Goal: Task Accomplishment & Management: Use online tool/utility

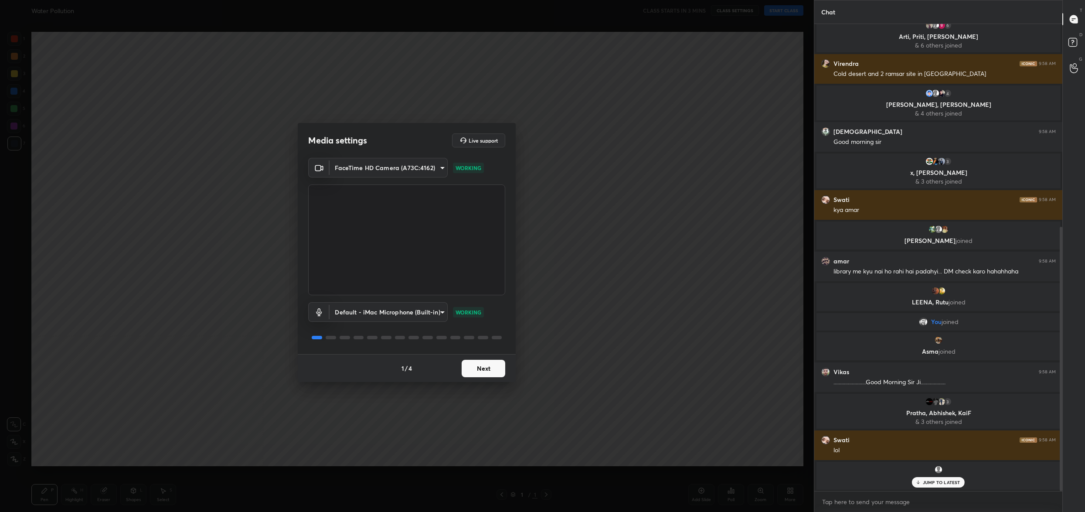
scroll to position [412, 0]
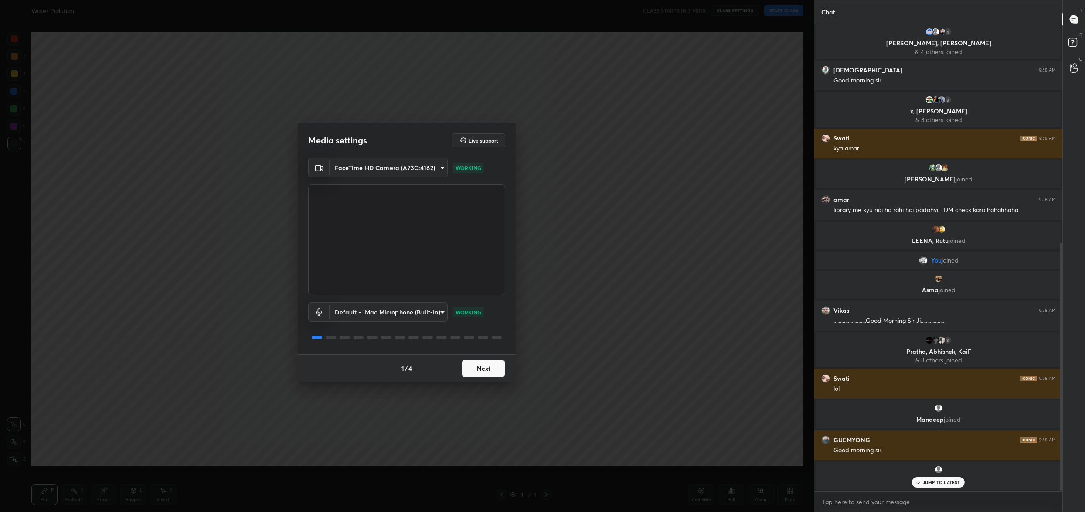
click at [475, 364] on button "Next" at bounding box center [484, 368] width 44 height 17
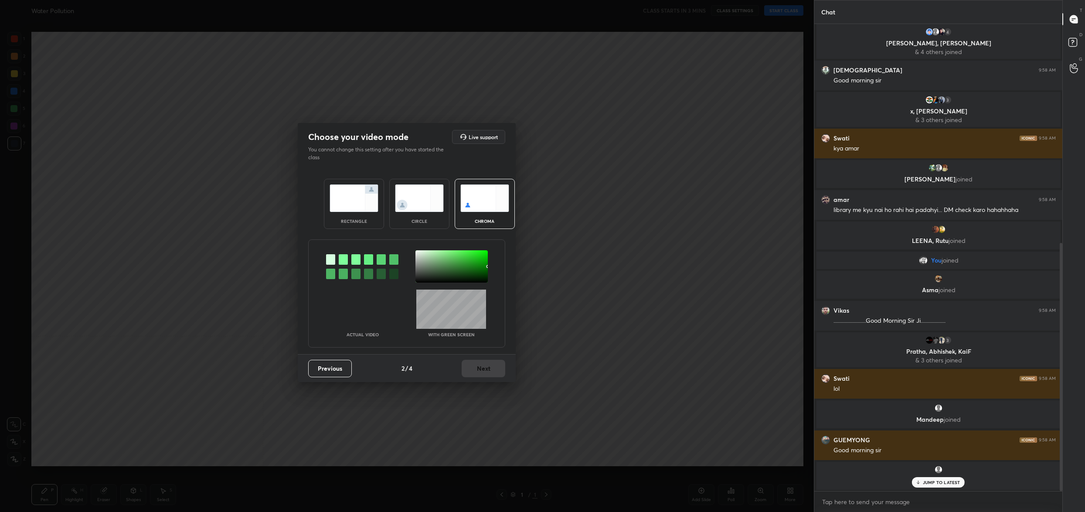
scroll to position [442, 0]
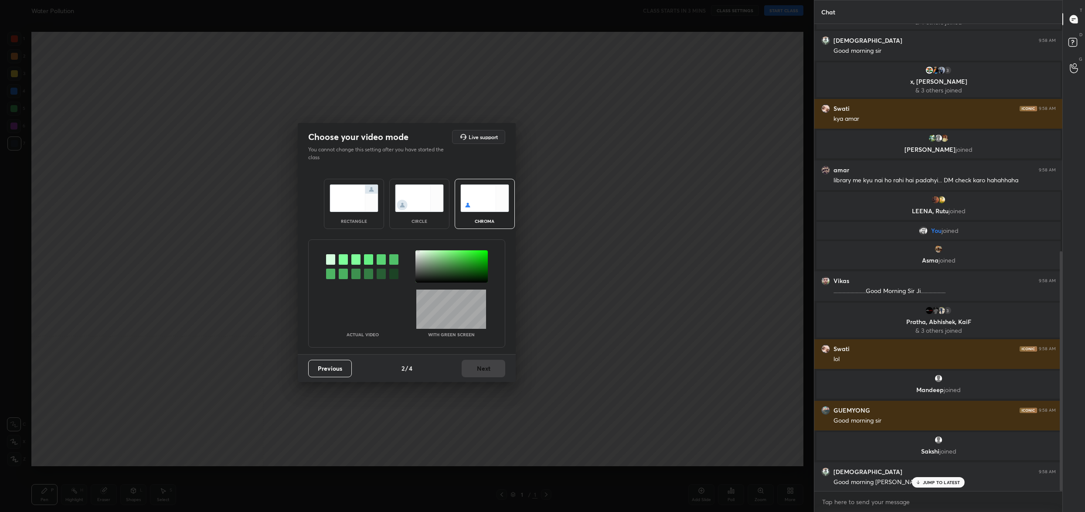
click at [418, 250] on div at bounding box center [451, 266] width 72 height 32
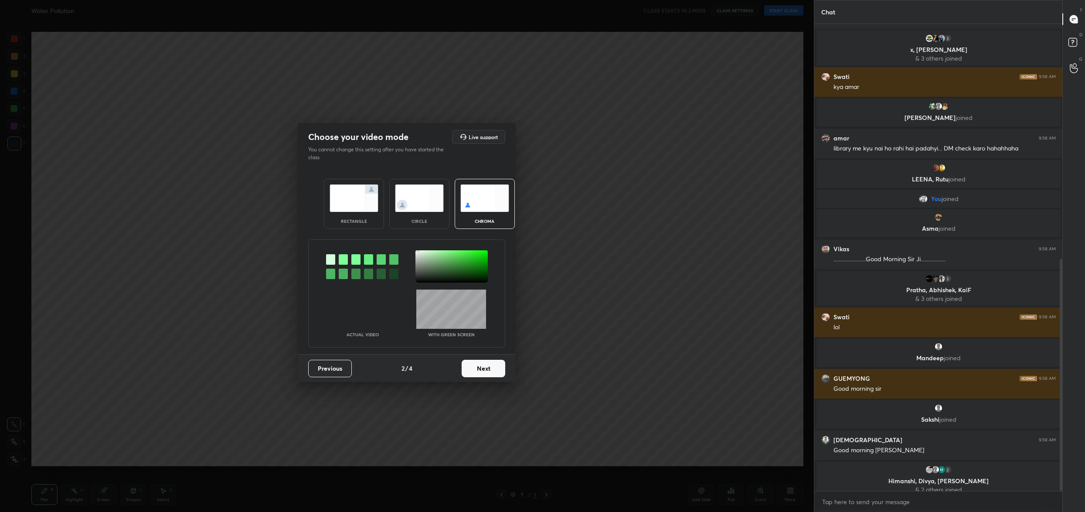
click at [490, 372] on button "Next" at bounding box center [484, 368] width 44 height 17
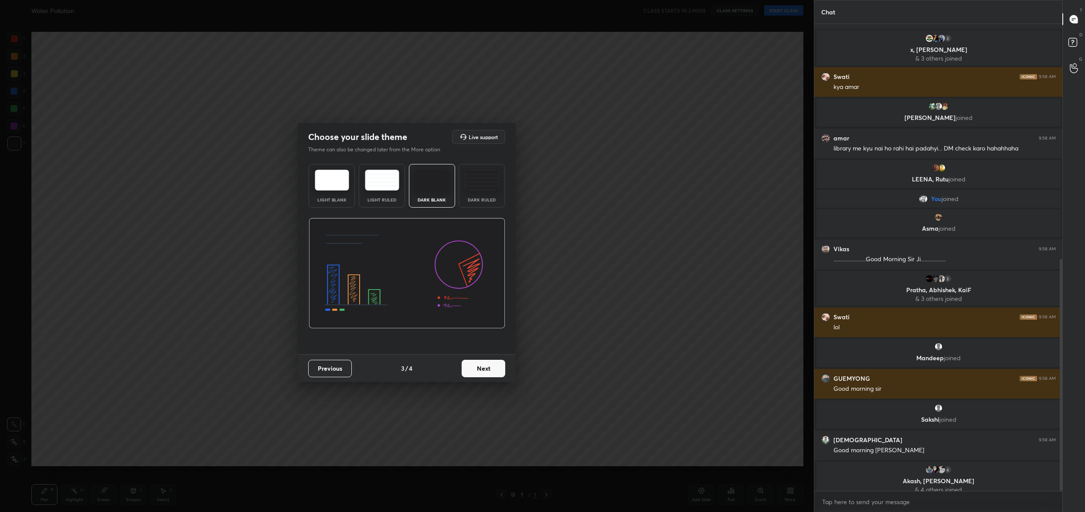
click at [491, 374] on button "Next" at bounding box center [484, 368] width 44 height 17
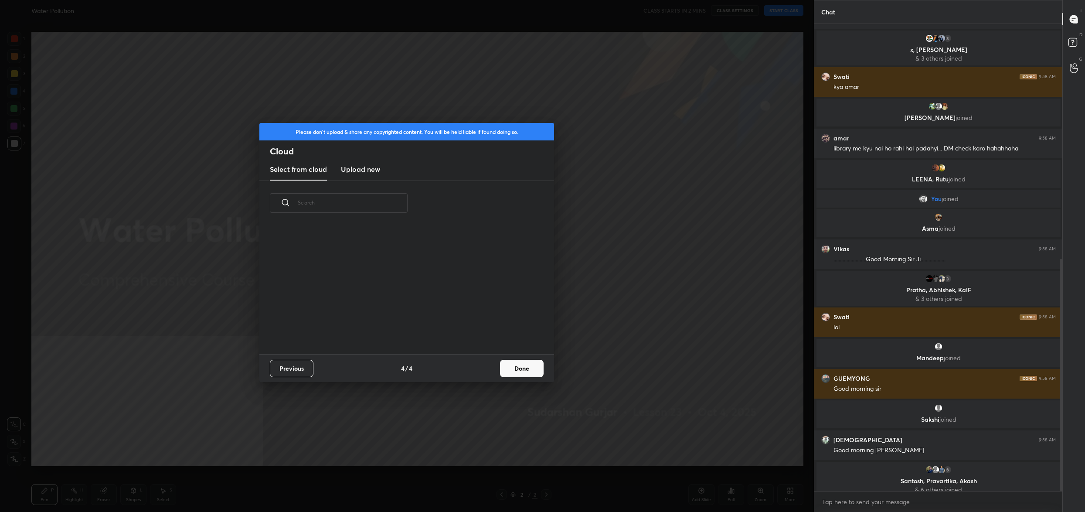
scroll to position [129, 279]
click at [528, 373] on button "Done" at bounding box center [522, 368] width 44 height 17
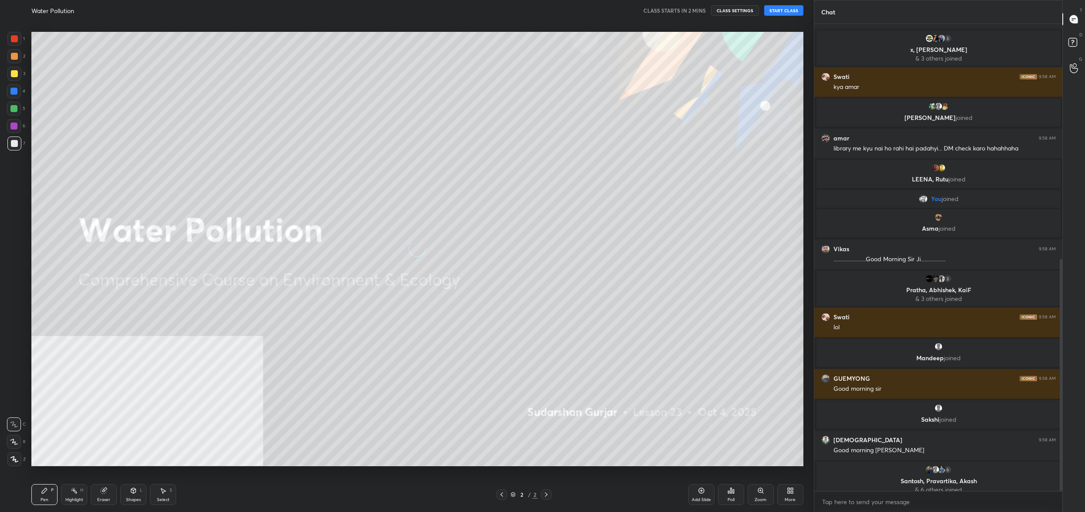
scroll to position [565, 0]
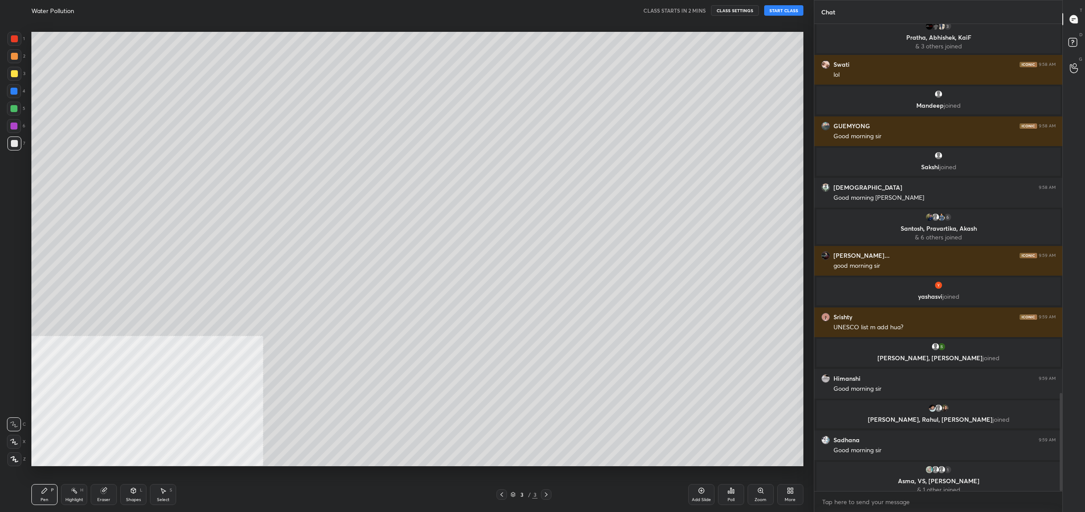
click at [794, 494] on div "More" at bounding box center [790, 494] width 26 height 21
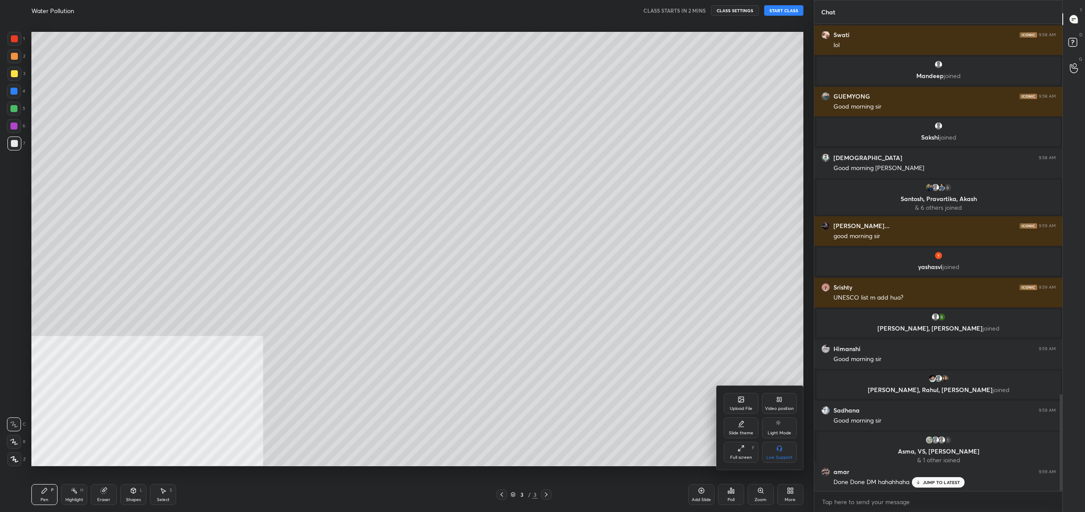
click at [745, 402] on div "Upload File" at bounding box center [741, 403] width 35 height 21
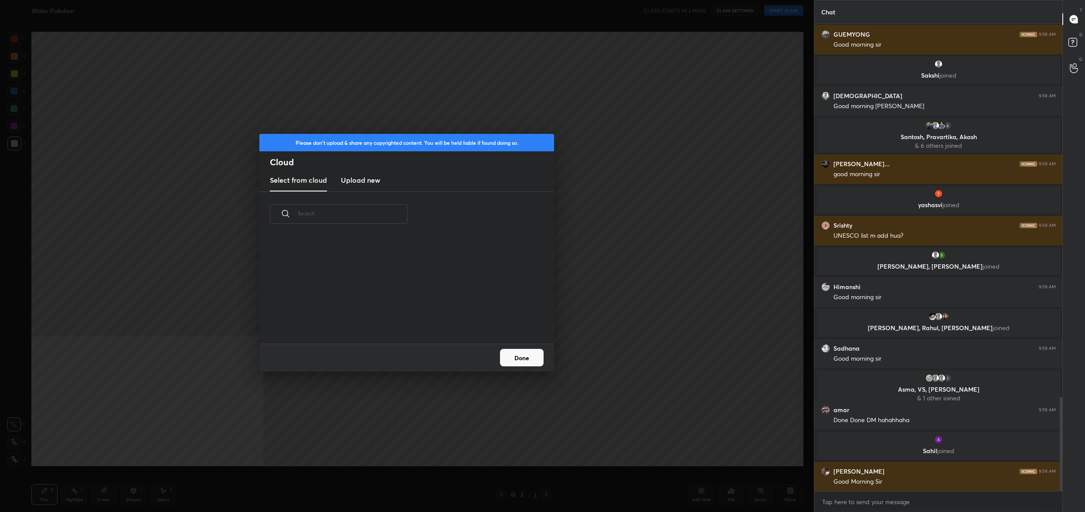
click at [352, 176] on h3 "Upload new" at bounding box center [360, 180] width 39 height 10
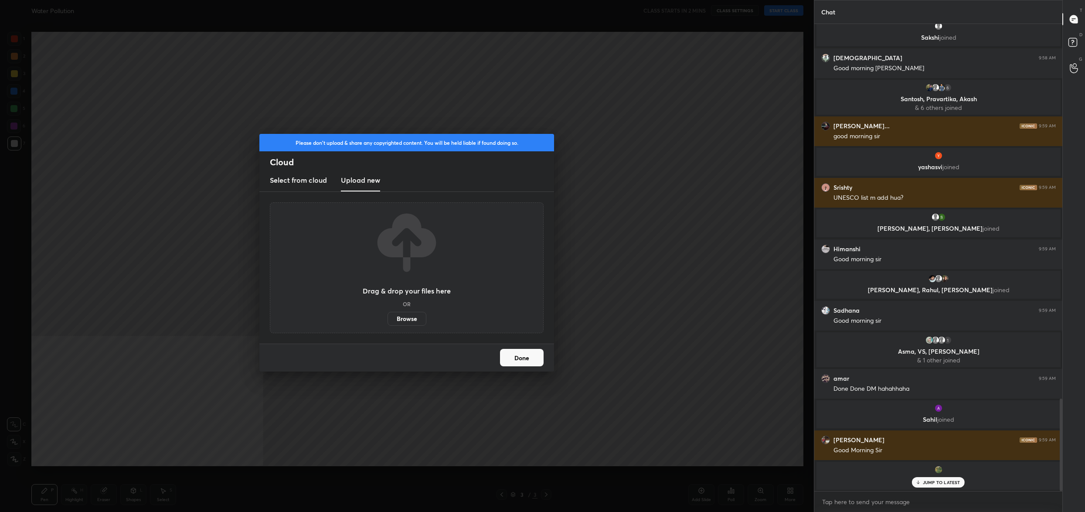
click at [413, 323] on label "Browse" at bounding box center [407, 319] width 39 height 14
click at [388, 323] on input "Browse" at bounding box center [388, 319] width 0 height 14
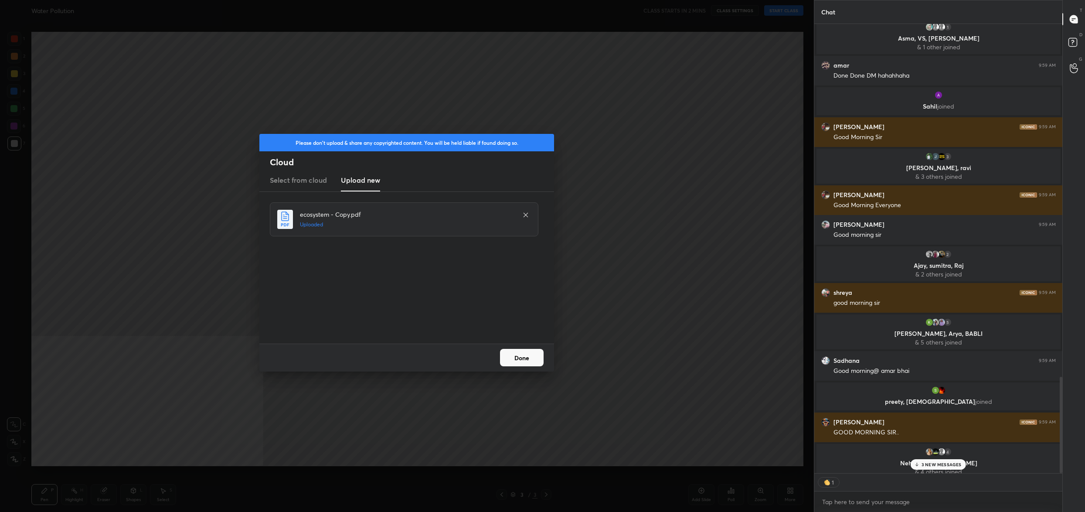
click at [524, 355] on button "Done" at bounding box center [522, 357] width 44 height 17
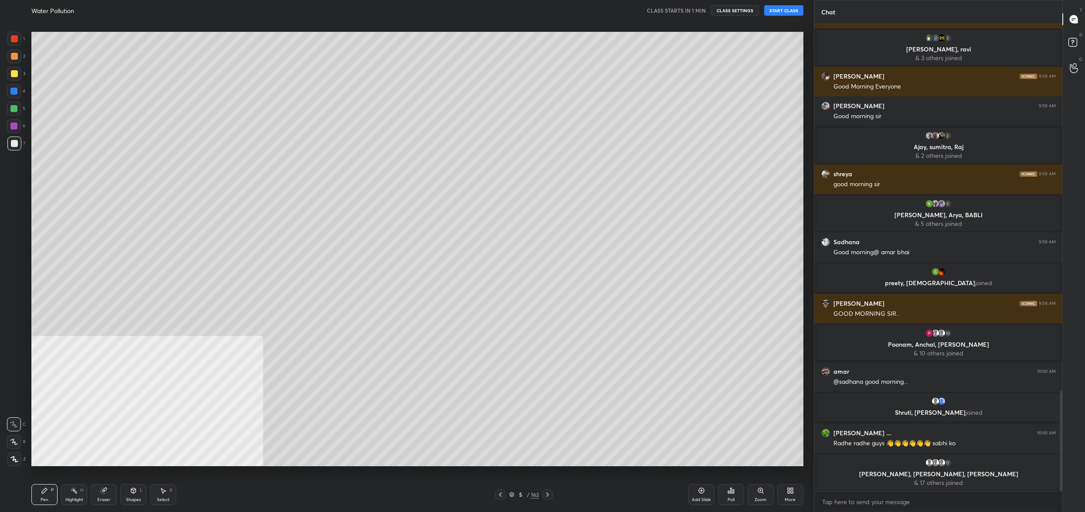
scroll to position [1729, 0]
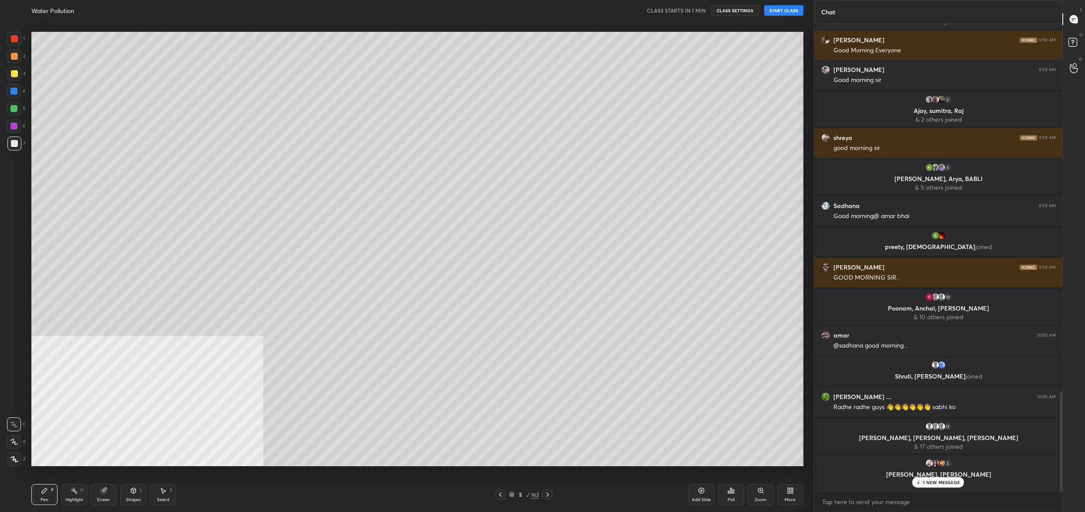
click at [776, 8] on button "START CLASS" at bounding box center [783, 10] width 39 height 10
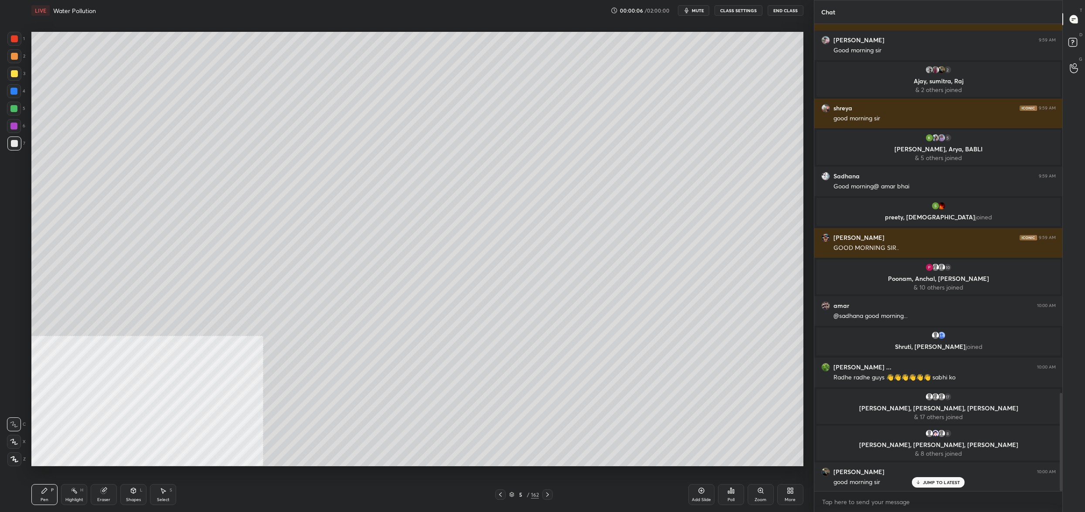
scroll to position [1829, 0]
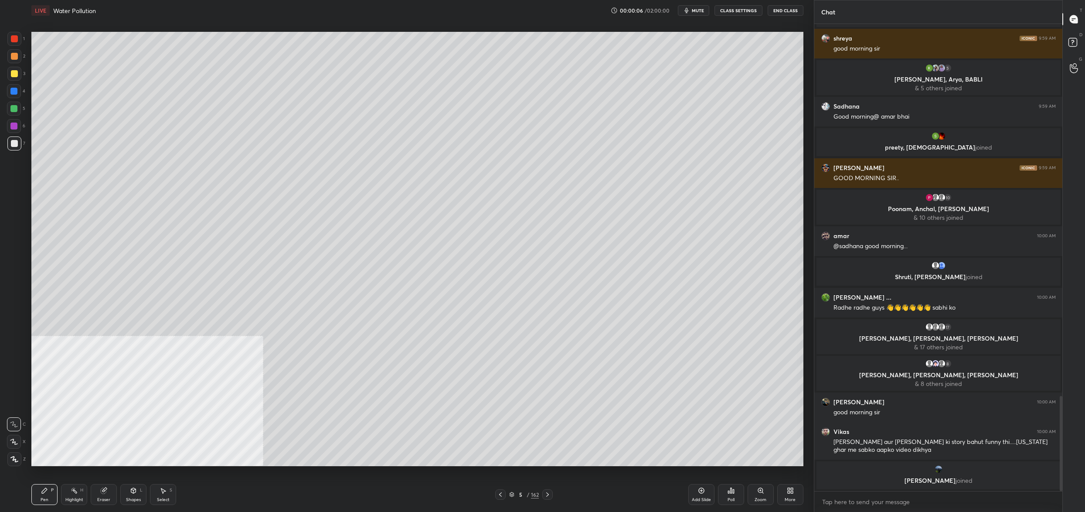
click at [741, 11] on button "CLASS SETTINGS" at bounding box center [739, 10] width 48 height 10
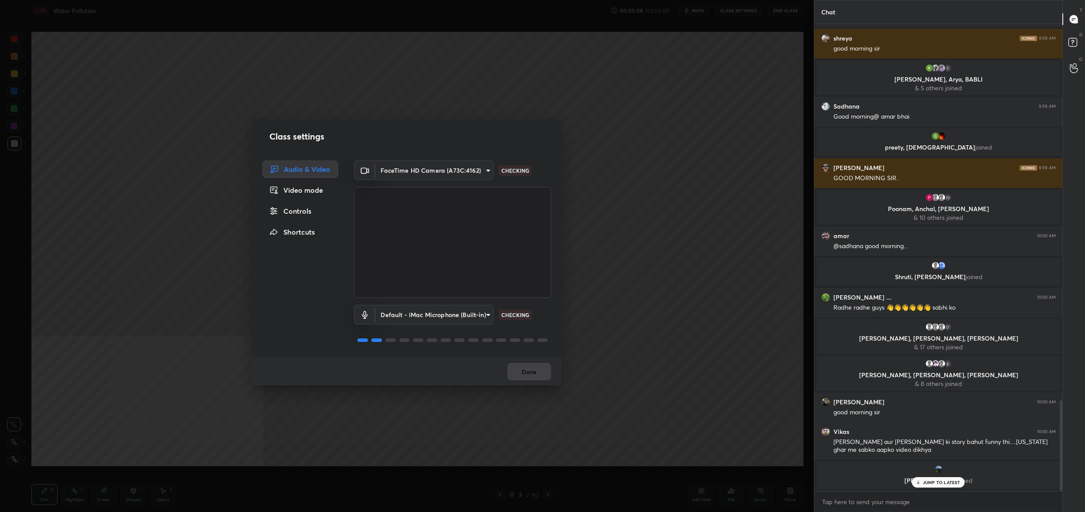
scroll to position [1945, 0]
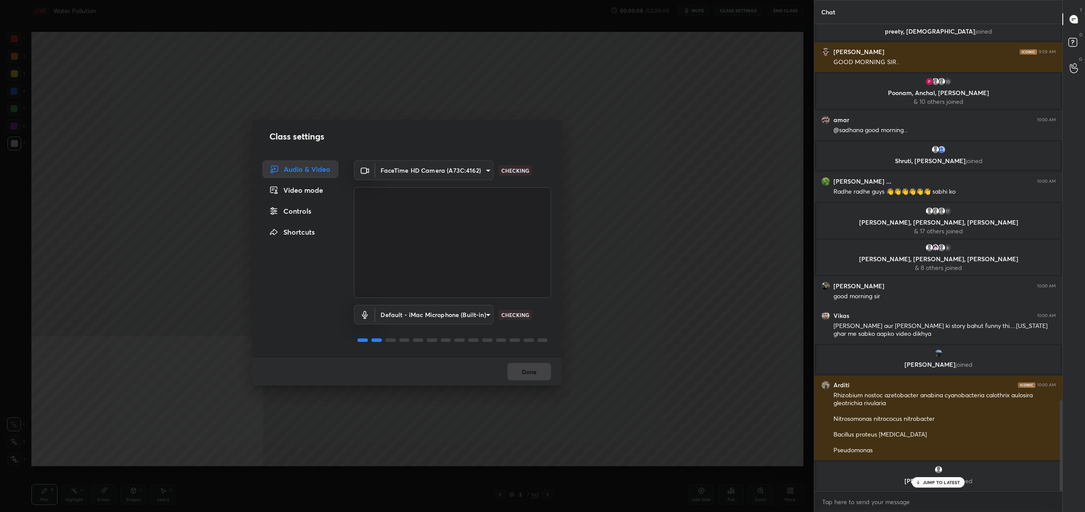
click at [283, 208] on div "Controls" at bounding box center [300, 210] width 76 height 17
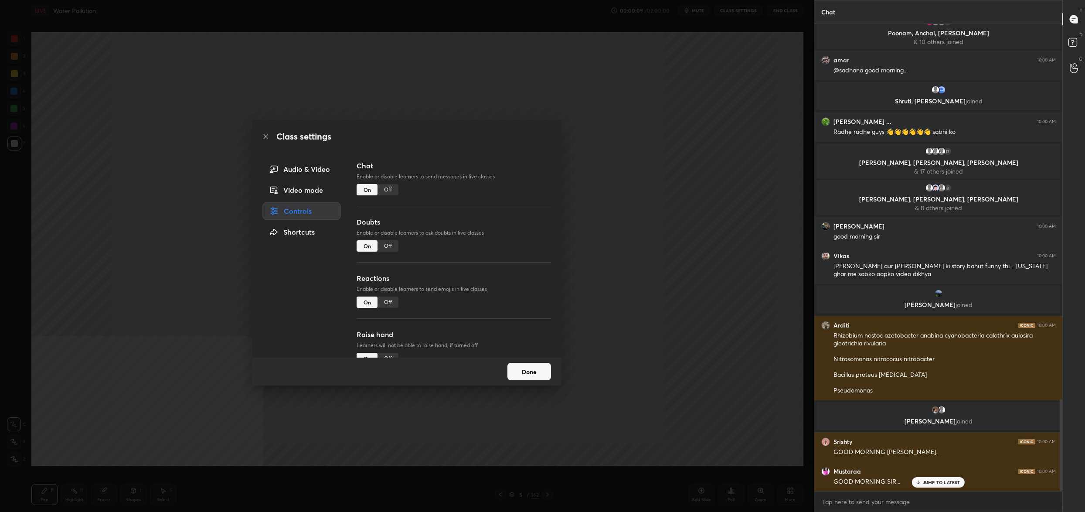
scroll to position [1902, 0]
click at [381, 246] on div "Off" at bounding box center [388, 245] width 21 height 11
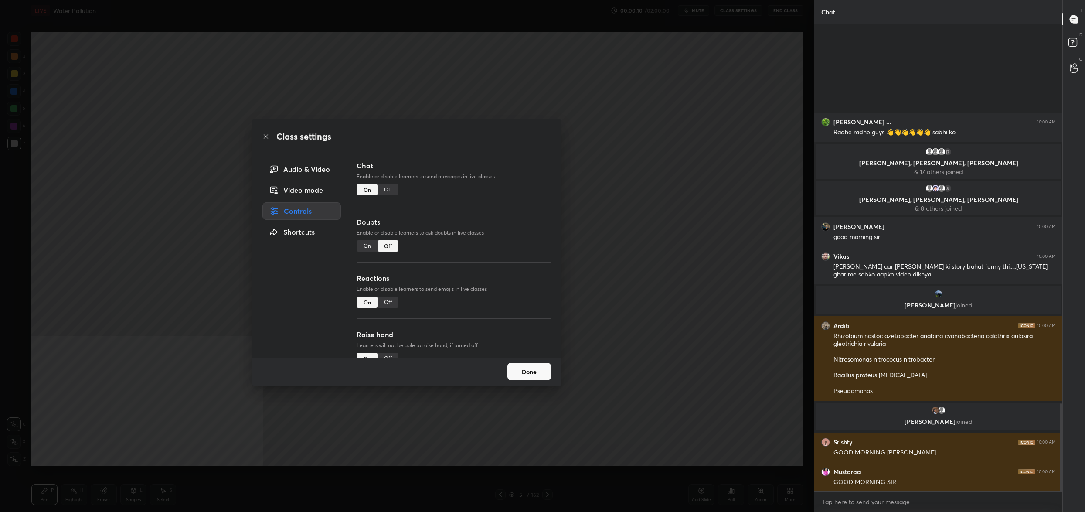
scroll to position [2023, 0]
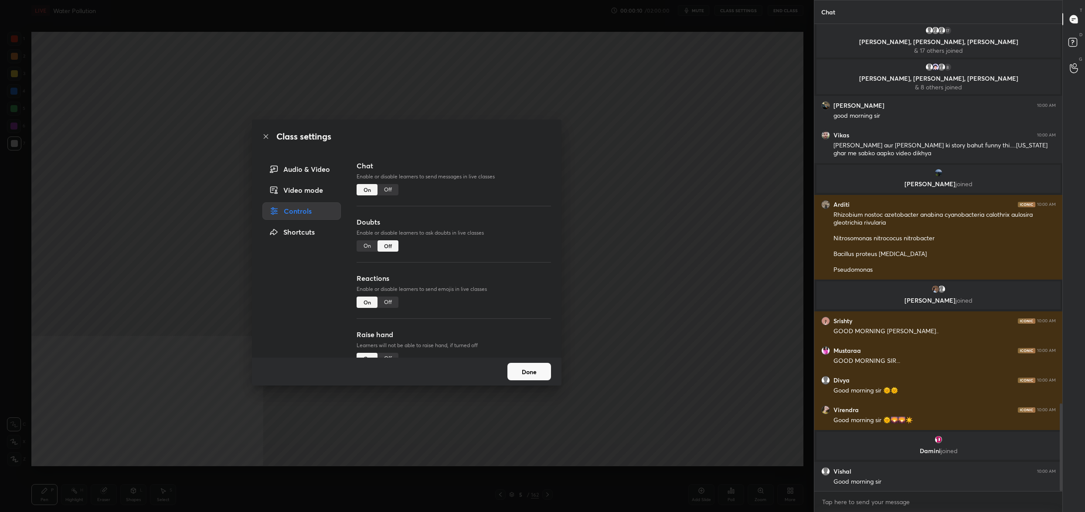
click at [533, 373] on button "Done" at bounding box center [529, 371] width 44 height 17
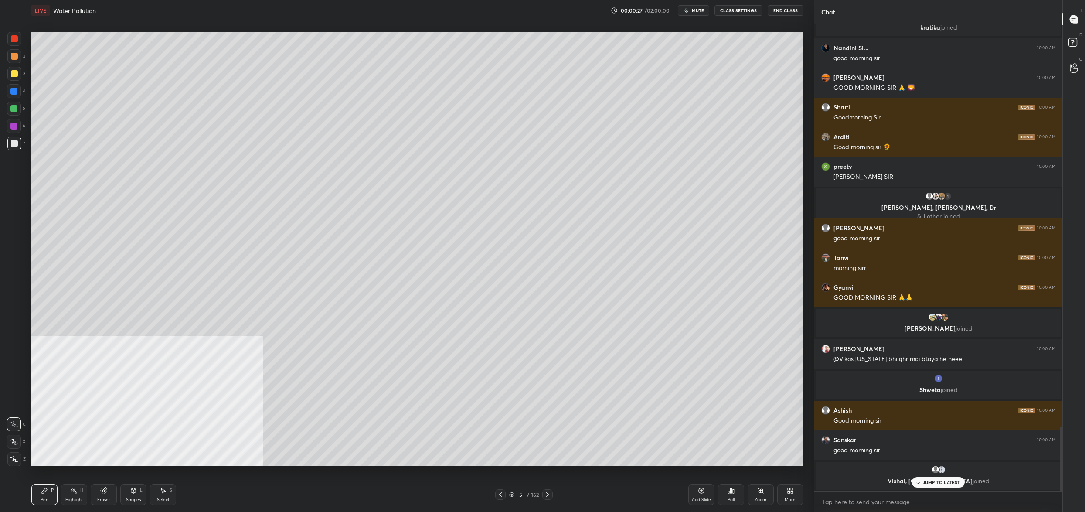
scroll to position [2942, 0]
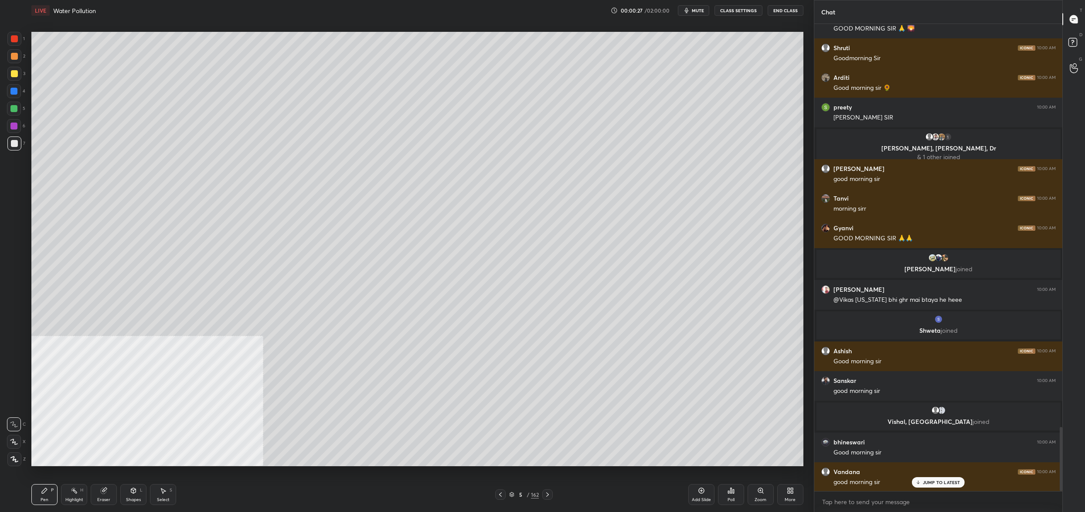
click at [735, 10] on button "CLASS SETTINGS" at bounding box center [739, 10] width 48 height 10
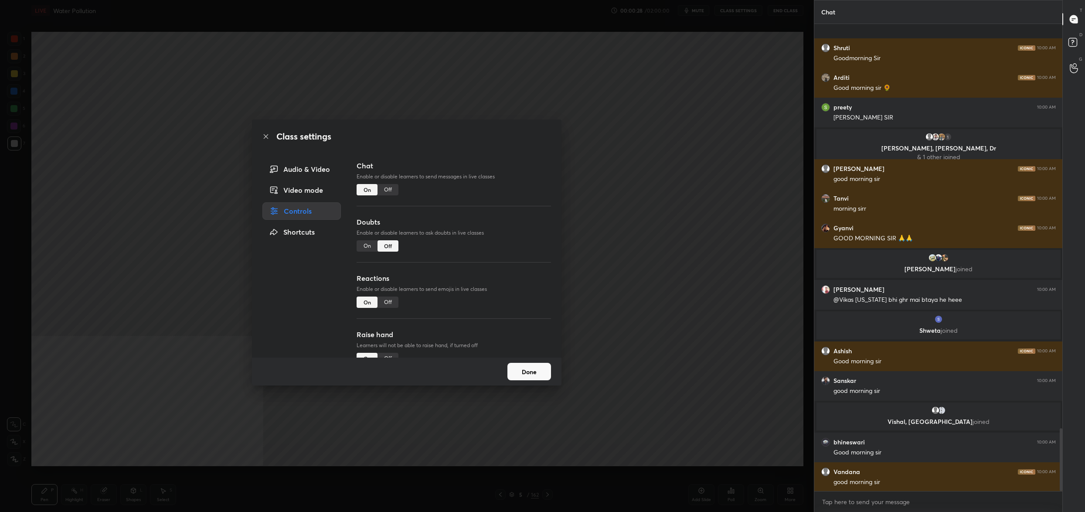
scroll to position [3004, 0]
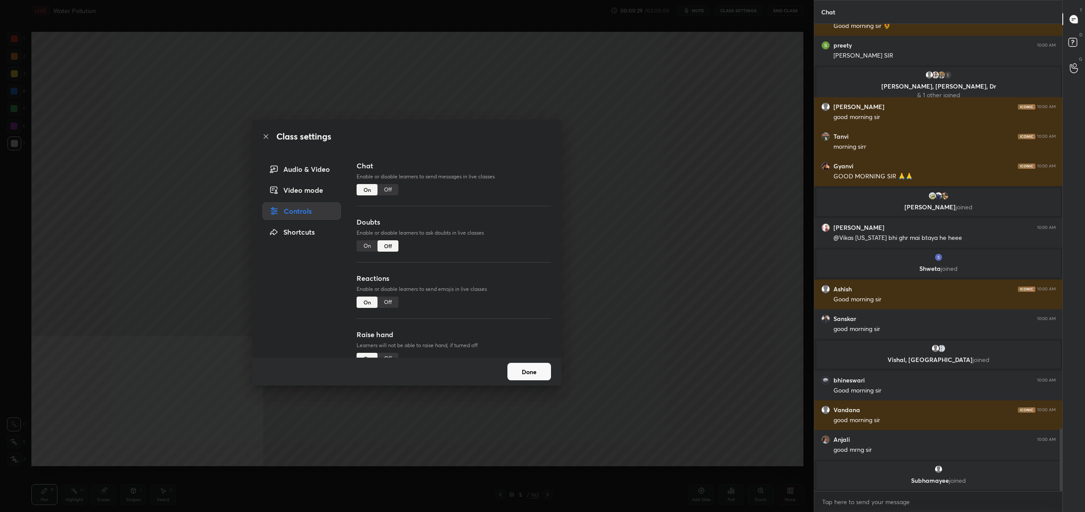
click at [528, 368] on button "Done" at bounding box center [529, 371] width 44 height 17
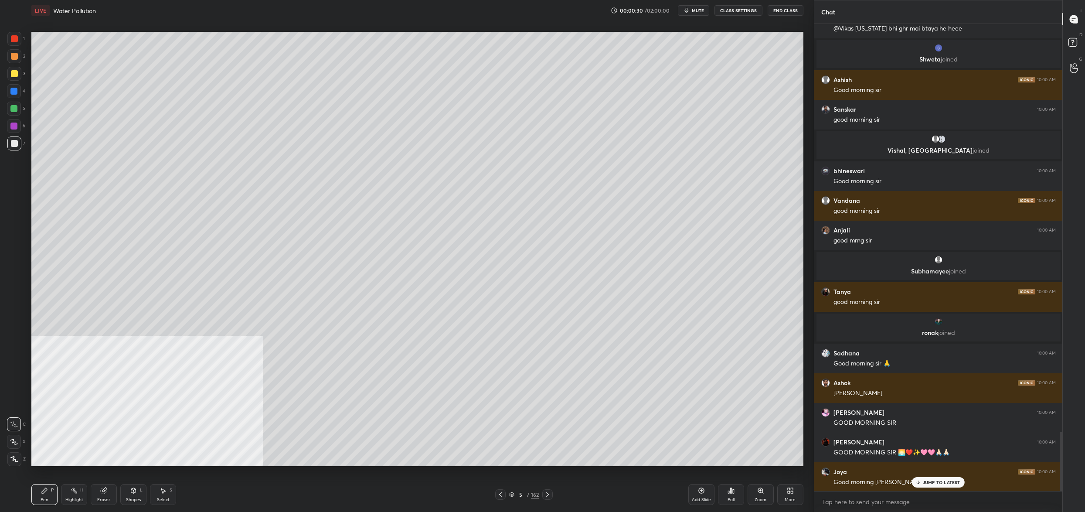
drag, startPoint x: 691, startPoint y: 10, endPoint x: 691, endPoint y: 16, distance: 5.7
click at [690, 10] on icon "button" at bounding box center [686, 10] width 7 height 7
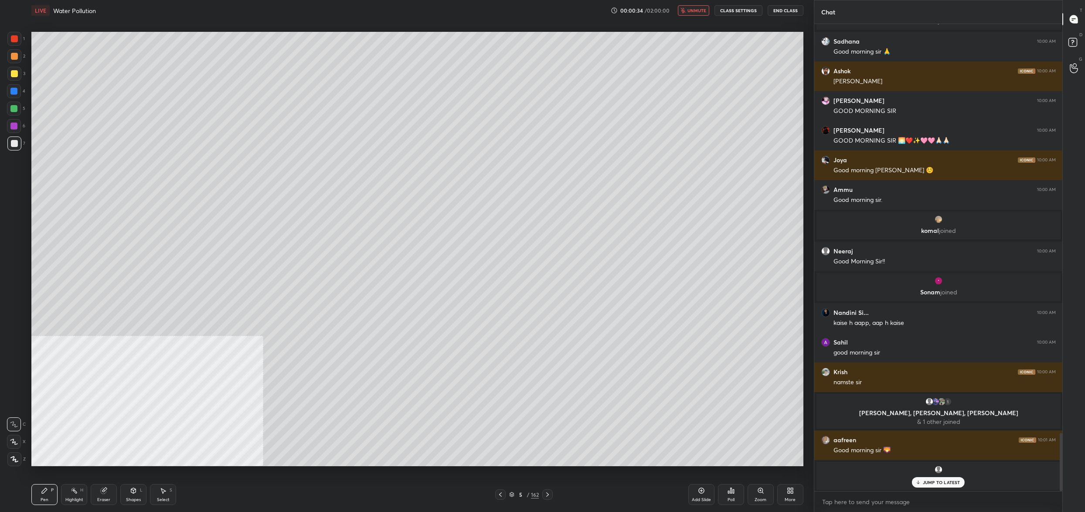
scroll to position [3411, 0]
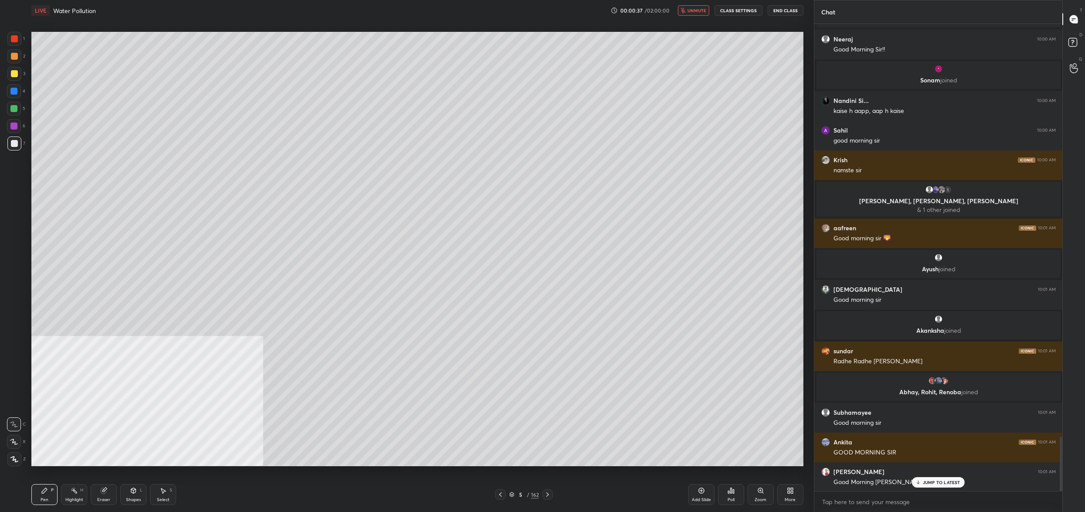
click at [698, 9] on span "unmute" at bounding box center [697, 10] width 19 height 6
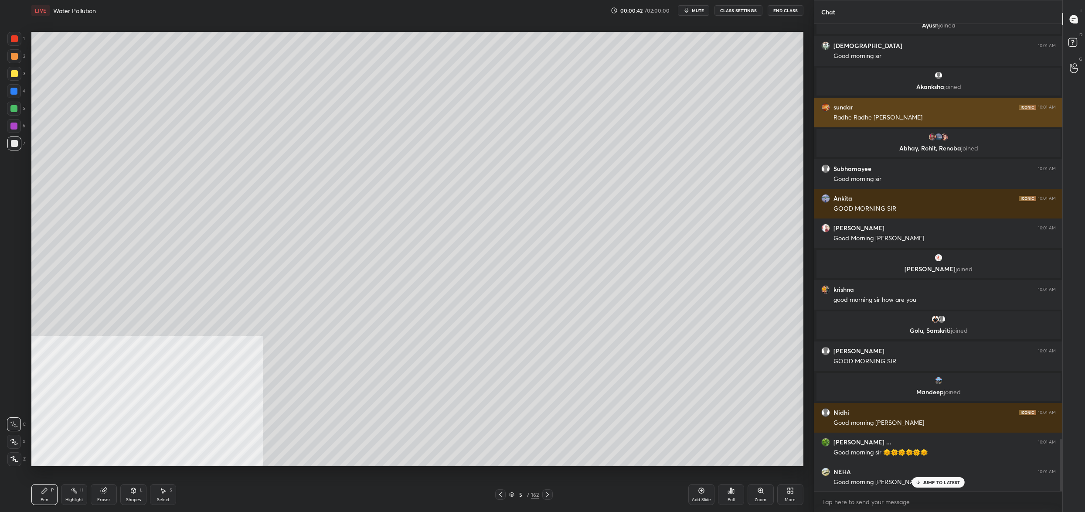
scroll to position [3773, 0]
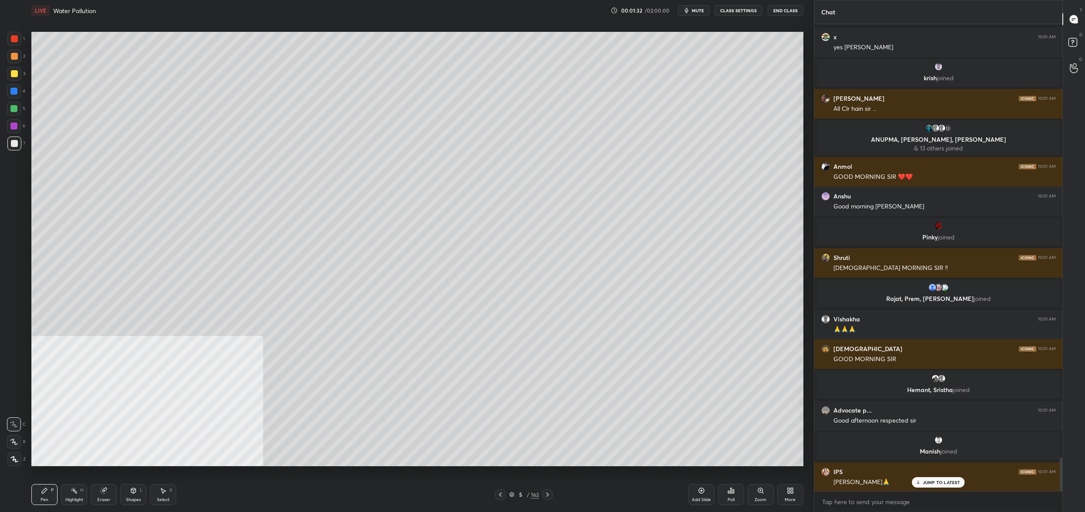
click at [730, 8] on button "CLASS SETTINGS" at bounding box center [739, 10] width 48 height 10
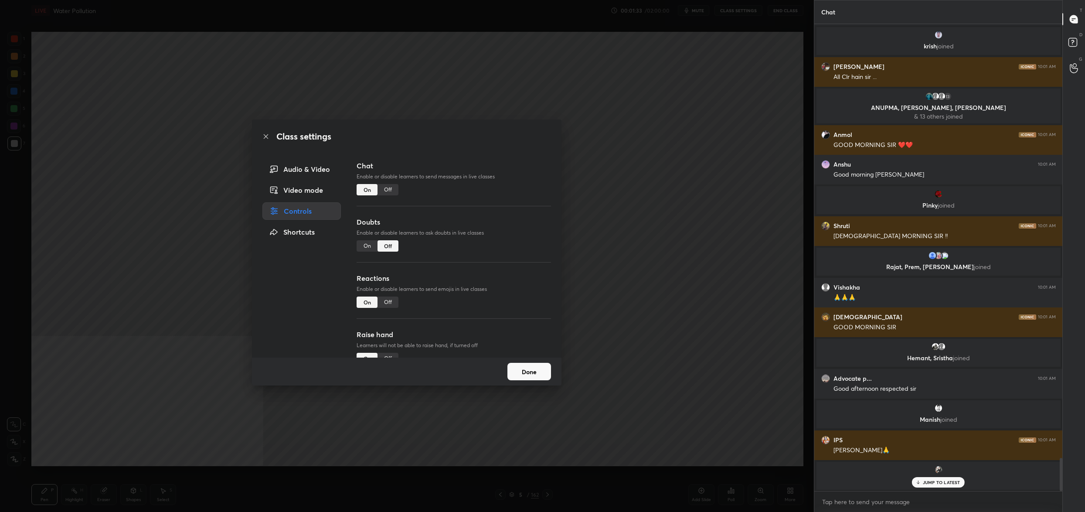
click at [528, 372] on button "Done" at bounding box center [529, 371] width 44 height 17
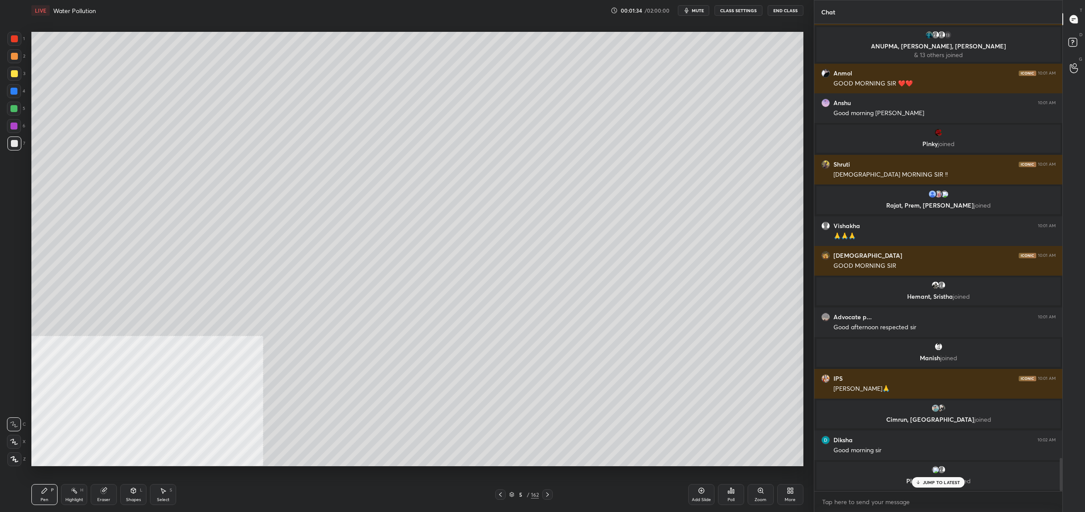
click at [874, 276] on div "Hemant, Sristha joined" at bounding box center [938, 291] width 249 height 31
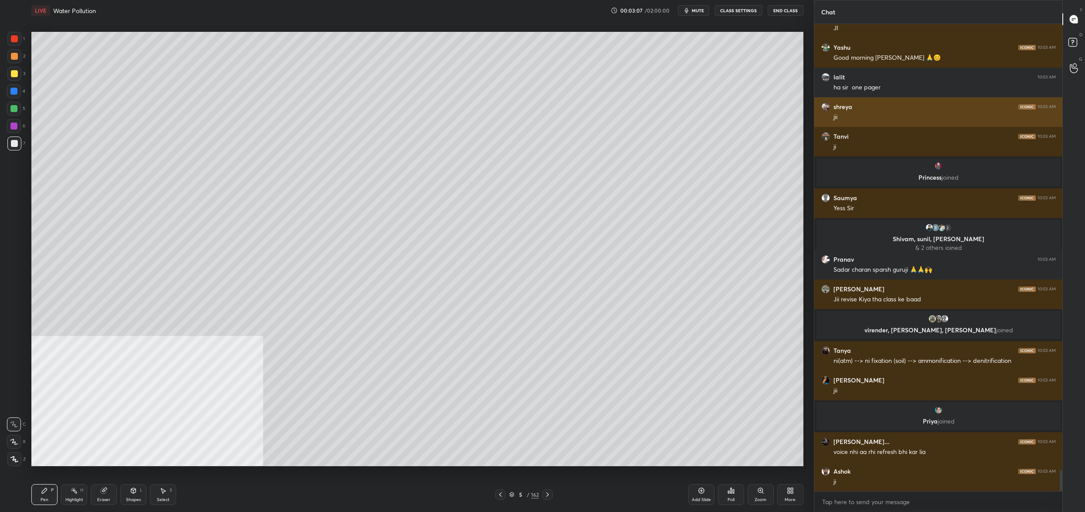
scroll to position [9928, 0]
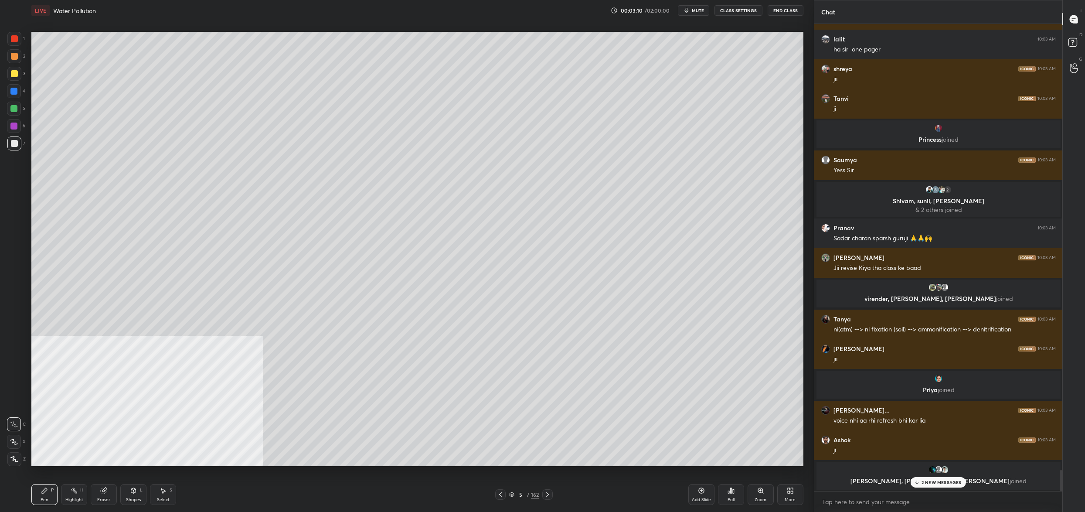
click at [509, 495] on div "5 / 162" at bounding box center [524, 494] width 58 height 10
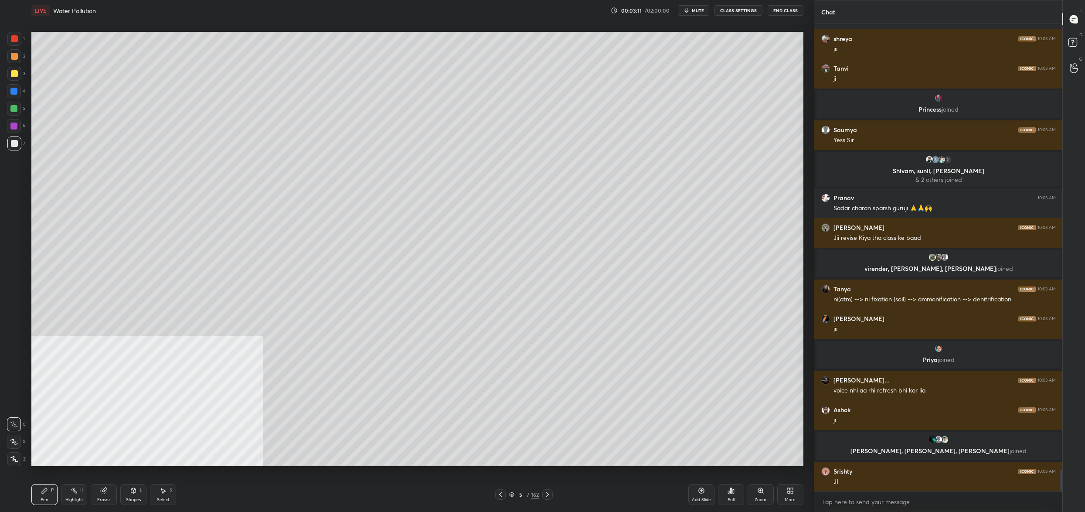
scroll to position [9733, 0]
click at [522, 496] on div "5" at bounding box center [520, 494] width 9 height 5
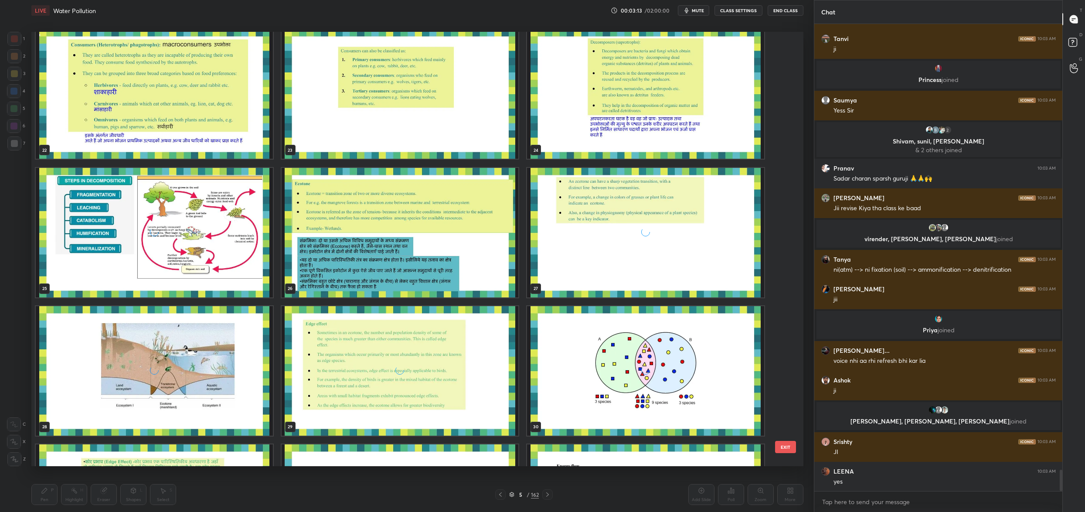
scroll to position [975, 0]
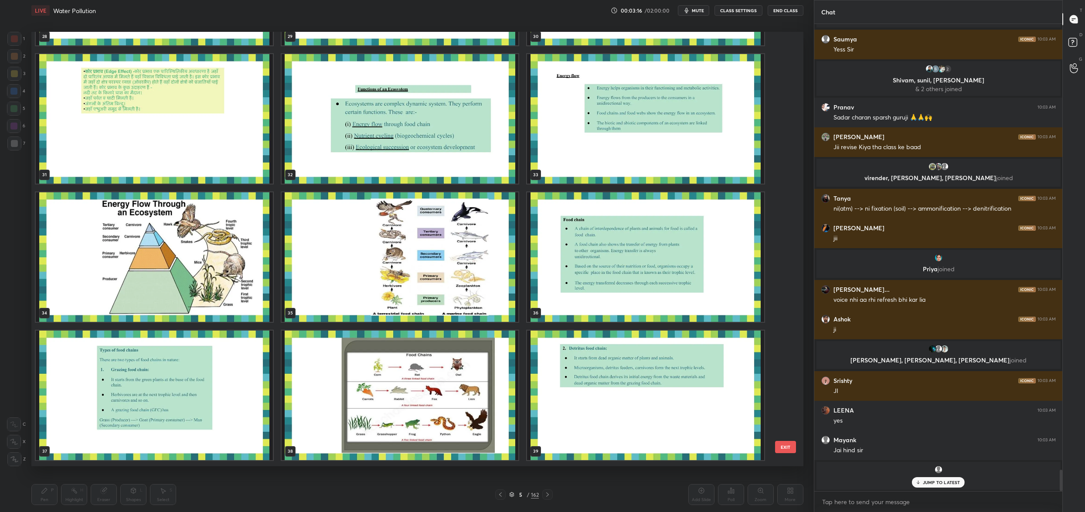
click at [436, 133] on img "grid" at bounding box center [400, 118] width 237 height 129
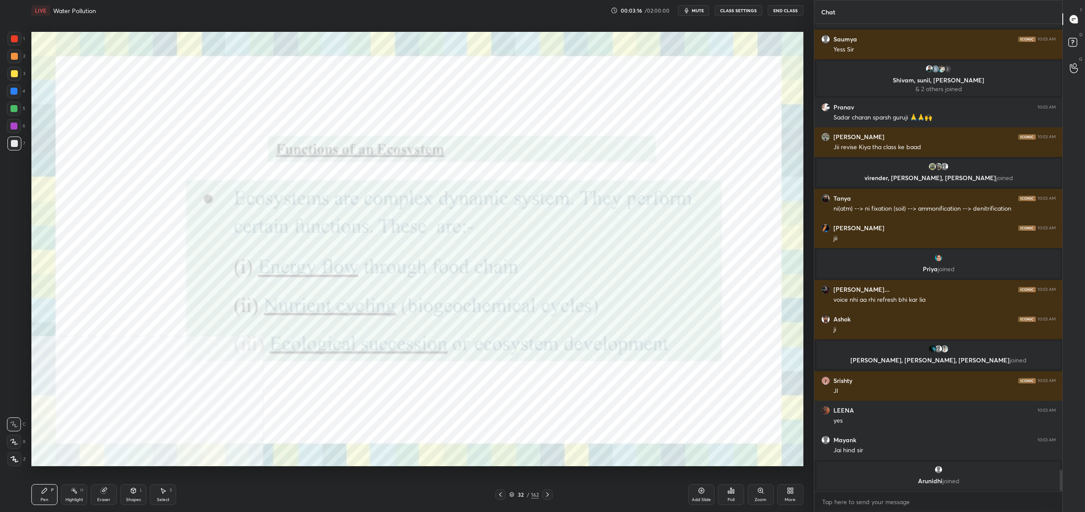
click at [436, 133] on img "grid" at bounding box center [400, 118] width 237 height 129
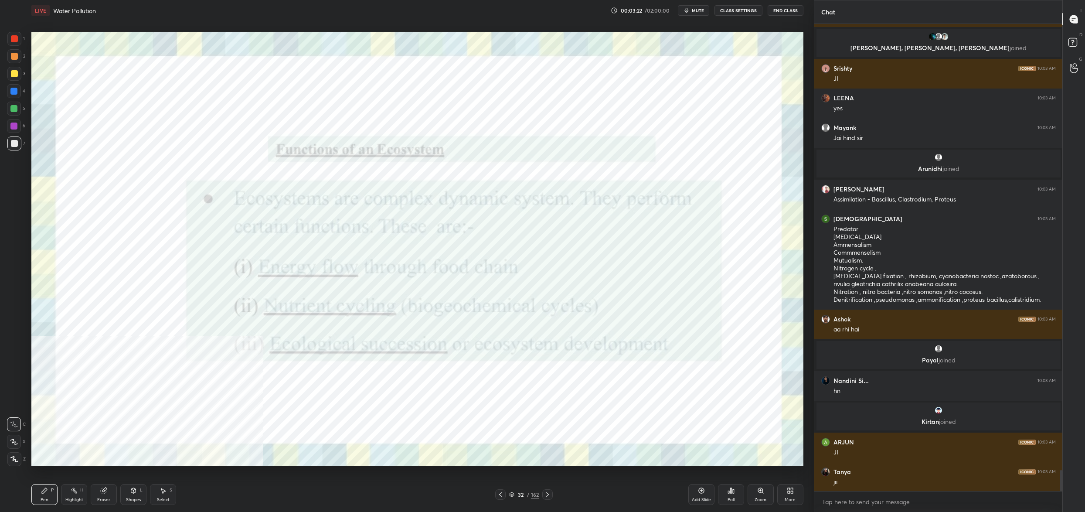
click at [17, 41] on div at bounding box center [14, 38] width 7 height 7
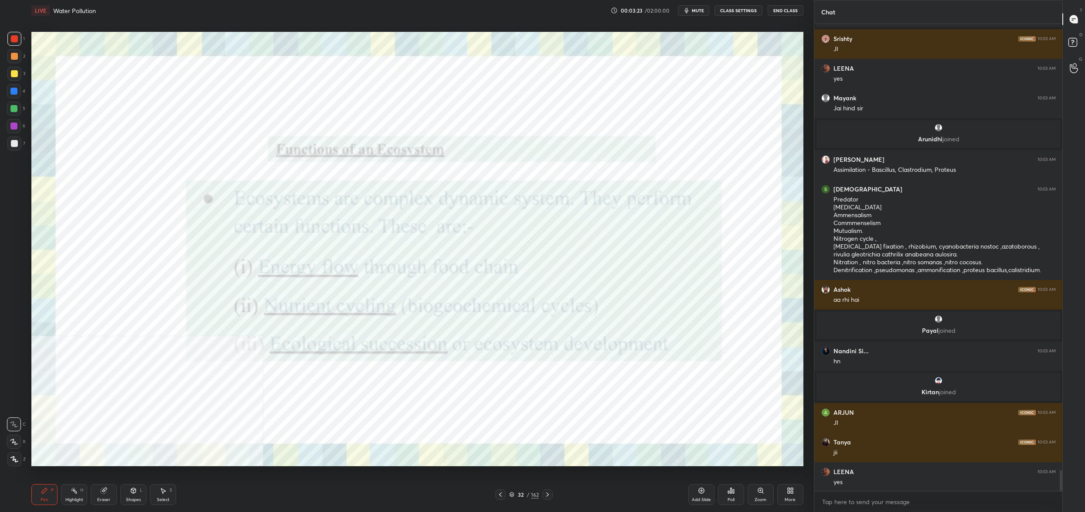
click at [17, 445] on div at bounding box center [14, 442] width 14 height 14
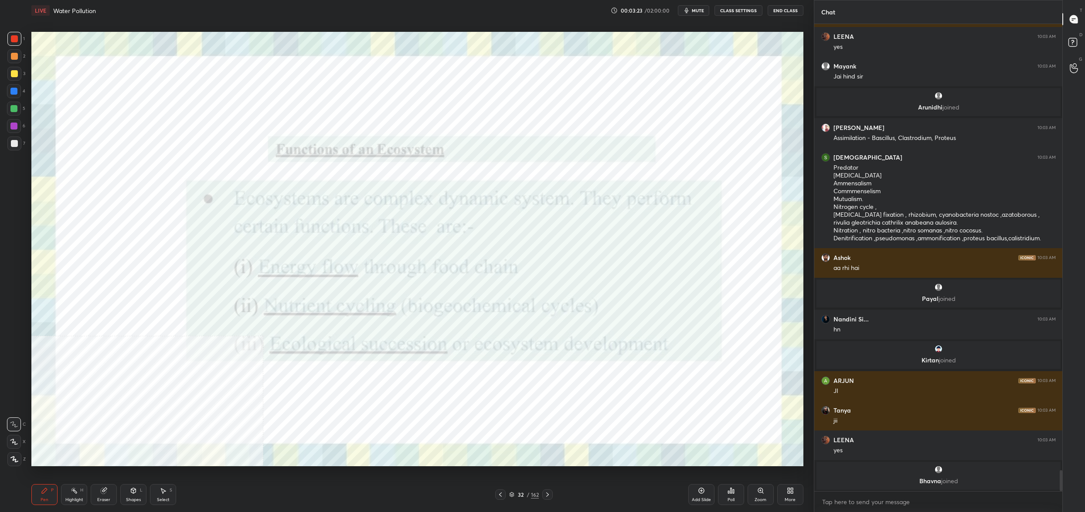
drag, startPoint x: 17, startPoint y: 445, endPoint x: 17, endPoint y: 439, distance: 6.6
click at [17, 445] on div at bounding box center [14, 442] width 14 height 14
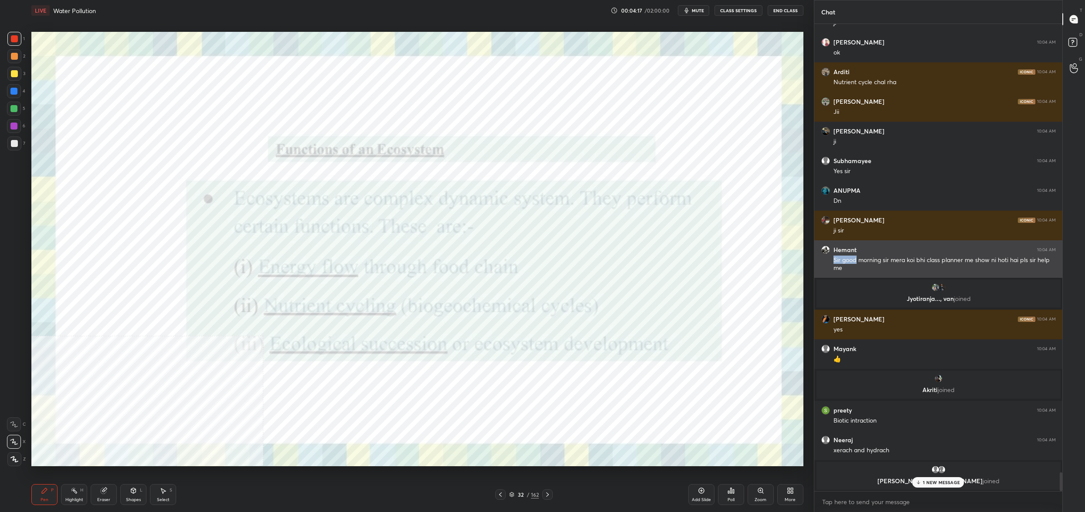
click at [858, 256] on div "Sir good morning sir mera koi bhi class planner me show ni hoti hai pls sir hel…" at bounding box center [945, 264] width 222 height 17
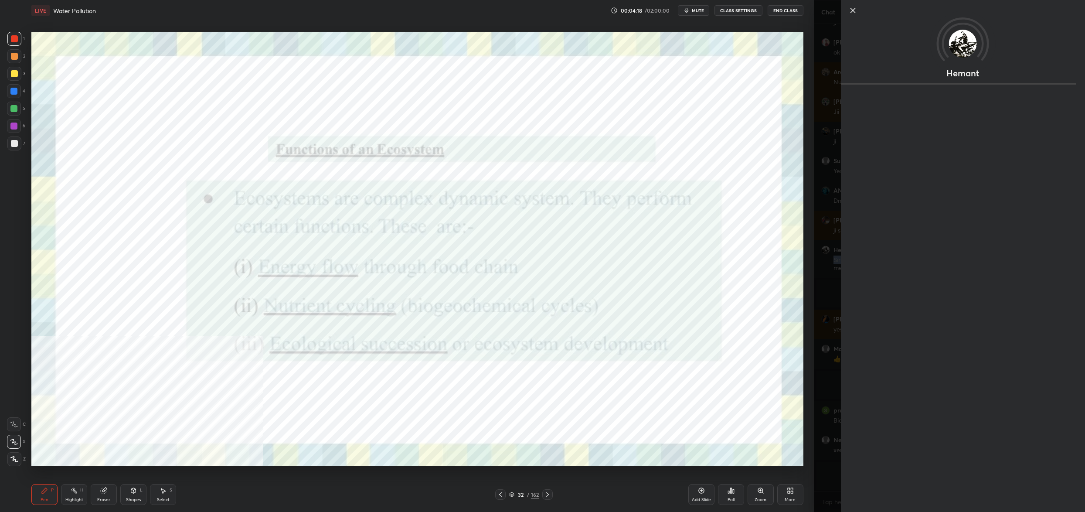
click at [832, 162] on div "Hemant" at bounding box center [949, 256] width 271 height 512
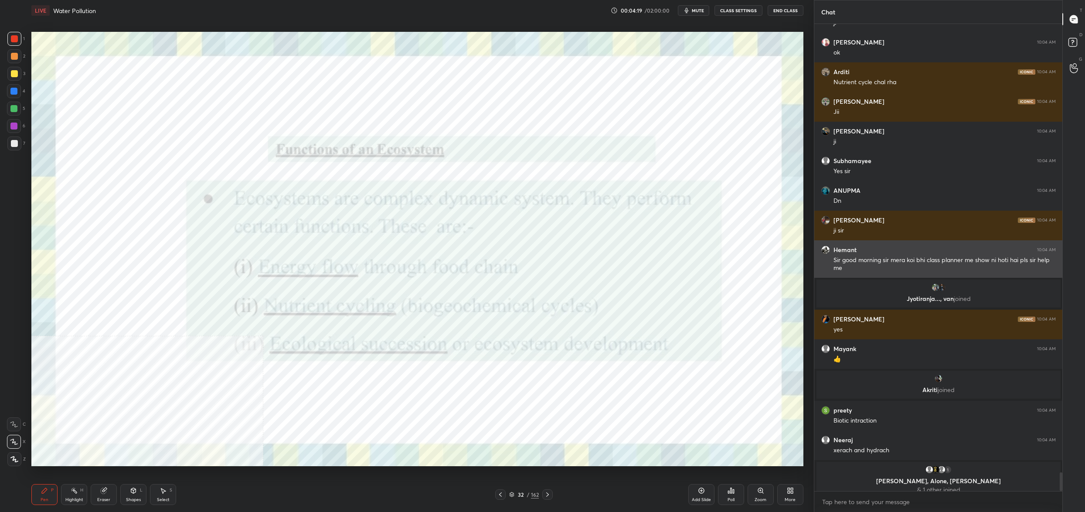
click at [838, 248] on h6 "Hemant" at bounding box center [845, 250] width 23 height 8
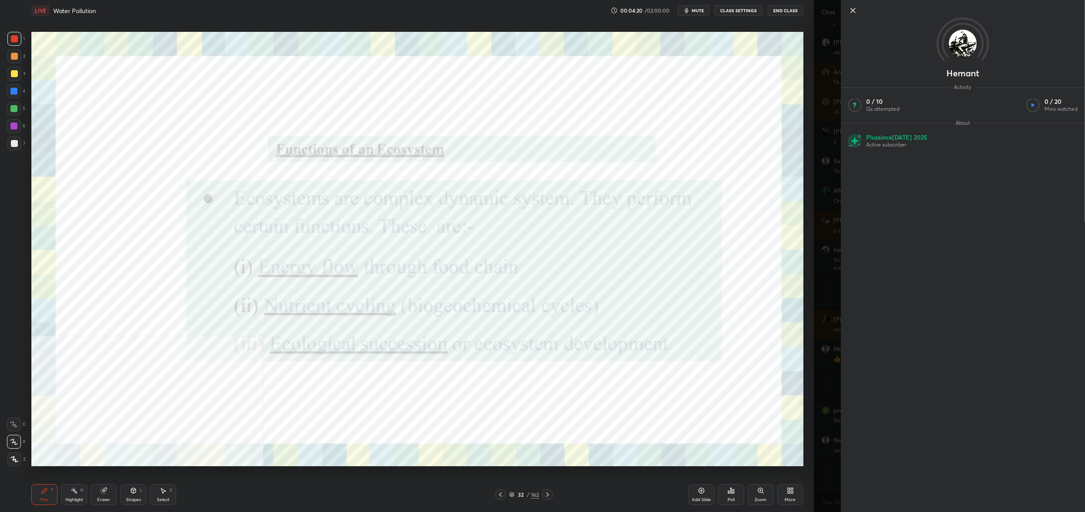
click at [815, 268] on div "Hemant Activity 0 / 10 Qs attempted 0 / 20 Mins watched About Plus since Jul 20…" at bounding box center [949, 256] width 271 height 512
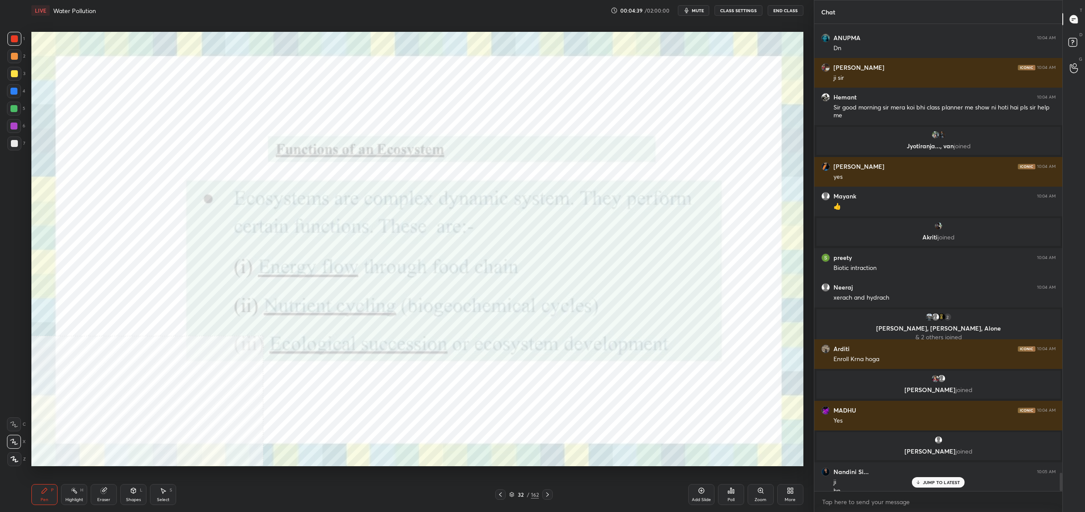
scroll to position [11428, 0]
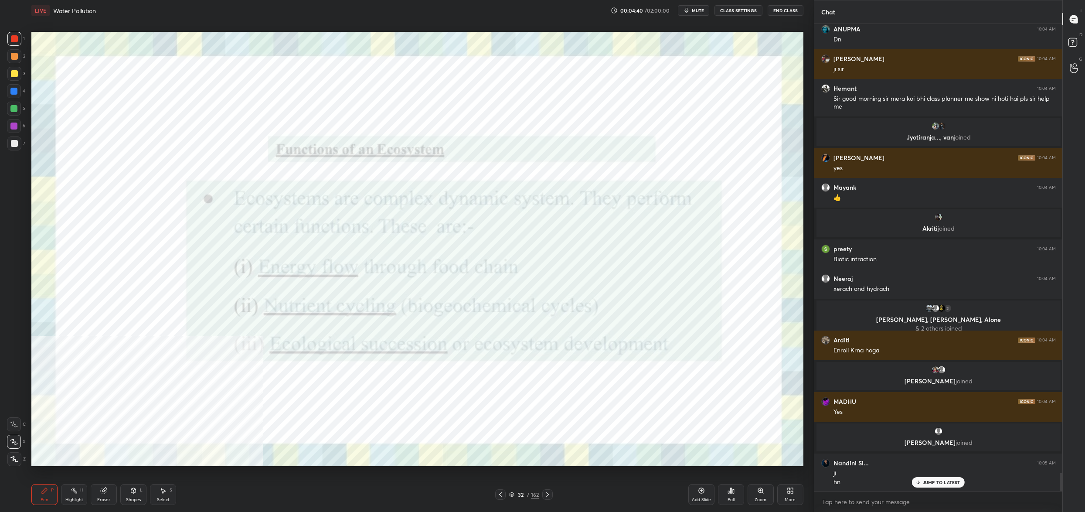
click at [516, 495] on div "32 / 162" at bounding box center [524, 494] width 30 height 8
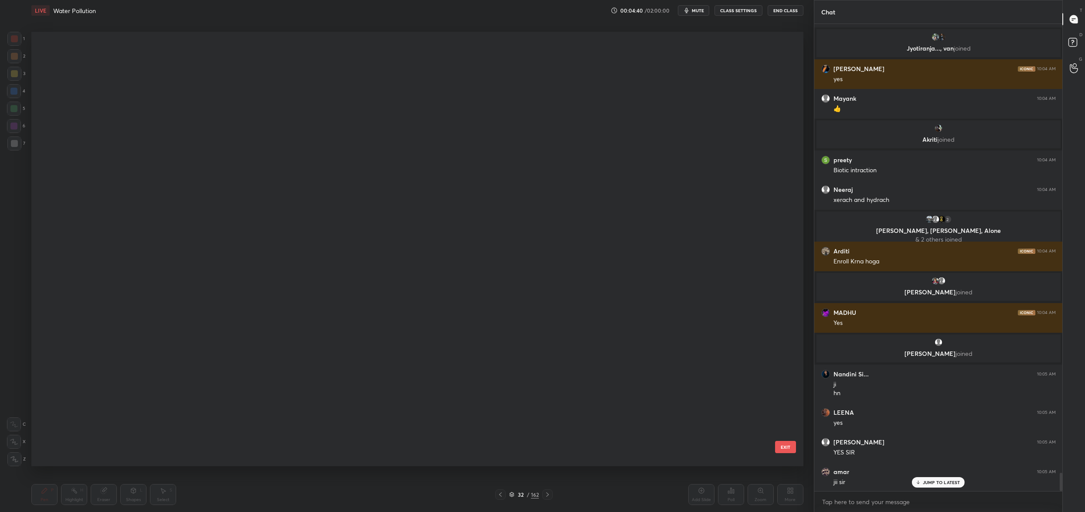
scroll to position [3, 5]
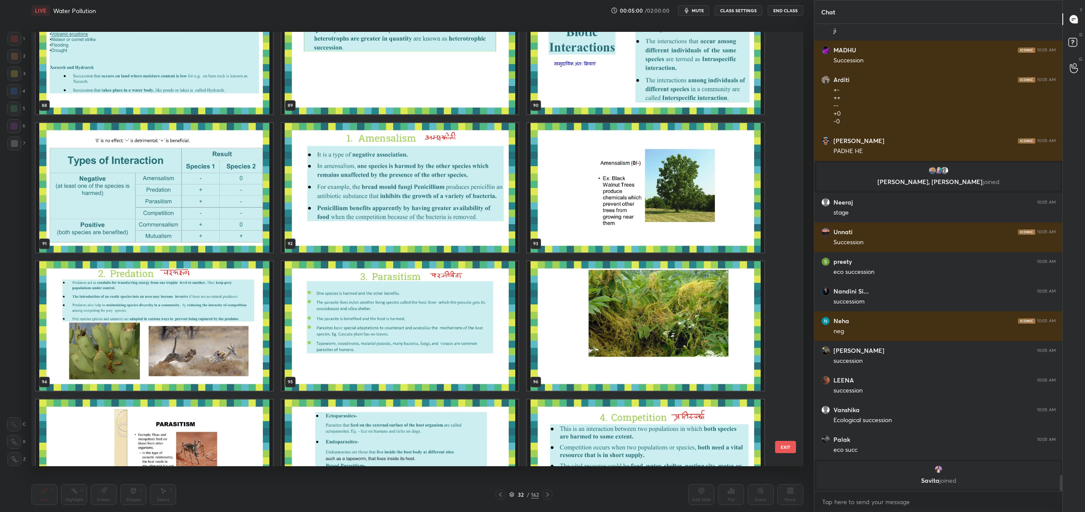
click at [100, 161] on img "grid" at bounding box center [154, 187] width 237 height 129
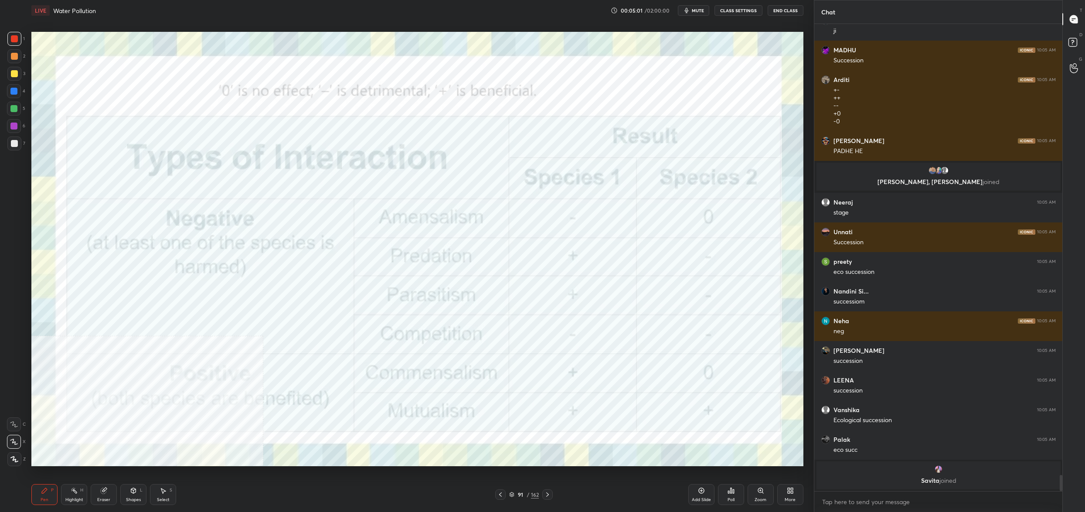
click at [100, 161] on img "grid" at bounding box center [154, 187] width 237 height 129
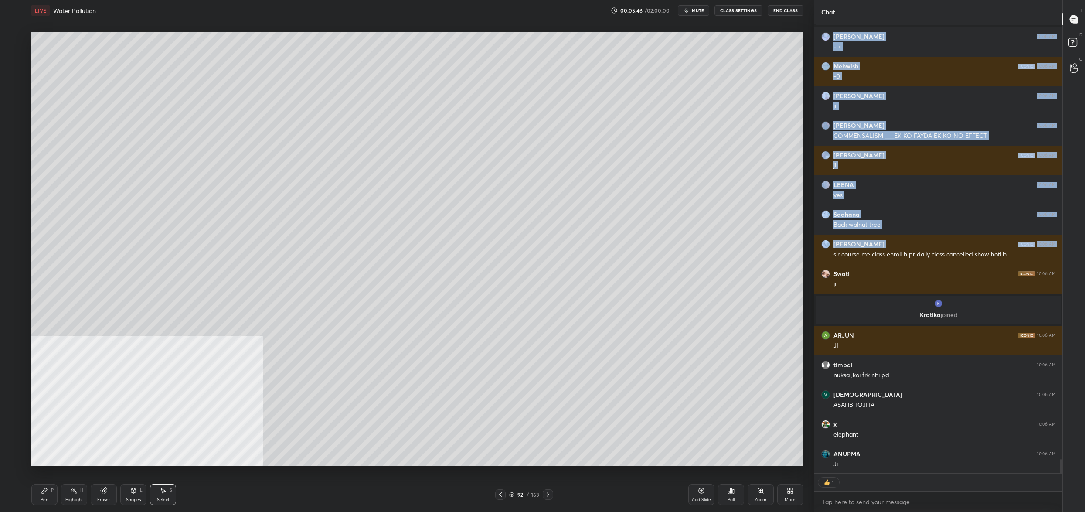
click at [898, 248] on div "Shubhashre... joined Anita 10:06 AM - + Mehwish 10:06 AM -0 Singrai 10:06 AM ji…" at bounding box center [938, 248] width 249 height 449
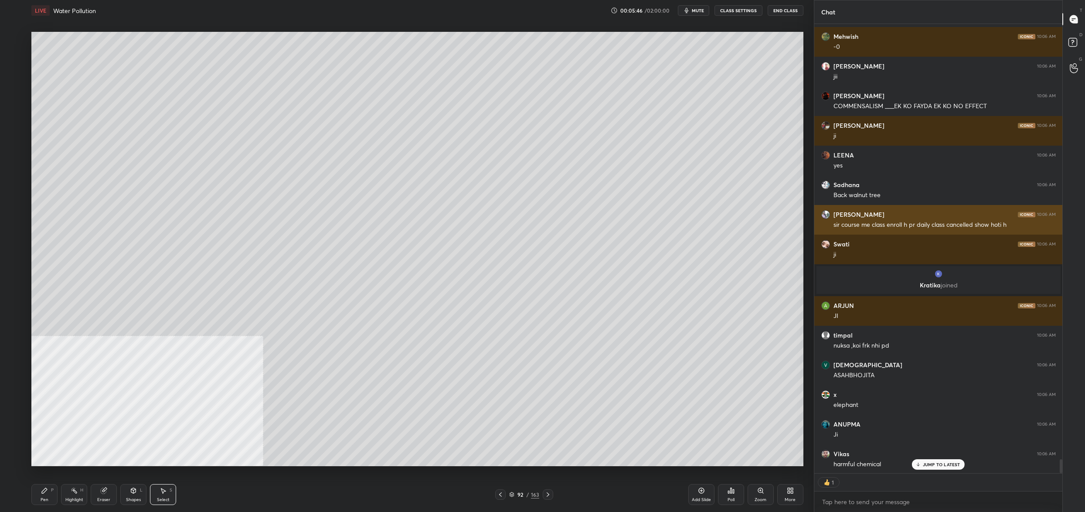
click at [902, 222] on div "sir course me class enroll h pr daily class cancelled show hoti h" at bounding box center [945, 225] width 222 height 9
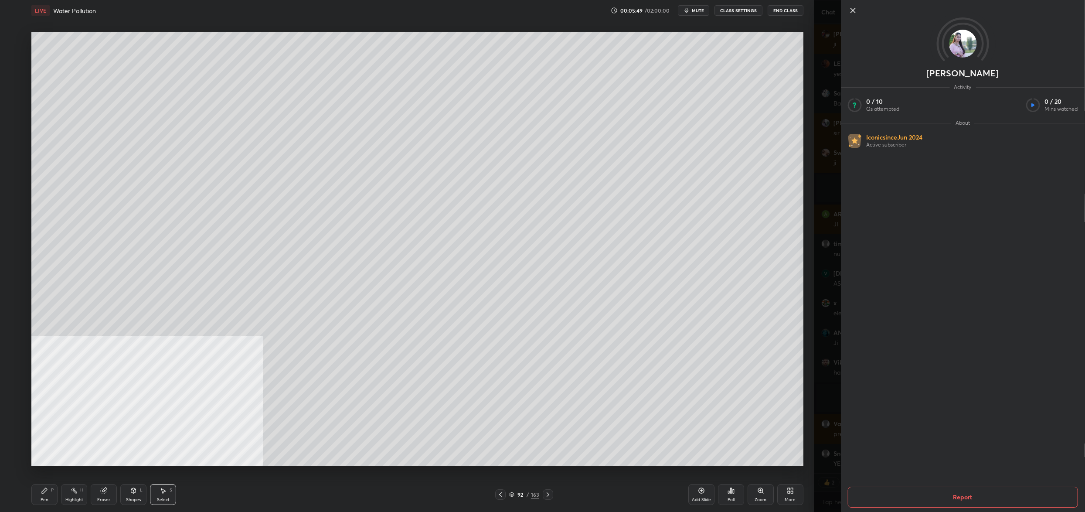
click at [776, 262] on div "0 ° Undo Copy Duplicate Duplicate to new slide Delete" at bounding box center [417, 249] width 772 height 434
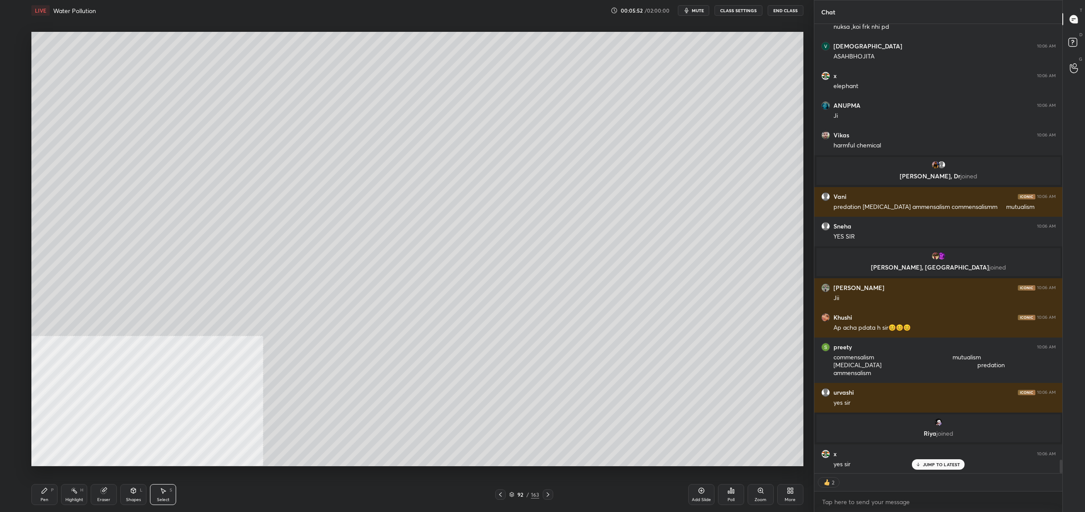
click at [40, 493] on div "Pen P" at bounding box center [44, 494] width 26 height 21
click at [43, 483] on div "Pen P Highlight H Eraser Shapes L Select S 92 / 163 Add Slide Poll Zoom More" at bounding box center [417, 494] width 772 height 35
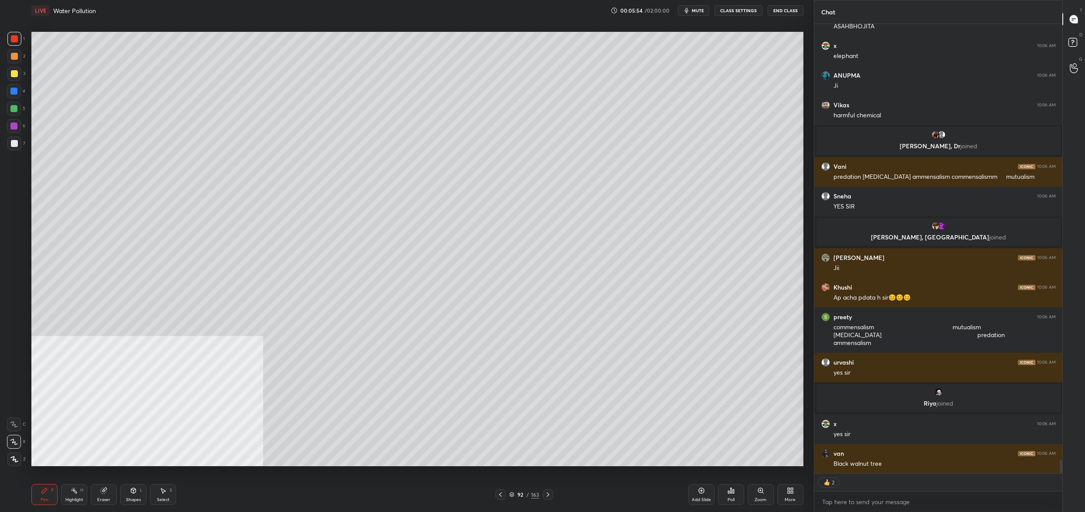
click at [10, 76] on div at bounding box center [14, 74] width 14 height 14
drag, startPoint x: 10, startPoint y: 76, endPoint x: 30, endPoint y: 74, distance: 19.8
click at [11, 77] on div at bounding box center [14, 74] width 14 height 14
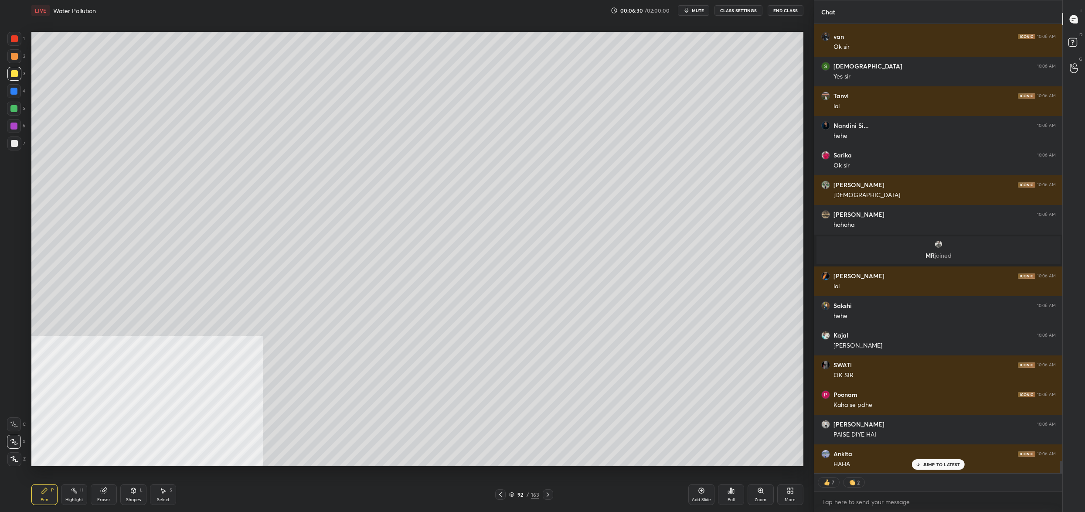
click at [512, 492] on icon at bounding box center [511, 494] width 5 height 5
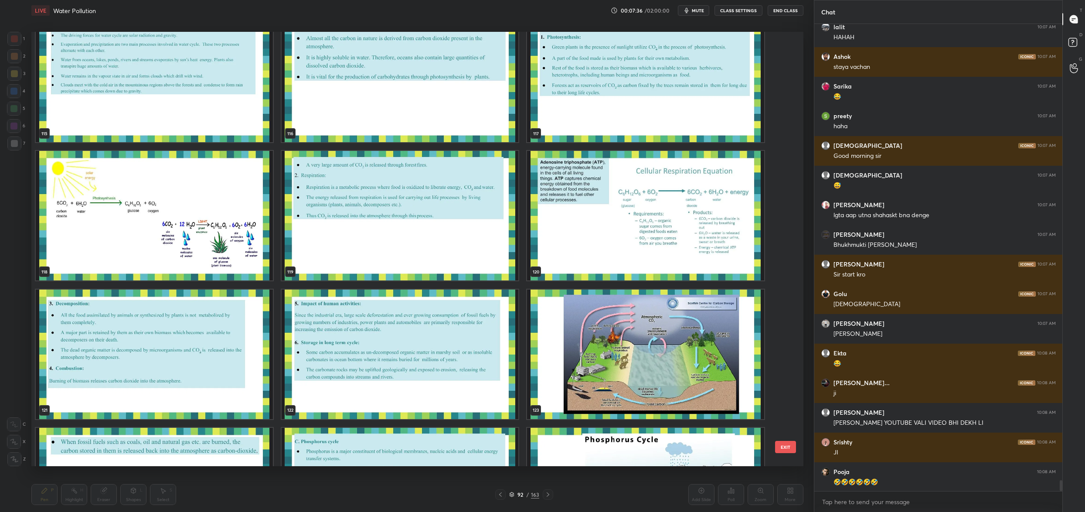
click at [783, 449] on button "EXIT" at bounding box center [785, 447] width 21 height 12
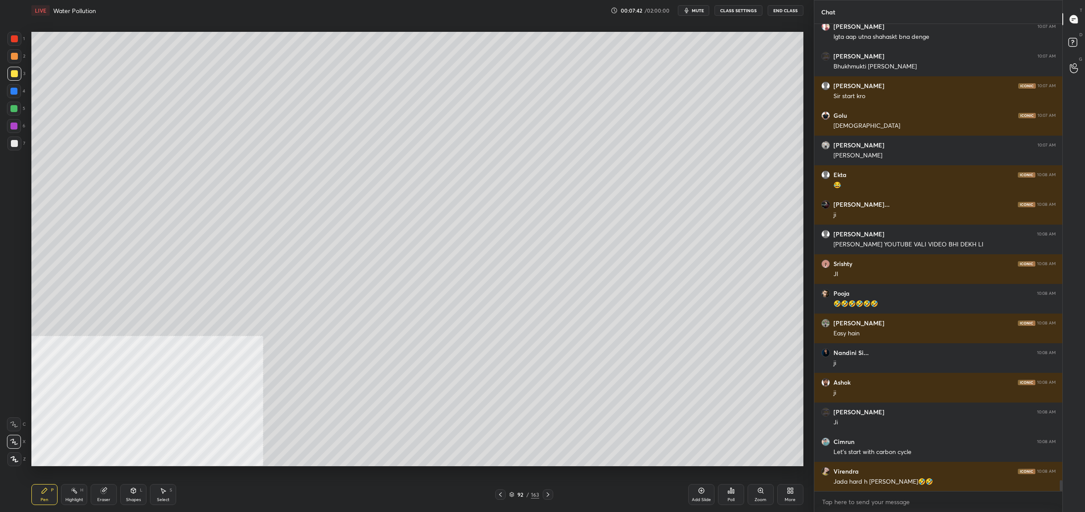
click at [16, 68] on div at bounding box center [14, 74] width 14 height 14
click at [15, 68] on div at bounding box center [14, 74] width 14 height 14
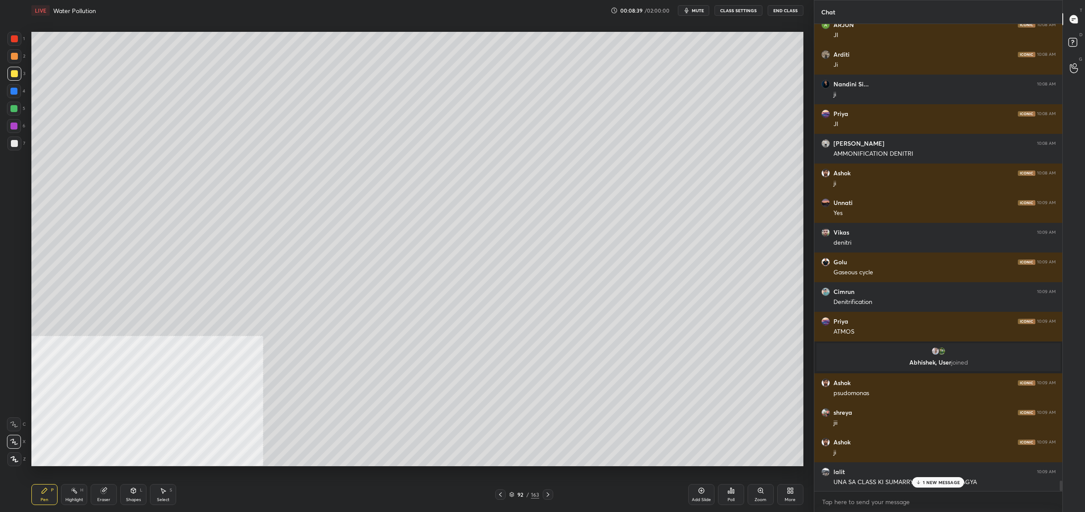
scroll to position [20257, 0]
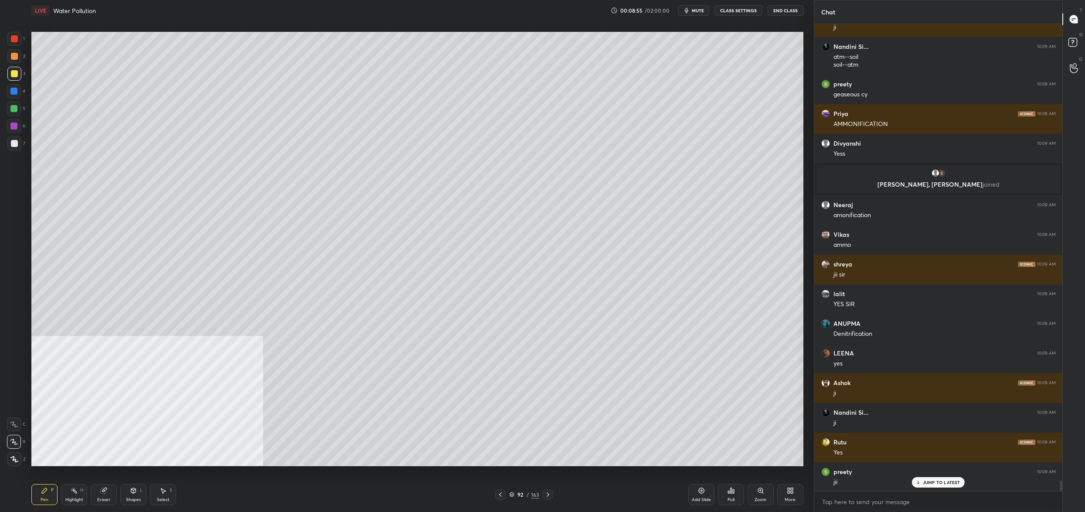
click at [19, 74] on div at bounding box center [14, 74] width 14 height 14
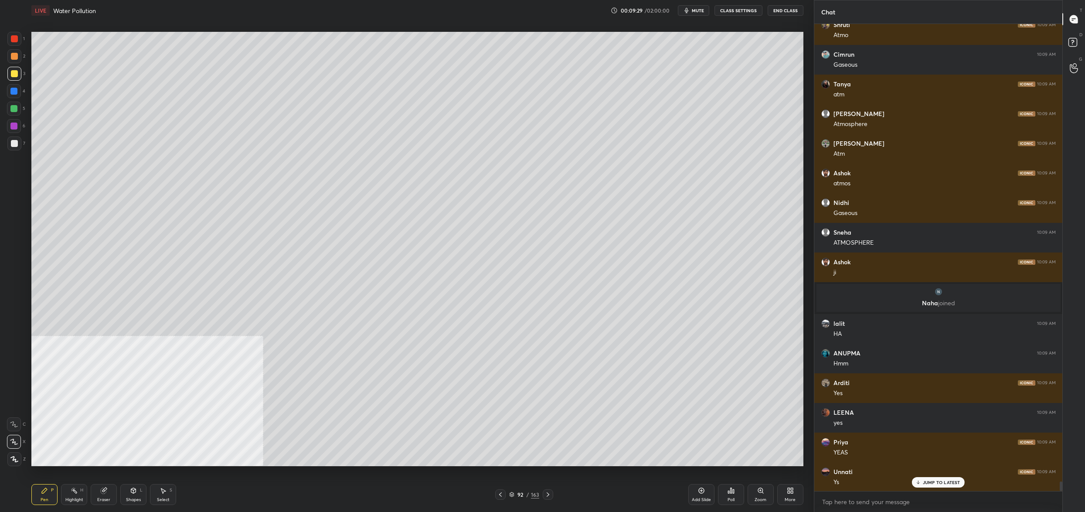
click at [13, 92] on div at bounding box center [13, 91] width 7 height 7
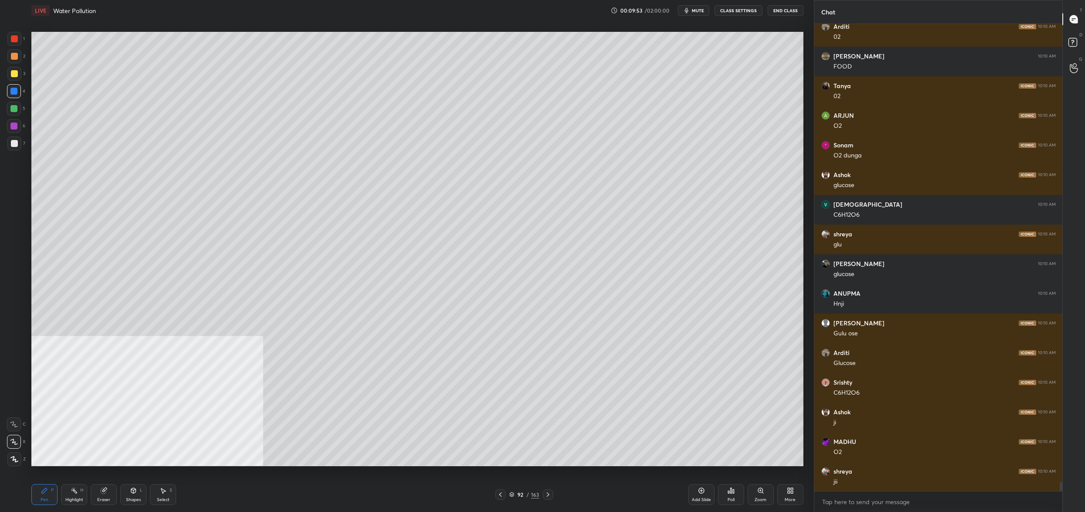
click at [15, 62] on div at bounding box center [14, 56] width 14 height 14
click at [16, 63] on div "1 2 3 4 5 6 7" at bounding box center [16, 93] width 18 height 122
click at [18, 35] on div at bounding box center [14, 39] width 14 height 14
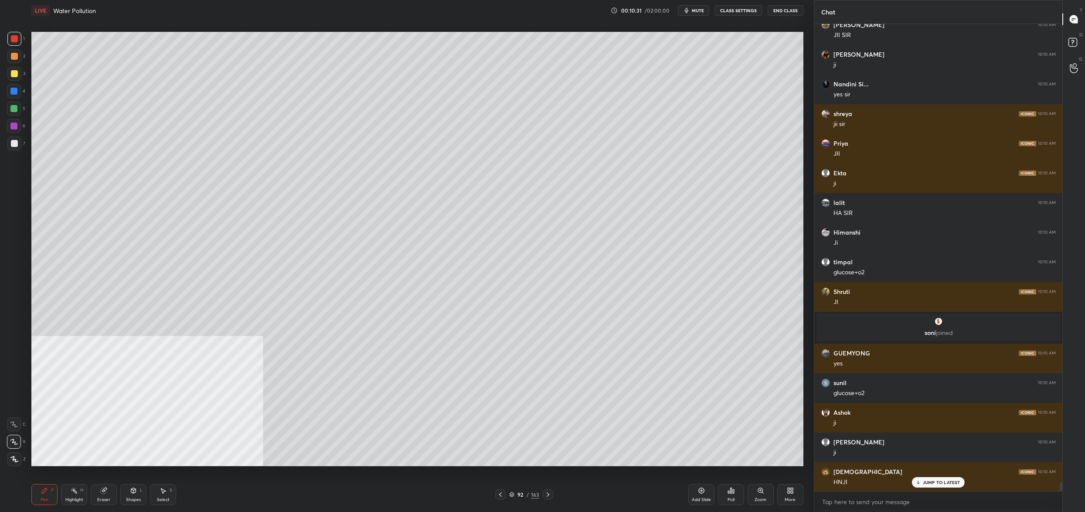
drag, startPoint x: 513, startPoint y: 495, endPoint x: 511, endPoint y: 488, distance: 7.2
click at [514, 494] on icon at bounding box center [511, 494] width 5 height 5
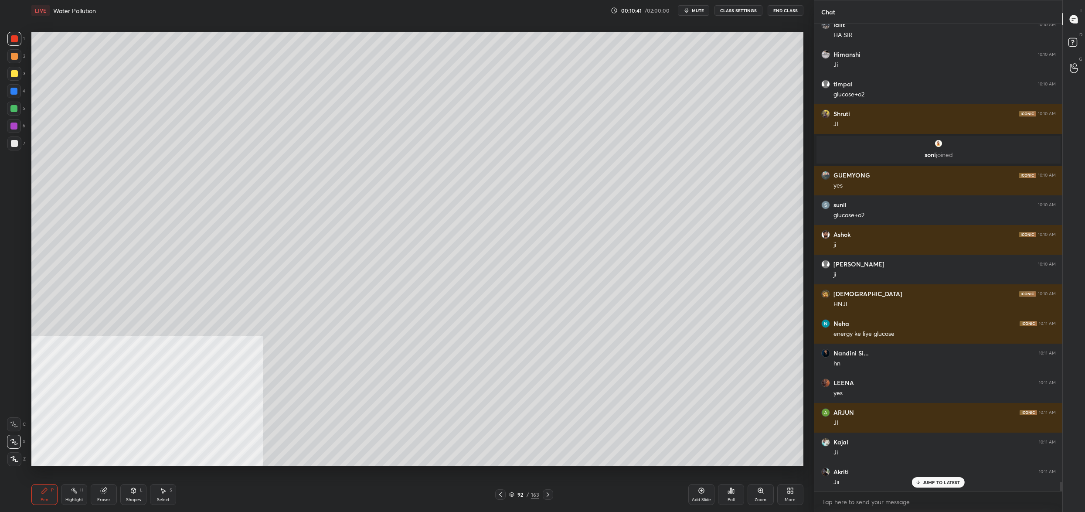
drag, startPoint x: 514, startPoint y: 495, endPoint x: 514, endPoint y: 468, distance: 27.0
click at [514, 496] on icon at bounding box center [511, 494] width 5 height 5
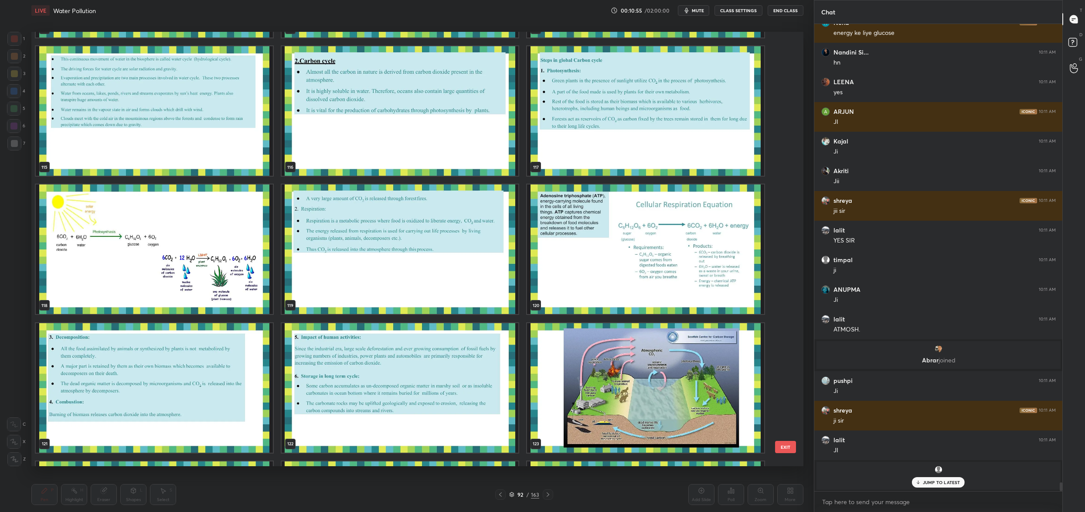
click at [635, 181] on div "120" at bounding box center [646, 249] width 246 height 138
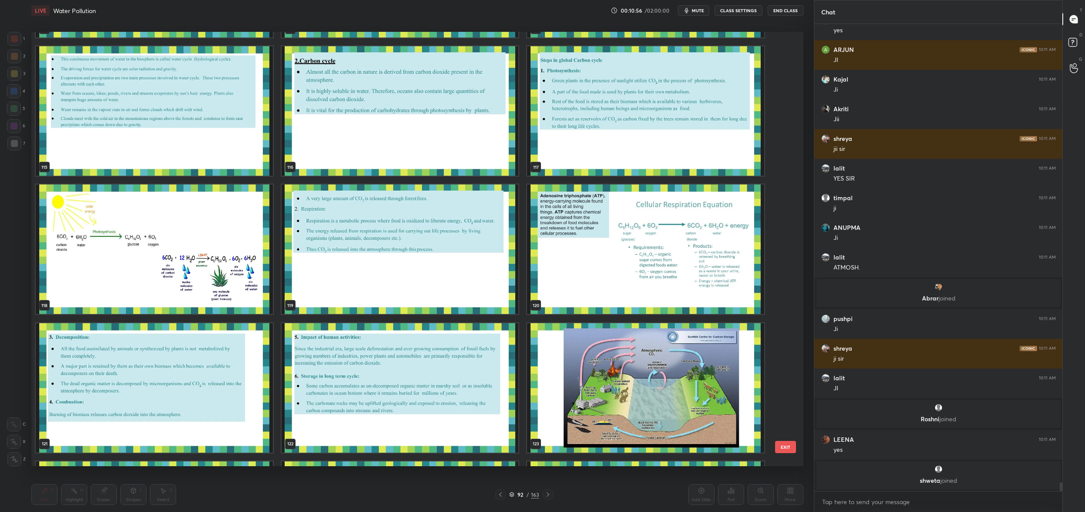
click at [619, 217] on img "grid" at bounding box center [645, 248] width 237 height 129
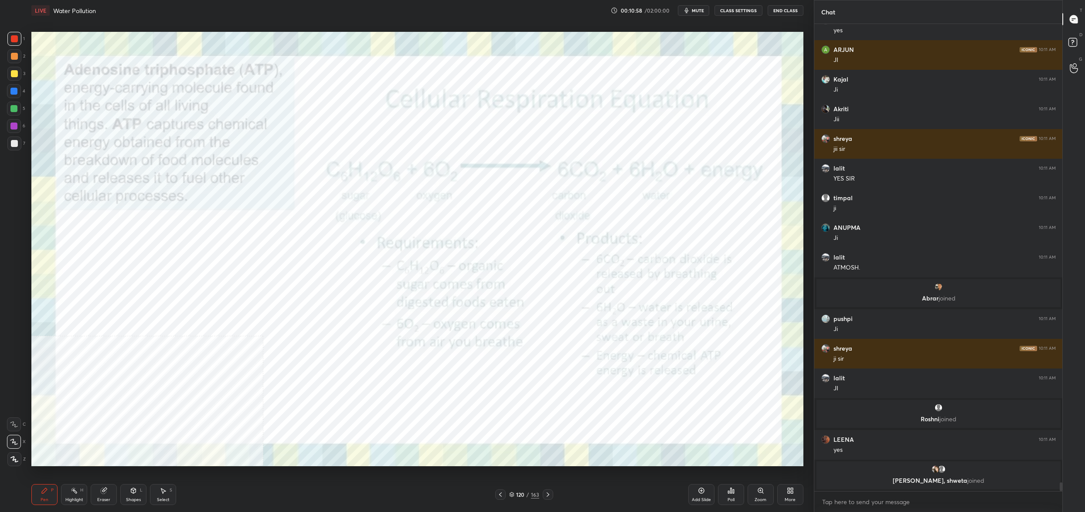
click at [24, 37] on div "1" at bounding box center [15, 39] width 17 height 14
click at [24, 41] on div "1" at bounding box center [15, 39] width 17 height 14
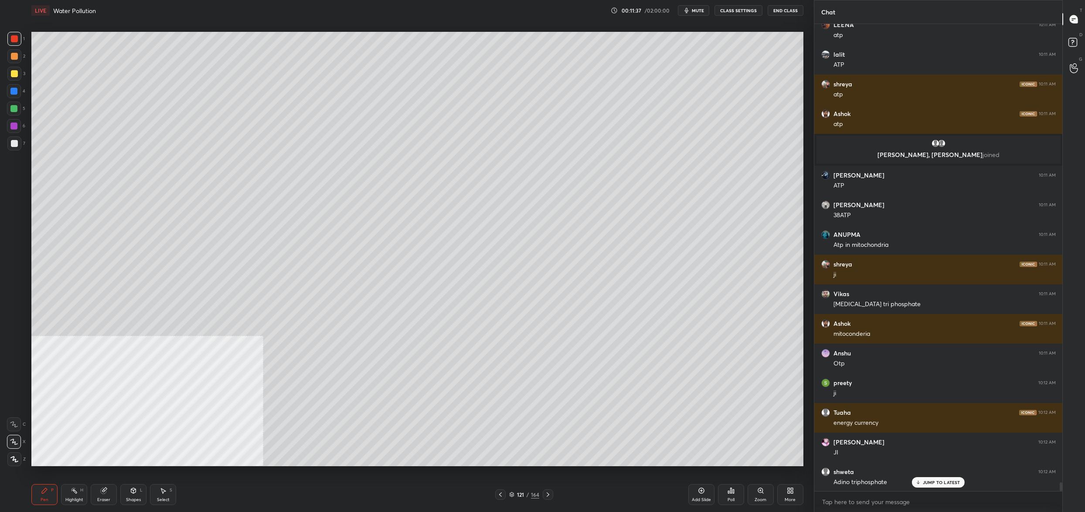
click at [17, 73] on div at bounding box center [14, 74] width 14 height 14
drag, startPoint x: 18, startPoint y: 74, endPoint x: 25, endPoint y: 72, distance: 7.5
click at [18, 74] on div at bounding box center [14, 74] width 14 height 14
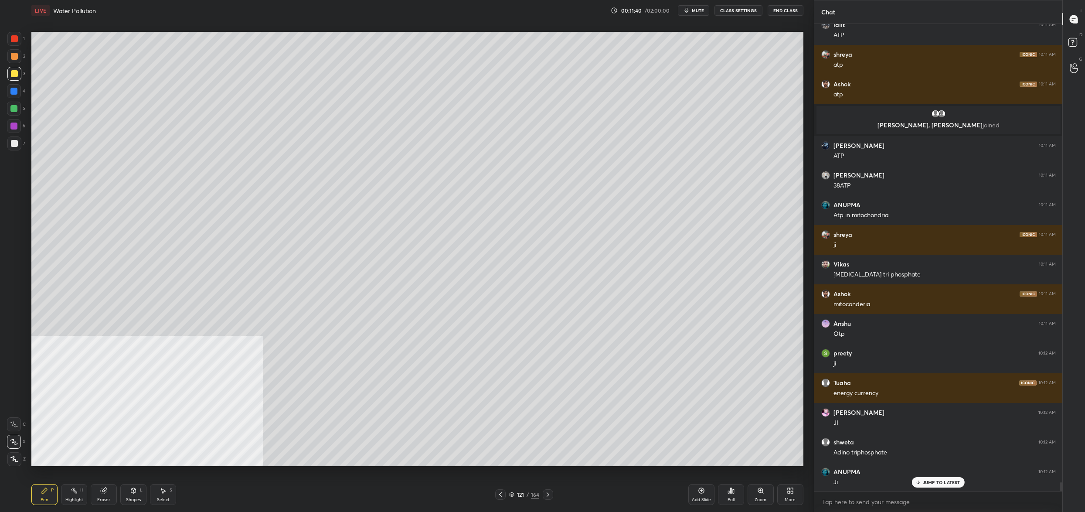
click at [17, 89] on div at bounding box center [13, 91] width 7 height 7
drag, startPoint x: 17, startPoint y: 90, endPoint x: 17, endPoint y: 97, distance: 7.0
click at [17, 90] on div at bounding box center [13, 91] width 7 height 7
click at [14, 113] on div at bounding box center [14, 109] width 14 height 14
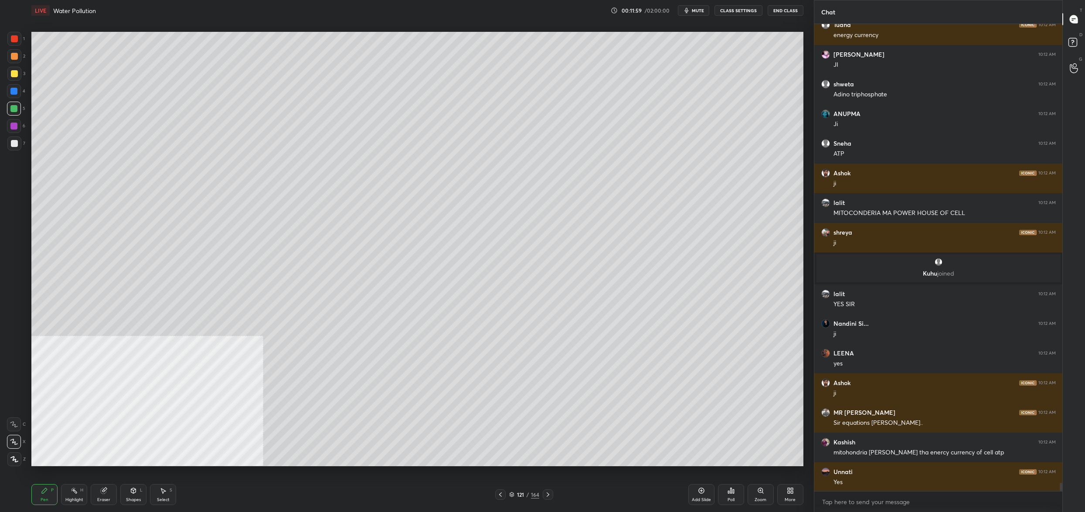
scroll to position [25526, 0]
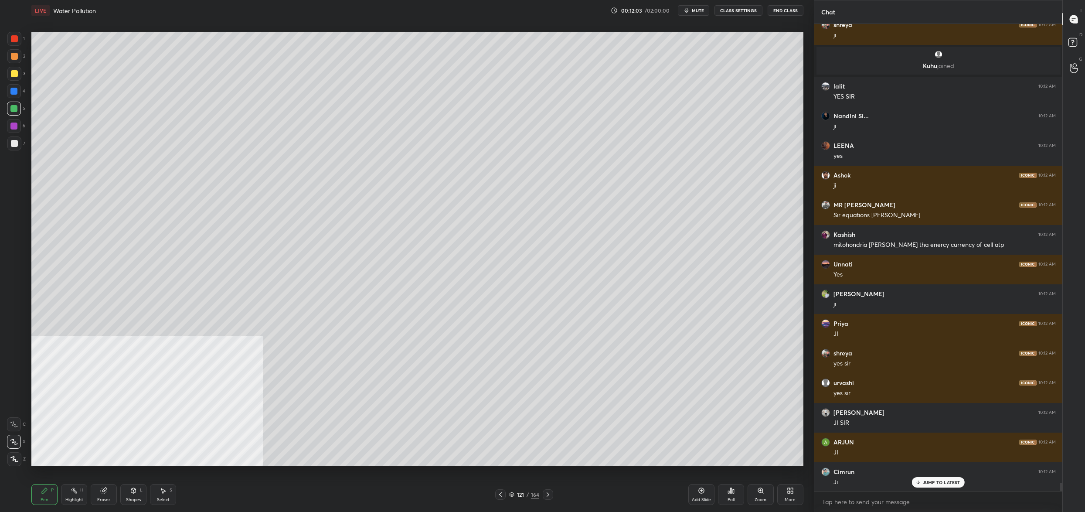
click at [17, 79] on div at bounding box center [14, 74] width 14 height 14
click at [14, 80] on div at bounding box center [14, 74] width 14 height 14
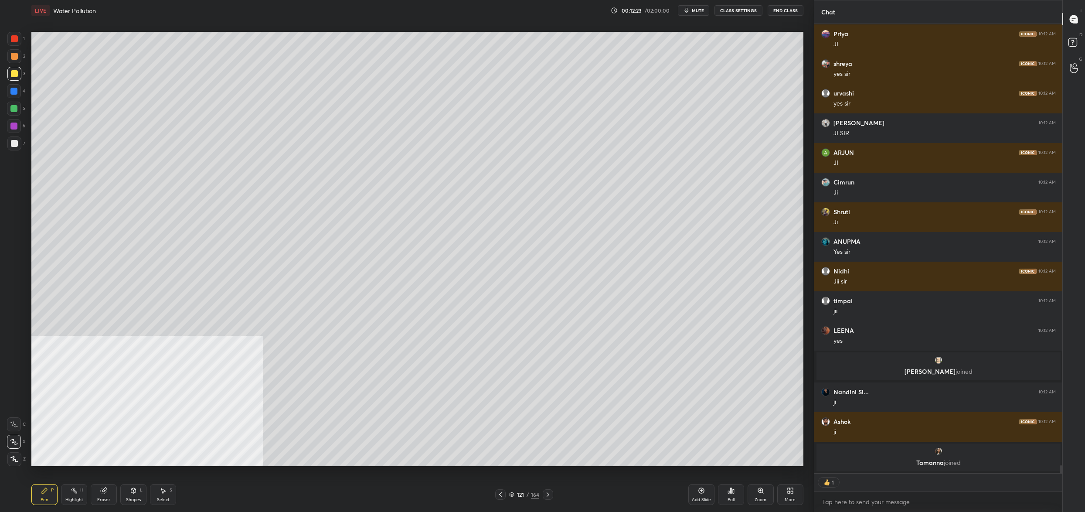
click at [514, 495] on div "121 / 164" at bounding box center [524, 494] width 30 height 8
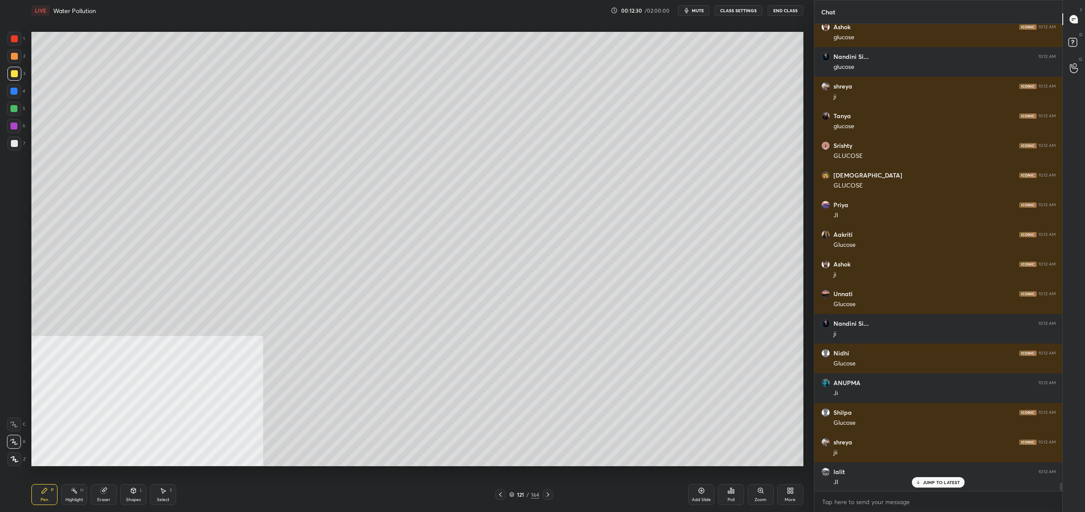
drag, startPoint x: 12, startPoint y: 110, endPoint x: 12, endPoint y: 104, distance: 6.1
click at [11, 109] on div at bounding box center [13, 108] width 7 height 7
click at [9, 108] on div at bounding box center [14, 109] width 14 height 14
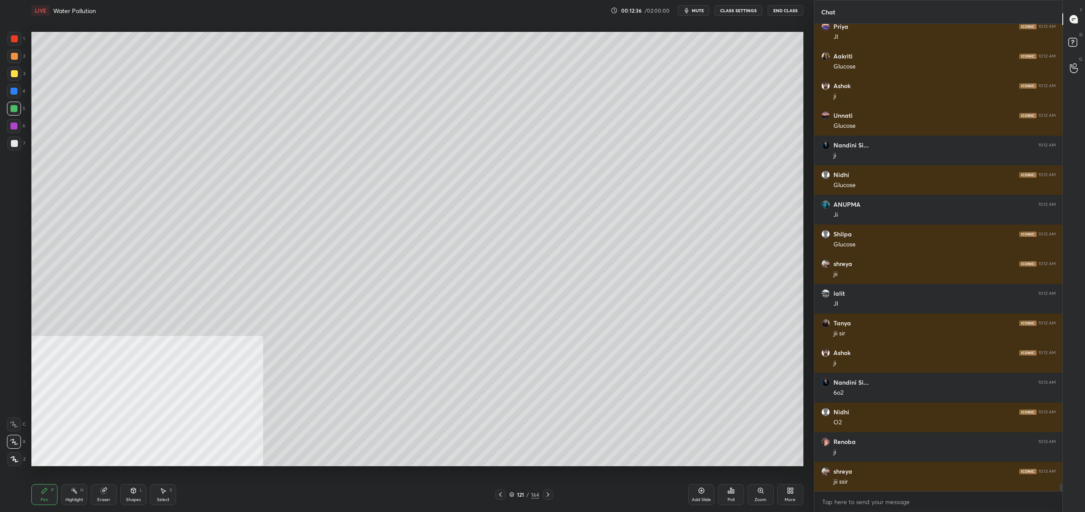
click at [20, 92] on div at bounding box center [14, 91] width 14 height 14
drag, startPoint x: 20, startPoint y: 92, endPoint x: 23, endPoint y: 81, distance: 11.4
click at [20, 92] on div at bounding box center [14, 91] width 14 height 14
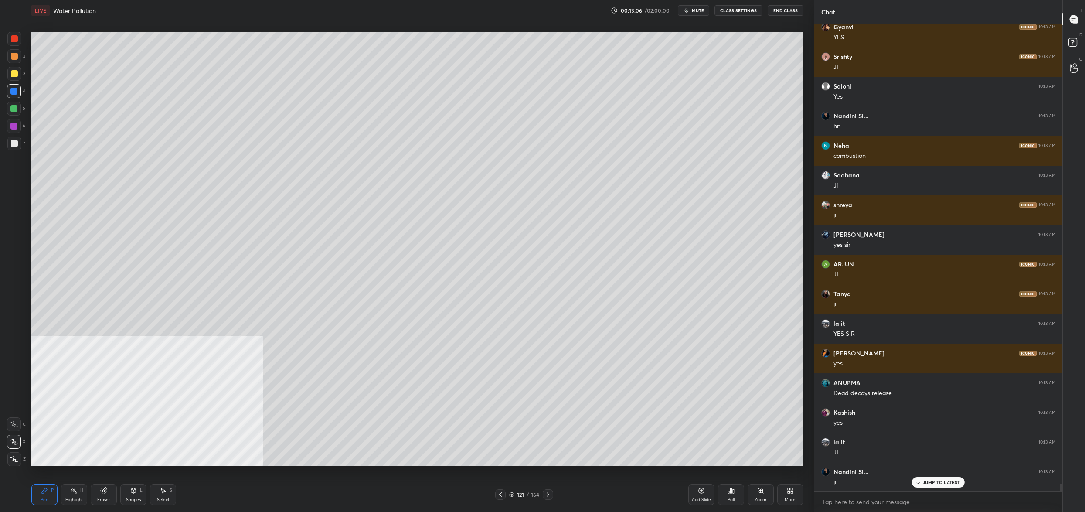
click at [14, 115] on div at bounding box center [14, 109] width 14 height 14
click at [16, 110] on div at bounding box center [13, 108] width 7 height 7
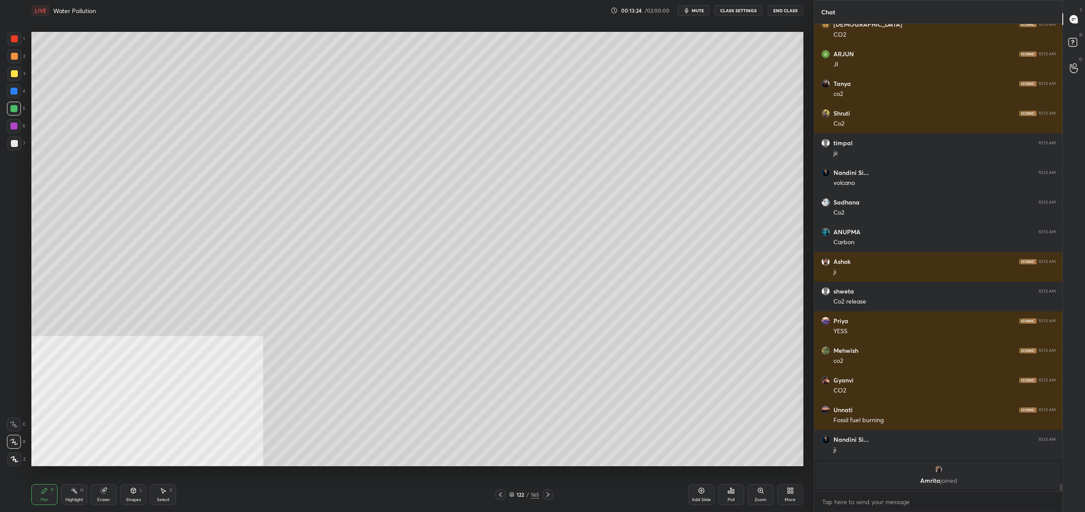
click at [9, 72] on div at bounding box center [14, 74] width 14 height 14
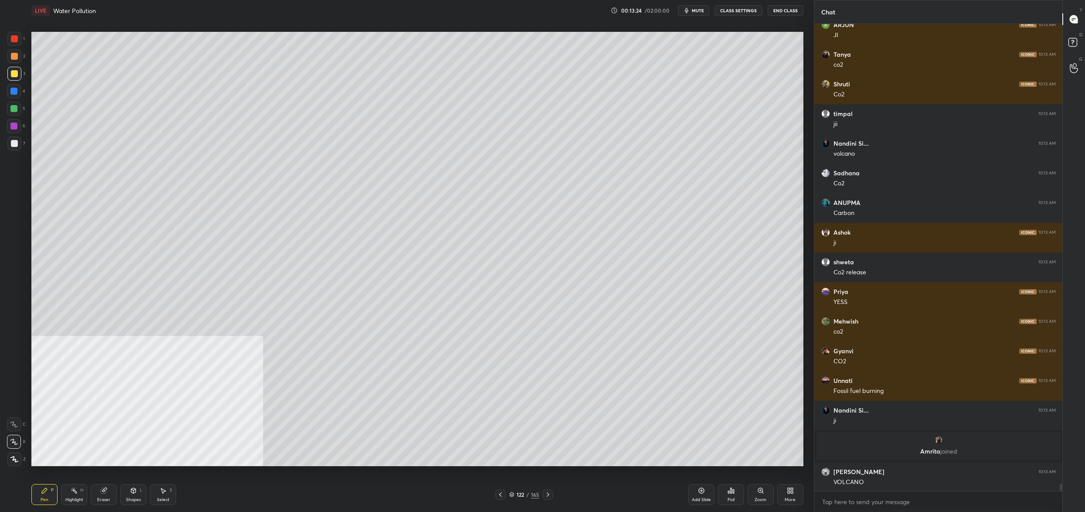
drag, startPoint x: 9, startPoint y: 72, endPoint x: 28, endPoint y: 83, distance: 21.5
click at [12, 78] on div at bounding box center [14, 74] width 14 height 14
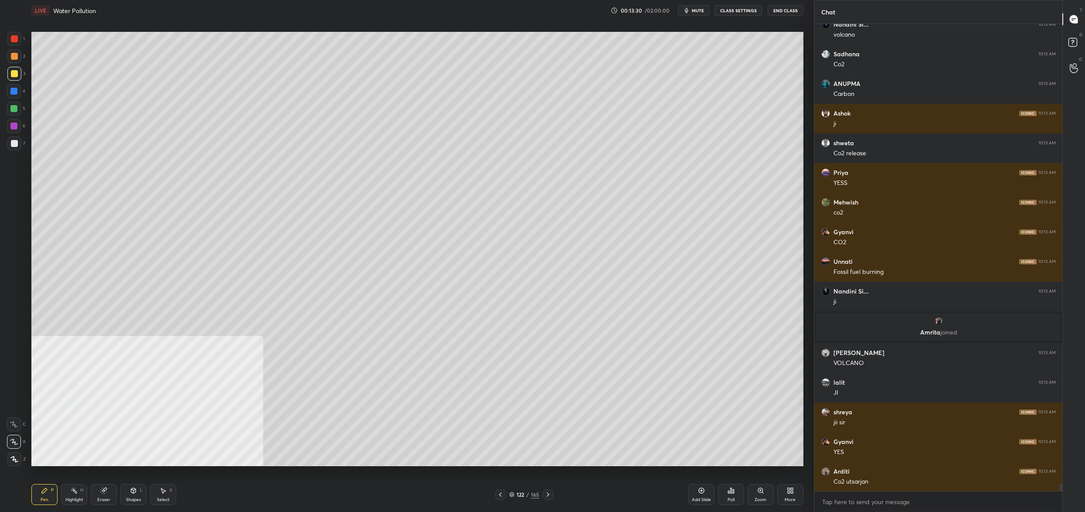
click at [19, 115] on div "5" at bounding box center [16, 110] width 18 height 17
drag, startPoint x: 17, startPoint y: 107, endPoint x: 27, endPoint y: 108, distance: 10.1
click at [18, 107] on div at bounding box center [14, 109] width 14 height 14
drag, startPoint x: 7, startPoint y: 152, endPoint x: 14, endPoint y: 147, distance: 8.5
click at [7, 150] on div "7" at bounding box center [16, 144] width 18 height 17
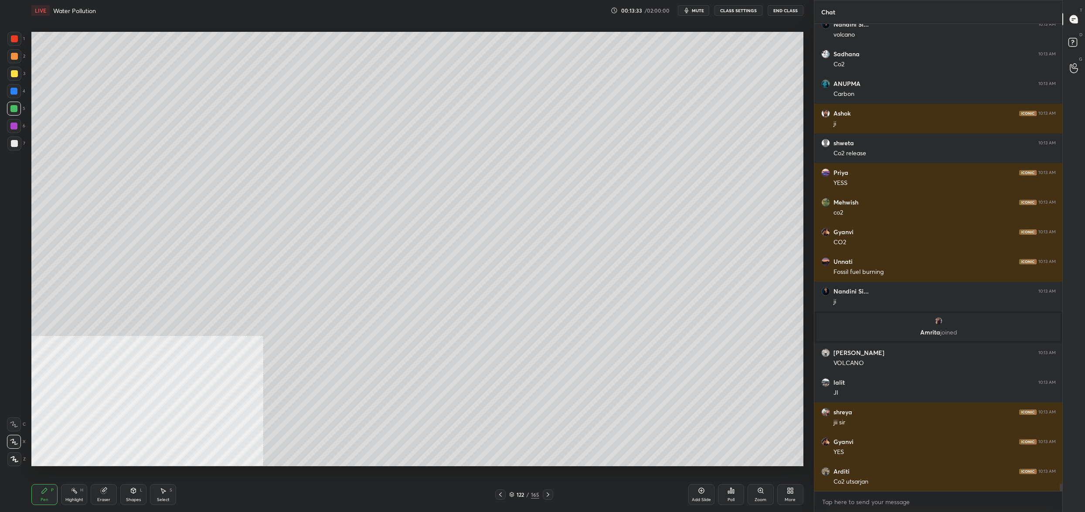
click at [14, 147] on div at bounding box center [14, 143] width 14 height 14
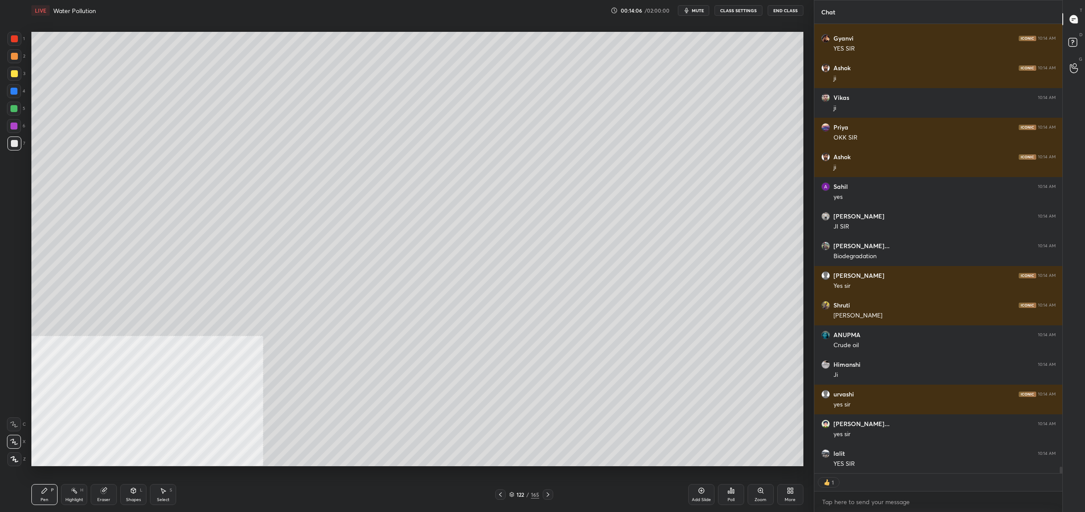
click at [21, 109] on div "5" at bounding box center [16, 109] width 18 height 14
click at [14, 112] on div at bounding box center [14, 109] width 14 height 14
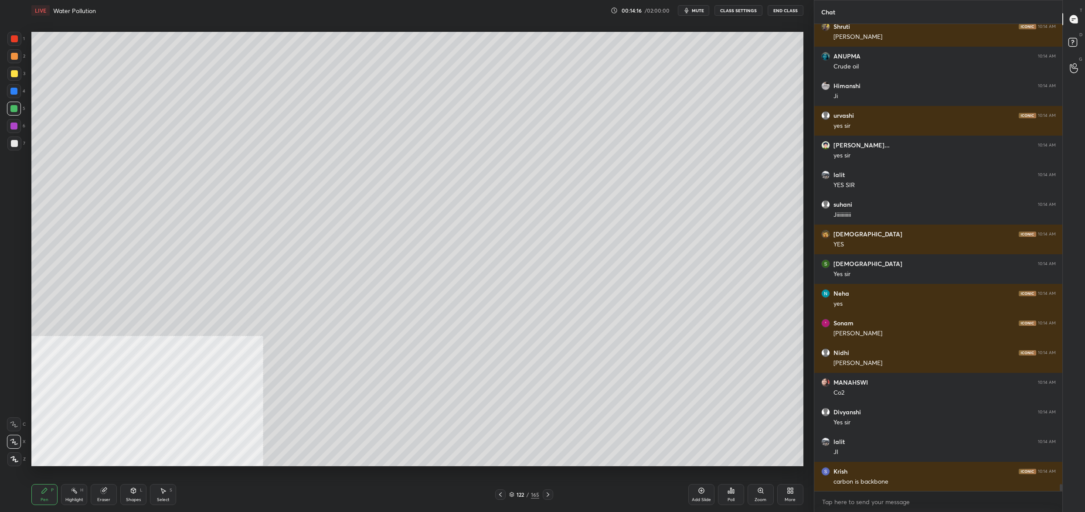
click at [17, 144] on div at bounding box center [14, 143] width 7 height 7
click at [17, 143] on div at bounding box center [14, 143] width 7 height 7
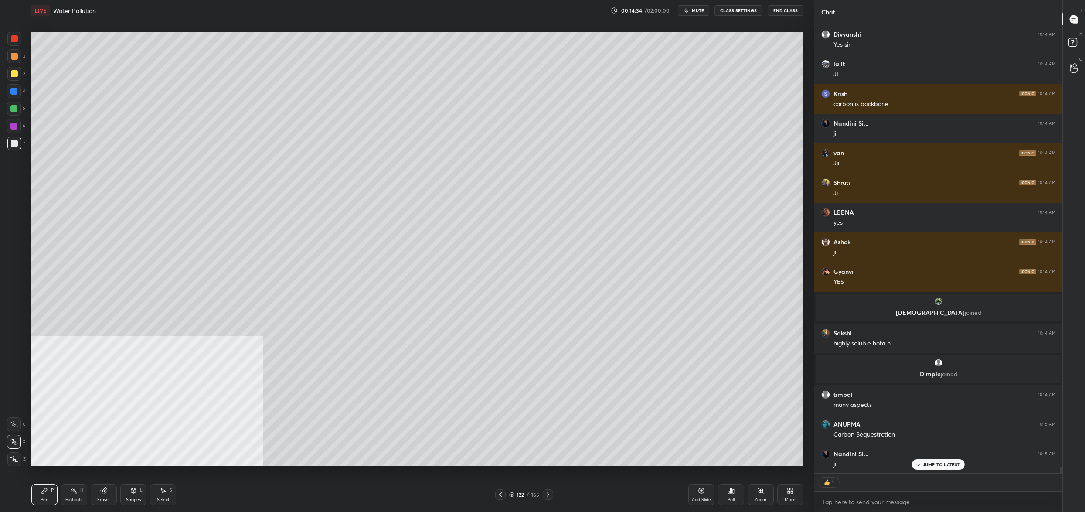
click at [17, 109] on div at bounding box center [13, 108] width 7 height 7
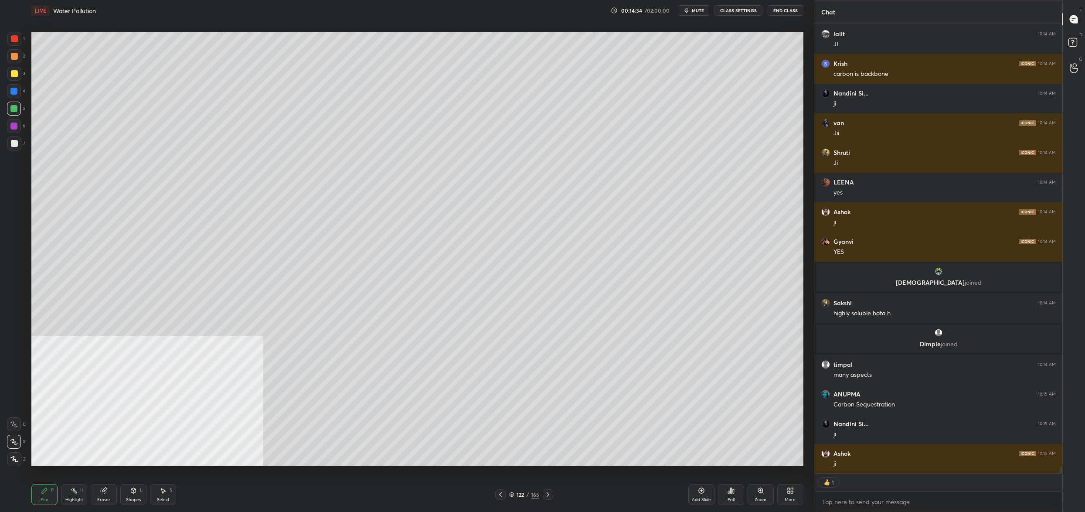
drag, startPoint x: 17, startPoint y: 109, endPoint x: 29, endPoint y: 114, distance: 13.4
click at [17, 109] on div at bounding box center [13, 108] width 7 height 7
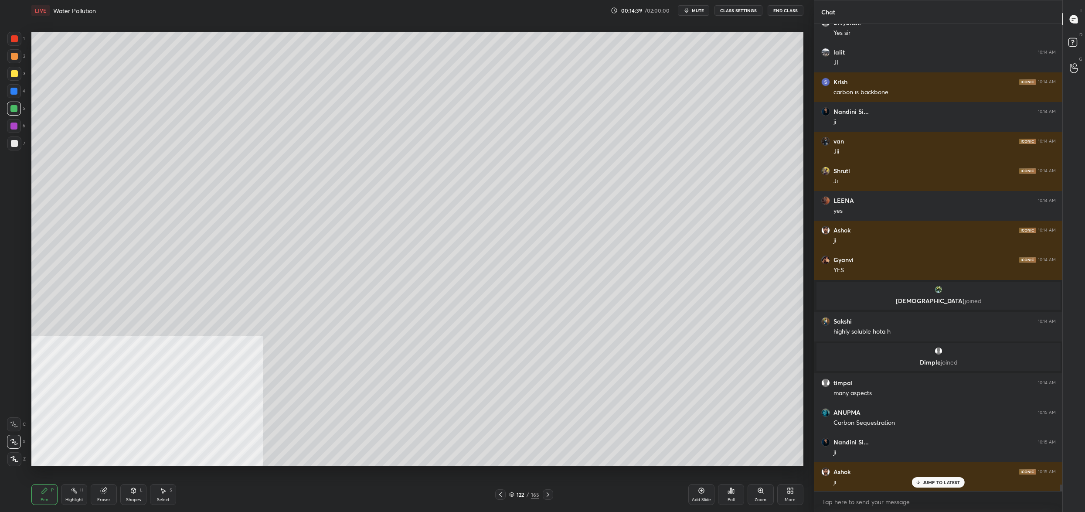
click at [25, 143] on div "1 2 3 4 5 6 7 C X Z C X Z E E Erase all H H" at bounding box center [14, 249] width 28 height 434
click at [18, 145] on div at bounding box center [14, 143] width 14 height 14
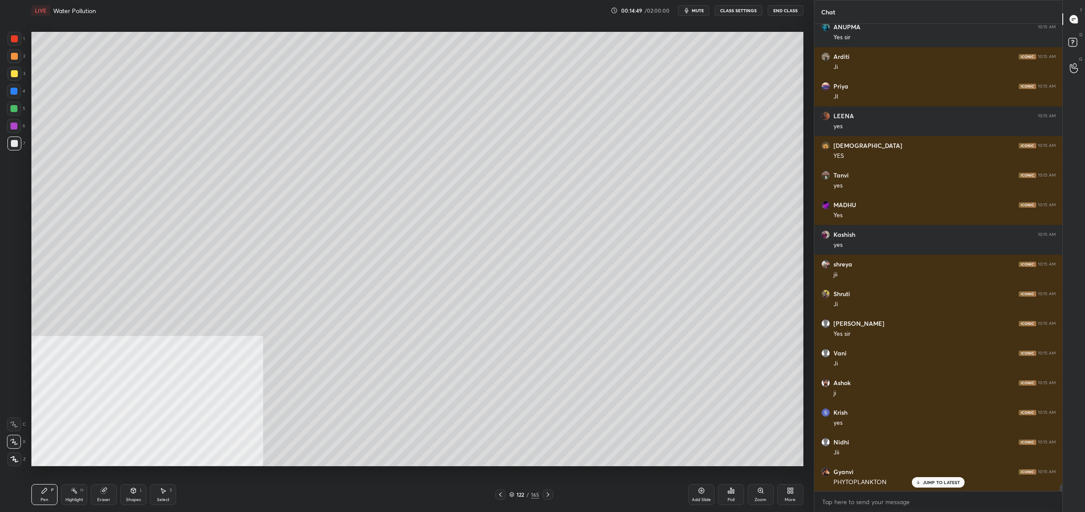
click at [14, 83] on div "1 2 3 4 5 6 7" at bounding box center [16, 93] width 18 height 122
drag, startPoint x: 13, startPoint y: 85, endPoint x: 14, endPoint y: 100, distance: 14.4
click at [13, 89] on div at bounding box center [14, 91] width 14 height 14
drag, startPoint x: 14, startPoint y: 100, endPoint x: 15, endPoint y: 105, distance: 5.0
click at [14, 100] on div "4" at bounding box center [16, 92] width 18 height 17
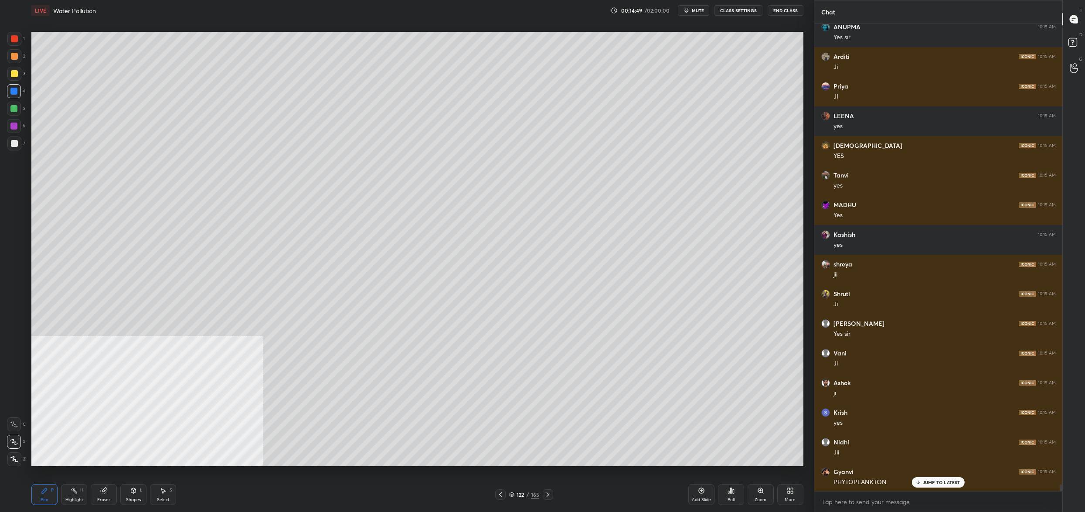
click at [16, 102] on div at bounding box center [14, 109] width 14 height 14
click at [16, 76] on div at bounding box center [14, 73] width 7 height 7
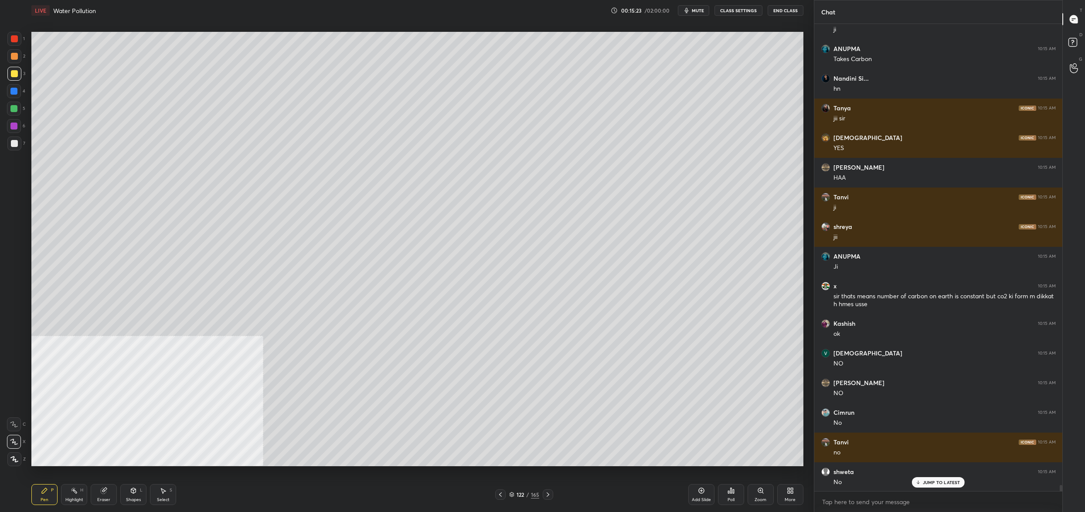
click at [21, 141] on div "7" at bounding box center [16, 143] width 18 height 14
click at [19, 146] on div at bounding box center [14, 143] width 14 height 14
click at [17, 146] on div at bounding box center [14, 143] width 14 height 14
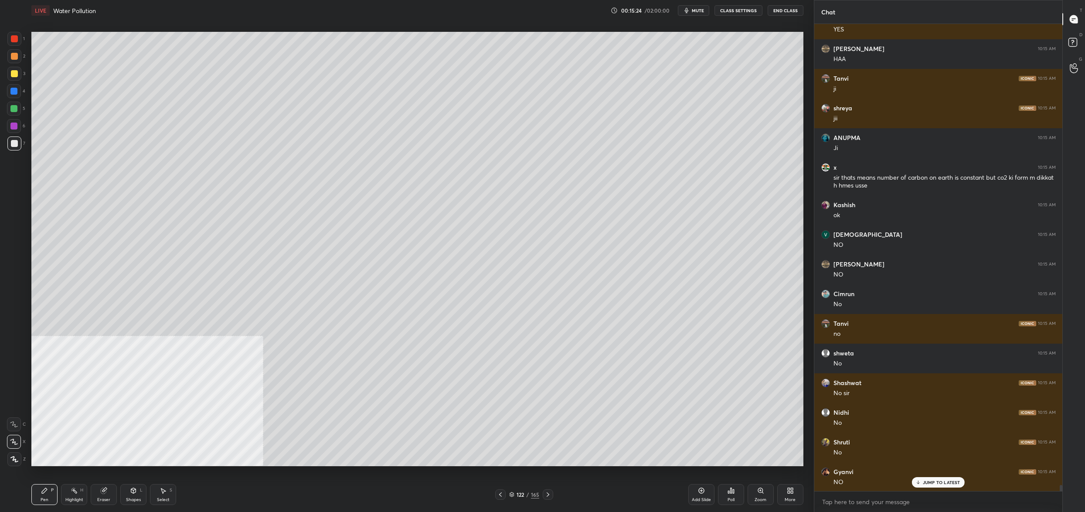
drag, startPoint x: 12, startPoint y: 34, endPoint x: 14, endPoint y: 40, distance: 6.1
click at [11, 34] on div at bounding box center [14, 39] width 14 height 14
click at [17, 40] on div at bounding box center [14, 38] width 7 height 7
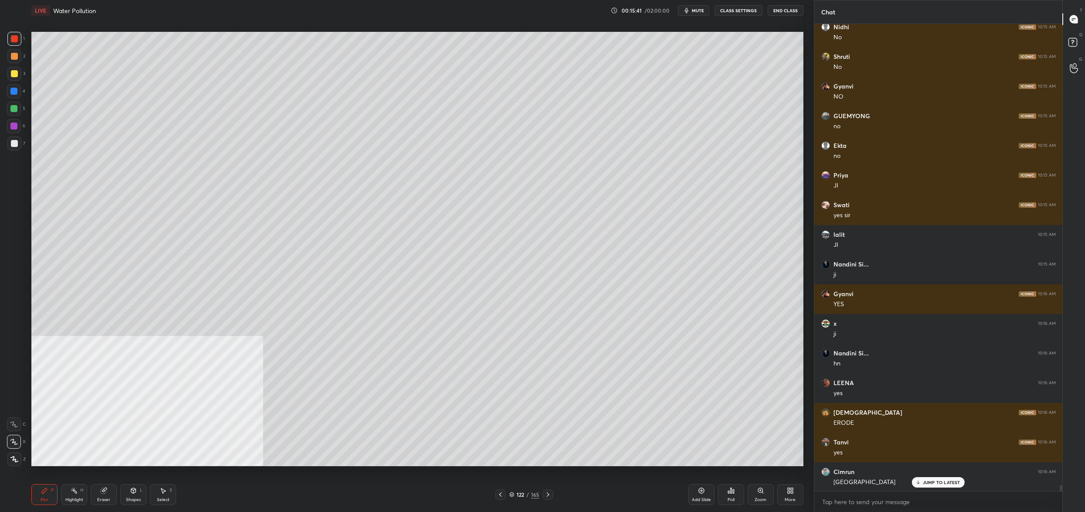
click at [13, 77] on div at bounding box center [14, 73] width 7 height 7
click at [12, 83] on div "3" at bounding box center [16, 75] width 18 height 17
click at [13, 91] on div at bounding box center [13, 91] width 7 height 7
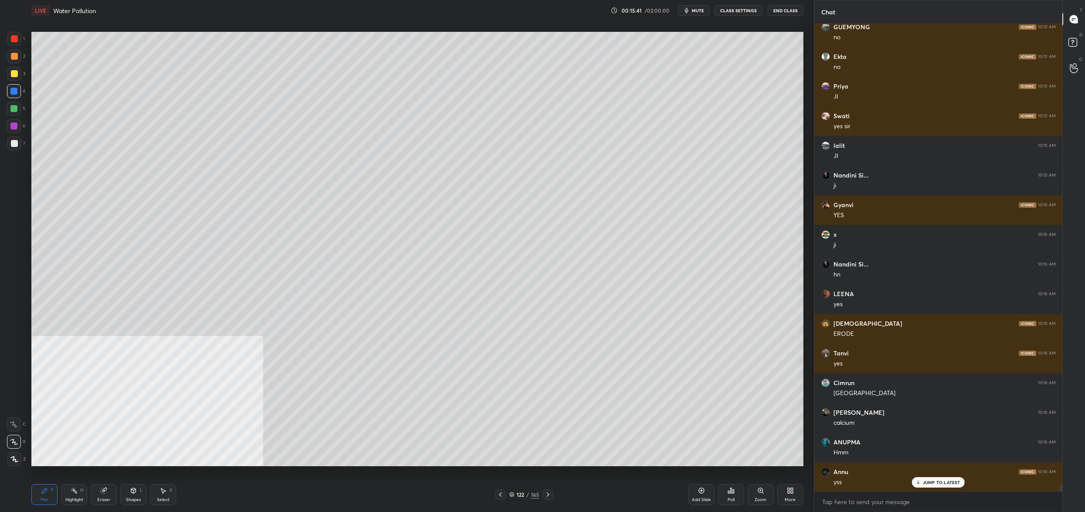
click at [8, 126] on div at bounding box center [14, 126] width 14 height 14
click at [8, 156] on div "1 2 3 4 5 6 7 C X Z C X Z E E Erase all H H" at bounding box center [14, 249] width 28 height 434
click at [10, 154] on div "1 2 3 4 5 6 7 C X Z C X Z E E Erase all H H" at bounding box center [14, 249] width 28 height 434
click at [20, 141] on div at bounding box center [14, 143] width 14 height 14
click at [14, 149] on div at bounding box center [14, 143] width 14 height 14
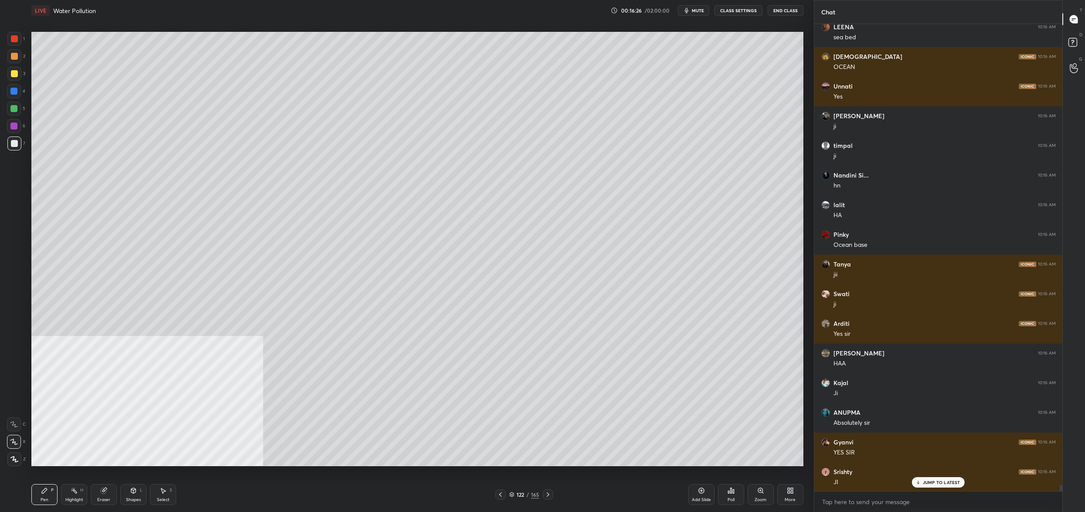
scroll to position [36442, 0]
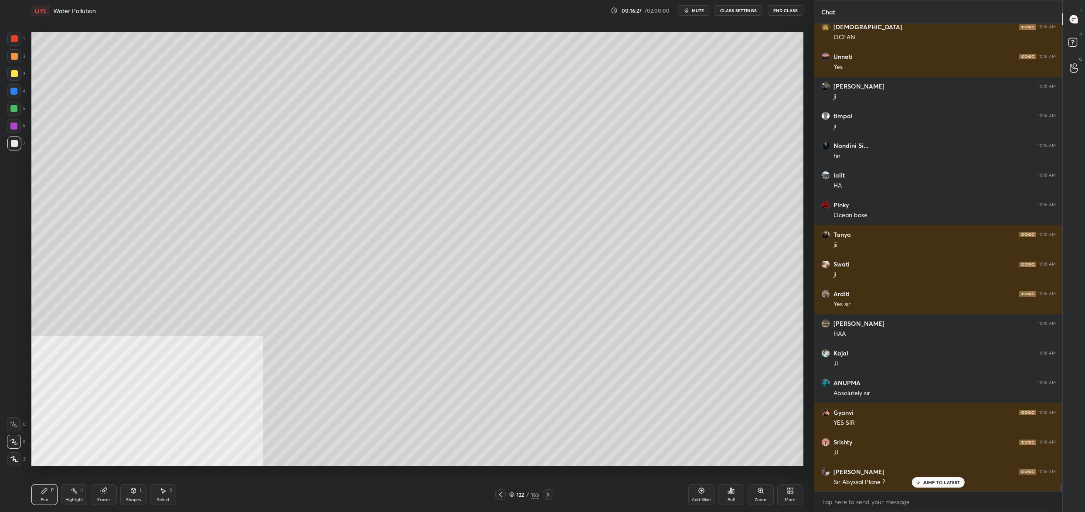
click at [13, 78] on div at bounding box center [14, 74] width 14 height 14
drag, startPoint x: 14, startPoint y: 78, endPoint x: 11, endPoint y: 54, distance: 23.3
click at [11, 78] on div at bounding box center [14, 74] width 14 height 14
click at [10, 45] on div "1" at bounding box center [15, 39] width 17 height 14
click at [14, 28] on div "1 2 3 4 5 6 7 C X Z C X Z E E Erase all H H LIVE Water Pollution 00:16:27 / 02:…" at bounding box center [403, 256] width 807 height 512
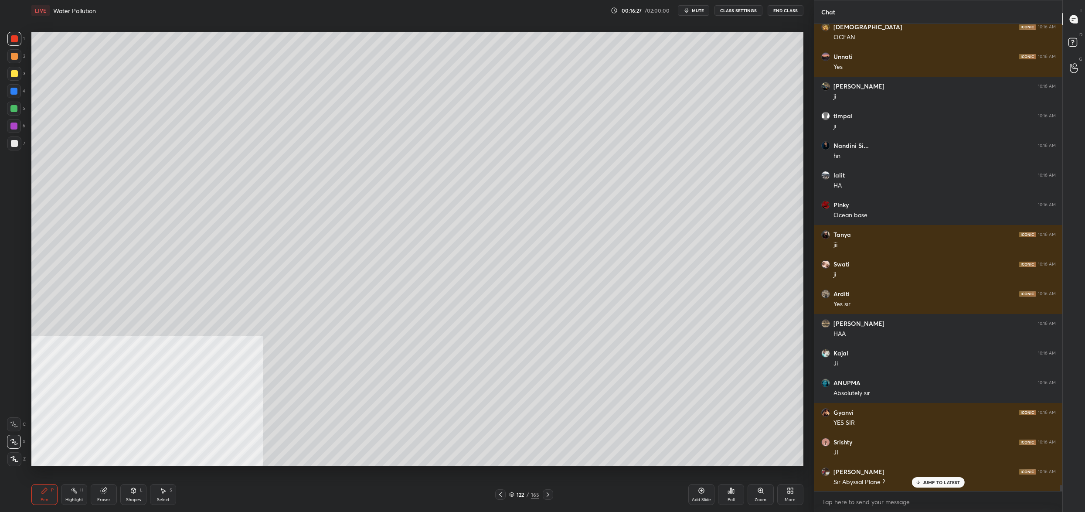
click at [15, 57] on div at bounding box center [14, 56] width 7 height 7
click at [19, 46] on div "1" at bounding box center [15, 40] width 17 height 17
click at [15, 39] on div at bounding box center [14, 38] width 7 height 7
click at [16, 40] on div at bounding box center [14, 38] width 7 height 7
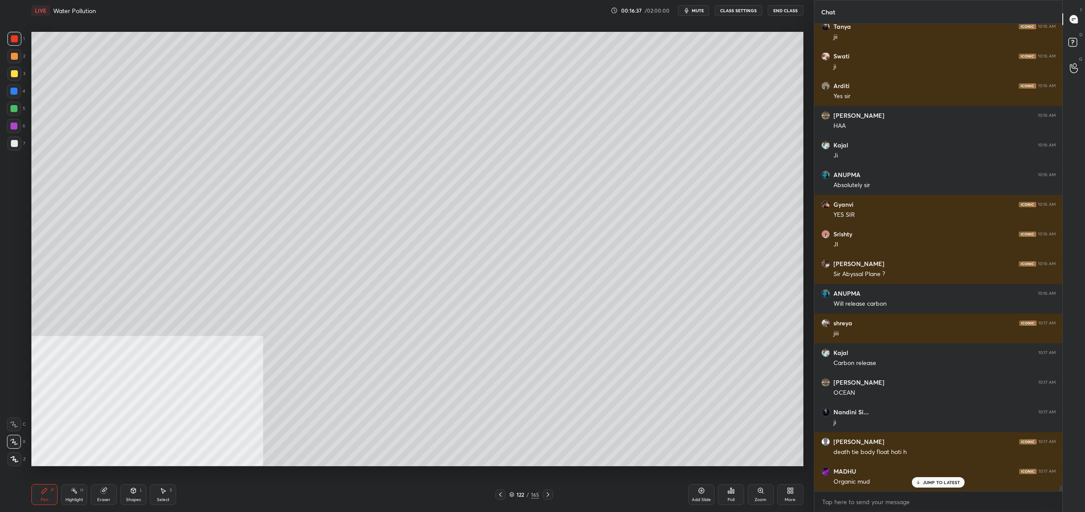
scroll to position [36709, 0]
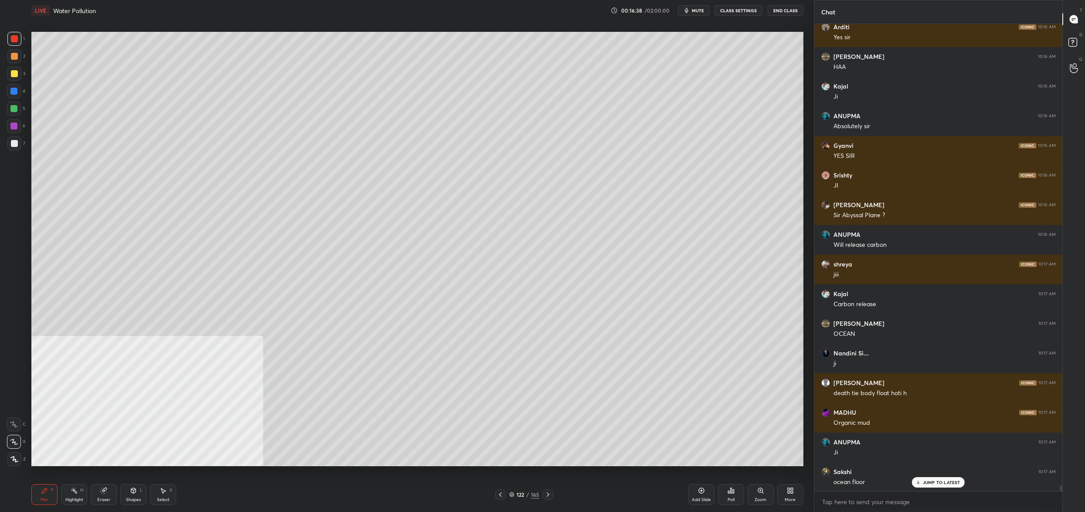
click at [786, 493] on div "More" at bounding box center [790, 494] width 26 height 21
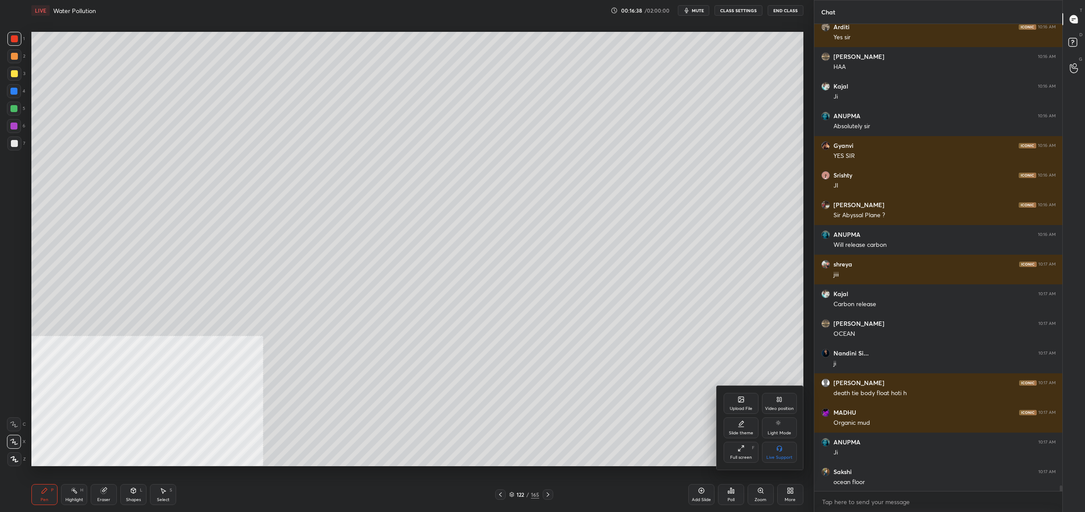
scroll to position [36738, 0]
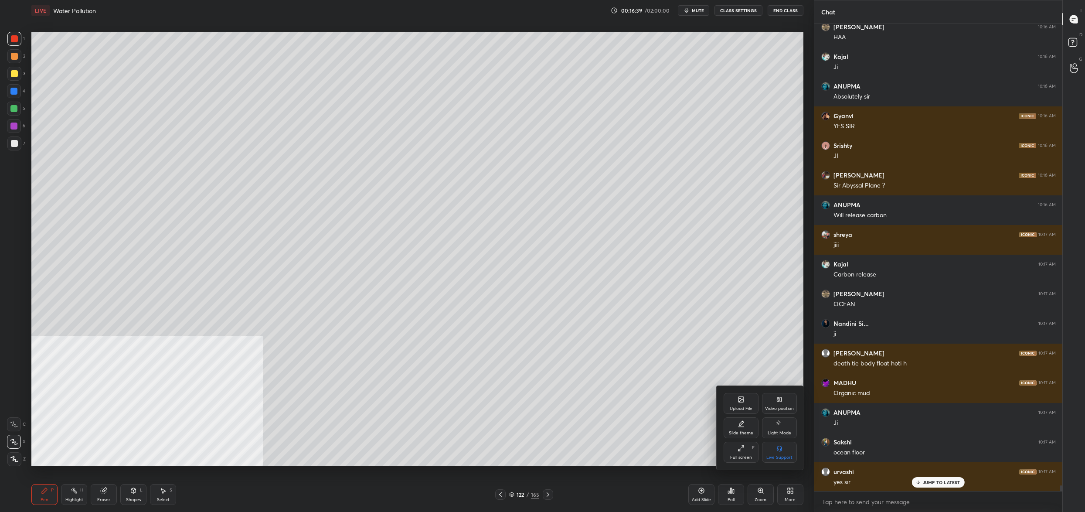
click at [783, 401] on div "Video position" at bounding box center [779, 403] width 35 height 21
drag, startPoint x: 778, startPoint y: 450, endPoint x: 773, endPoint y: 445, distance: 6.8
click at [778, 450] on icon at bounding box center [778, 450] width 2 height 2
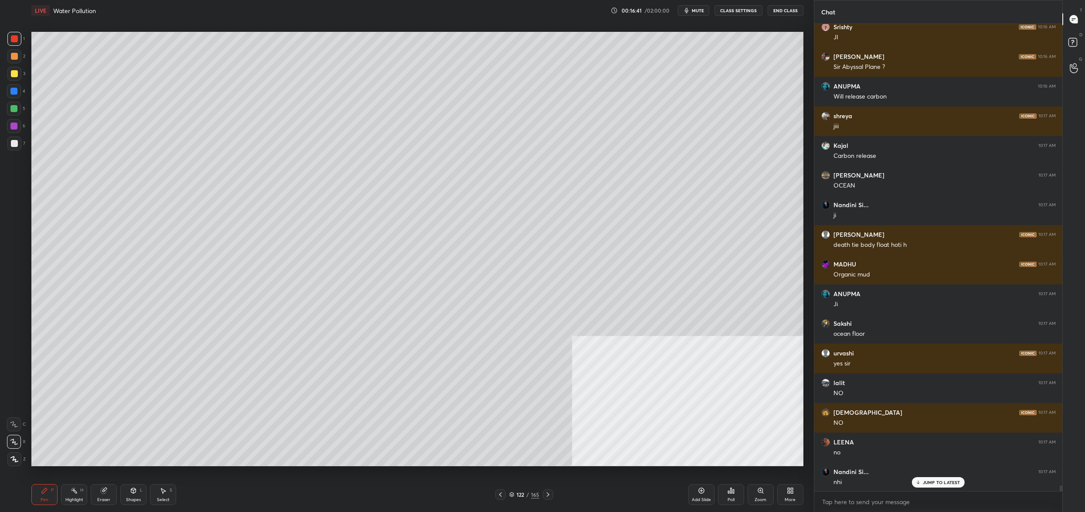
scroll to position [37064, 0]
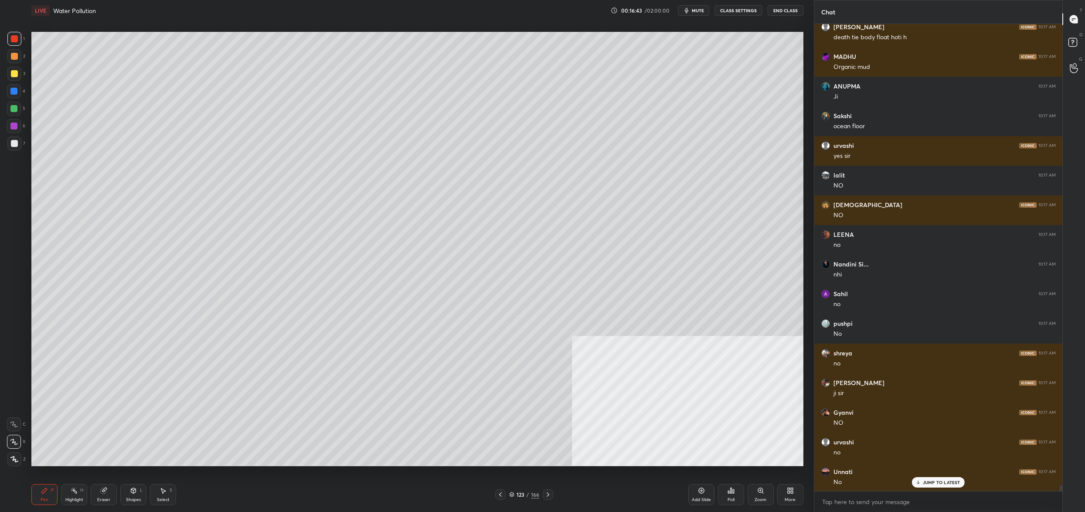
drag, startPoint x: 10, startPoint y: 101, endPoint x: 12, endPoint y: 111, distance: 10.2
click at [11, 102] on div at bounding box center [14, 109] width 14 height 14
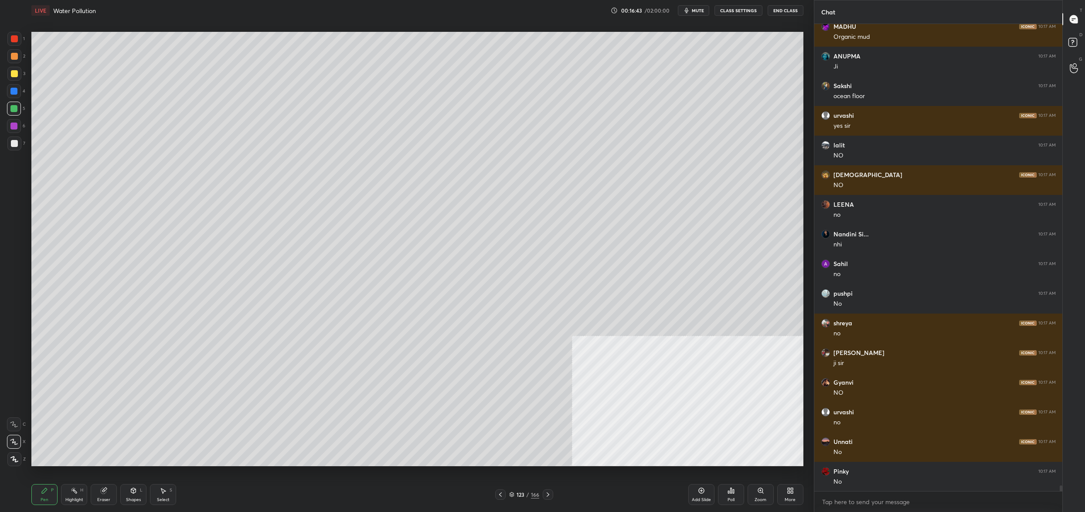
drag, startPoint x: 12, startPoint y: 113, endPoint x: 24, endPoint y: 114, distance: 12.2
click at [12, 113] on div at bounding box center [14, 109] width 14 height 14
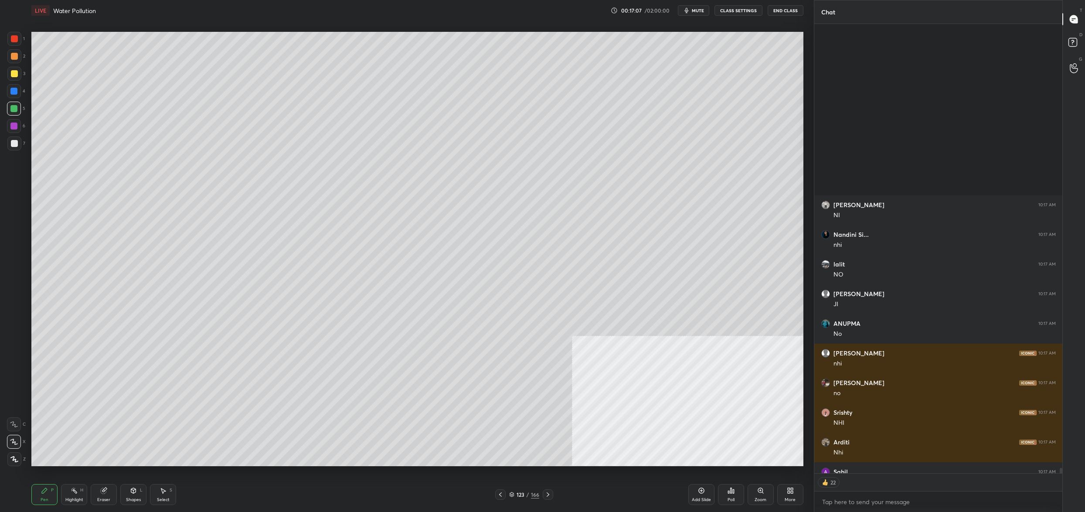
scroll to position [37947, 0]
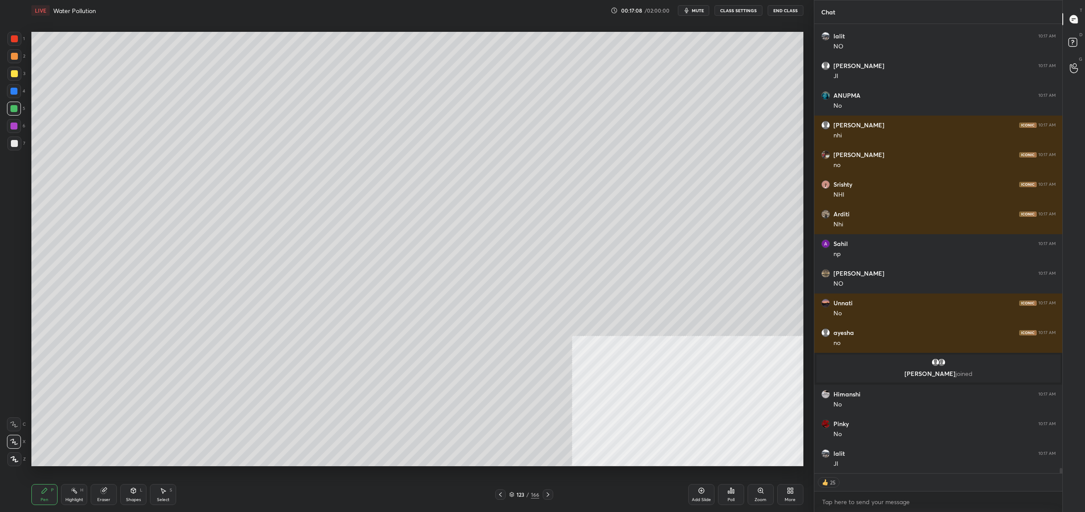
click at [797, 495] on div "More" at bounding box center [790, 494] width 26 height 21
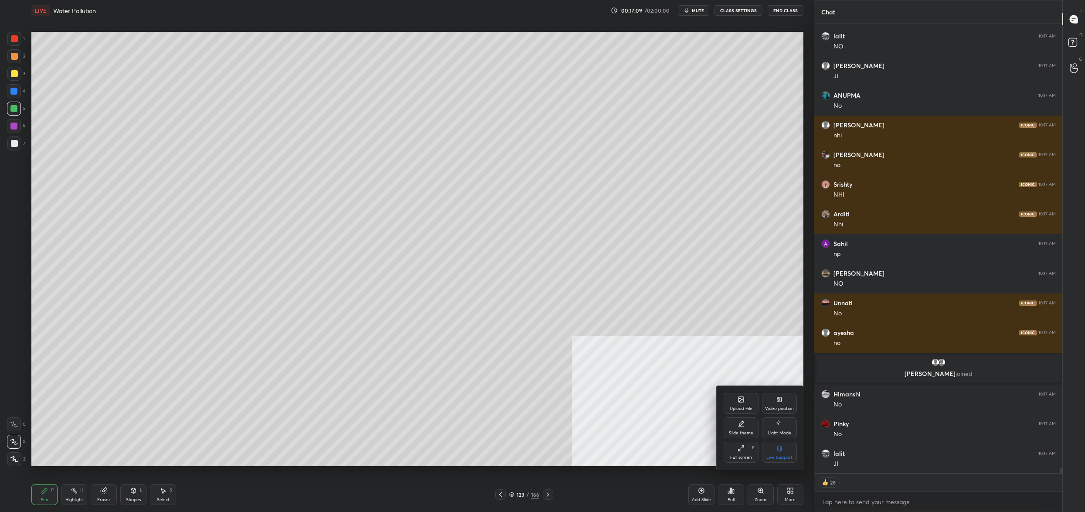
scroll to position [37976, 0]
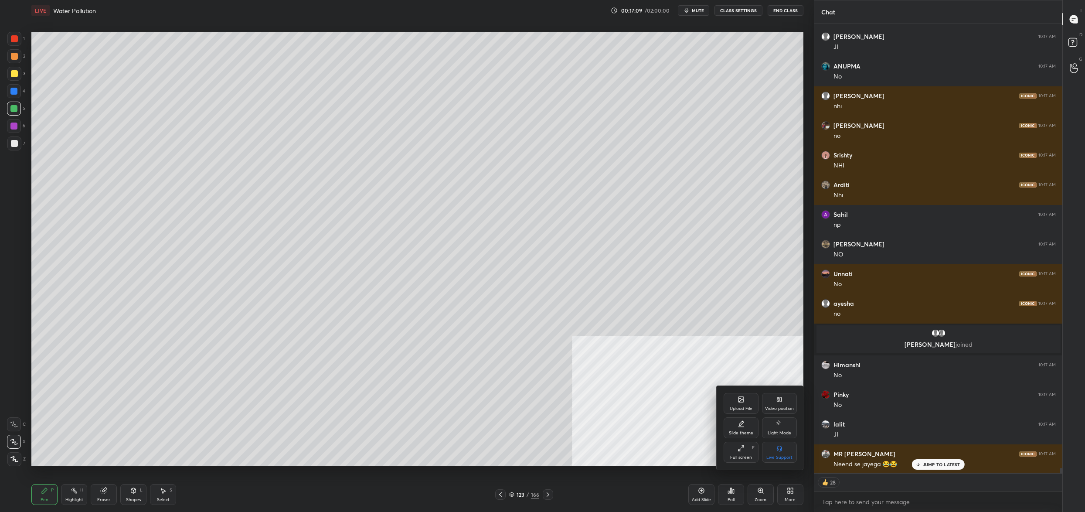
click at [732, 401] on div "Upload File" at bounding box center [741, 403] width 35 height 21
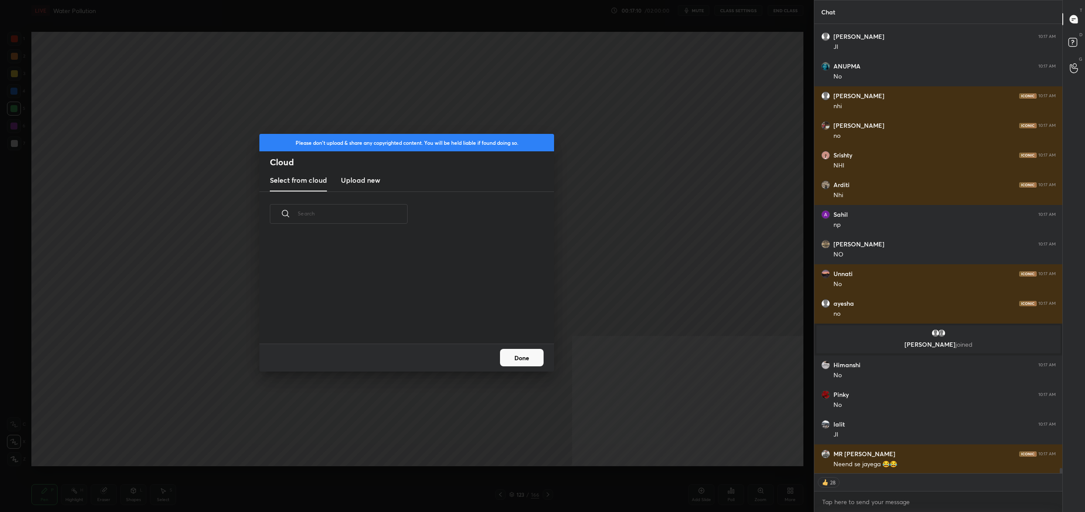
scroll to position [38006, 0]
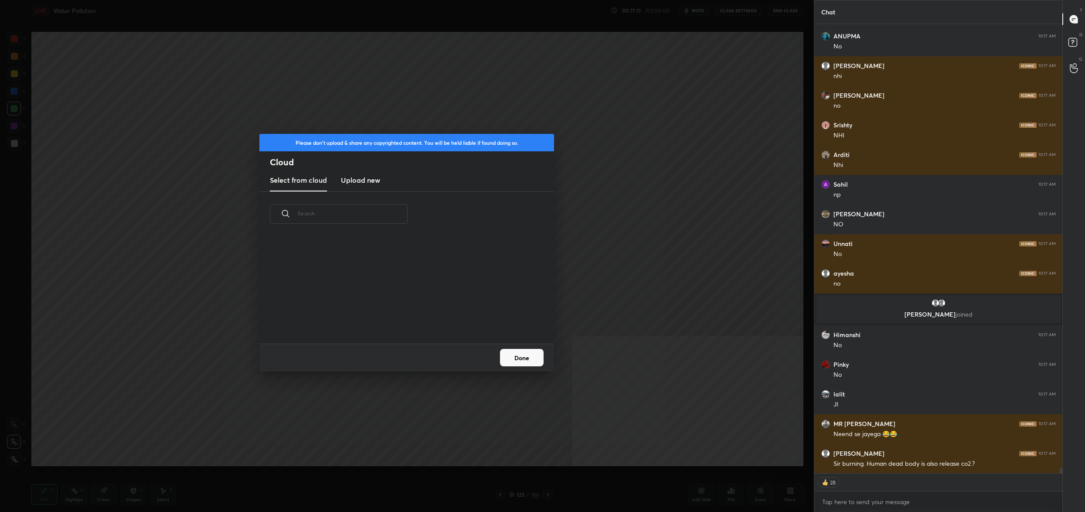
click at [364, 178] on h3 "Upload new" at bounding box center [360, 180] width 39 height 10
click at [509, 364] on button "Done" at bounding box center [522, 357] width 44 height 17
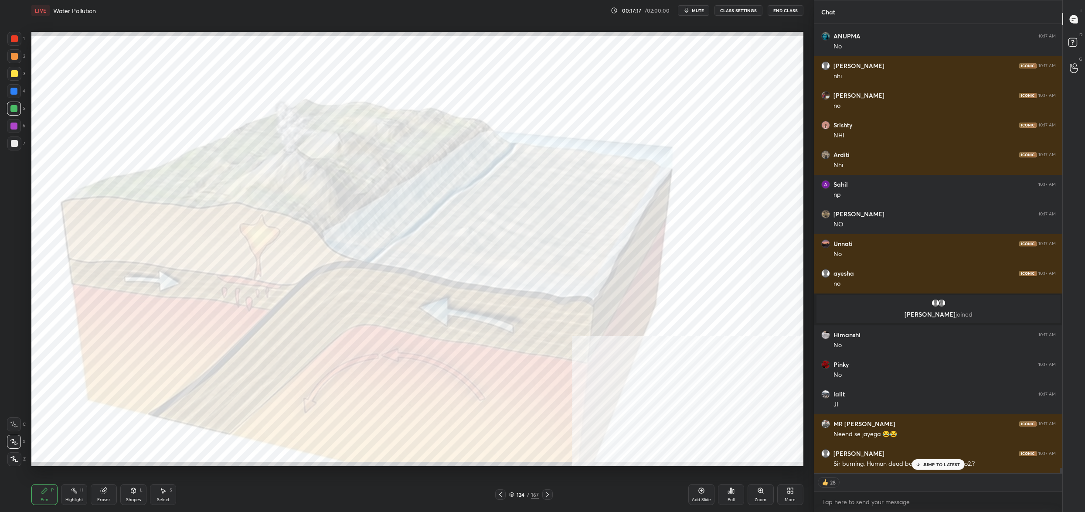
scroll to position [38035, 0]
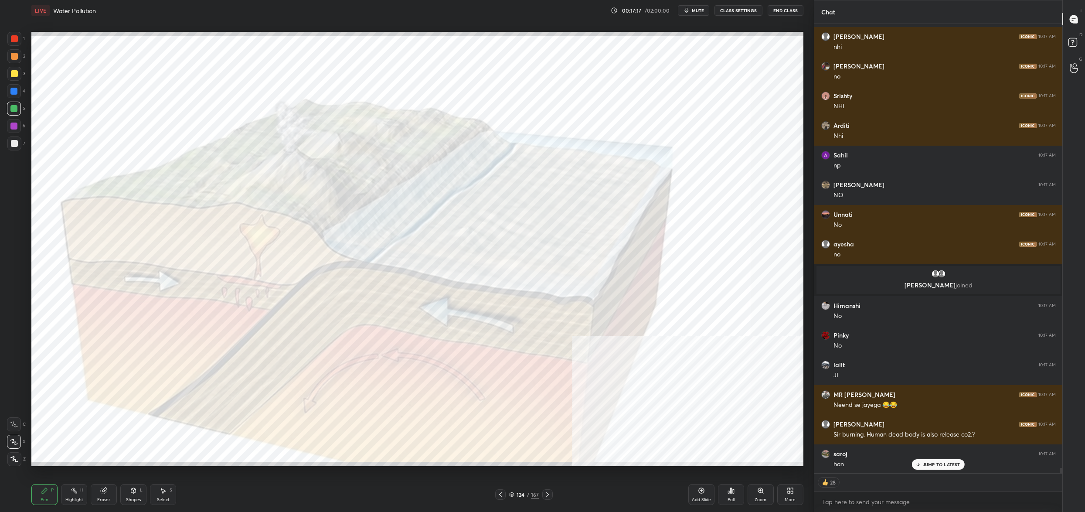
drag, startPoint x: 9, startPoint y: 38, endPoint x: 15, endPoint y: 45, distance: 8.9
click at [11, 37] on div at bounding box center [14, 39] width 14 height 14
drag, startPoint x: 15, startPoint y: 45, endPoint x: 24, endPoint y: 45, distance: 9.2
click at [17, 44] on div at bounding box center [14, 39] width 14 height 14
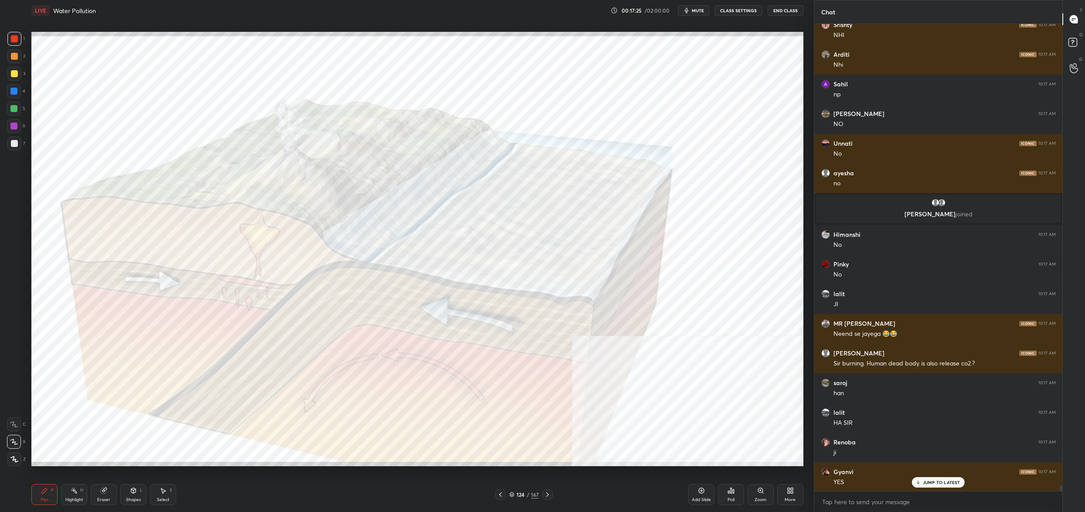
scroll to position [38136, 0]
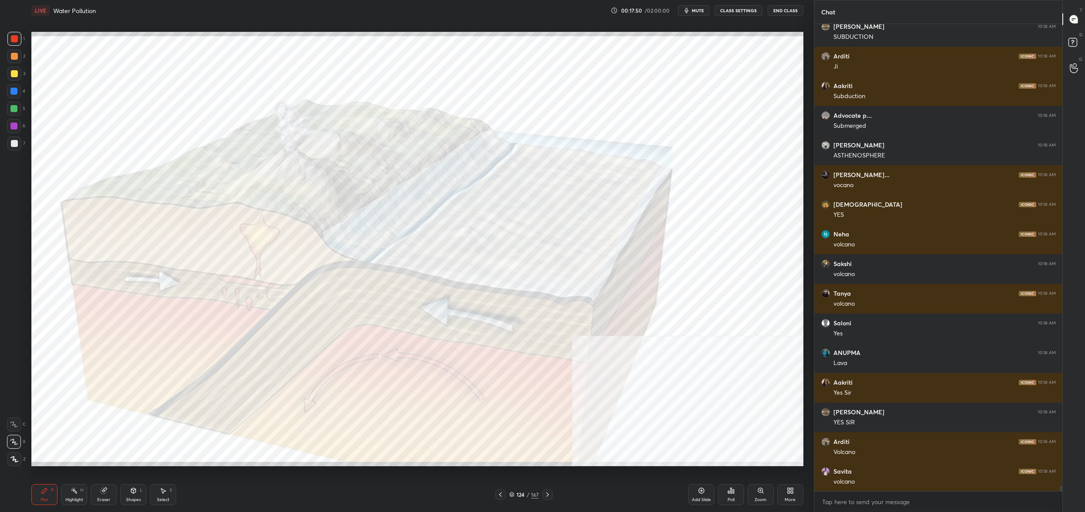
click at [322, 27] on div "Setting up your live class Poll for secs No correct answer Start poll" at bounding box center [417, 249] width 779 height 456
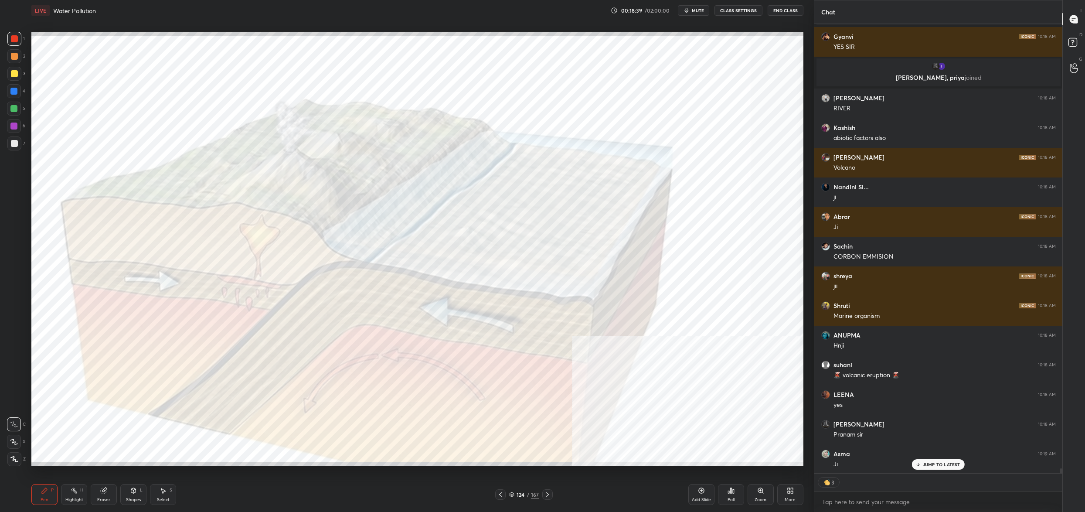
click at [9, 78] on div at bounding box center [14, 74] width 14 height 14
click at [10, 92] on div at bounding box center [14, 91] width 14 height 14
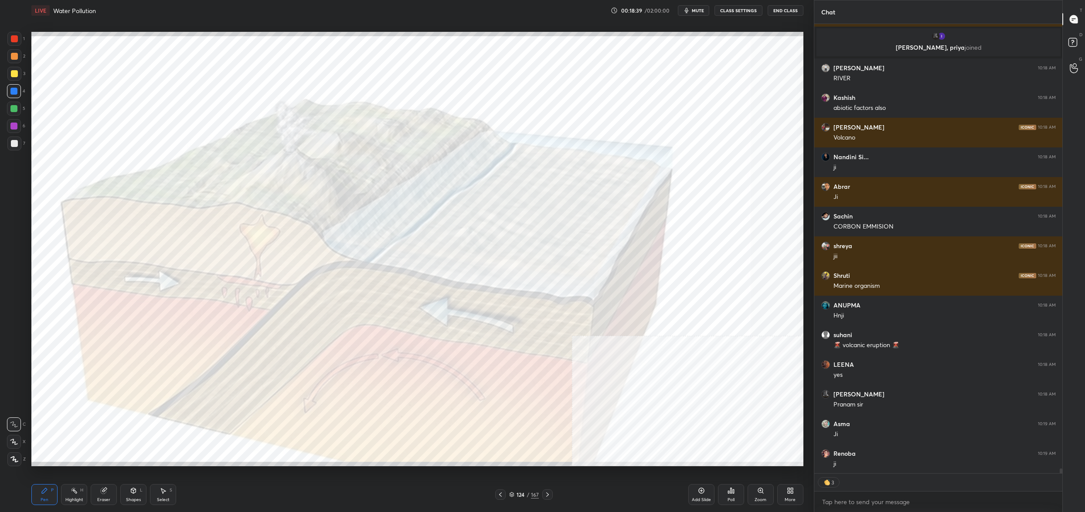
drag, startPoint x: 10, startPoint y: 92, endPoint x: 9, endPoint y: 108, distance: 15.7
click at [10, 92] on div at bounding box center [14, 91] width 14 height 14
click at [9, 112] on div at bounding box center [14, 109] width 14 height 14
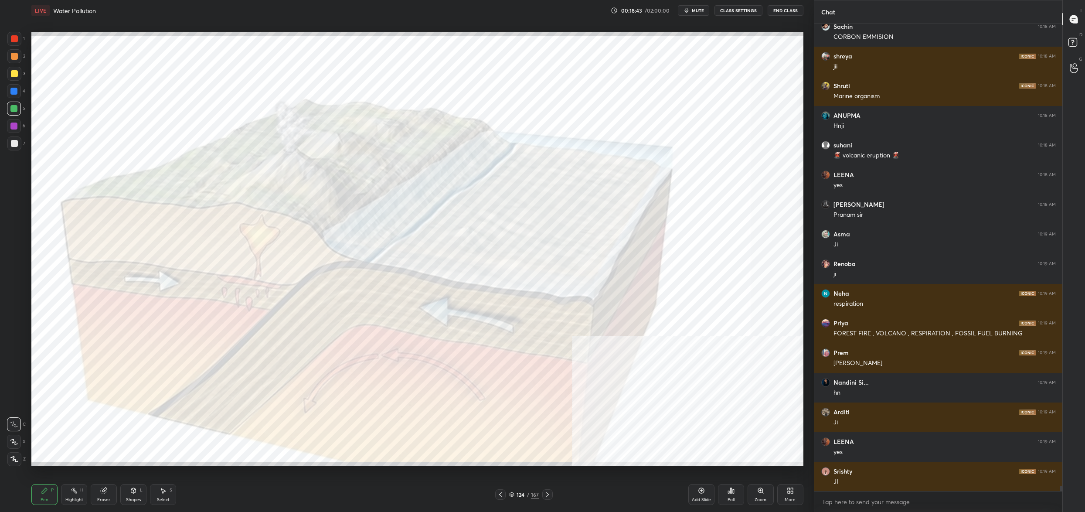
click at [13, 40] on div at bounding box center [14, 38] width 7 height 7
click at [14, 39] on div at bounding box center [14, 38] width 7 height 7
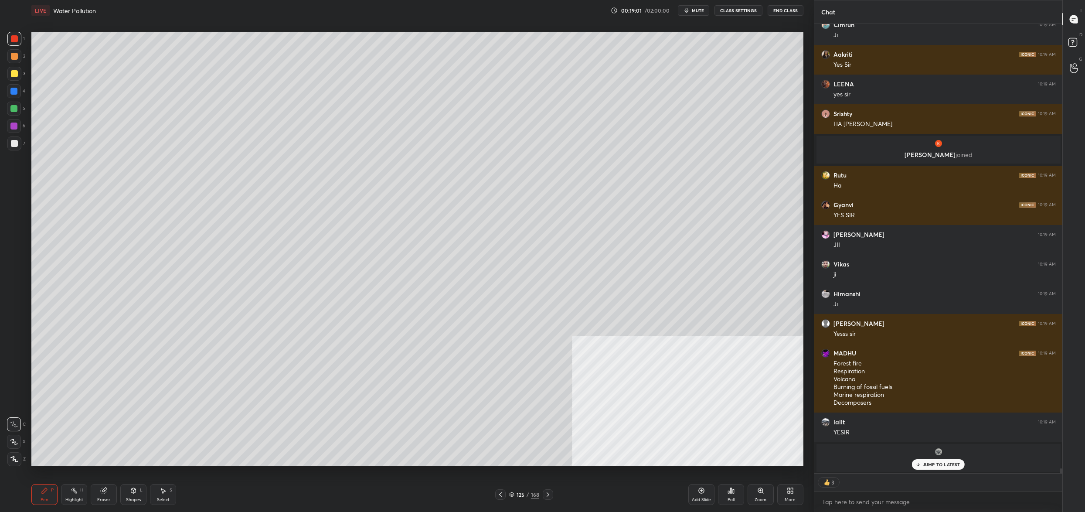
click at [15, 108] on div at bounding box center [13, 108] width 7 height 7
drag, startPoint x: 17, startPoint y: 110, endPoint x: 18, endPoint y: 91, distance: 19.2
click at [17, 110] on div at bounding box center [13, 108] width 7 height 7
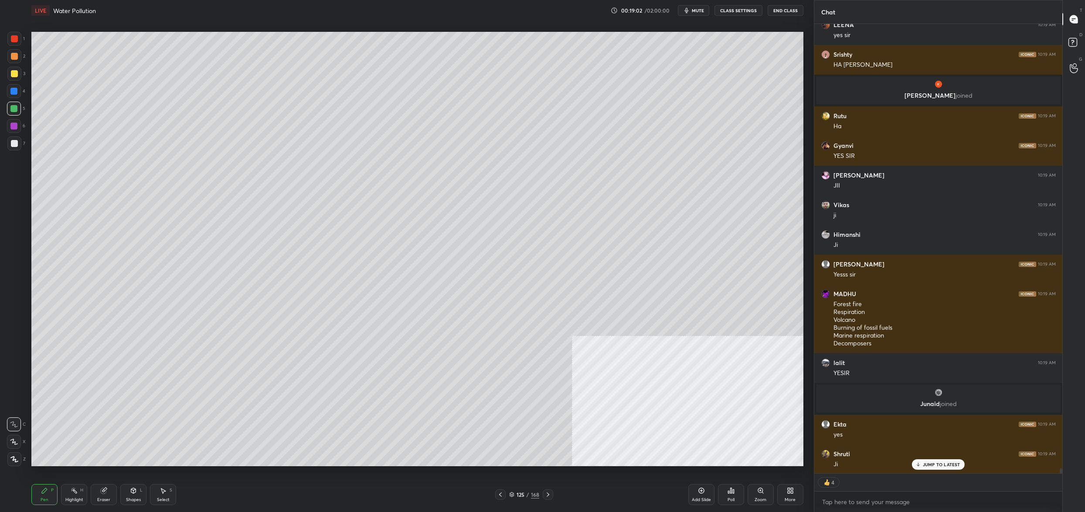
click at [18, 73] on div at bounding box center [14, 74] width 14 height 14
drag, startPoint x: 15, startPoint y: 75, endPoint x: 28, endPoint y: 60, distance: 19.8
click at [18, 72] on div at bounding box center [14, 74] width 14 height 14
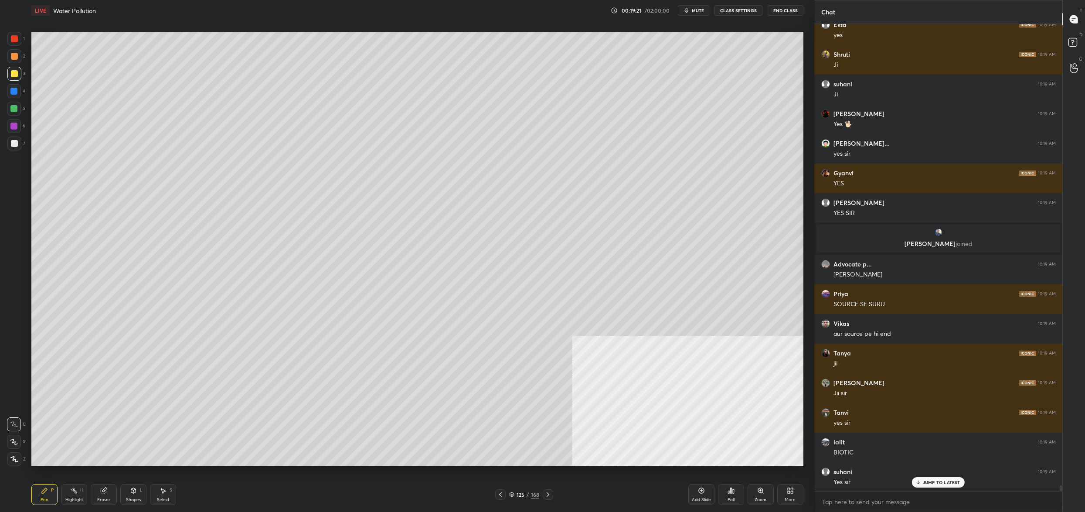
click at [468, 28] on div "Setting up your live class Poll for secs No correct answer Start poll" at bounding box center [417, 249] width 779 height 456
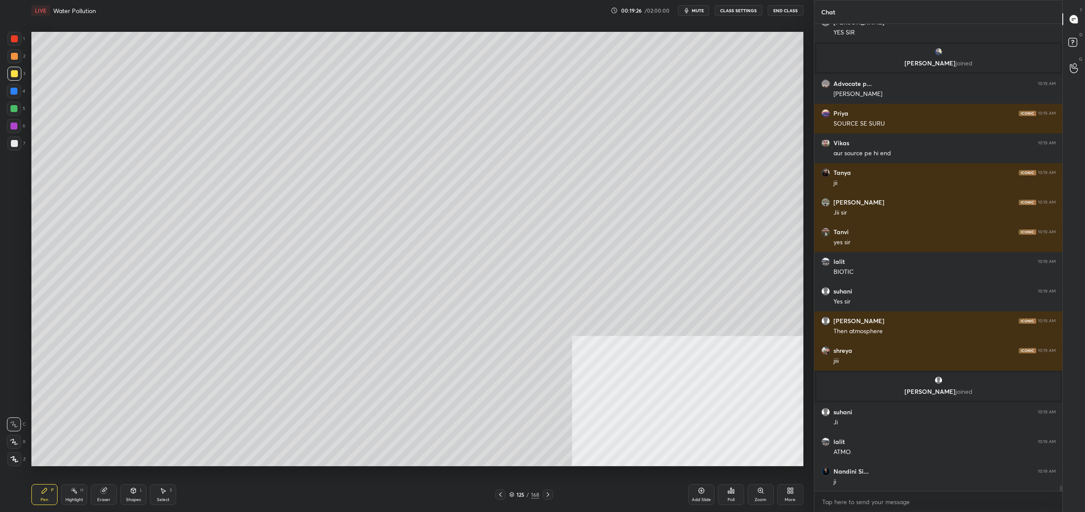
drag, startPoint x: 15, startPoint y: 88, endPoint x: 21, endPoint y: 83, distance: 8.0
click at [15, 88] on div at bounding box center [13, 91] width 7 height 7
click at [20, 88] on div at bounding box center [14, 91] width 14 height 14
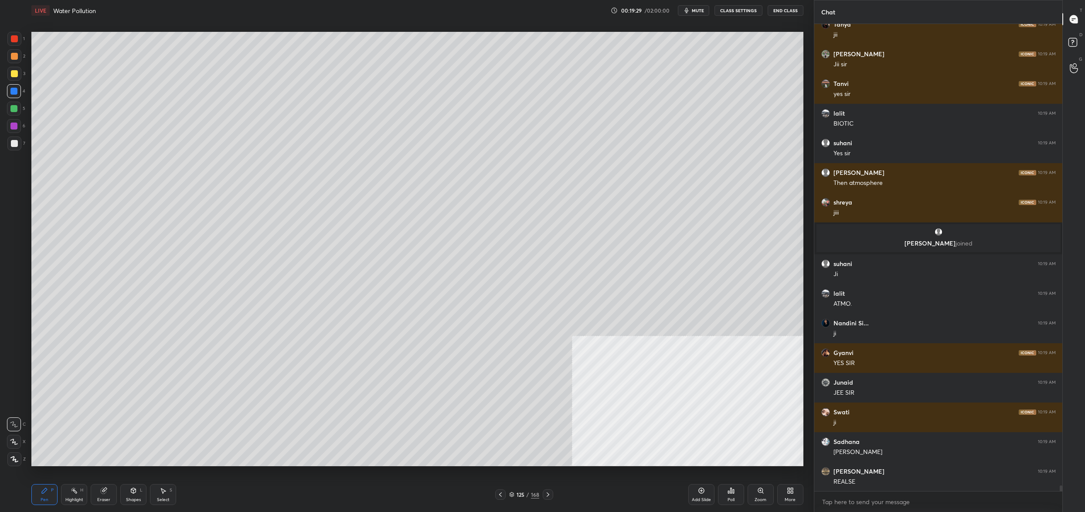
drag, startPoint x: 12, startPoint y: 69, endPoint x: 14, endPoint y: 82, distance: 13.8
click at [13, 73] on div at bounding box center [14, 74] width 14 height 14
drag, startPoint x: 15, startPoint y: 85, endPoint x: 18, endPoint y: 79, distance: 5.8
click at [15, 85] on div at bounding box center [14, 91] width 14 height 14
click at [20, 80] on div "3" at bounding box center [16, 74] width 18 height 14
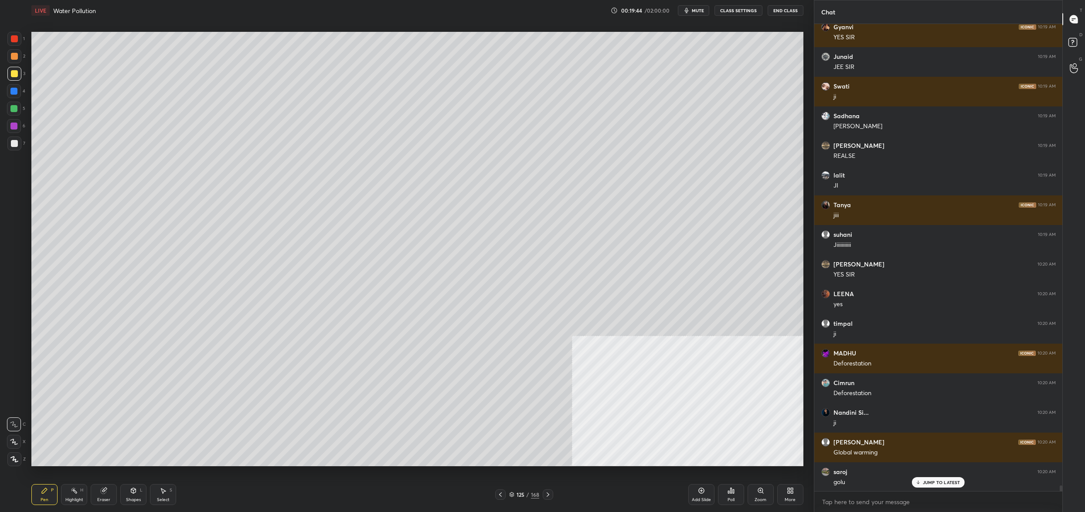
click at [20, 39] on div at bounding box center [14, 39] width 14 height 14
click at [21, 37] on div at bounding box center [14, 39] width 14 height 14
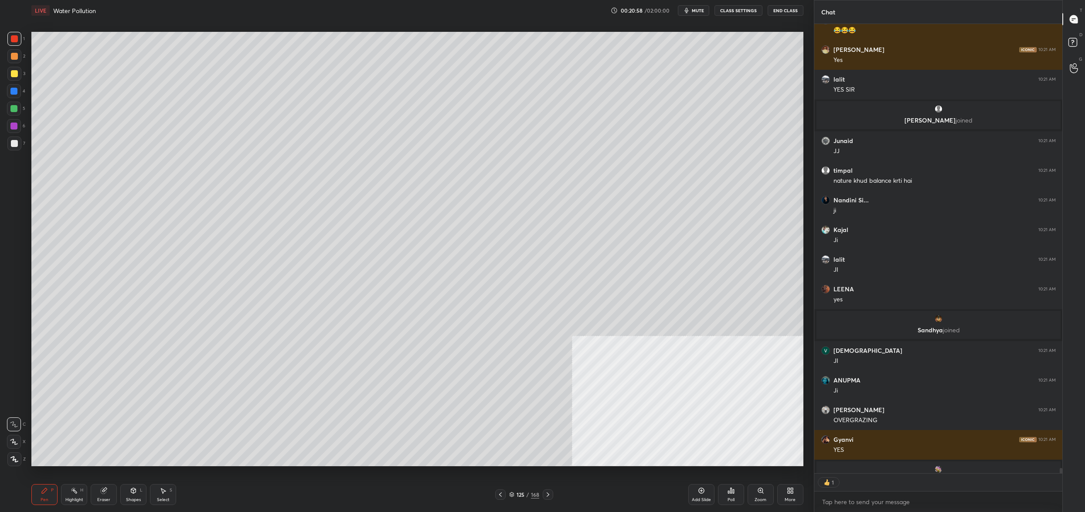
scroll to position [447, 246]
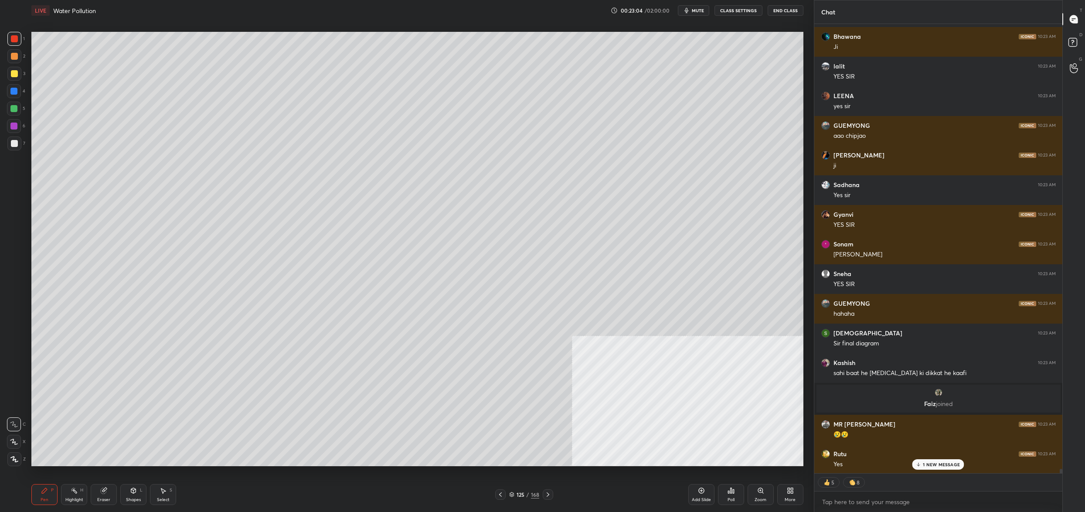
click at [17, 72] on div at bounding box center [14, 74] width 14 height 14
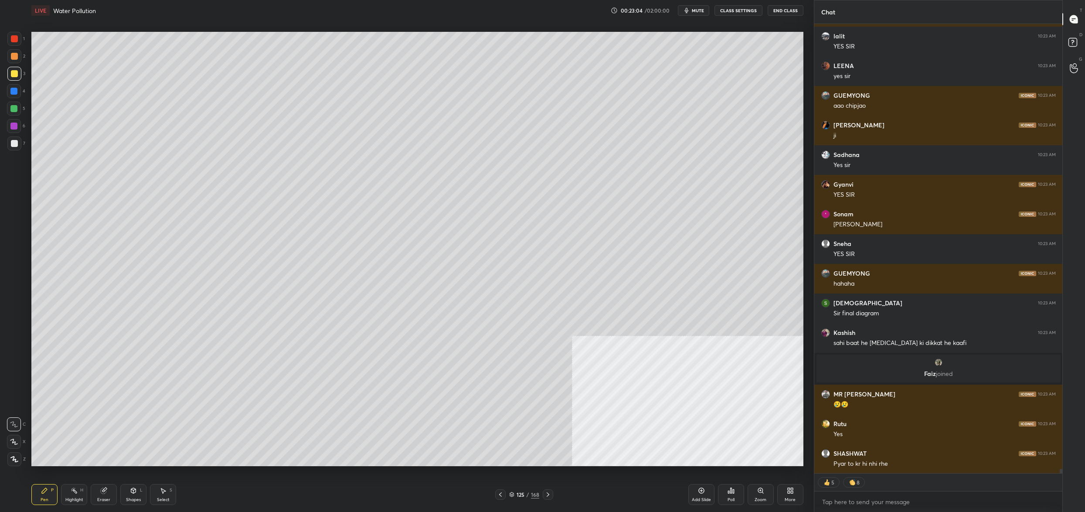
drag, startPoint x: 18, startPoint y: 101, endPoint x: 19, endPoint y: 107, distance: 5.8
click at [18, 102] on div "1 2 3 4 5 6 7" at bounding box center [16, 93] width 18 height 122
click at [17, 110] on div at bounding box center [14, 109] width 14 height 14
click at [18, 440] on div at bounding box center [14, 442] width 14 height 14
click at [19, 440] on div at bounding box center [14, 442] width 14 height 14
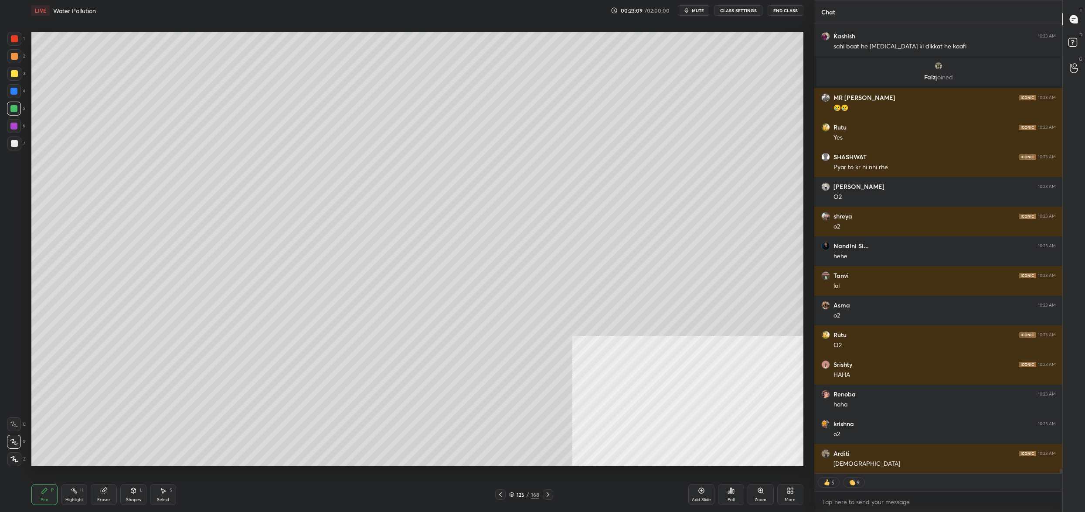
click at [517, 497] on div "125" at bounding box center [520, 494] width 9 height 5
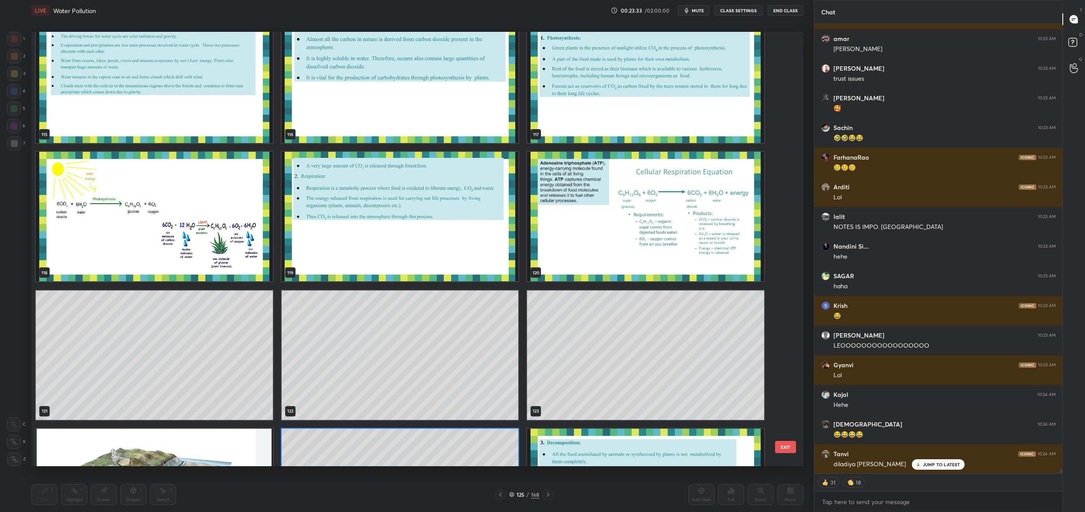
click at [608, 187] on img "grid" at bounding box center [645, 216] width 237 height 129
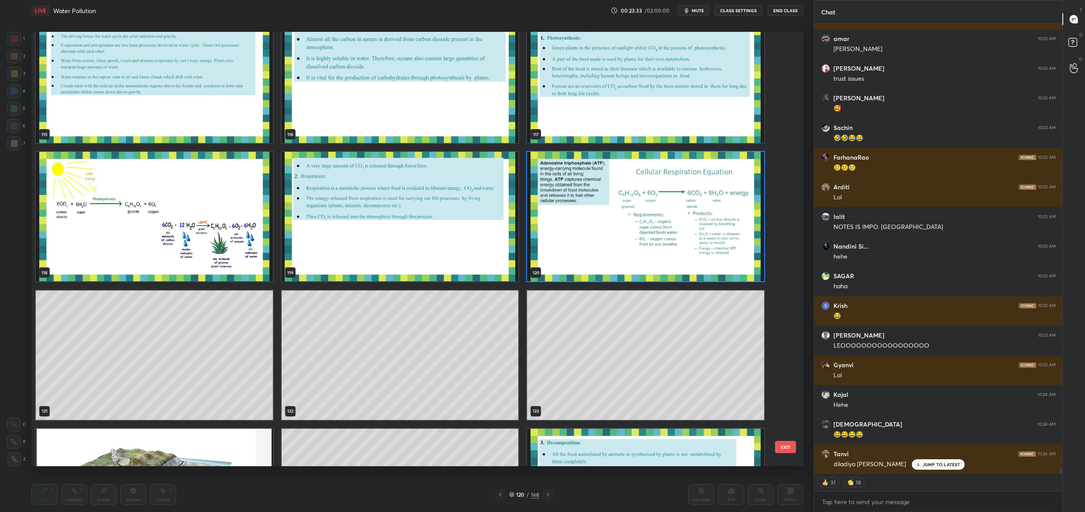
click at [608, 187] on img "grid" at bounding box center [645, 216] width 237 height 129
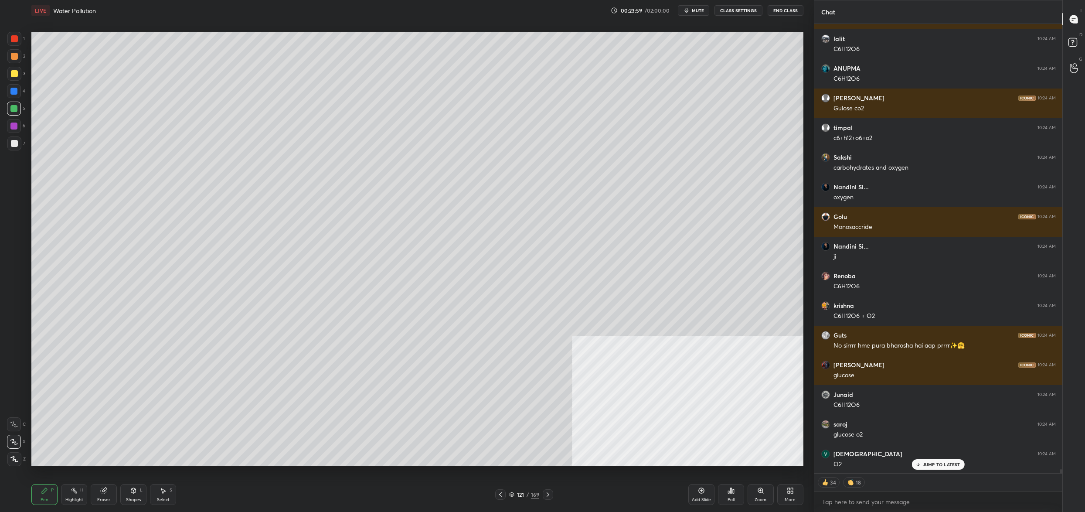
drag, startPoint x: 102, startPoint y: 487, endPoint x: 104, endPoint y: 497, distance: 9.7
click at [101, 495] on div "Eraser" at bounding box center [104, 494] width 26 height 21
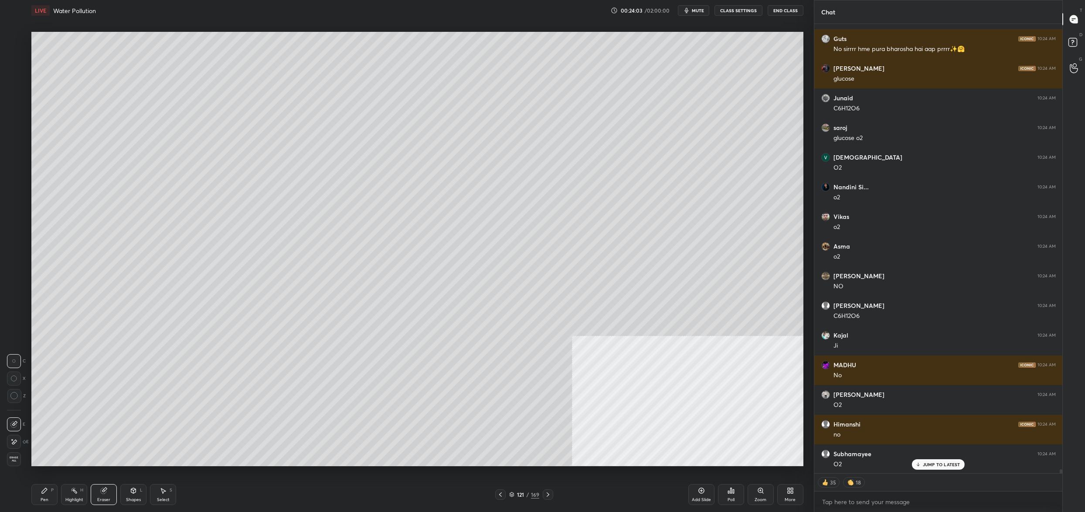
drag, startPoint x: 46, startPoint y: 486, endPoint x: 44, endPoint y: 494, distance: 8.0
click at [42, 487] on div "Pen P" at bounding box center [44, 494] width 26 height 21
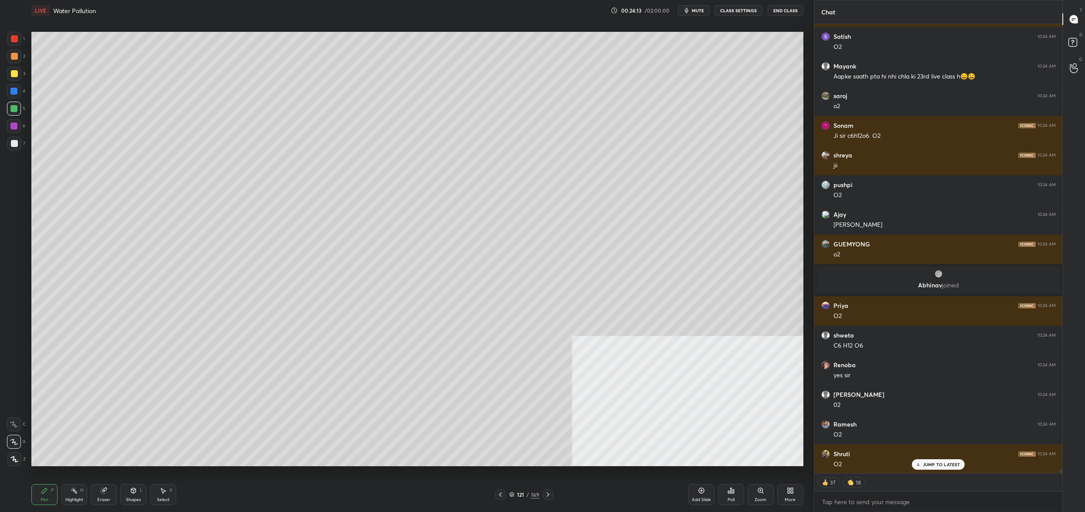
drag, startPoint x: 10, startPoint y: 81, endPoint x: 5, endPoint y: 75, distance: 7.8
click at [11, 76] on div "3" at bounding box center [16, 75] width 18 height 17
click at [11, 75] on div at bounding box center [14, 73] width 7 height 7
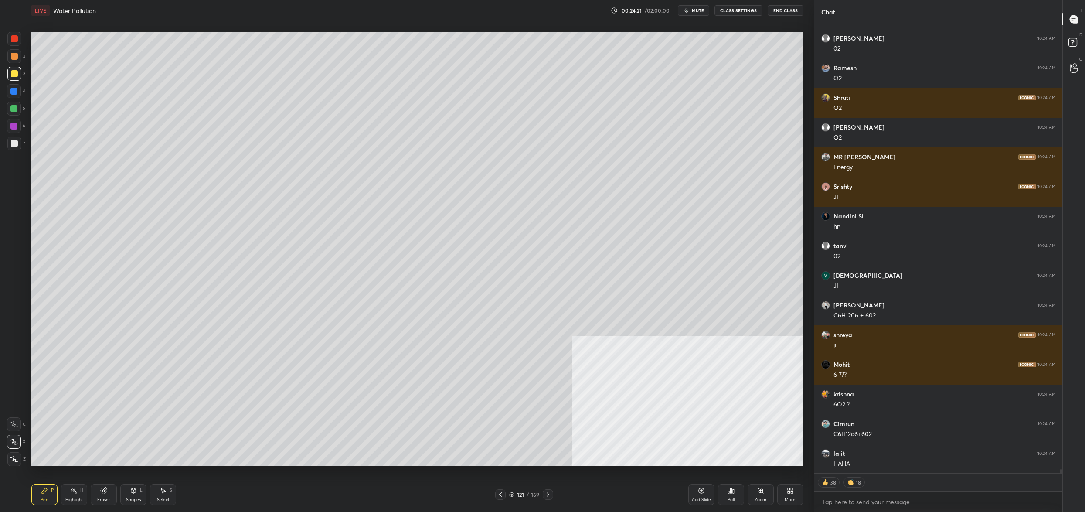
click at [18, 115] on div "5" at bounding box center [16, 110] width 18 height 17
click at [14, 109] on div at bounding box center [13, 108] width 7 height 7
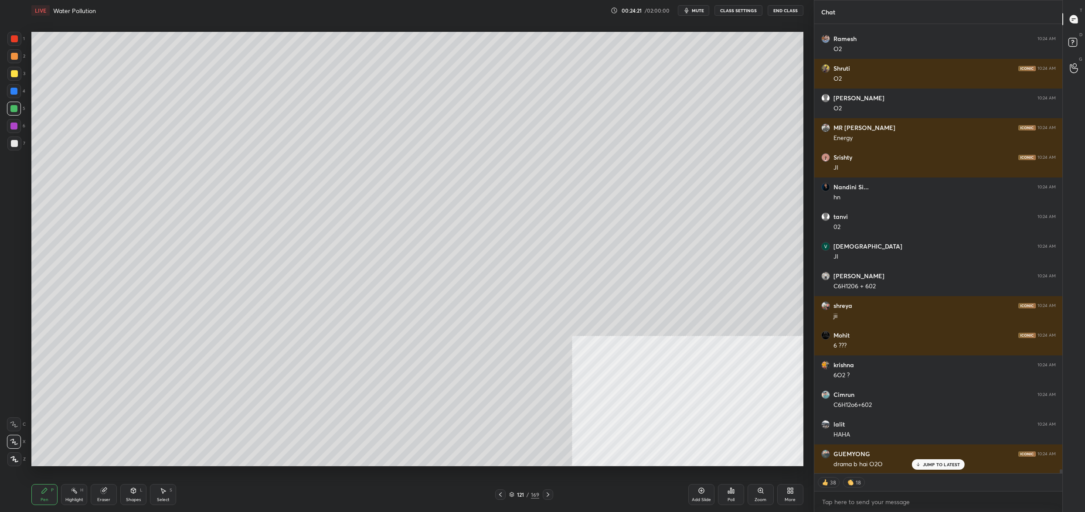
click at [15, 144] on div at bounding box center [14, 143] width 7 height 7
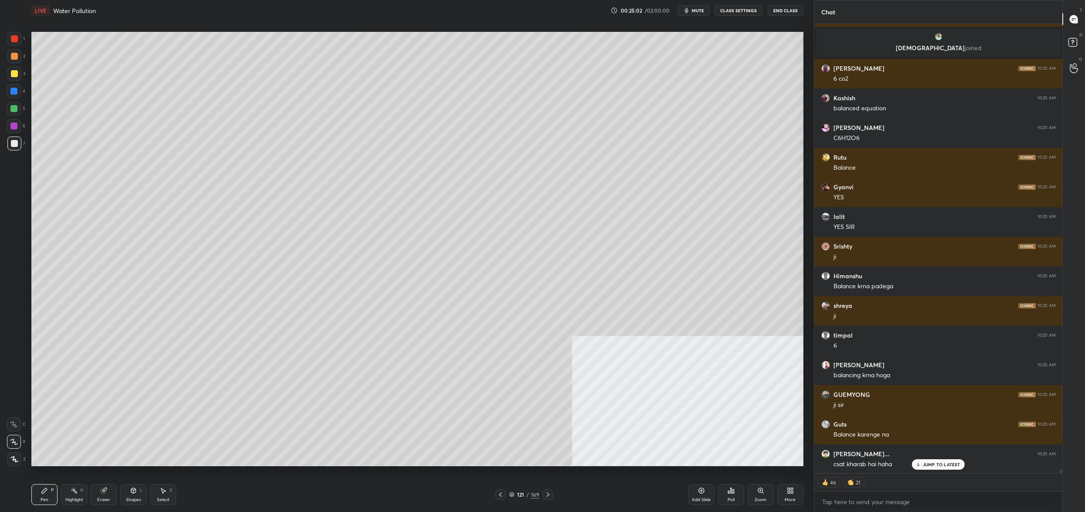
click at [9, 108] on div at bounding box center [14, 109] width 14 height 14
click at [15, 70] on div at bounding box center [14, 73] width 7 height 7
drag, startPoint x: 16, startPoint y: 55, endPoint x: 16, endPoint y: 48, distance: 7.4
click at [16, 55] on div at bounding box center [14, 56] width 7 height 7
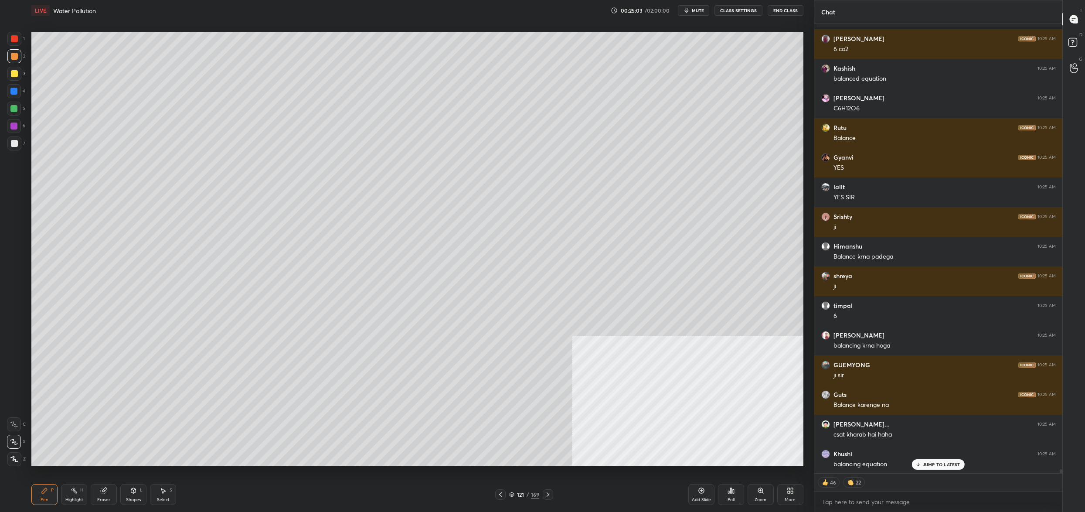
click at [14, 45] on div at bounding box center [14, 39] width 14 height 14
click at [11, 34] on div at bounding box center [14, 39] width 14 height 14
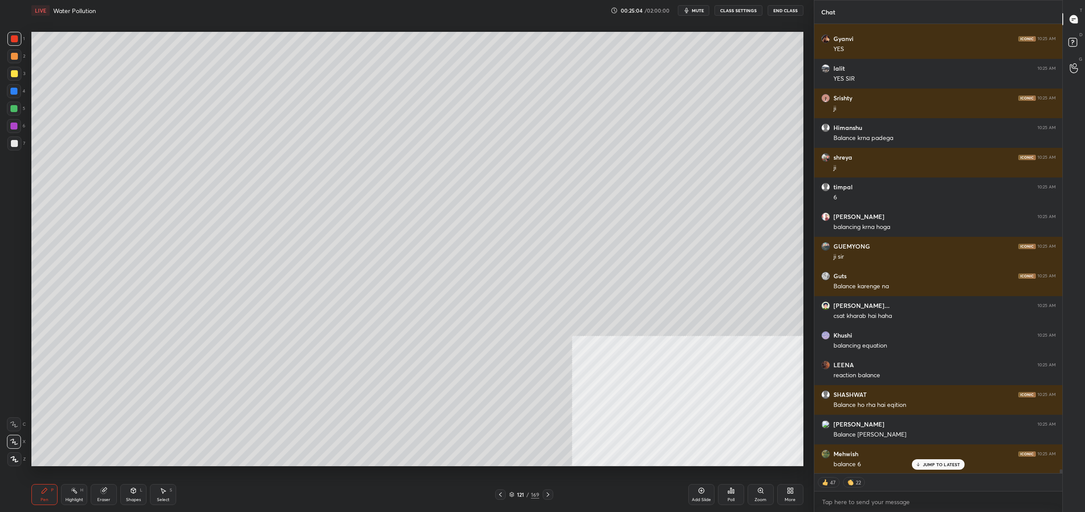
click at [14, 423] on icon at bounding box center [14, 424] width 8 height 6
drag, startPoint x: 14, startPoint y: 423, endPoint x: 28, endPoint y: 389, distance: 36.9
click at [14, 423] on icon at bounding box center [14, 424] width 8 height 6
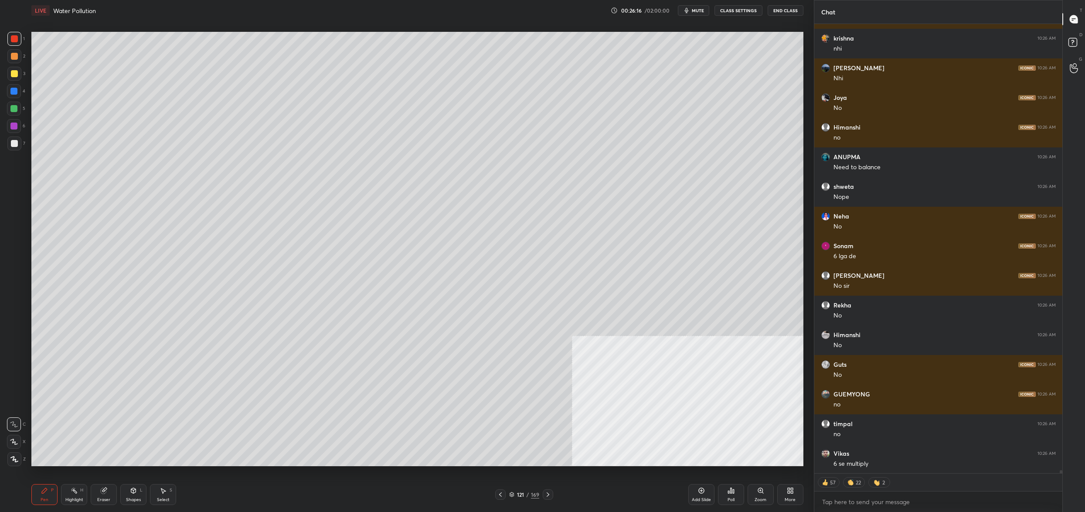
click at [16, 111] on div at bounding box center [13, 108] width 7 height 7
drag, startPoint x: 16, startPoint y: 111, endPoint x: 21, endPoint y: 96, distance: 16.3
click at [13, 108] on div at bounding box center [13, 108] width 7 height 7
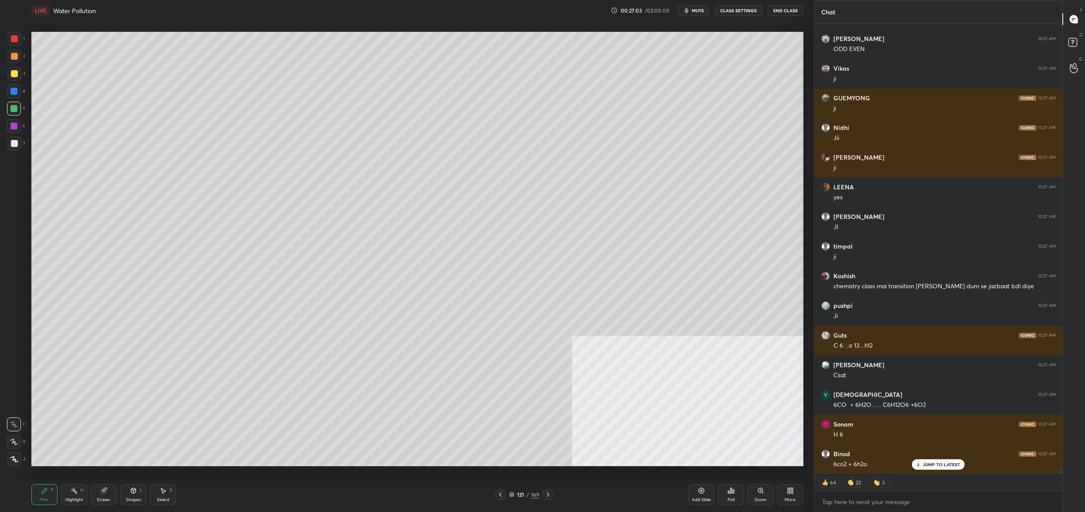
click at [18, 90] on div at bounding box center [14, 91] width 14 height 14
click at [17, 108] on div at bounding box center [13, 108] width 7 height 7
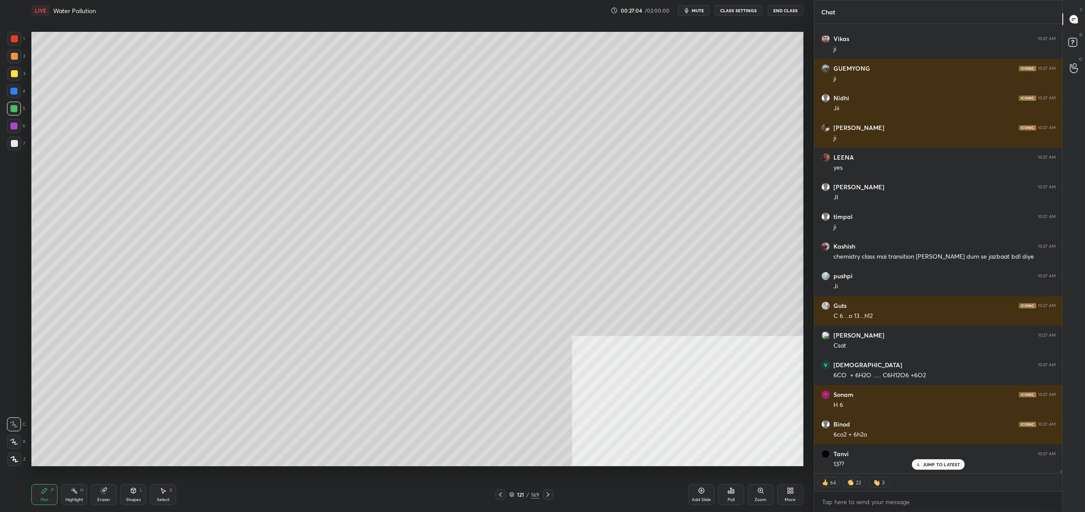
click at [21, 139] on div "7" at bounding box center [16, 143] width 18 height 14
click at [15, 109] on div "1 2 3 4 5 6 7" at bounding box center [16, 93] width 18 height 122
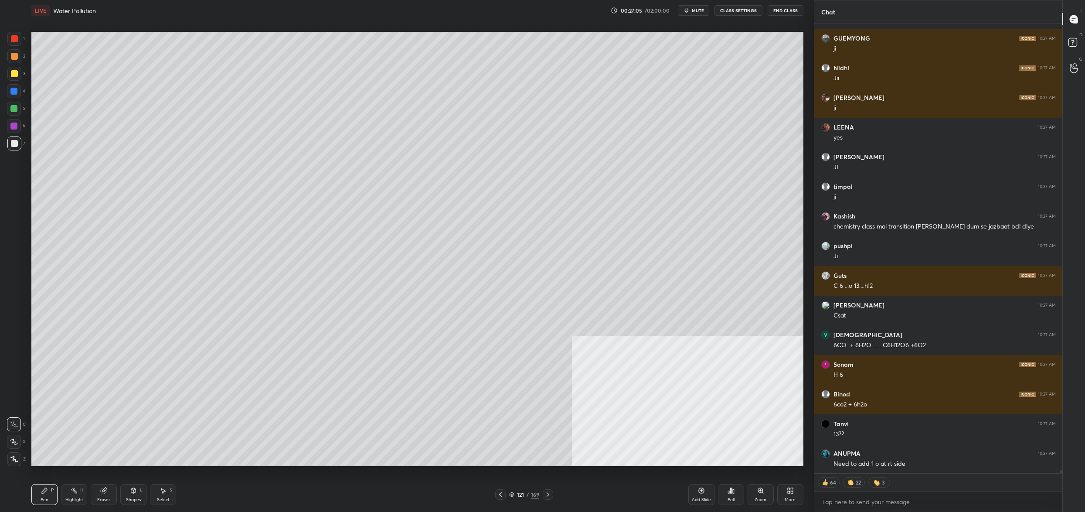
click at [14, 107] on div at bounding box center [13, 108] width 7 height 7
drag, startPoint x: 14, startPoint y: 105, endPoint x: 25, endPoint y: 104, distance: 10.5
click at [14, 105] on div at bounding box center [13, 108] width 7 height 7
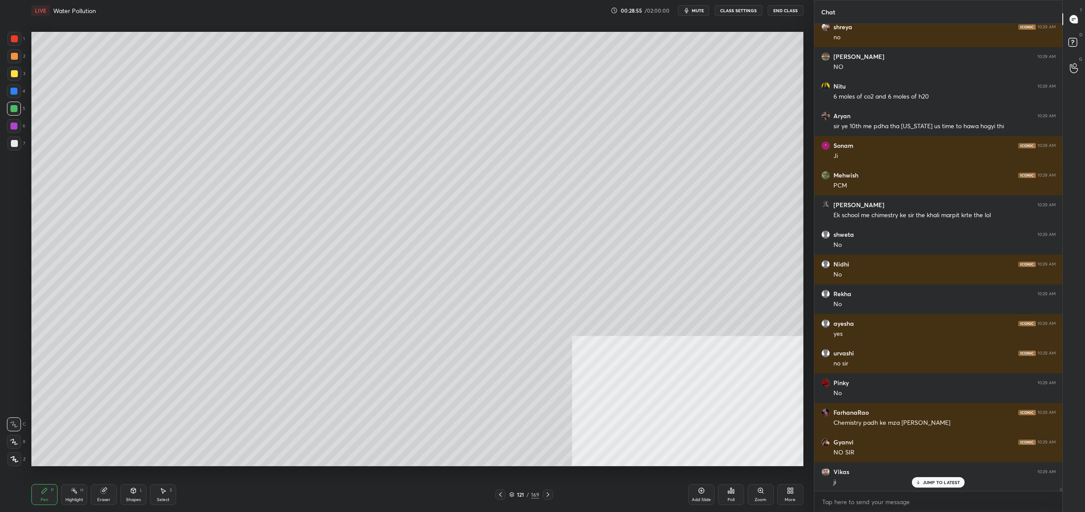
click at [15, 79] on div at bounding box center [14, 74] width 14 height 14
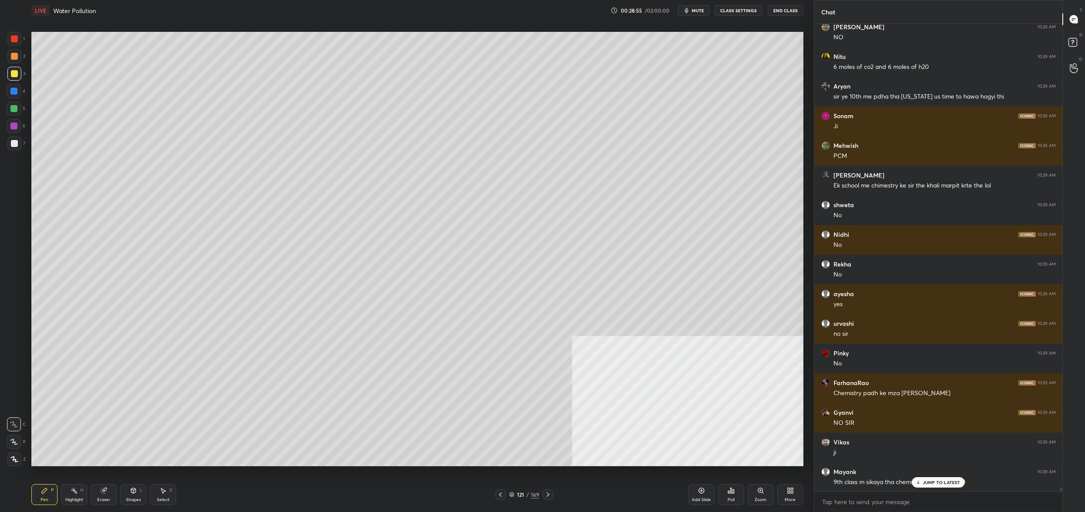
click at [16, 79] on div at bounding box center [14, 74] width 14 height 14
click at [15, 60] on div at bounding box center [14, 56] width 14 height 14
click at [15, 49] on div at bounding box center [14, 56] width 14 height 14
drag, startPoint x: 14, startPoint y: 45, endPoint x: 18, endPoint y: 52, distance: 8.2
click at [14, 45] on div at bounding box center [14, 39] width 14 height 14
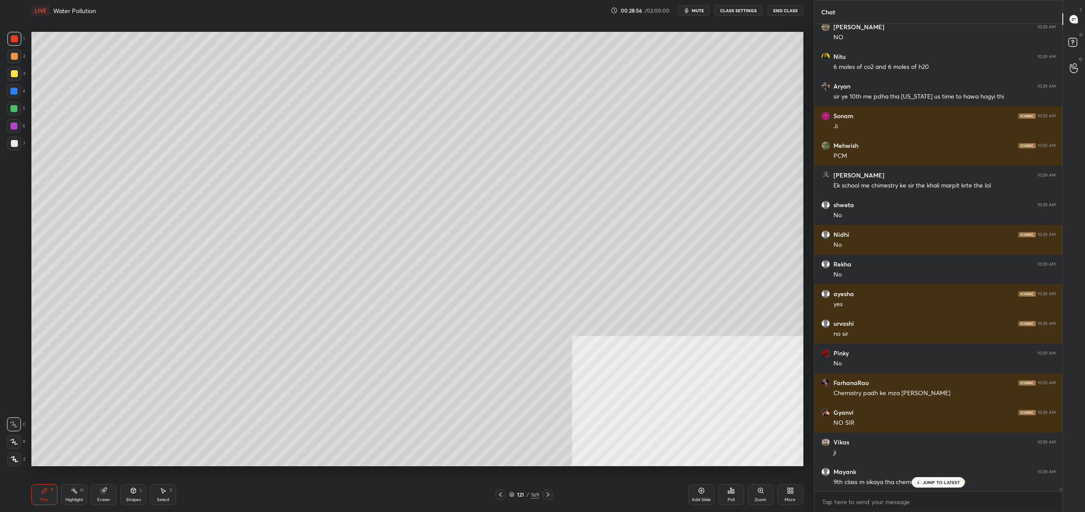
click at [14, 63] on div at bounding box center [14, 56] width 14 height 14
click at [14, 76] on div at bounding box center [14, 73] width 7 height 7
click at [16, 79] on div at bounding box center [14, 74] width 14 height 14
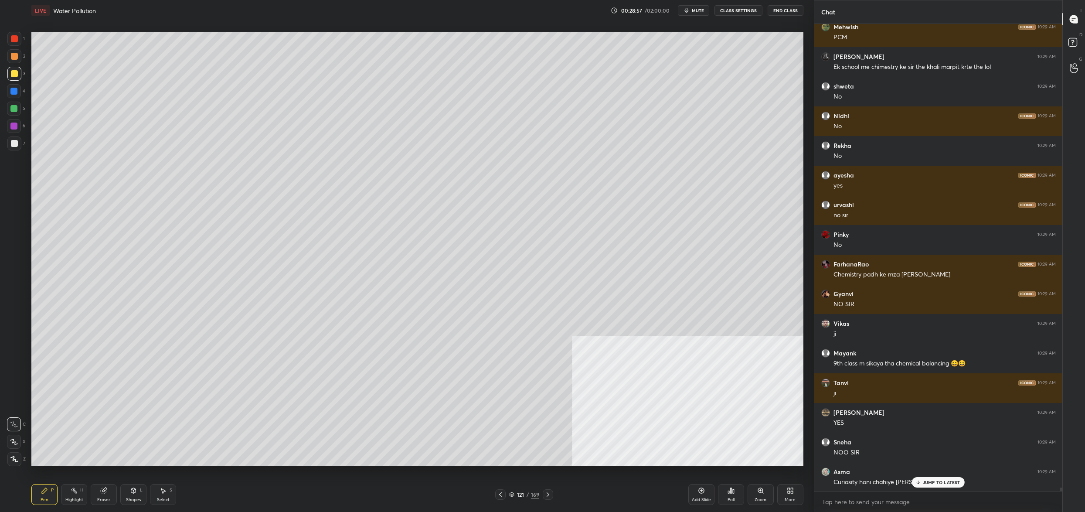
click at [15, 63] on div at bounding box center [14, 56] width 14 height 14
click at [13, 56] on div at bounding box center [14, 56] width 7 height 7
drag, startPoint x: 14, startPoint y: 35, endPoint x: 18, endPoint y: 58, distance: 23.4
click at [14, 35] on div at bounding box center [14, 38] width 7 height 7
click at [20, 69] on div at bounding box center [14, 74] width 14 height 14
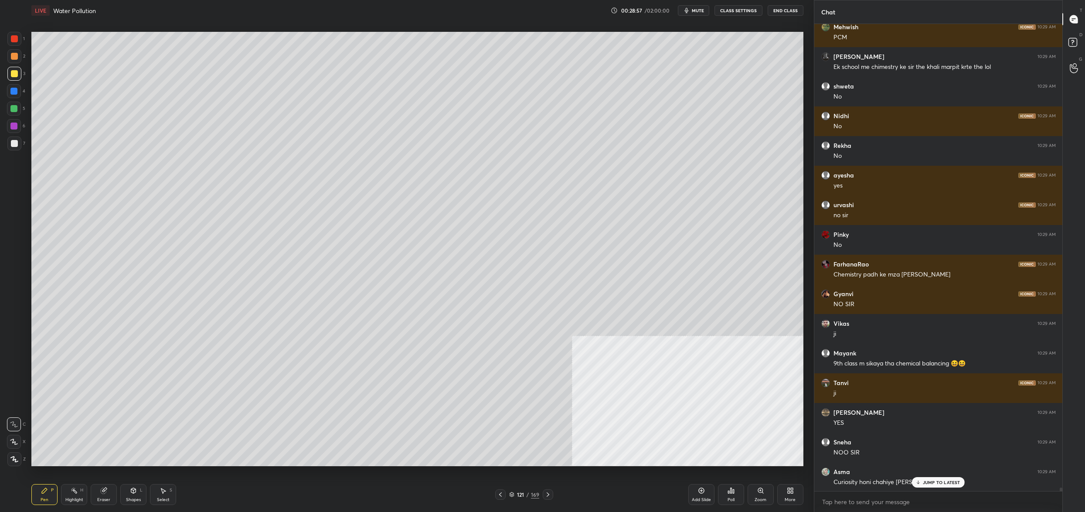
click at [19, 75] on div at bounding box center [14, 74] width 14 height 14
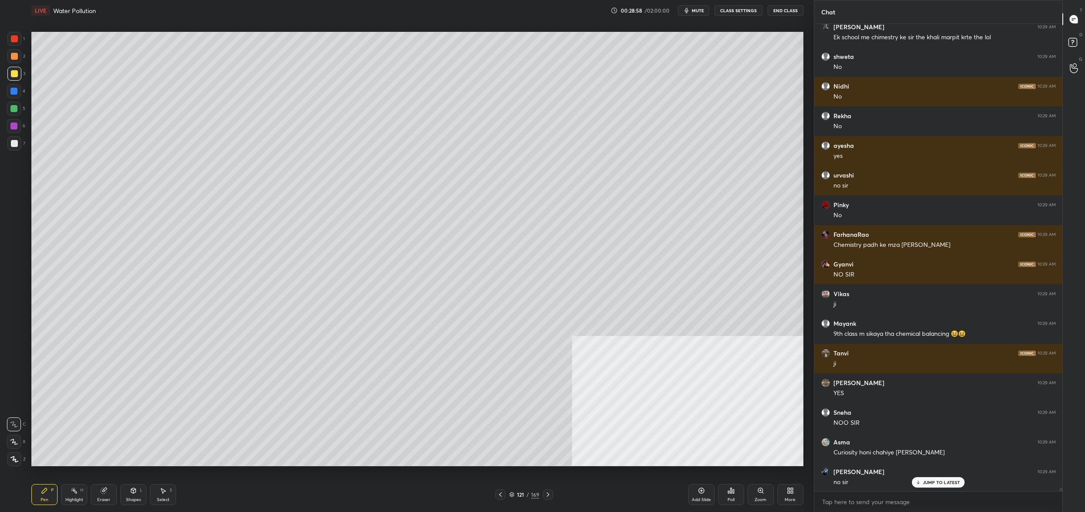
click at [18, 85] on div at bounding box center [14, 91] width 14 height 14
click at [17, 95] on div at bounding box center [14, 91] width 14 height 14
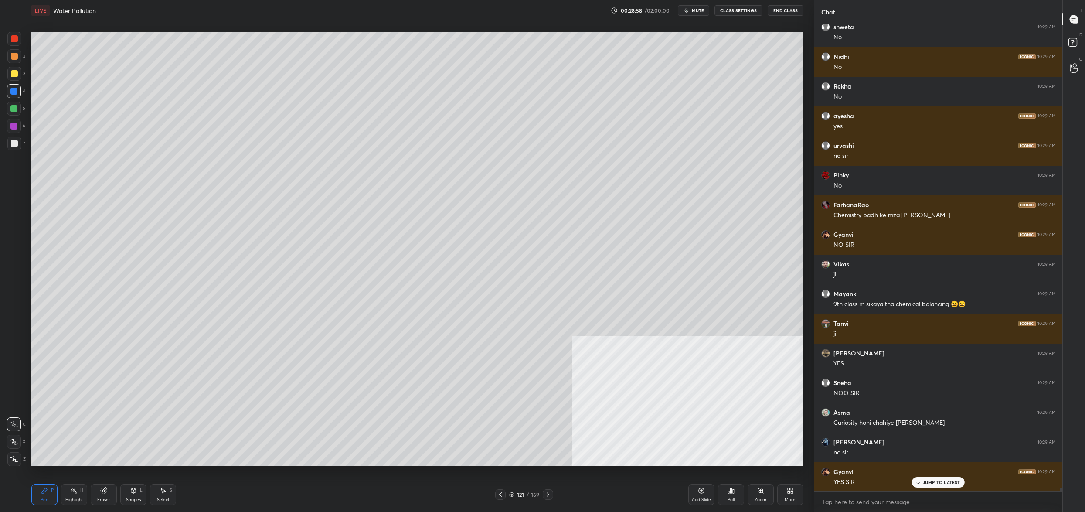
click at [16, 112] on div at bounding box center [14, 109] width 14 height 14
click at [16, 109] on div at bounding box center [13, 108] width 7 height 7
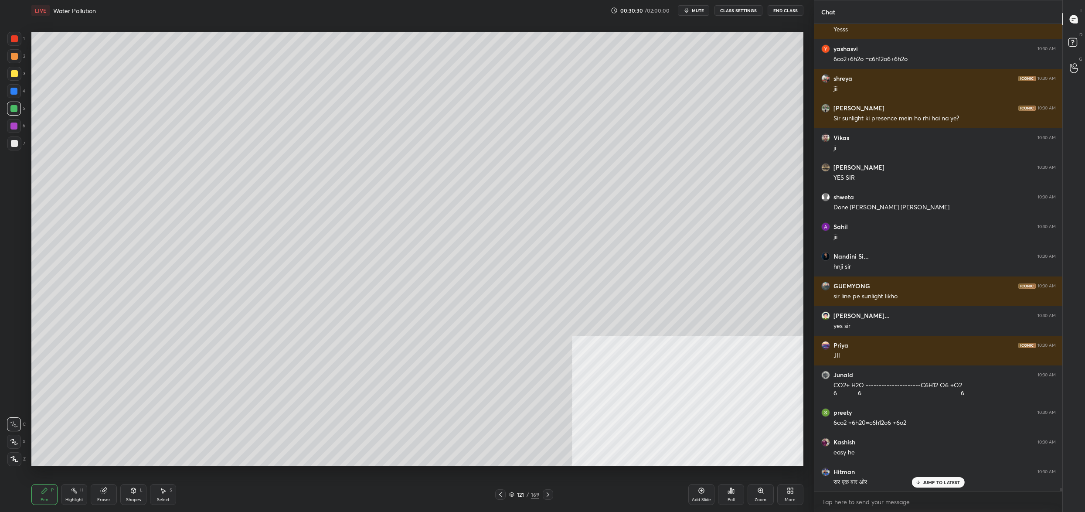
click at [516, 494] on div "121" at bounding box center [520, 494] width 9 height 5
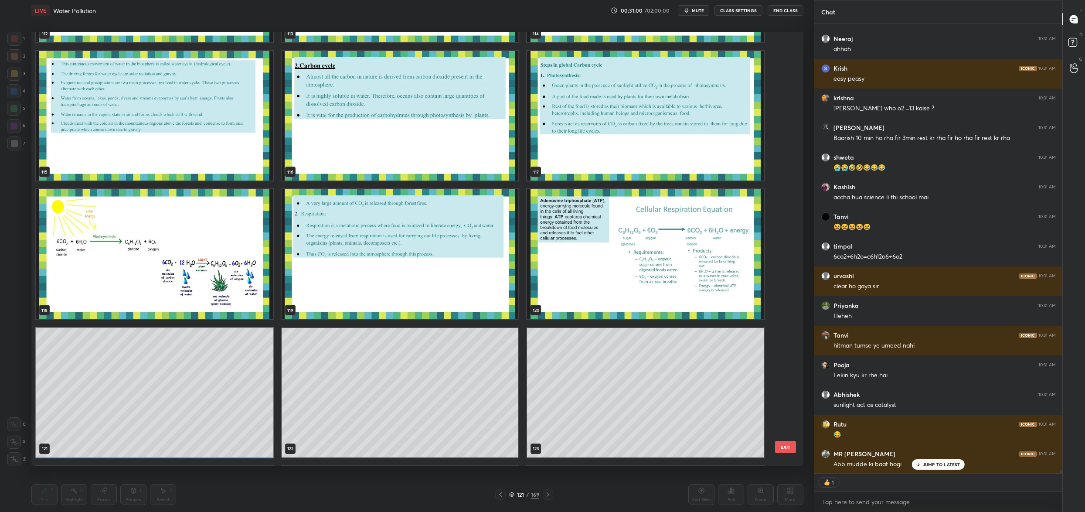
click at [596, 250] on img "grid" at bounding box center [645, 253] width 237 height 129
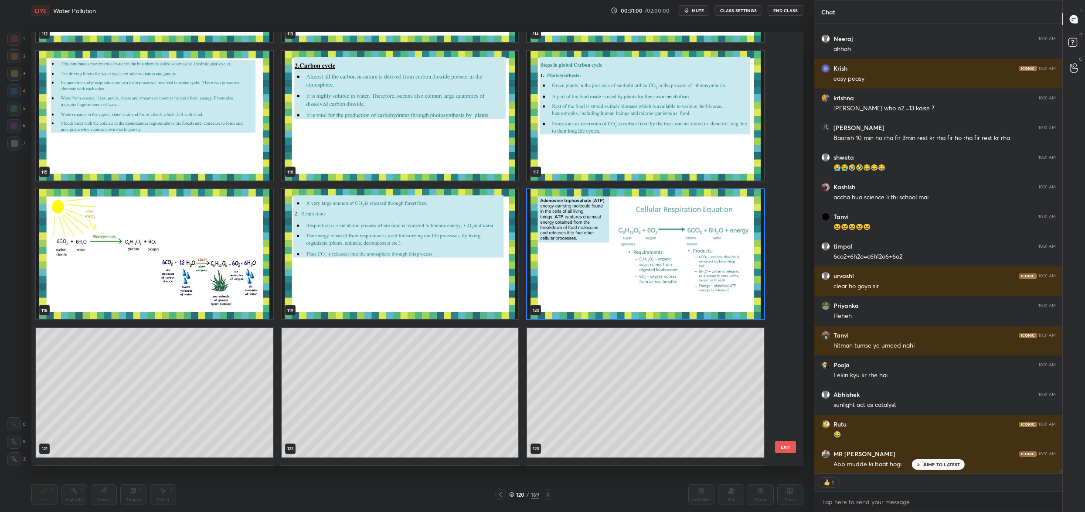
click at [596, 250] on img "grid" at bounding box center [645, 253] width 237 height 129
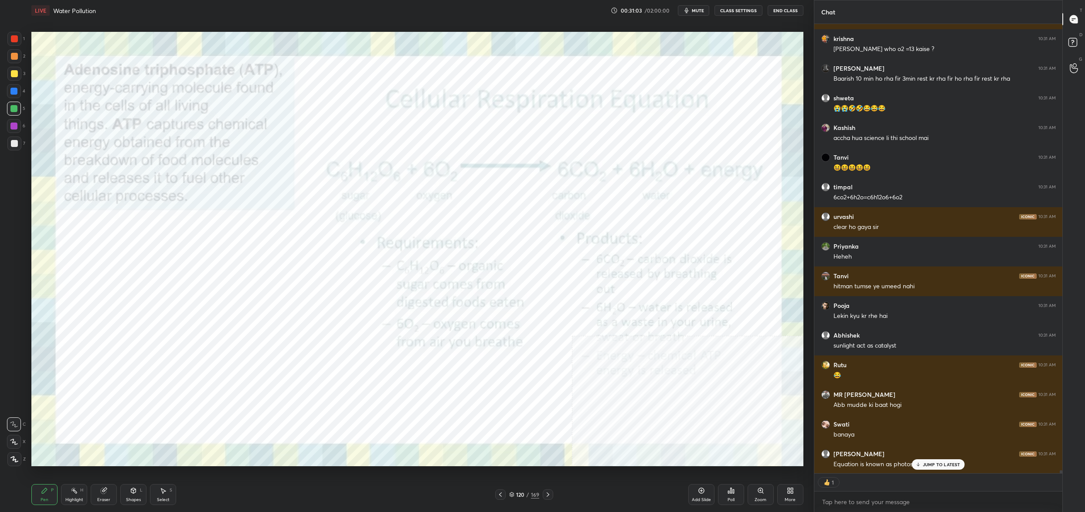
drag, startPoint x: 6, startPoint y: 51, endPoint x: 7, endPoint y: 44, distance: 7.5
click at [6, 51] on div "1 2 3 4 5 6 7 C X Z C X Z E E Erase all H H" at bounding box center [14, 249] width 28 height 434
click at [12, 45] on div at bounding box center [14, 39] width 14 height 14
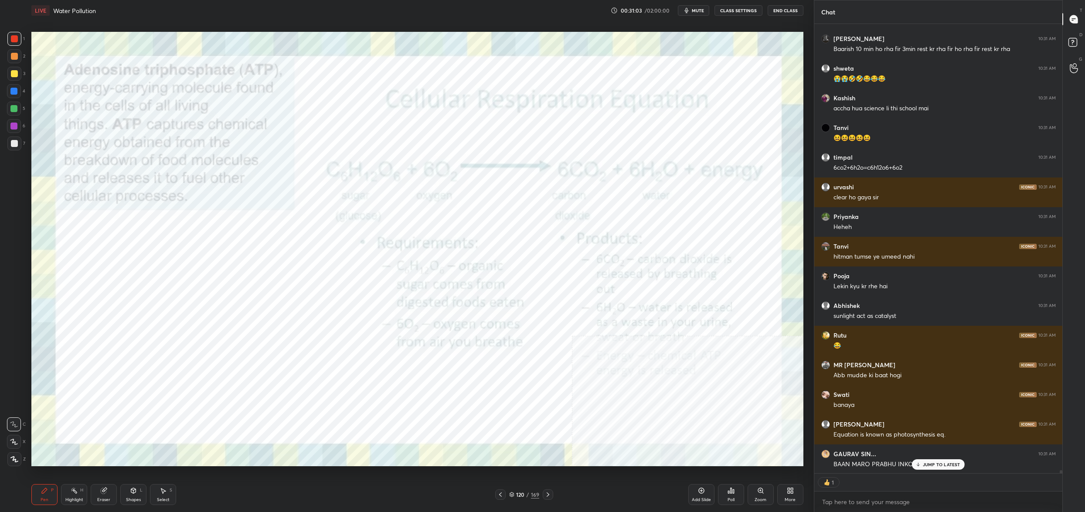
click at [15, 39] on div at bounding box center [14, 38] width 7 height 7
click at [21, 43] on div "1" at bounding box center [15, 39] width 17 height 14
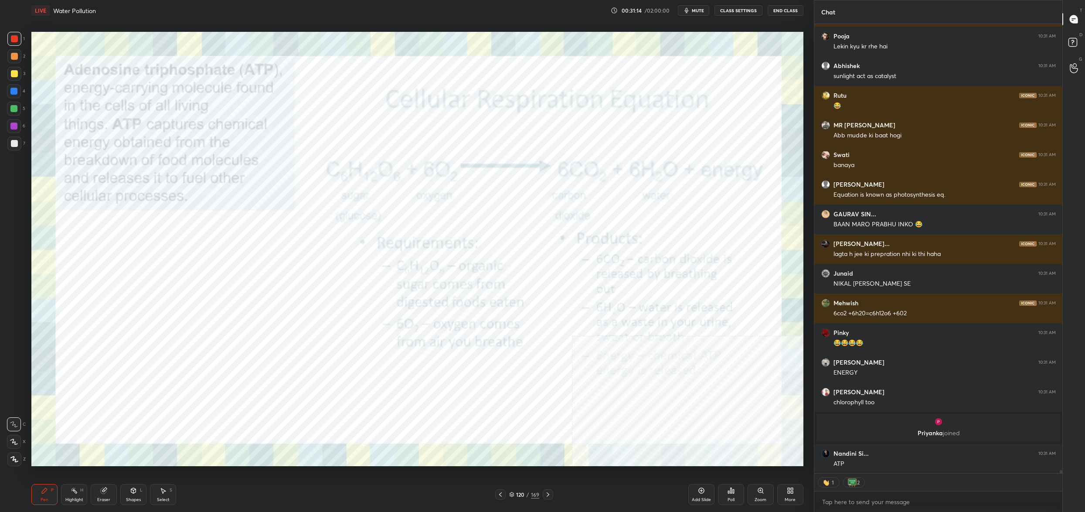
click at [523, 497] on div "120 / 169" at bounding box center [524, 494] width 58 height 10
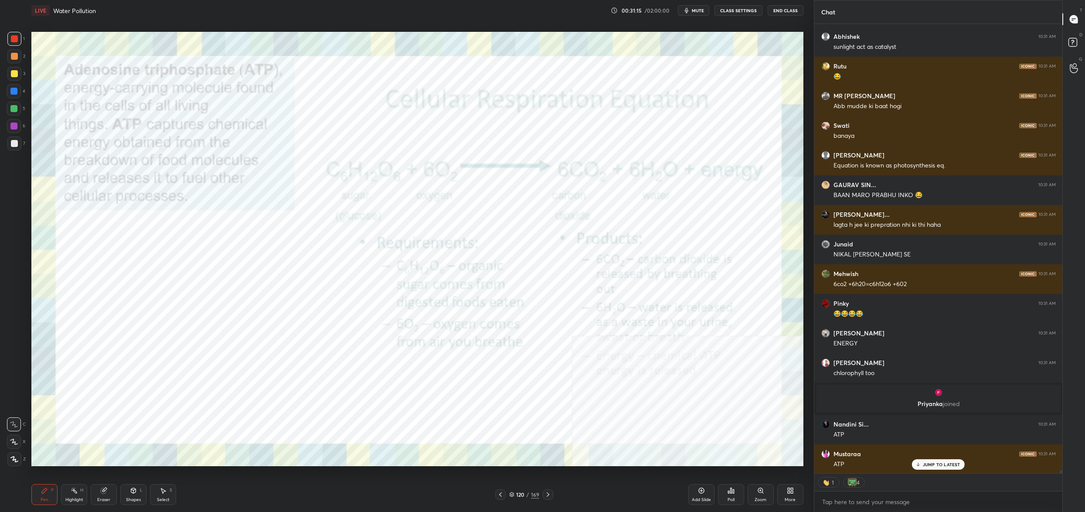
click at [519, 495] on div "120" at bounding box center [520, 494] width 9 height 5
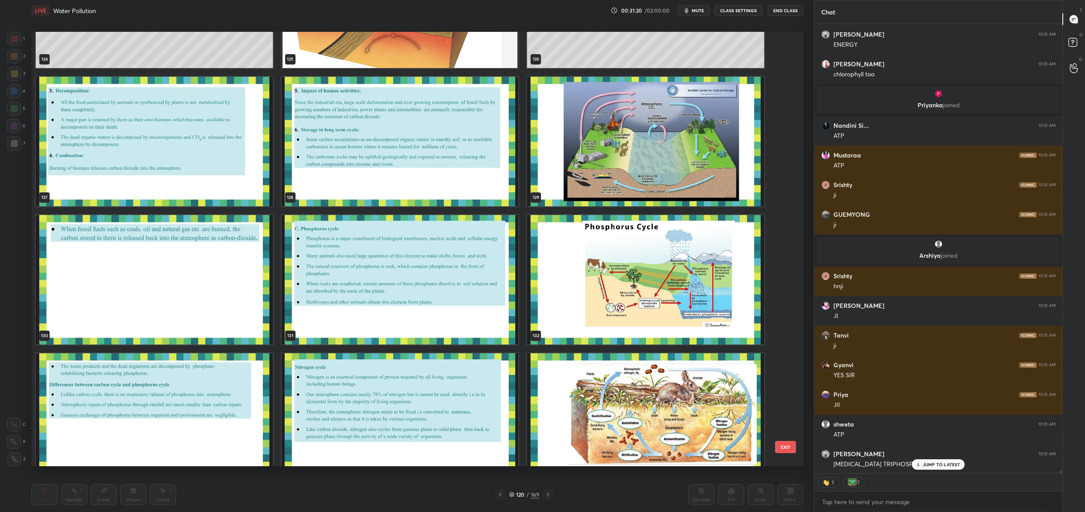
click at [657, 153] on img "grid" at bounding box center [645, 141] width 237 height 129
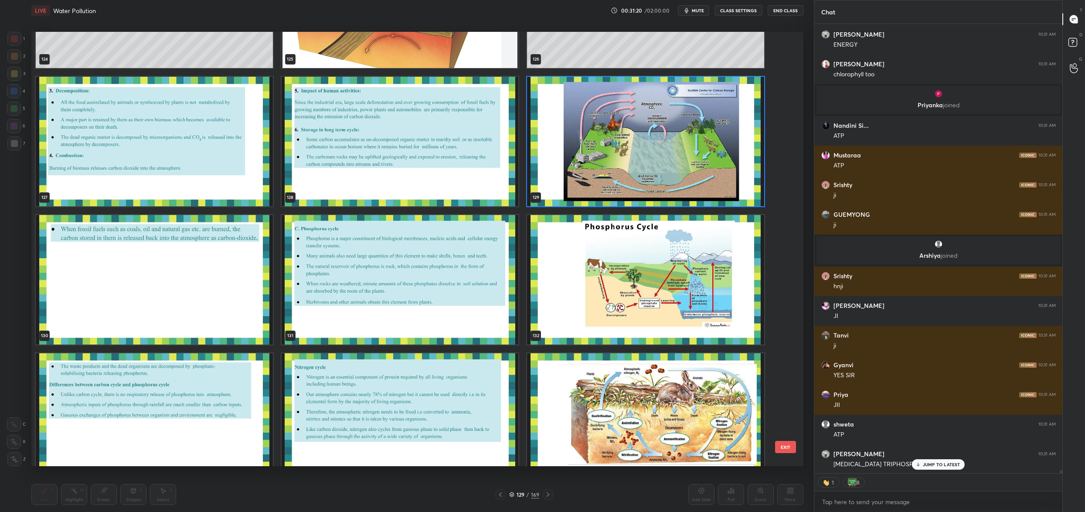
click at [657, 153] on img "grid" at bounding box center [645, 141] width 237 height 129
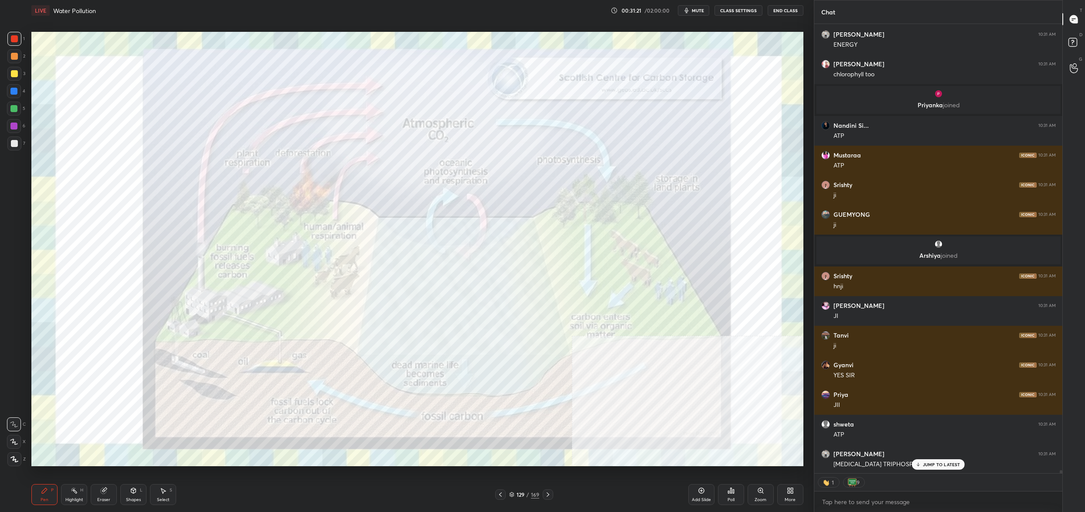
click at [657, 153] on img "grid" at bounding box center [645, 141] width 237 height 129
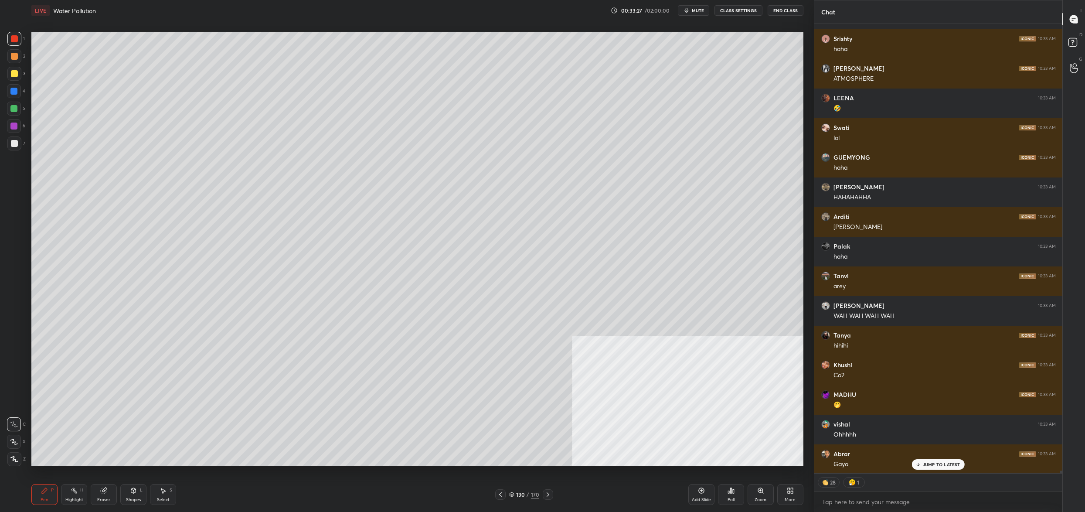
drag, startPoint x: 18, startPoint y: 69, endPoint x: 13, endPoint y: 70, distance: 5.2
click at [18, 69] on div at bounding box center [14, 74] width 14 height 14
drag, startPoint x: 12, startPoint y: 75, endPoint x: 26, endPoint y: 65, distance: 16.6
click at [12, 75] on div at bounding box center [14, 73] width 7 height 7
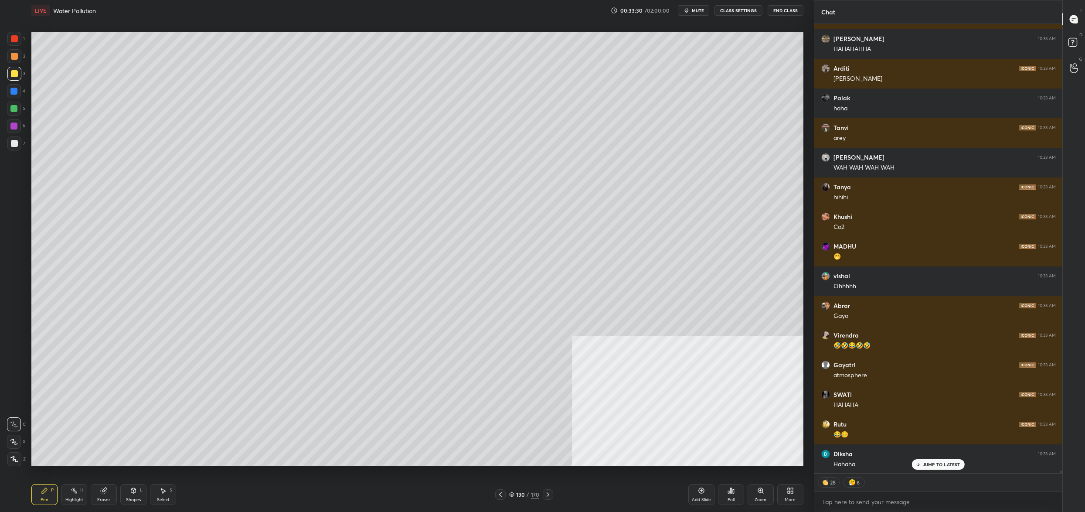
click at [795, 485] on div "More" at bounding box center [790, 494] width 26 height 21
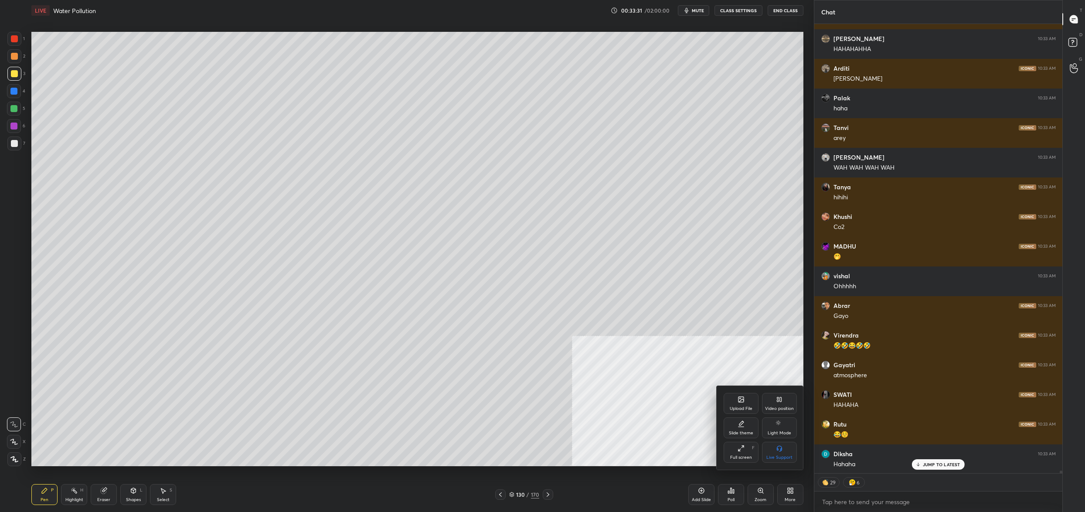
drag, startPoint x: 777, startPoint y: 404, endPoint x: 772, endPoint y: 409, distance: 7.4
click at [776, 404] on div "Video position" at bounding box center [779, 403] width 35 height 21
click at [749, 451] on div "Bottom left" at bounding box center [741, 452] width 35 height 21
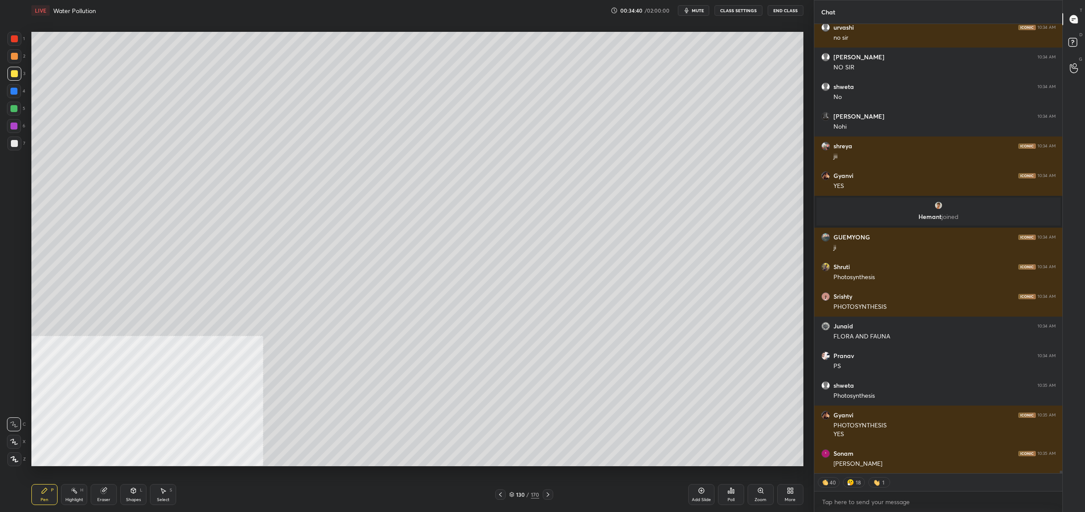
click at [14, 94] on div at bounding box center [13, 91] width 7 height 7
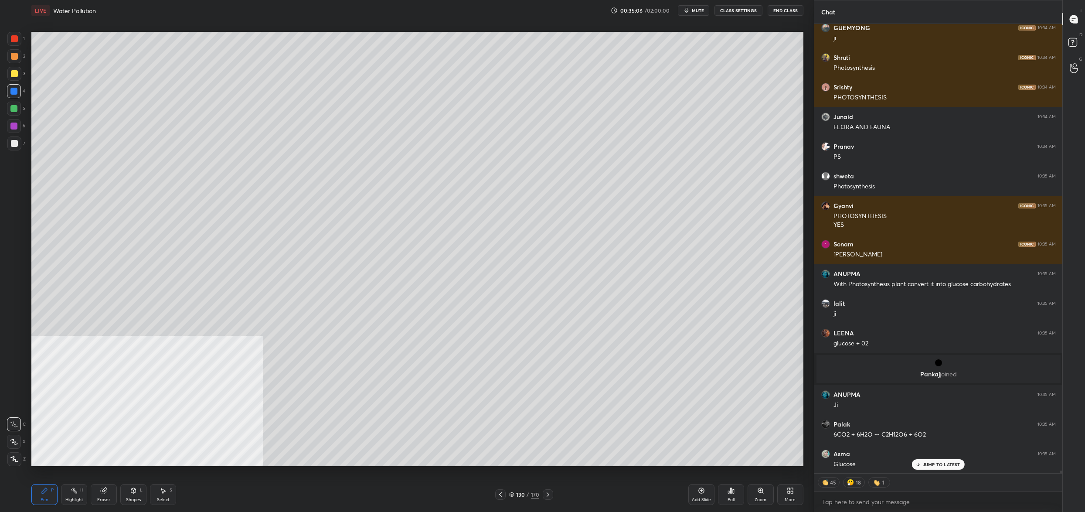
scroll to position [73949, 0]
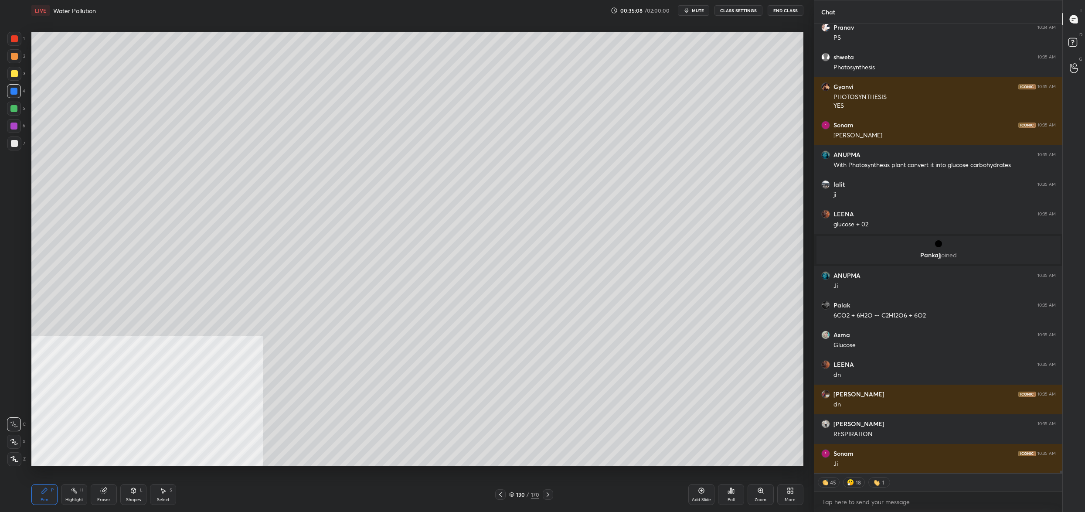
click at [14, 80] on div at bounding box center [14, 74] width 14 height 14
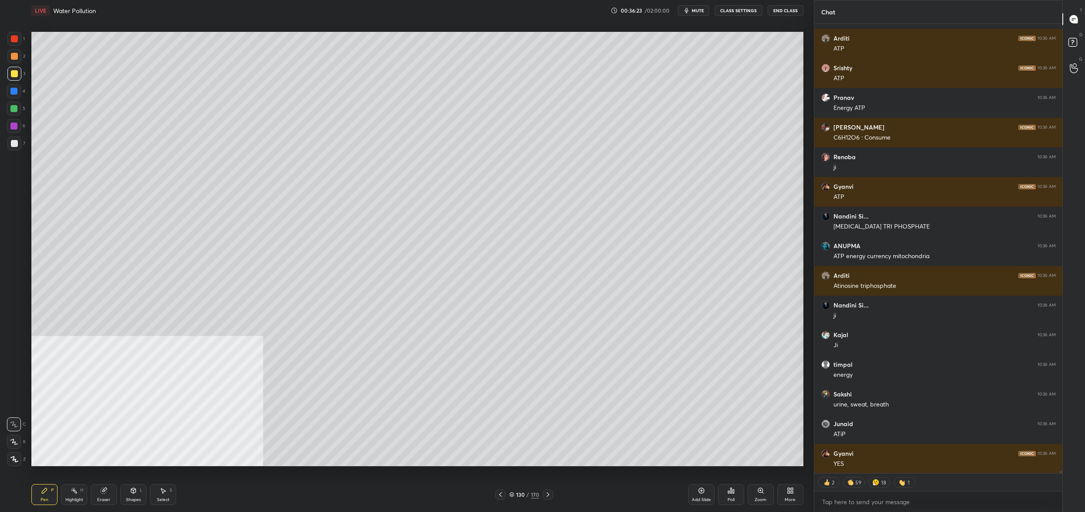
scroll to position [75243, 0]
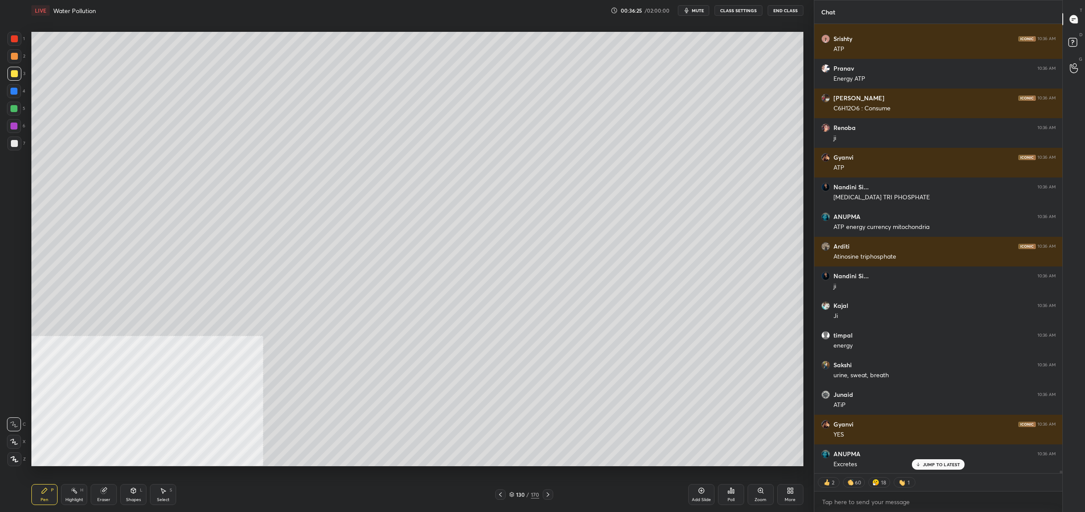
drag, startPoint x: 16, startPoint y: 143, endPoint x: 10, endPoint y: 148, distance: 7.1
click at [14, 143] on div at bounding box center [14, 143] width 7 height 7
click at [19, 151] on div "7" at bounding box center [16, 144] width 18 height 17
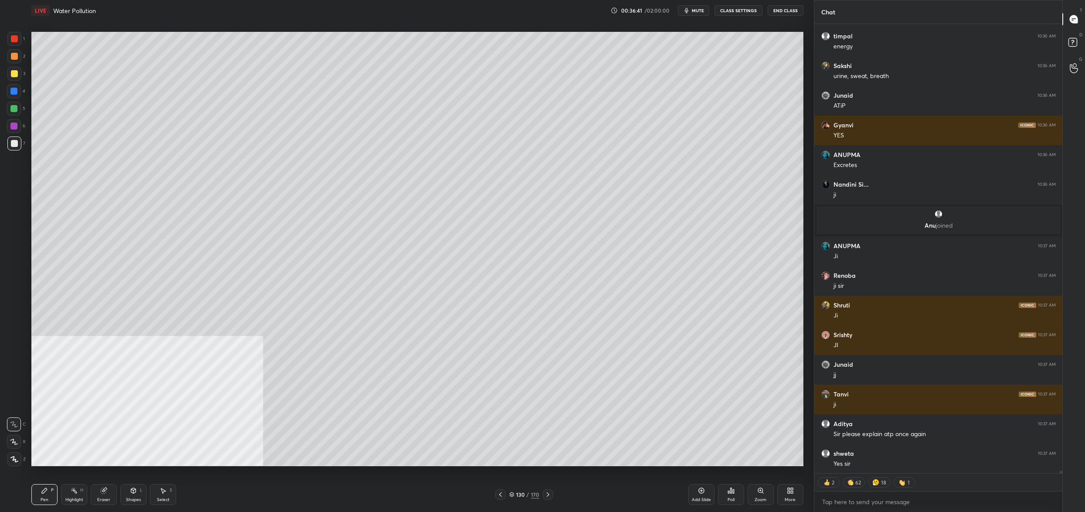
scroll to position [75412, 0]
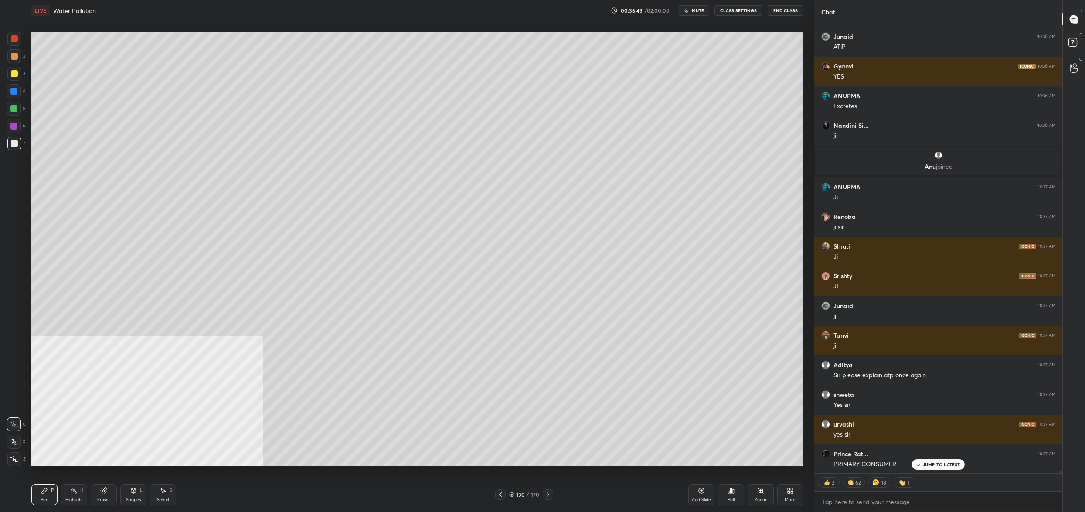
drag, startPoint x: 519, startPoint y: 496, endPoint x: 513, endPoint y: 497, distance: 6.7
click at [518, 496] on div "130" at bounding box center [520, 494] width 9 height 5
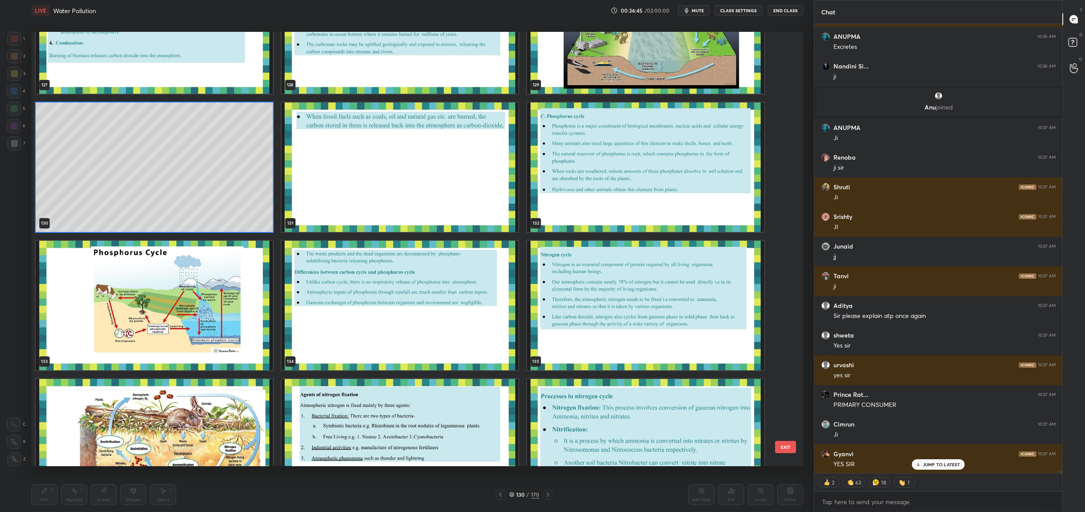
scroll to position [6009, 0]
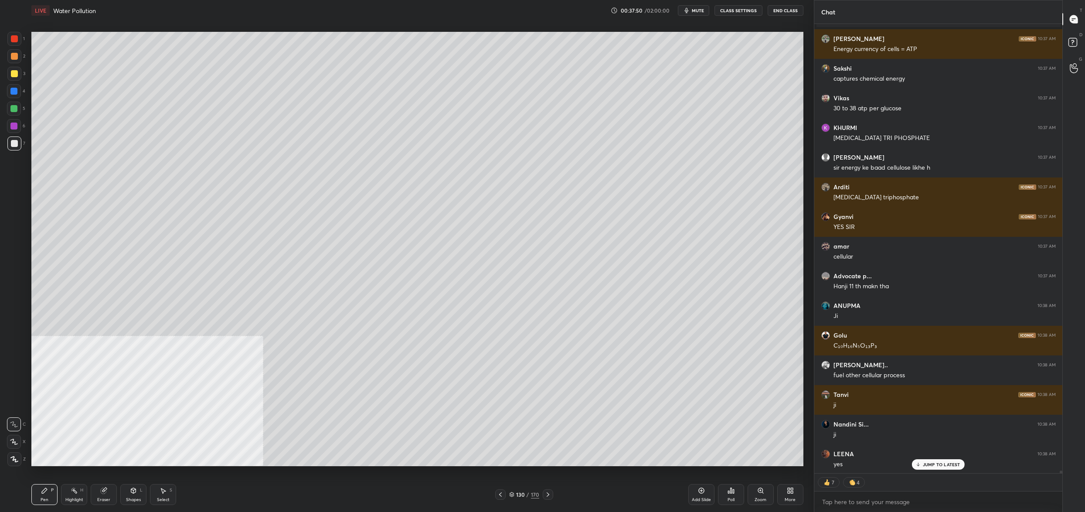
click at [17, 35] on div at bounding box center [14, 39] width 14 height 14
click at [18, 39] on div at bounding box center [14, 39] width 14 height 14
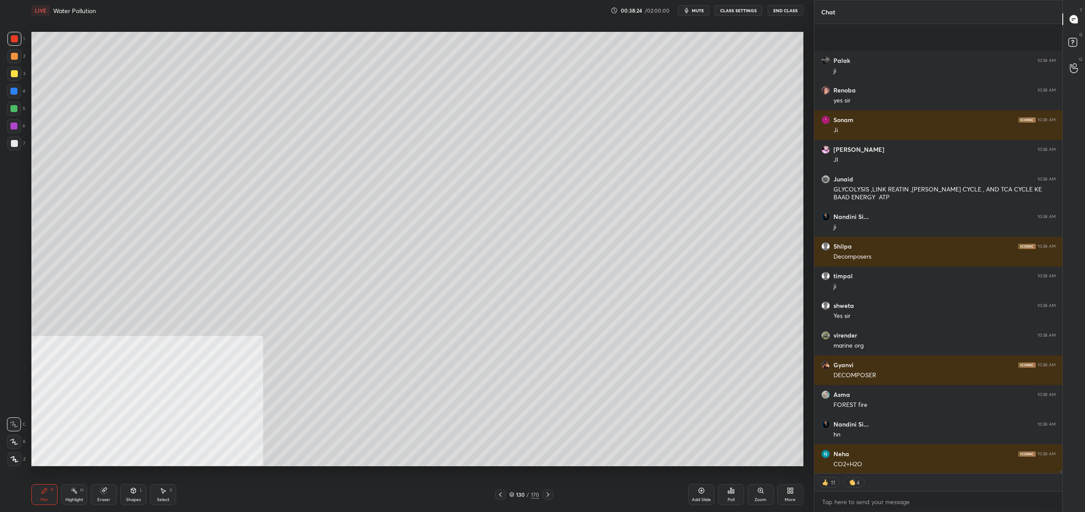
scroll to position [78524, 0]
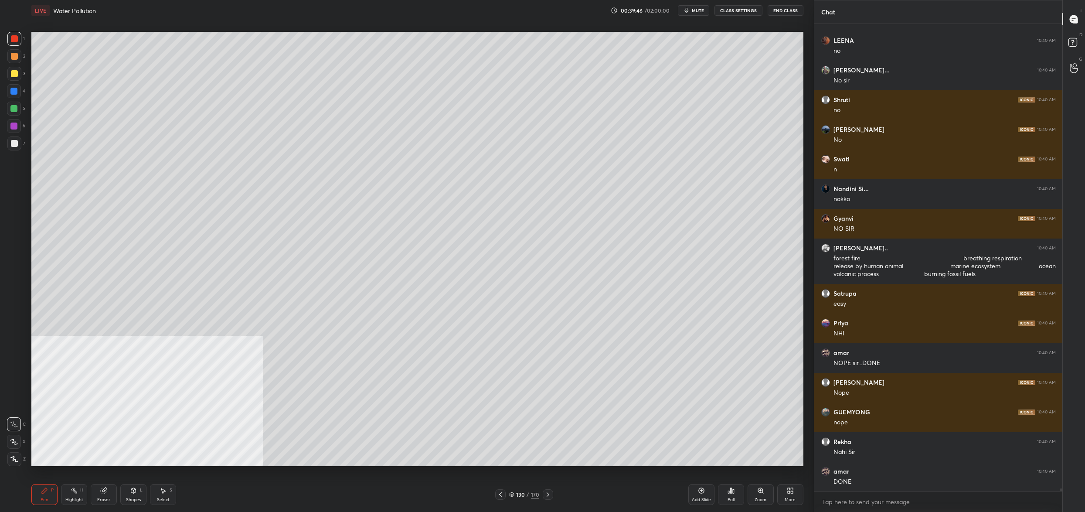
click at [521, 490] on div "130 / 170" at bounding box center [524, 494] width 30 height 8
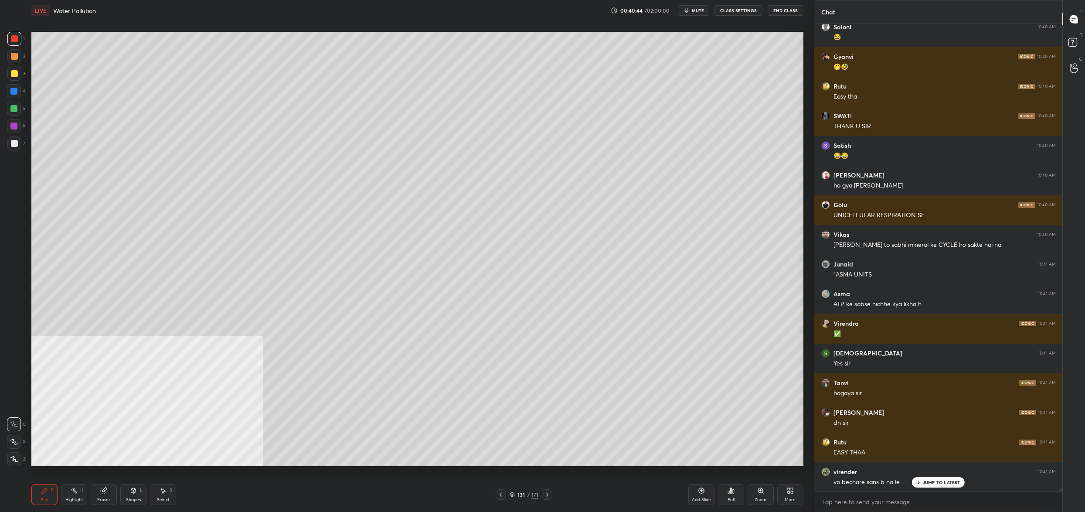
click at [18, 78] on div at bounding box center [14, 74] width 14 height 14
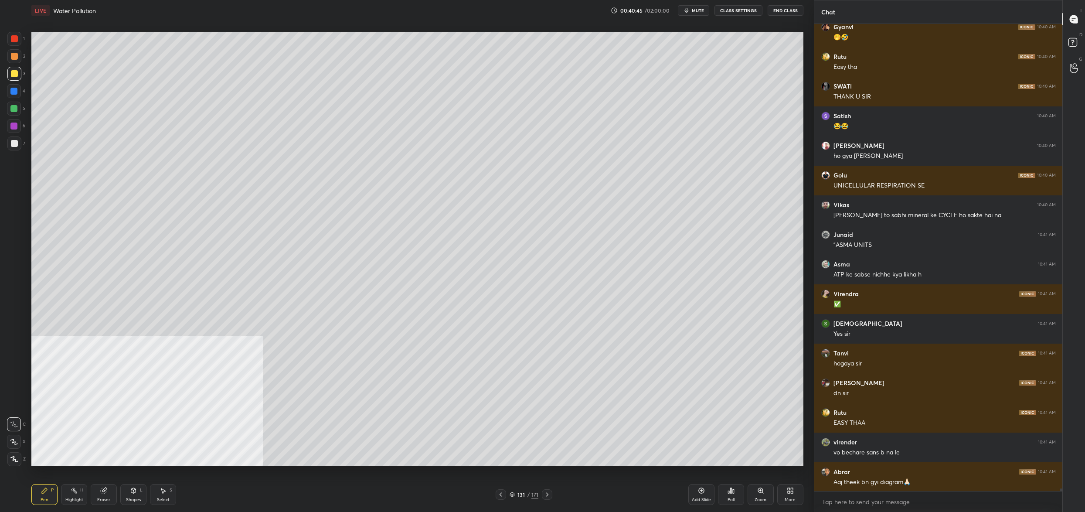
drag, startPoint x: 14, startPoint y: 79, endPoint x: 23, endPoint y: 160, distance: 80.7
click at [14, 79] on div at bounding box center [14, 74] width 14 height 14
click at [16, 439] on icon at bounding box center [14, 442] width 8 height 6
drag, startPoint x: 16, startPoint y: 439, endPoint x: 21, endPoint y: 409, distance: 30.1
click at [16, 439] on icon at bounding box center [14, 442] width 8 height 6
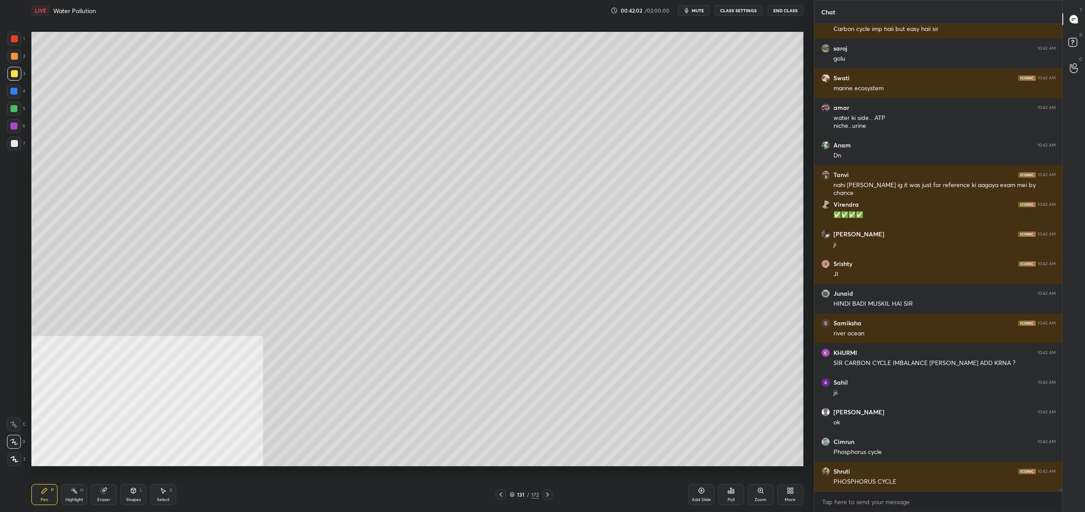
scroll to position [85100, 0]
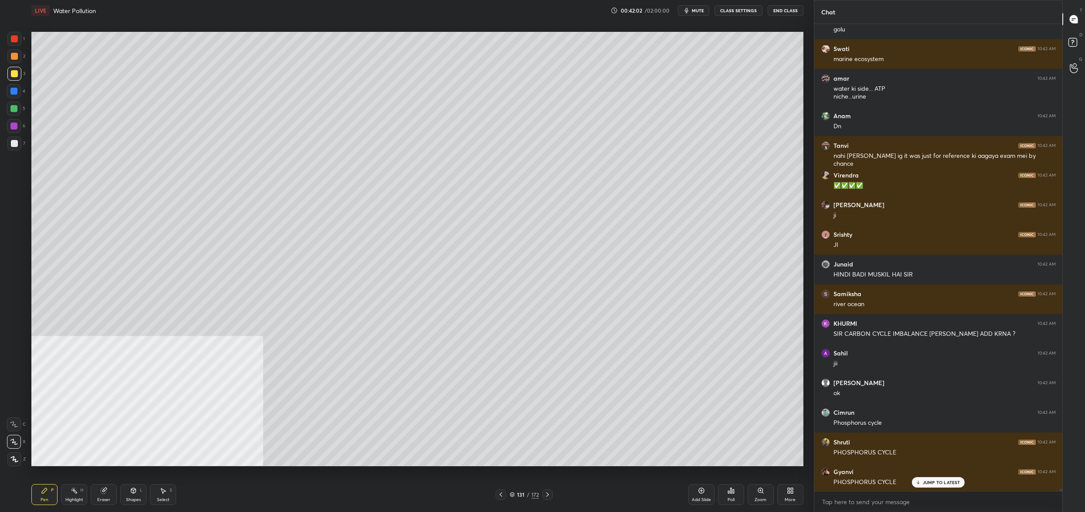
click at [14, 68] on div at bounding box center [14, 74] width 14 height 14
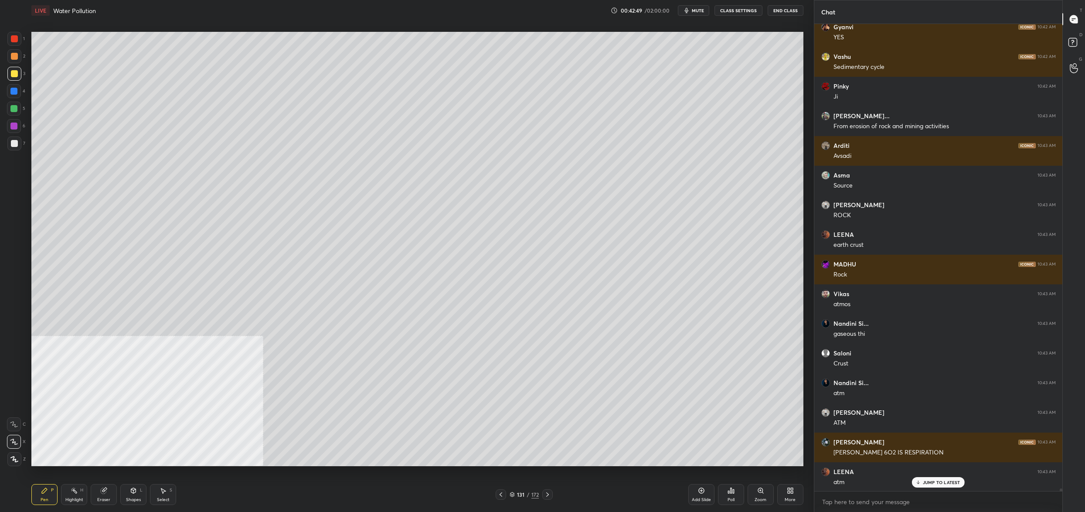
scroll to position [86375, 0]
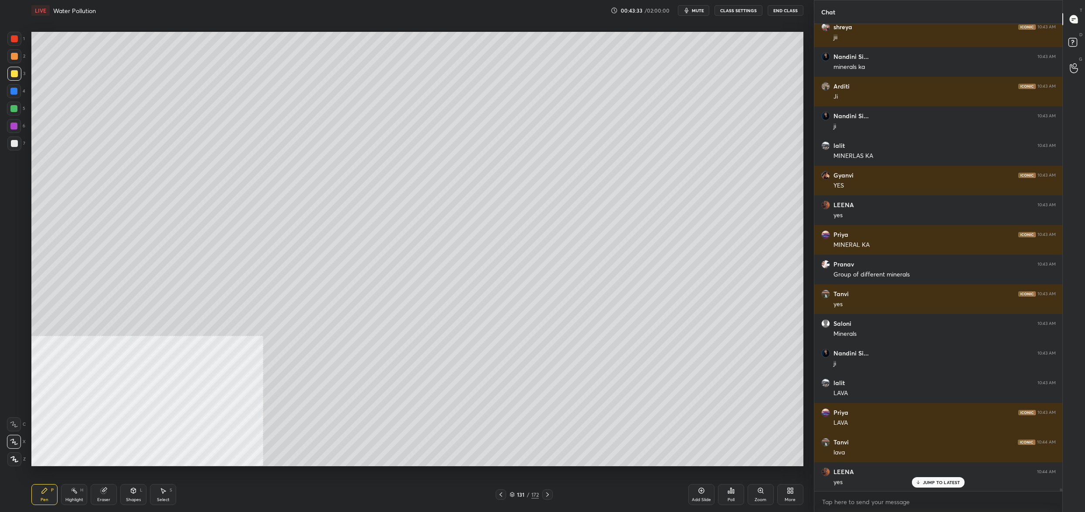
drag, startPoint x: 14, startPoint y: 151, endPoint x: 17, endPoint y: 146, distance: 6.4
click at [14, 151] on div "7" at bounding box center [16, 144] width 18 height 17
click at [18, 143] on div at bounding box center [14, 143] width 14 height 14
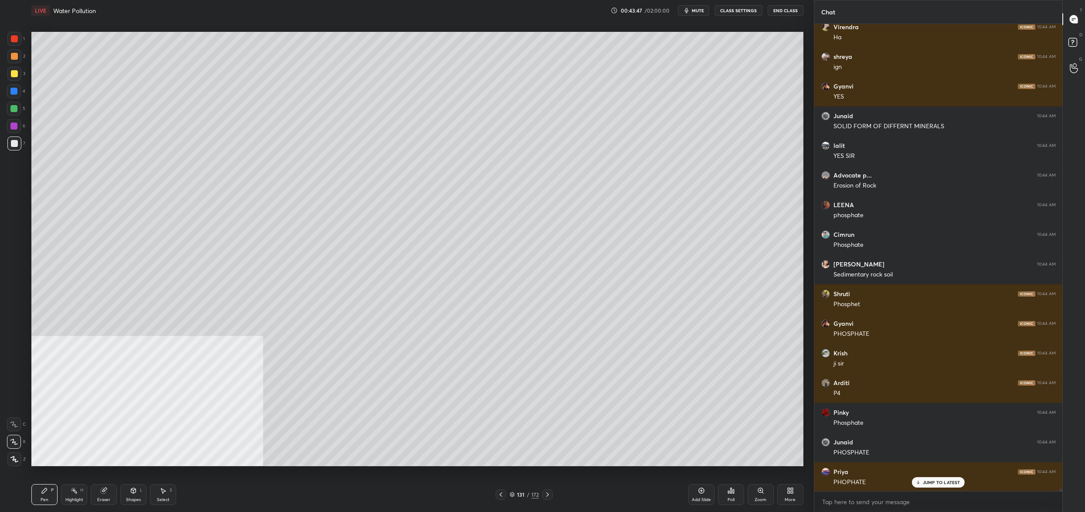
drag, startPoint x: 518, startPoint y: 494, endPoint x: 509, endPoint y: 491, distance: 9.4
click at [517, 494] on div "131" at bounding box center [521, 494] width 9 height 5
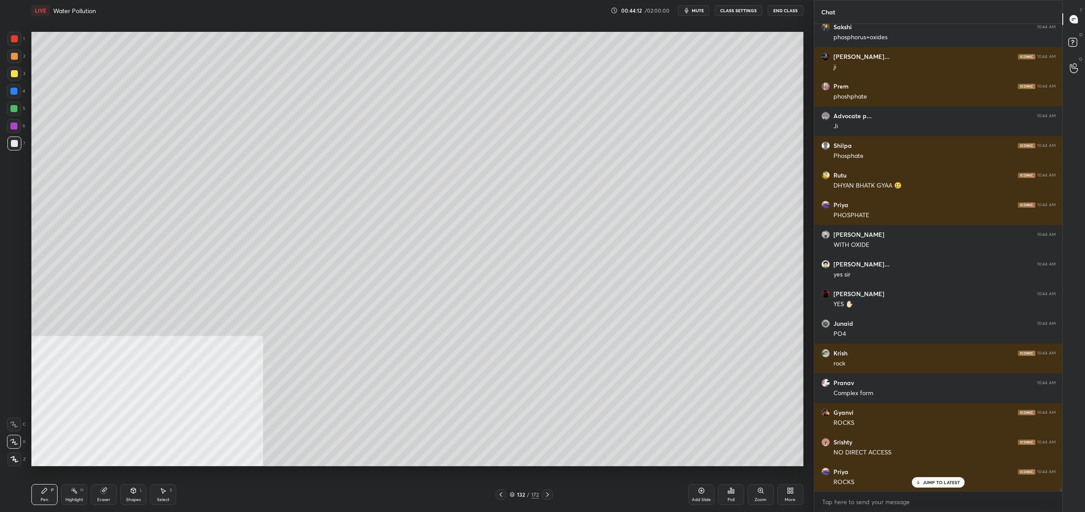
click at [499, 494] on icon at bounding box center [500, 494] width 7 height 7
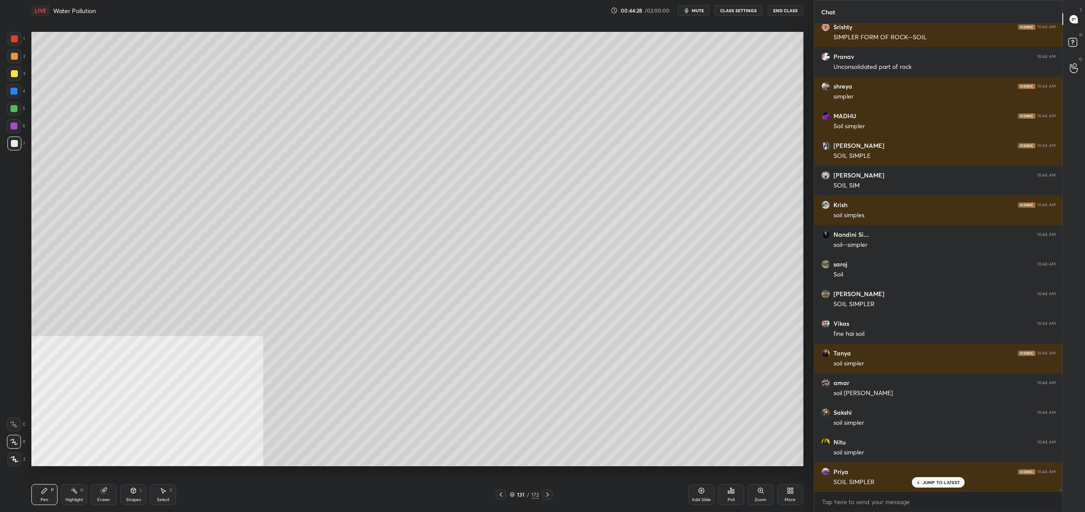
click at [14, 106] on div at bounding box center [13, 108] width 7 height 7
click at [17, 108] on div at bounding box center [13, 108] width 7 height 7
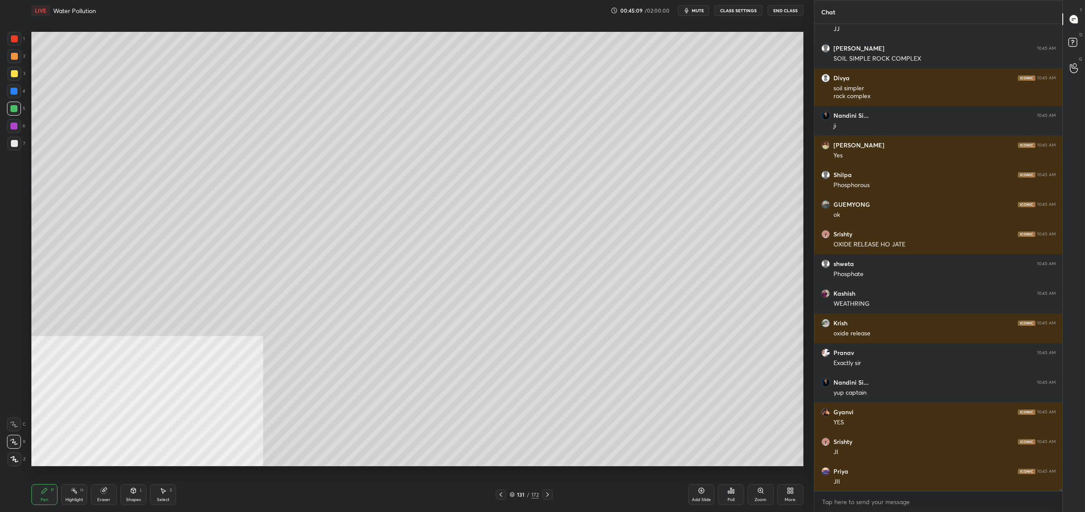
scroll to position [91899, 0]
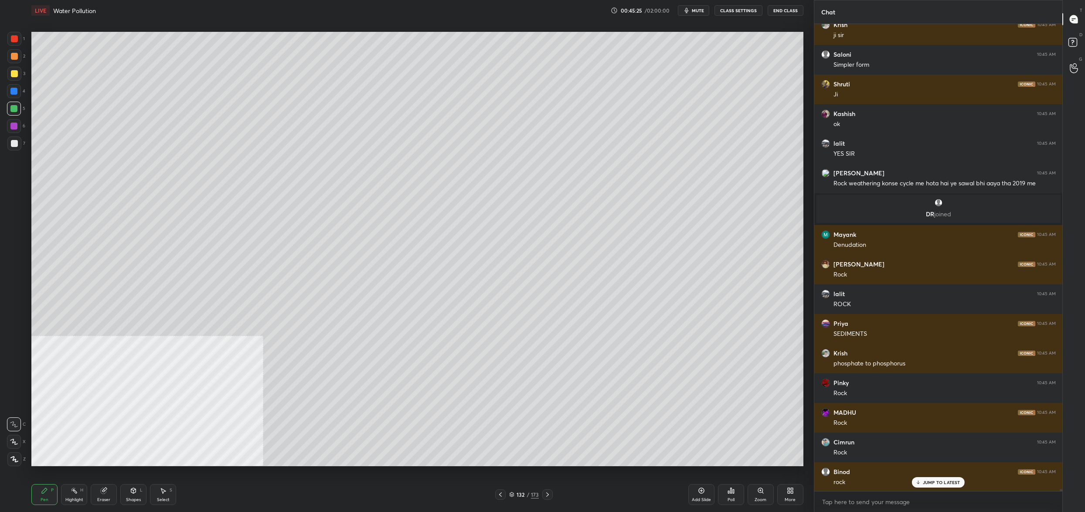
drag, startPoint x: 18, startPoint y: 93, endPoint x: 18, endPoint y: 81, distance: 12.7
click at [20, 92] on div at bounding box center [14, 91] width 14 height 14
click at [17, 77] on div "3" at bounding box center [16, 75] width 18 height 17
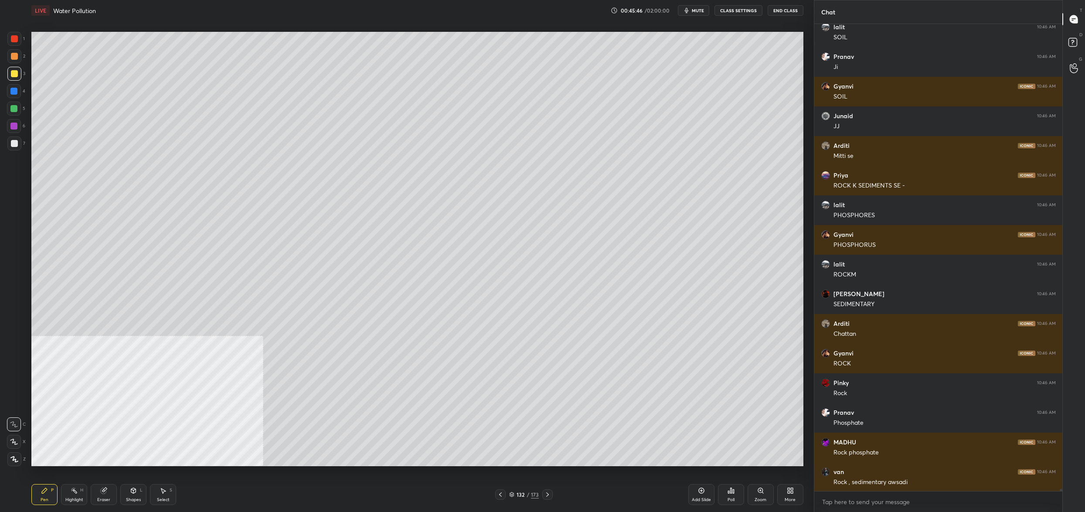
click at [104, 500] on div "Eraser" at bounding box center [103, 499] width 13 height 4
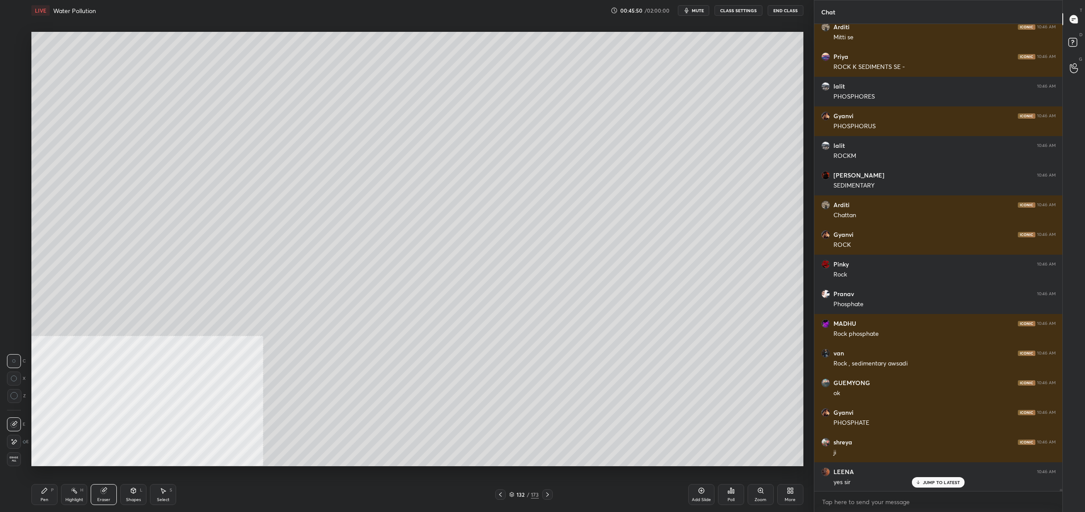
click at [47, 493] on icon at bounding box center [44, 490] width 7 height 7
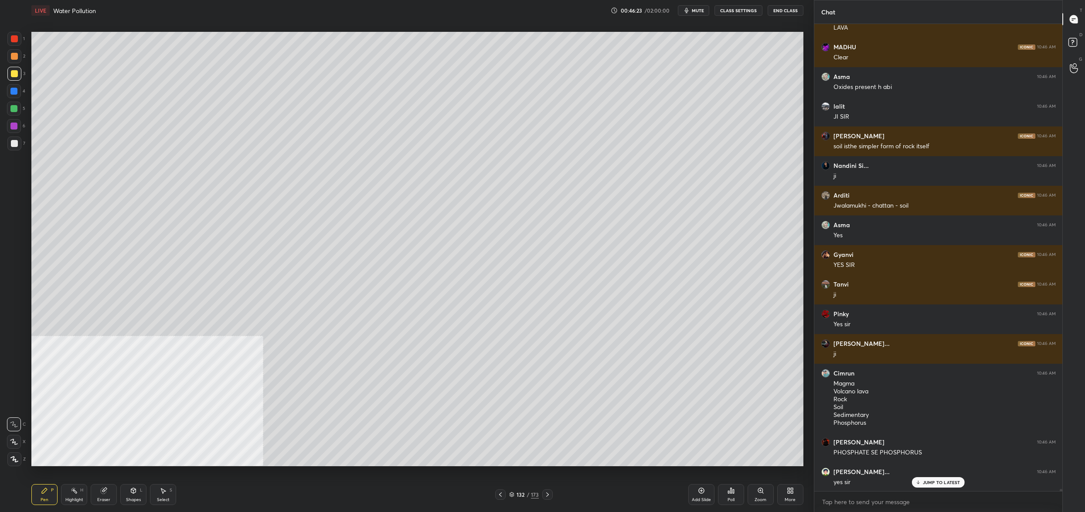
click at [18, 93] on div at bounding box center [14, 91] width 14 height 14
click at [13, 99] on div "4" at bounding box center [16, 92] width 18 height 17
click at [14, 111] on div at bounding box center [13, 108] width 7 height 7
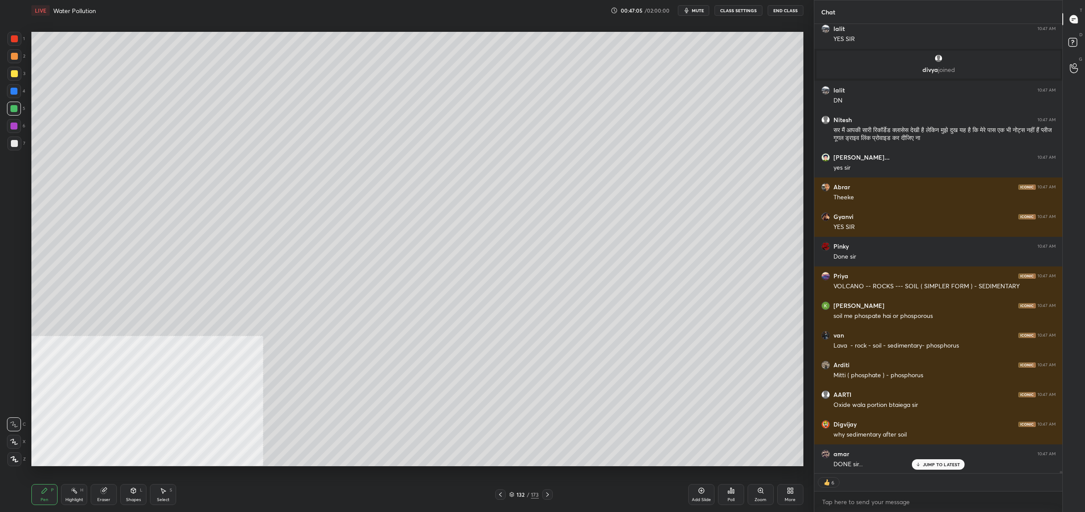
scroll to position [465, 246]
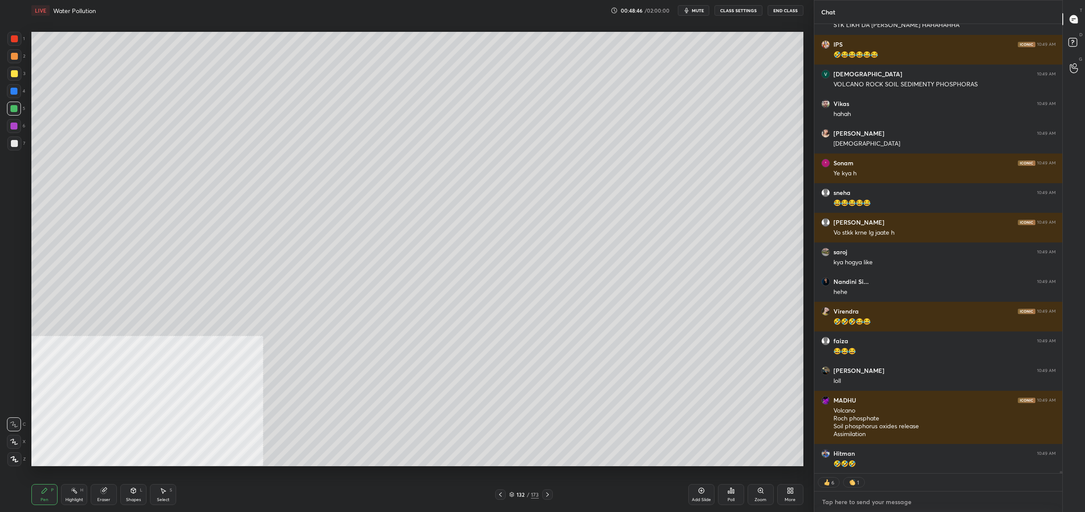
click at [882, 498] on textarea at bounding box center [938, 502] width 234 height 14
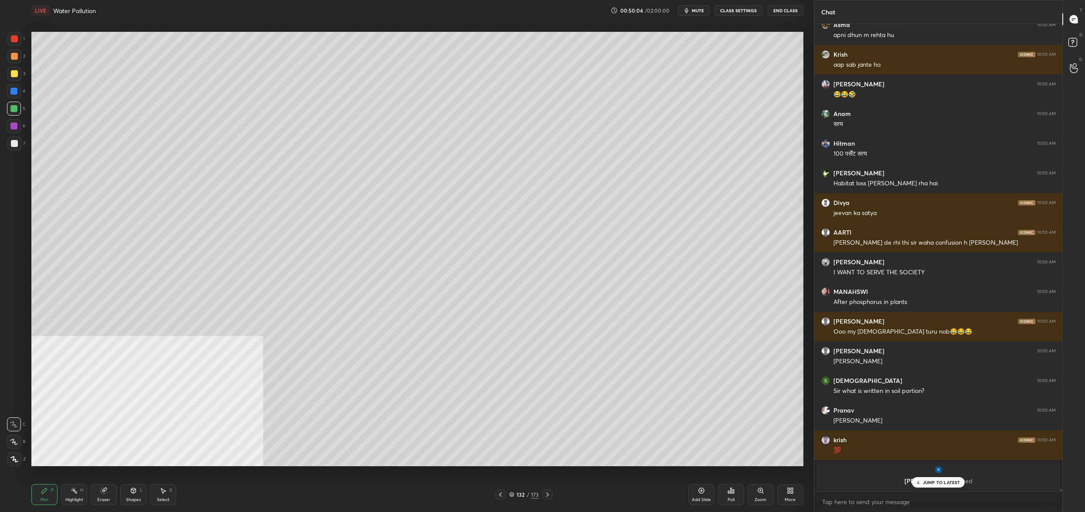
click at [18, 147] on div at bounding box center [14, 143] width 14 height 14
click at [15, 146] on div at bounding box center [14, 143] width 7 height 7
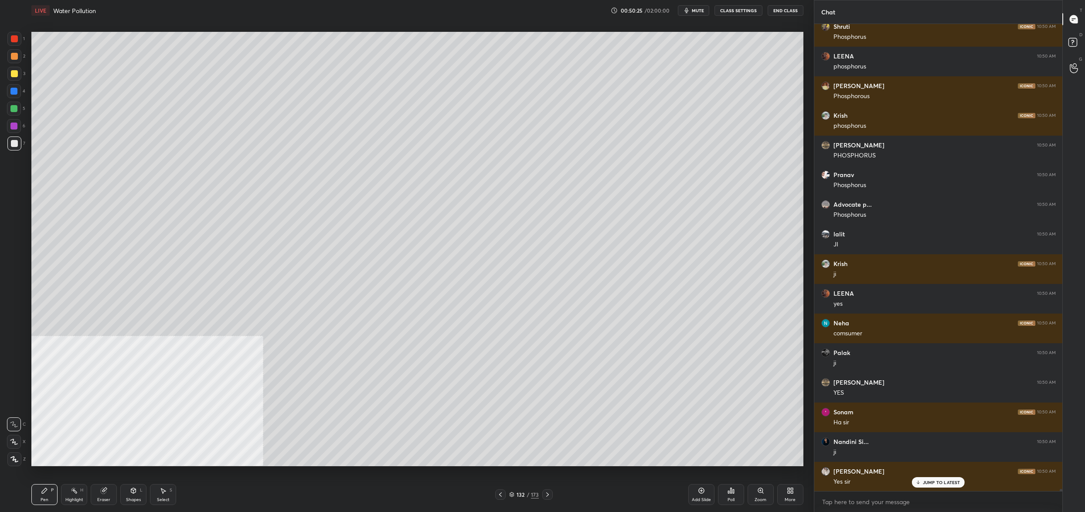
click at [514, 499] on div "132 / 173" at bounding box center [524, 494] width 58 height 10
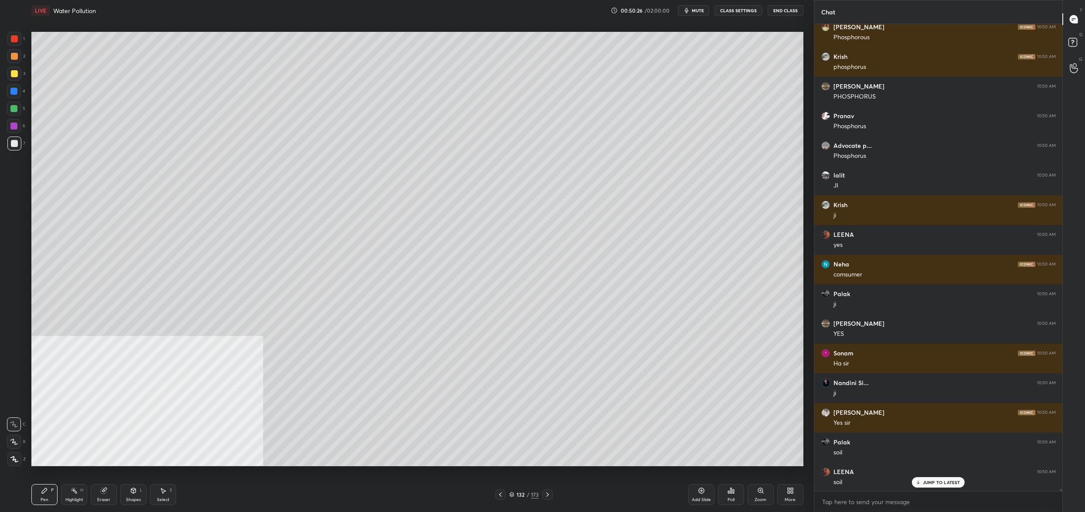
click at [515, 497] on div "132 / 173" at bounding box center [524, 494] width 30 height 8
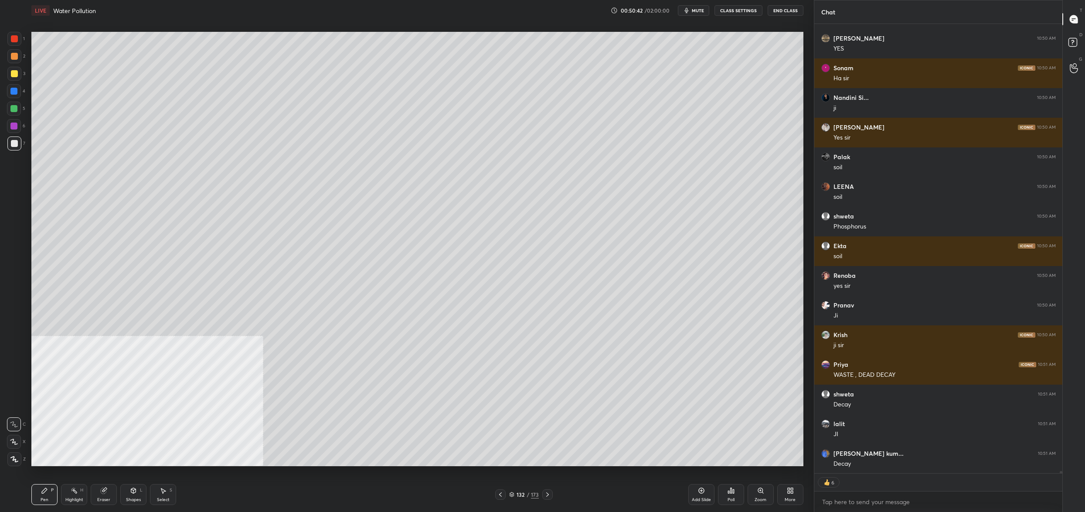
drag, startPoint x: 515, startPoint y: 496, endPoint x: 524, endPoint y: 491, distance: 10.0
click at [515, 496] on div "132 / 173" at bounding box center [524, 494] width 30 height 8
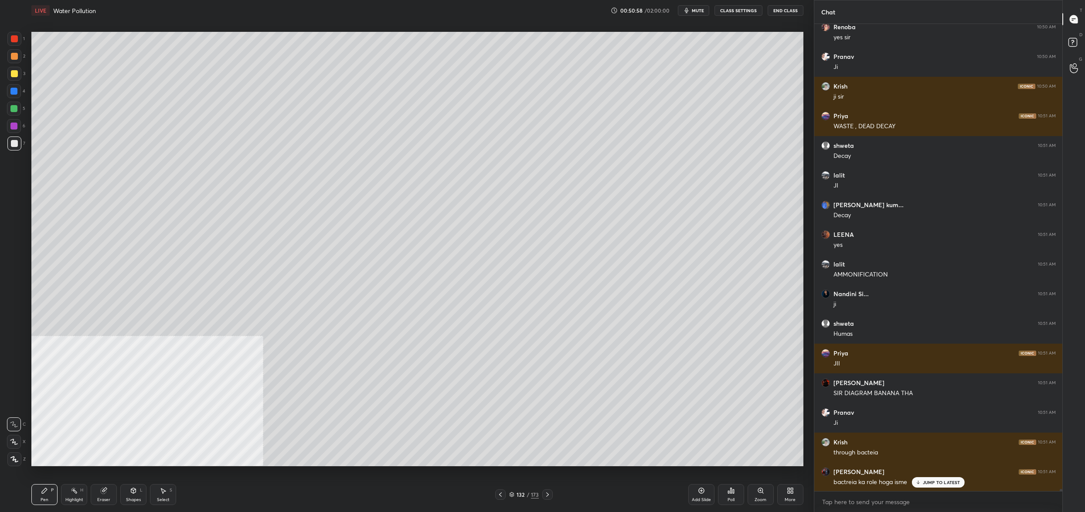
drag, startPoint x: 11, startPoint y: 140, endPoint x: 10, endPoint y: 111, distance: 28.3
click at [10, 140] on div at bounding box center [14, 143] width 14 height 14
click at [15, 108] on div at bounding box center [13, 108] width 7 height 7
click at [14, 112] on div at bounding box center [13, 108] width 7 height 7
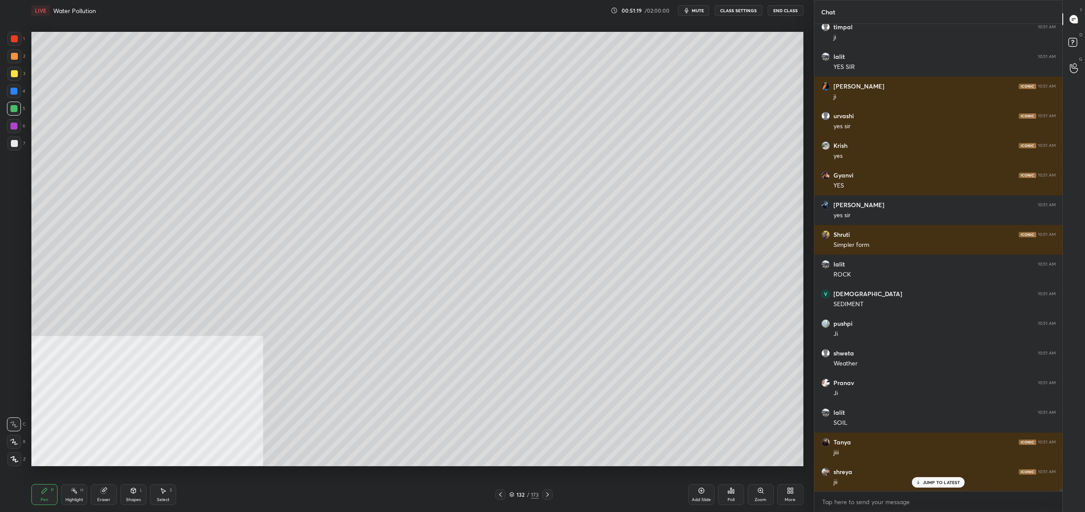
drag, startPoint x: 14, startPoint y: 127, endPoint x: 10, endPoint y: 131, distance: 5.2
click at [14, 127] on div at bounding box center [13, 126] width 7 height 7
click at [12, 150] on div at bounding box center [14, 143] width 14 height 14
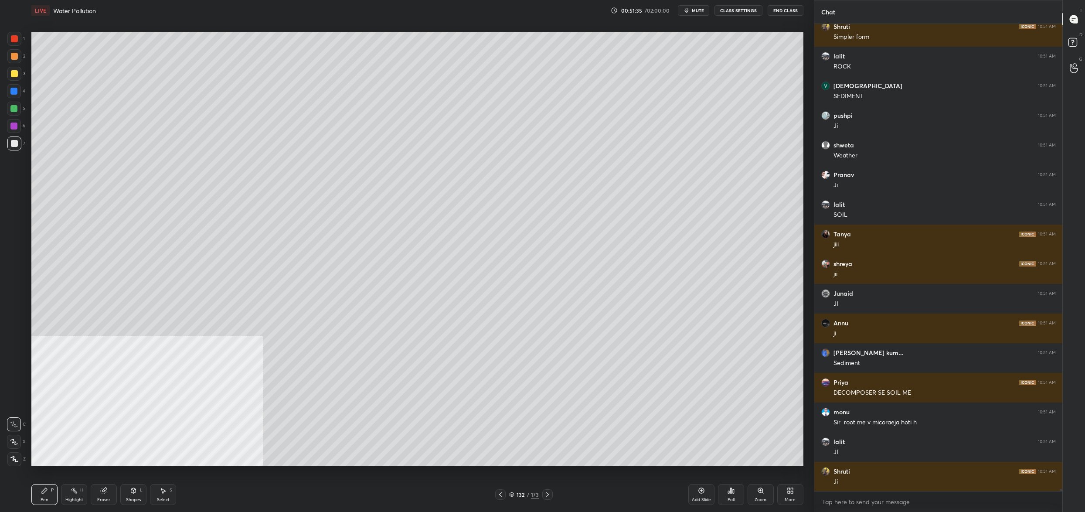
click at [18, 109] on div at bounding box center [14, 109] width 14 height 14
drag, startPoint x: 13, startPoint y: 106, endPoint x: 15, endPoint y: 72, distance: 33.2
click at [11, 103] on div at bounding box center [14, 109] width 14 height 14
click at [15, 71] on div at bounding box center [14, 73] width 7 height 7
drag, startPoint x: 15, startPoint y: 71, endPoint x: 14, endPoint y: 66, distance: 4.8
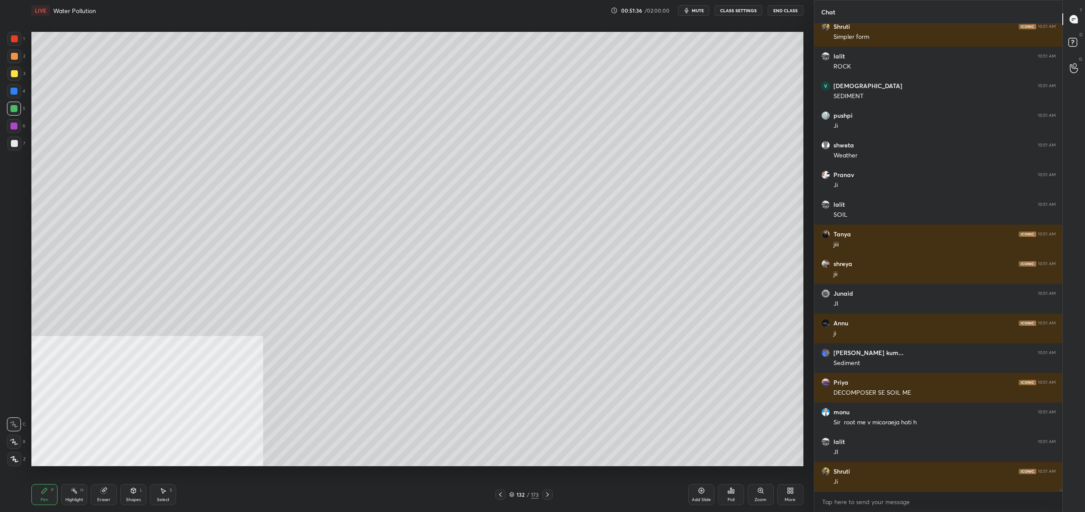
click at [15, 71] on div at bounding box center [14, 73] width 7 height 7
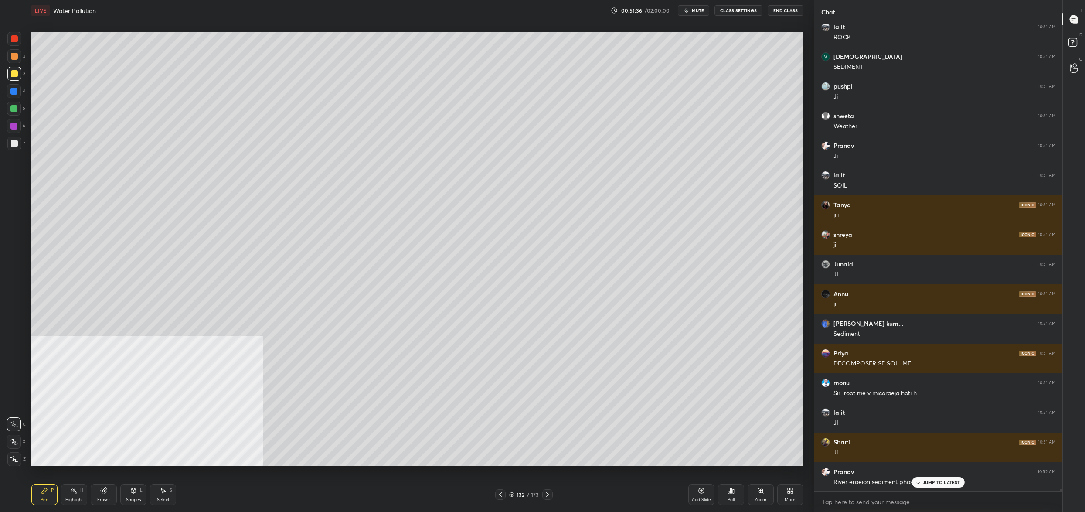
click at [22, 43] on div "1" at bounding box center [15, 39] width 17 height 14
click at [19, 35] on div "1" at bounding box center [15, 39] width 17 height 14
click at [22, 442] on div "X" at bounding box center [16, 442] width 19 height 14
drag, startPoint x: 22, startPoint y: 443, endPoint x: 9, endPoint y: 417, distance: 28.5
click at [22, 443] on div "X" at bounding box center [16, 442] width 19 height 14
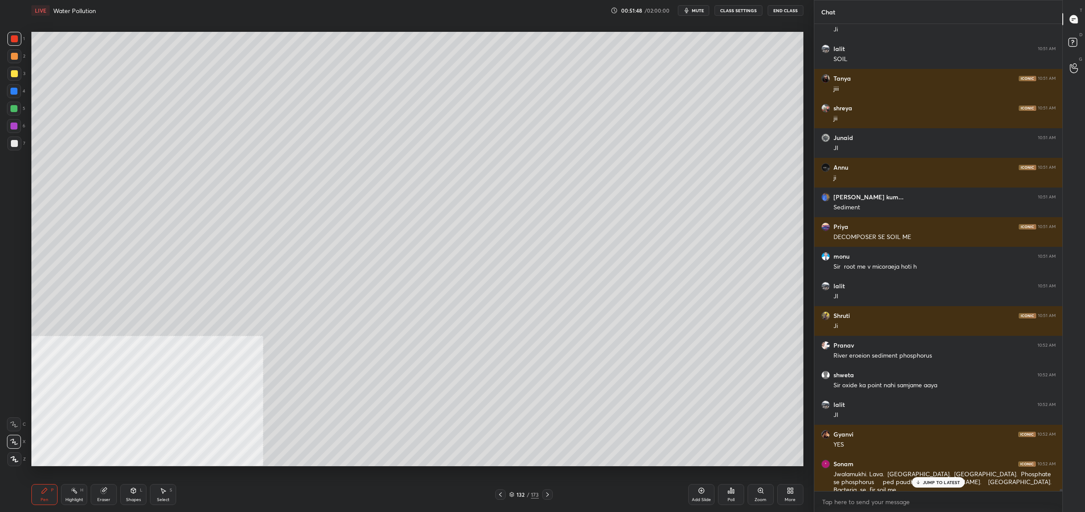
drag, startPoint x: 501, startPoint y: 494, endPoint x: 502, endPoint y: 473, distance: 20.9
click at [504, 471] on div "LIVE Water Pollution 00:51:48 / 02:00:00 mute CLASS SETTINGS End Class Setting …" at bounding box center [417, 256] width 779 height 512
click at [501, 496] on div at bounding box center [500, 494] width 10 height 10
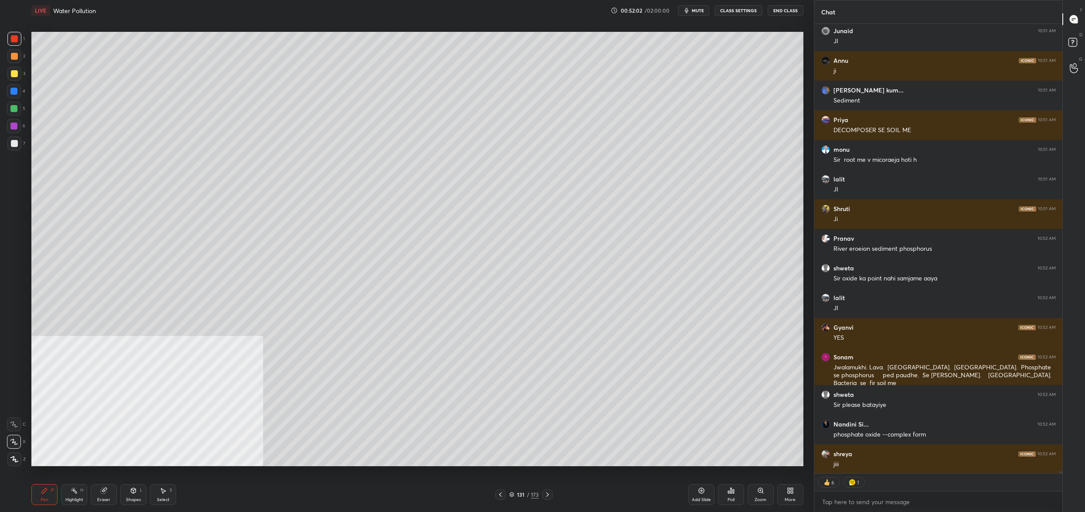
scroll to position [97897, 0]
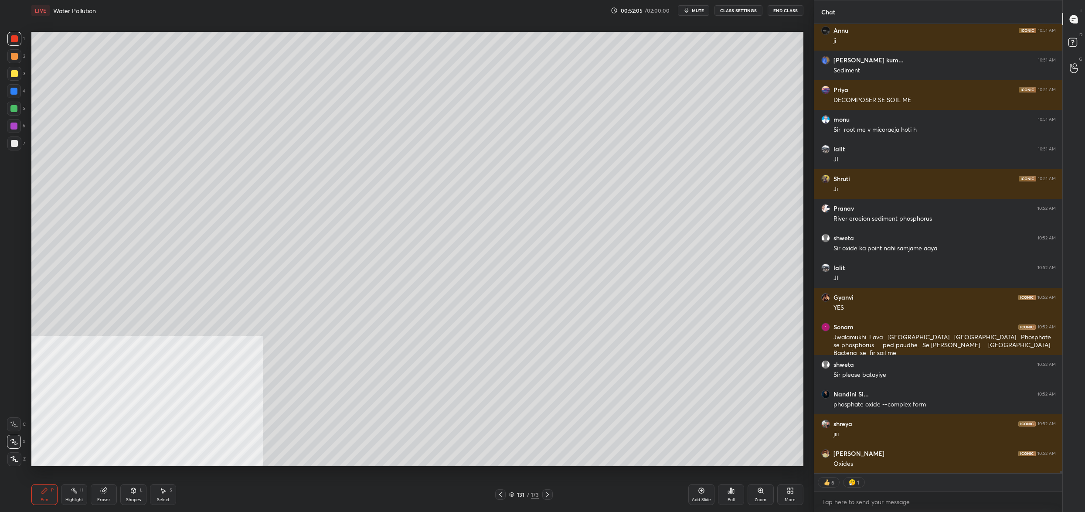
type textarea "x"
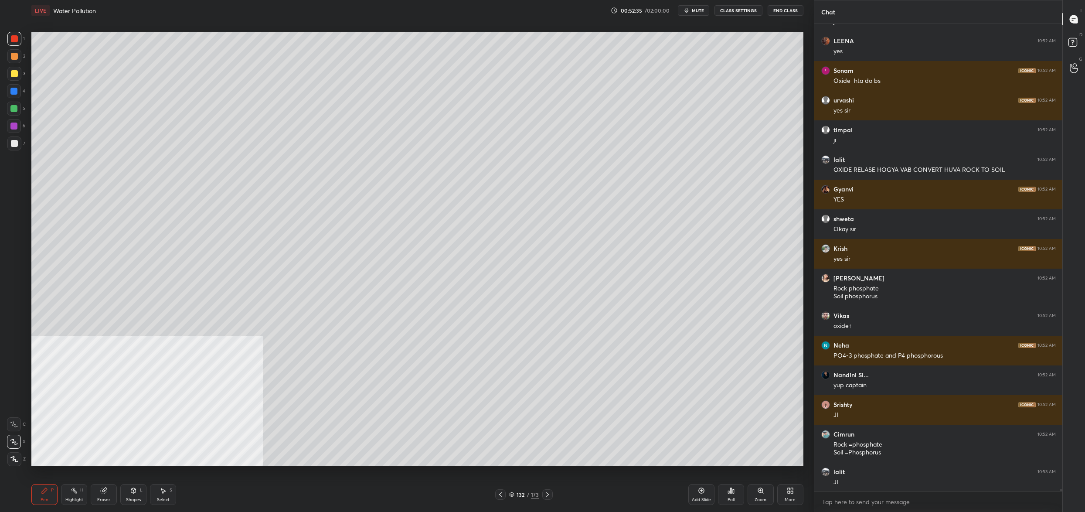
scroll to position [98577, 0]
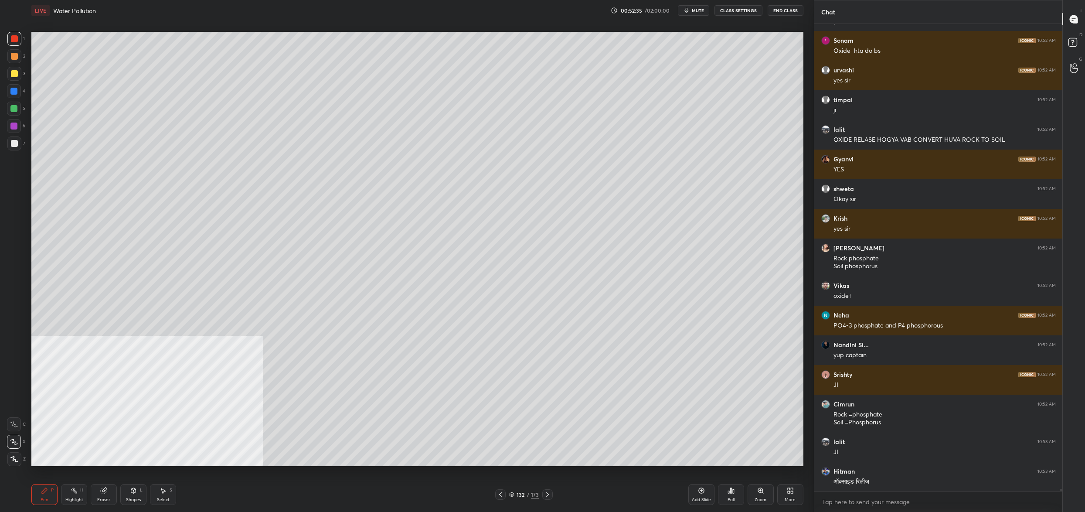
click at [13, 113] on div at bounding box center [14, 109] width 14 height 14
drag, startPoint x: 14, startPoint y: 114, endPoint x: 29, endPoint y: 122, distance: 16.4
click at [14, 114] on div at bounding box center [14, 109] width 14 height 14
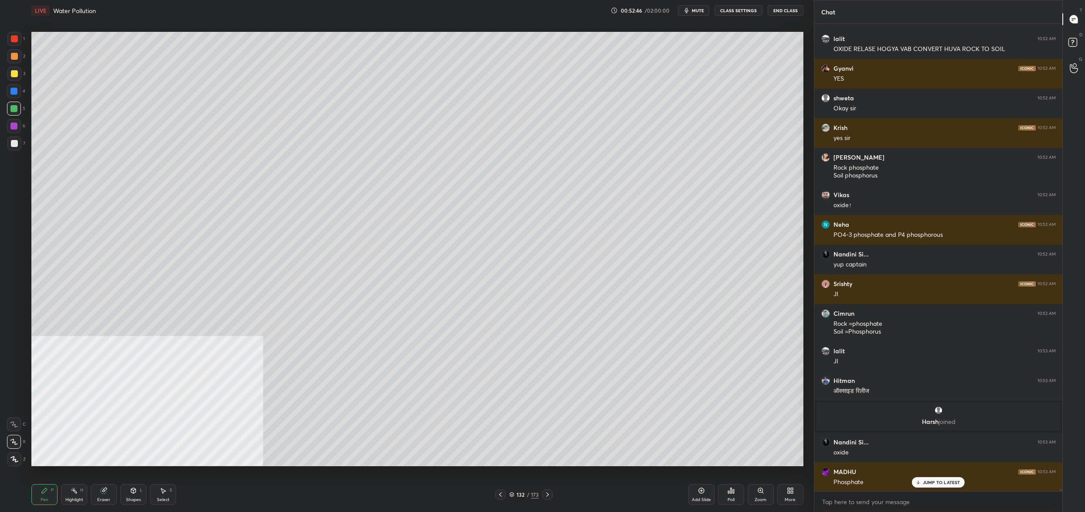
scroll to position [97619, 0]
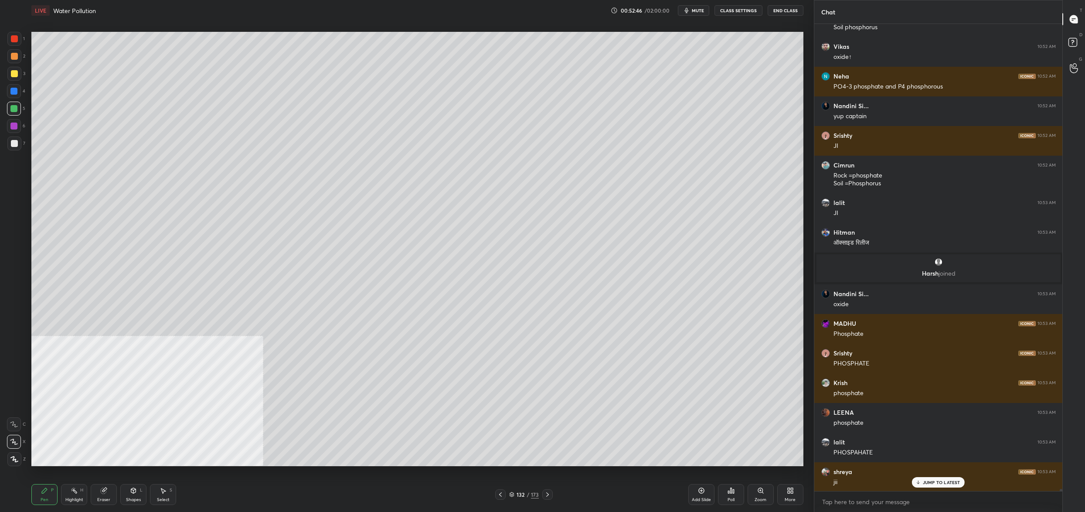
click at [13, 98] on div at bounding box center [14, 91] width 14 height 14
click at [13, 92] on div at bounding box center [13, 91] width 7 height 7
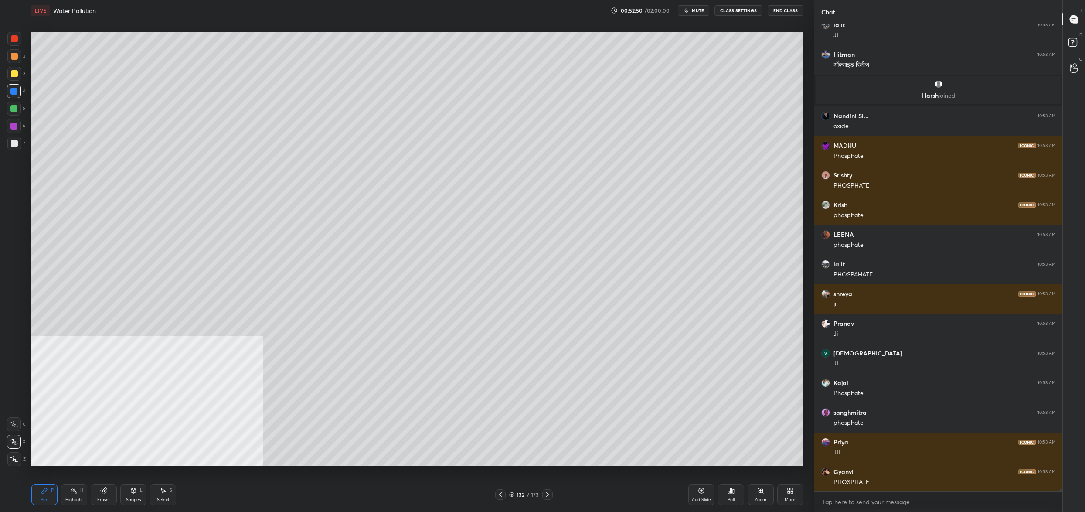
scroll to position [97826, 0]
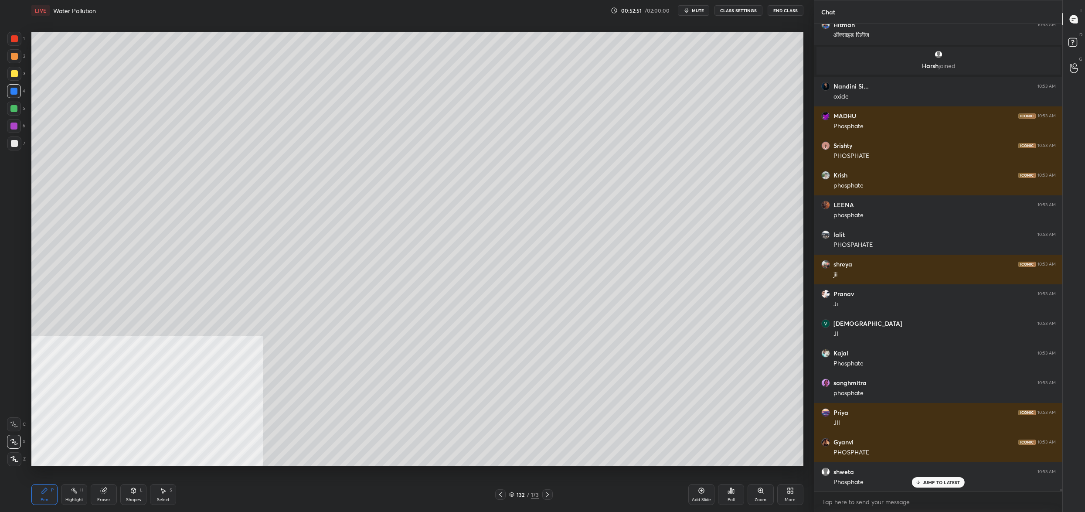
click at [20, 146] on div at bounding box center [14, 143] width 14 height 14
click at [18, 147] on div at bounding box center [14, 143] width 14 height 14
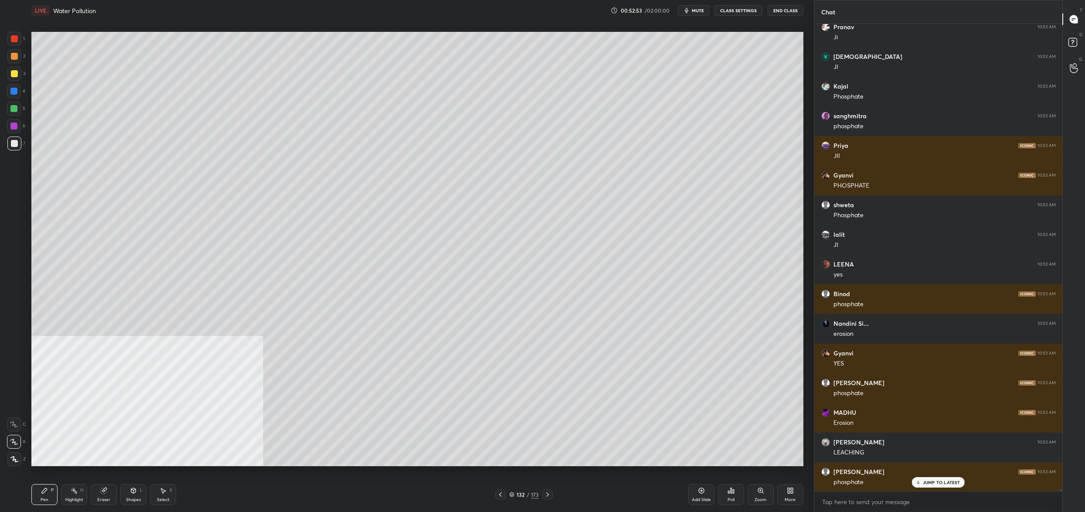
click at [19, 106] on div at bounding box center [14, 109] width 14 height 14
click at [14, 86] on div at bounding box center [14, 91] width 14 height 14
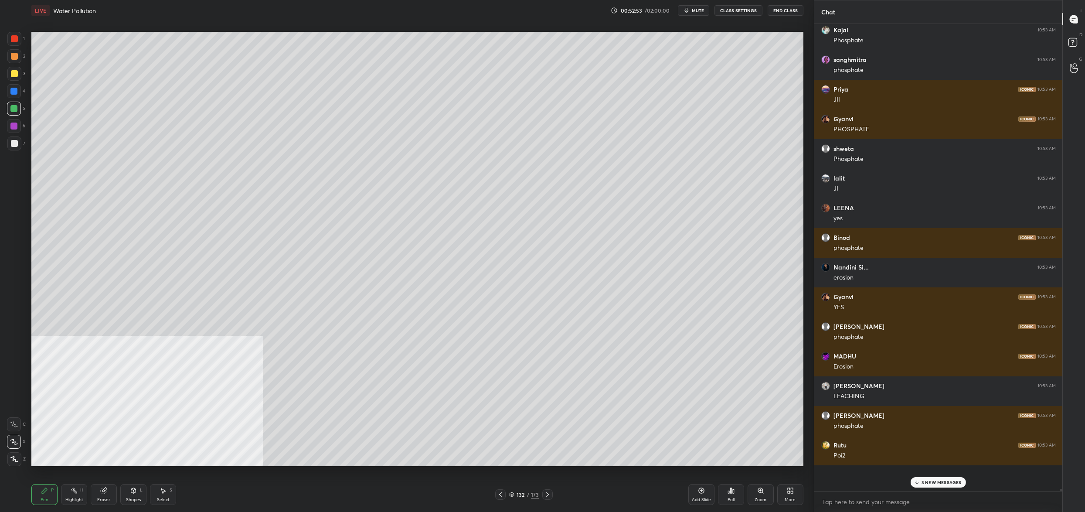
click at [14, 77] on div at bounding box center [14, 74] width 14 height 14
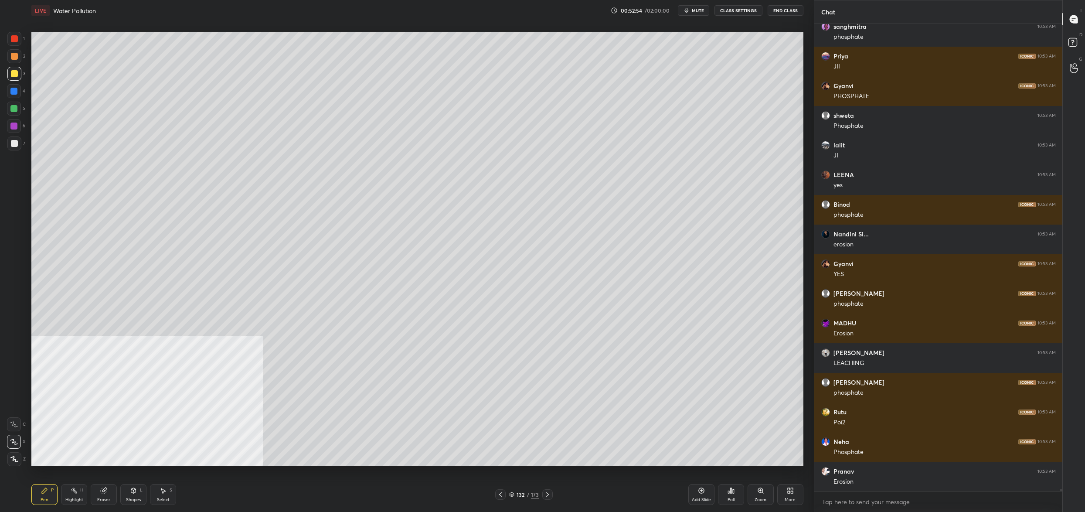
click at [19, 75] on div at bounding box center [14, 74] width 14 height 14
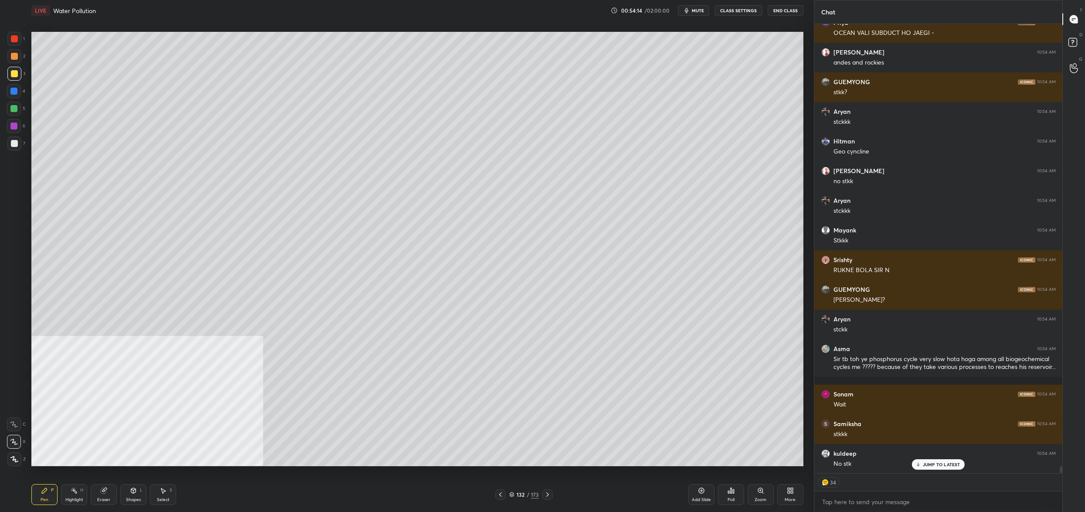
scroll to position [27701, 0]
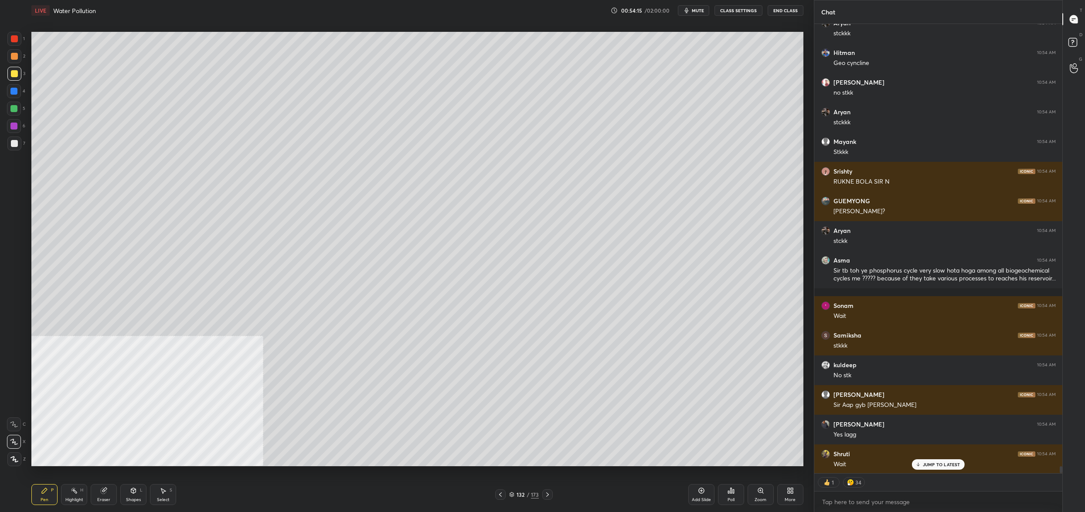
click at [797, 502] on div "More" at bounding box center [790, 494] width 26 height 21
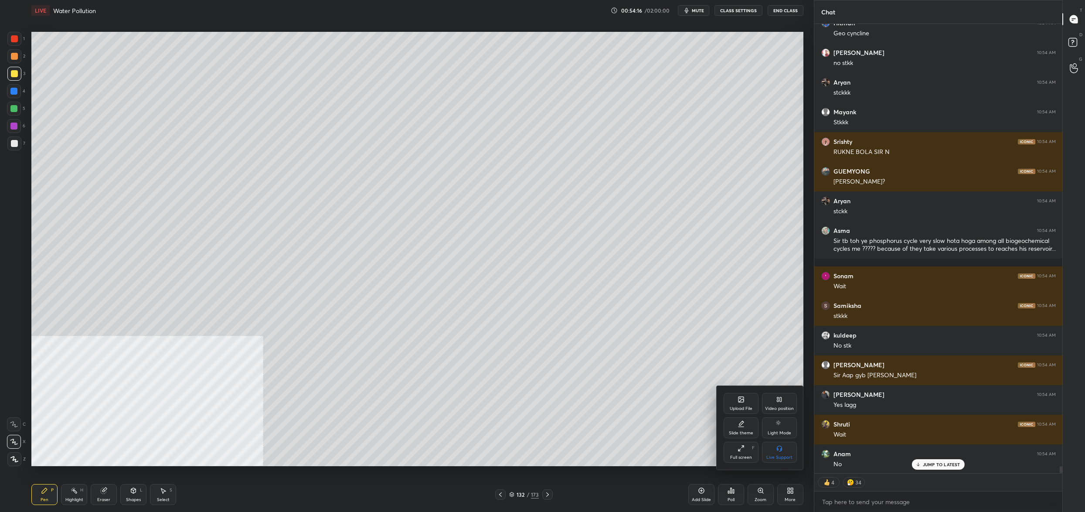
scroll to position [27760, 0]
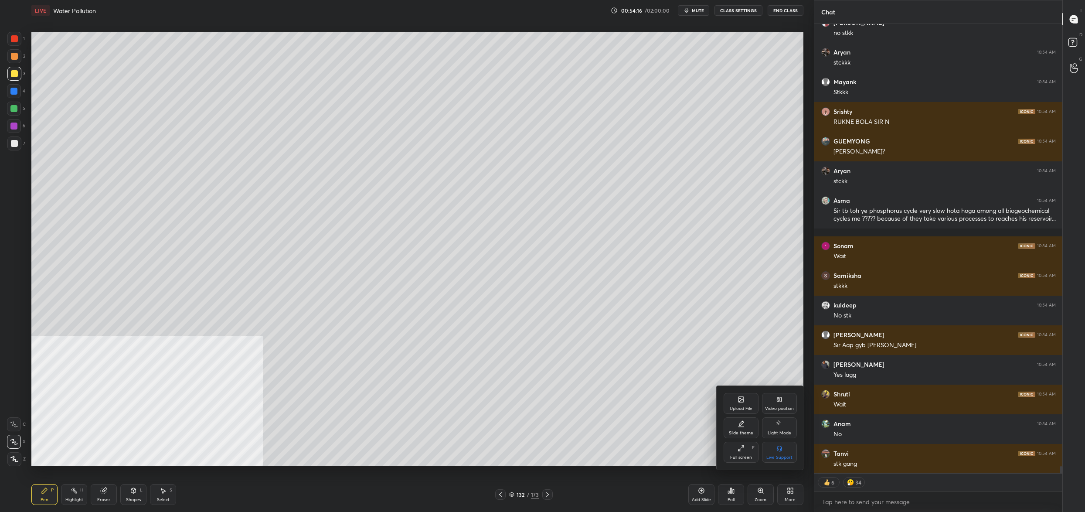
click at [740, 403] on div "Upload File" at bounding box center [741, 403] width 35 height 21
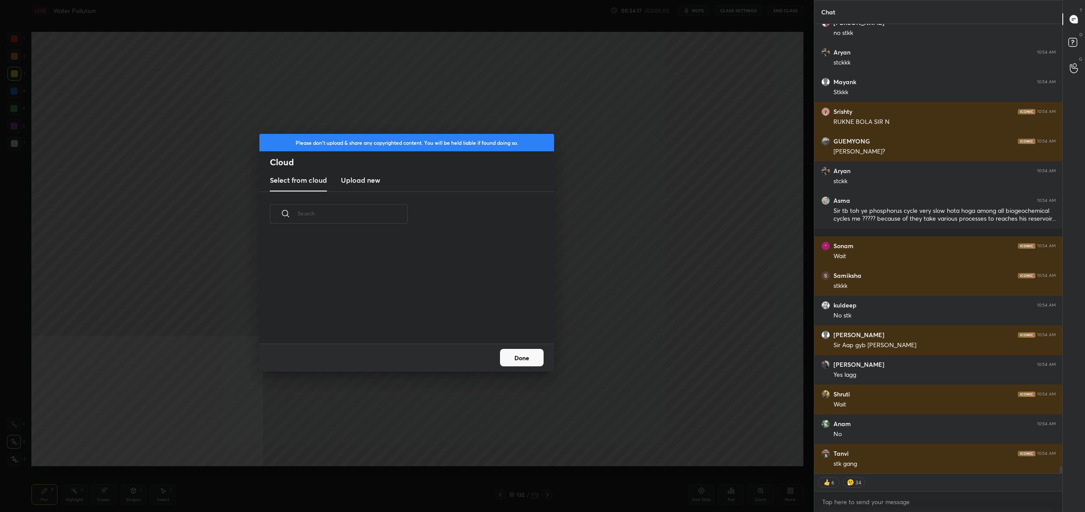
scroll to position [27820, 0]
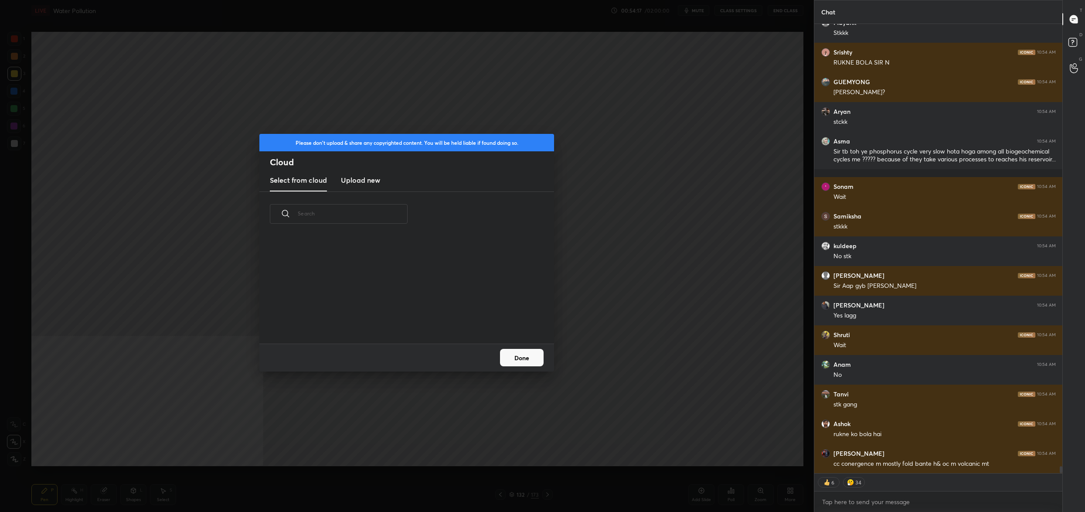
click at [357, 183] on h3 "Upload new" at bounding box center [360, 180] width 39 height 10
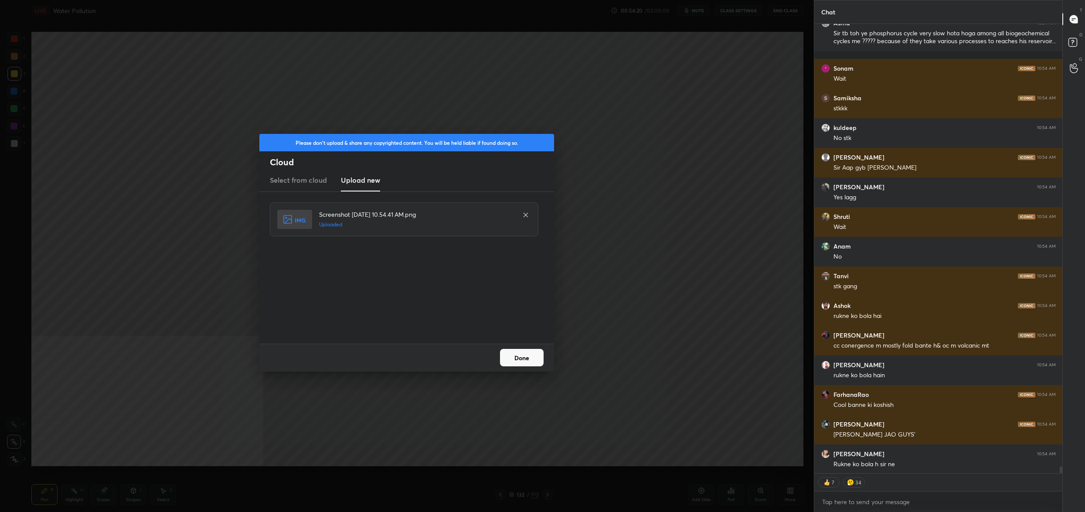
scroll to position [27968, 0]
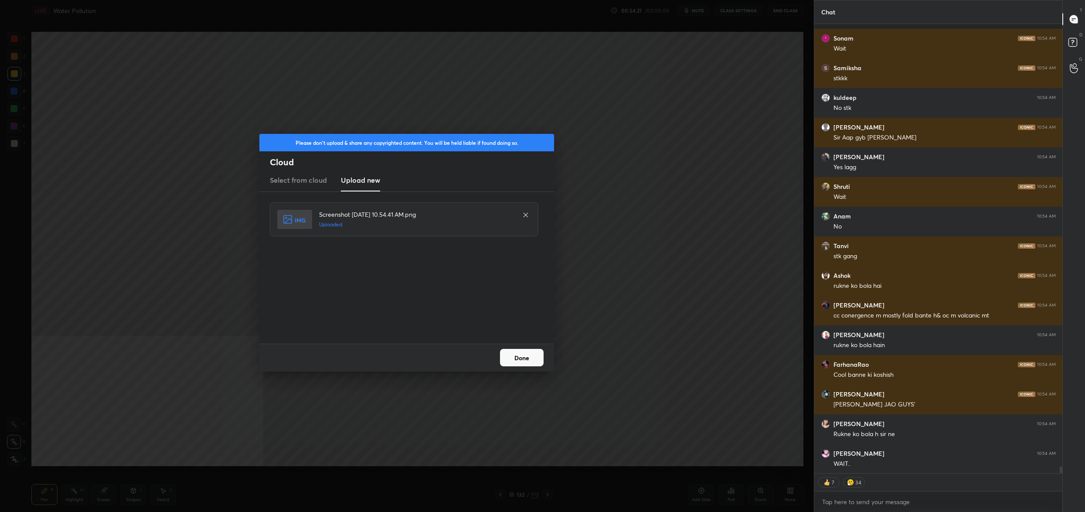
click at [554, 352] on div "Done" at bounding box center [406, 358] width 295 height 28
click at [512, 350] on button "Done" at bounding box center [522, 357] width 44 height 17
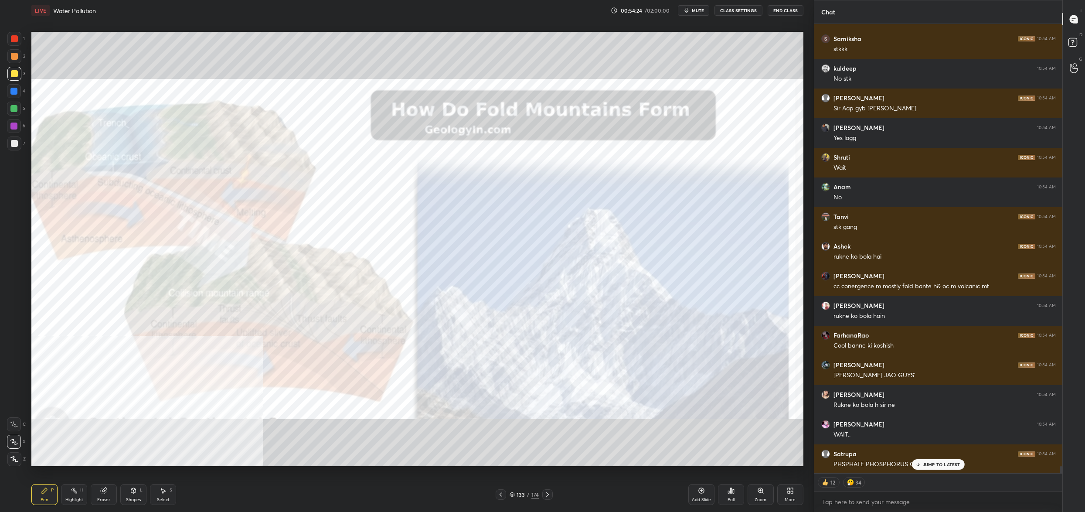
scroll to position [28027, 0]
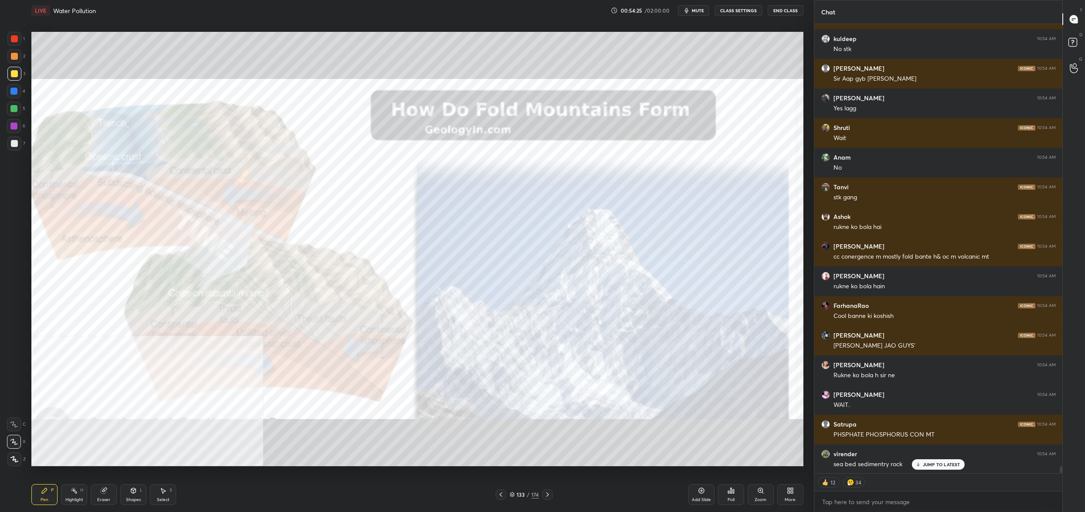
click at [764, 492] on div "Zoom" at bounding box center [761, 494] width 26 height 21
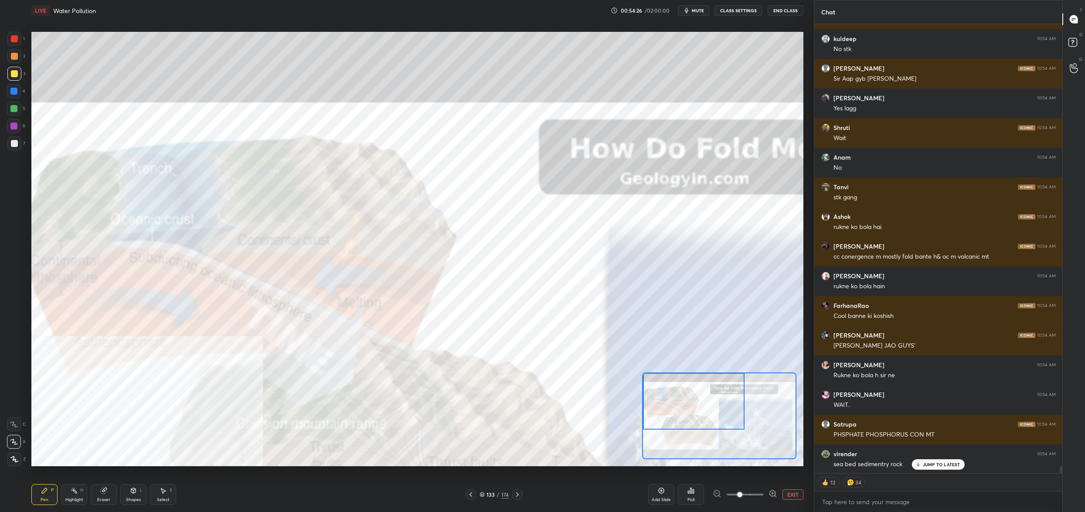
drag, startPoint x: 737, startPoint y: 441, endPoint x: 685, endPoint y: 402, distance: 65.0
click at [685, 406] on div at bounding box center [694, 401] width 102 height 57
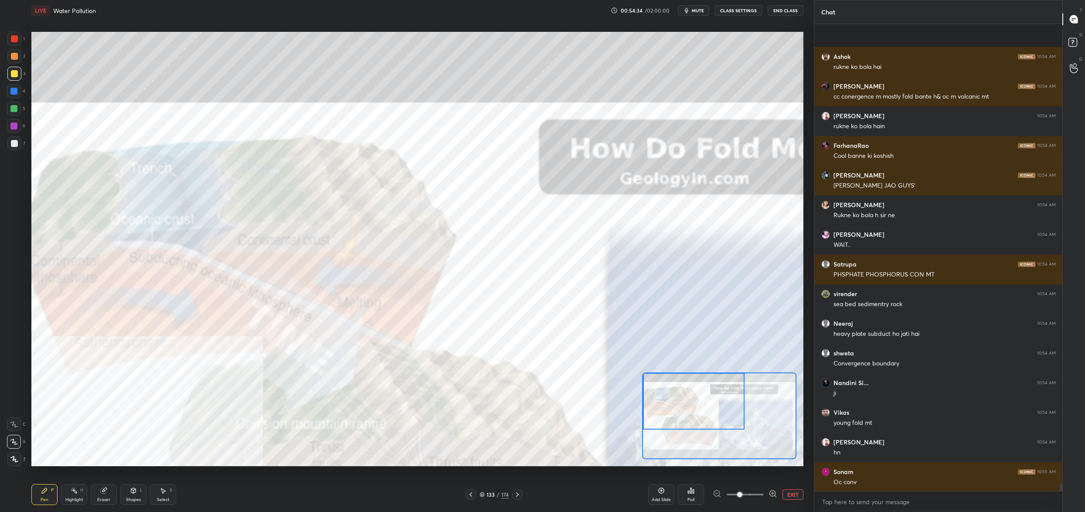
scroll to position [28246, 0]
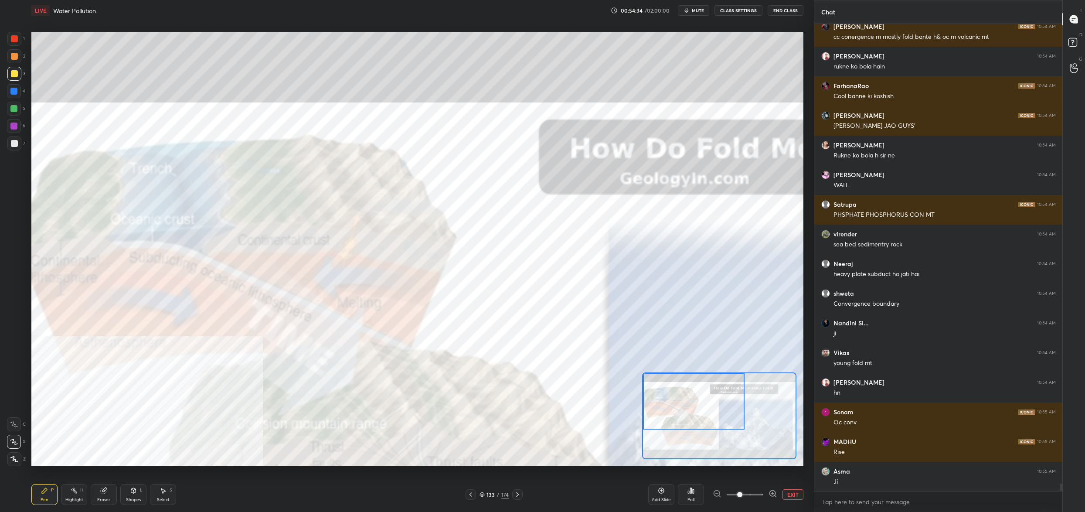
click at [795, 494] on button "EXIT" at bounding box center [793, 494] width 21 height 10
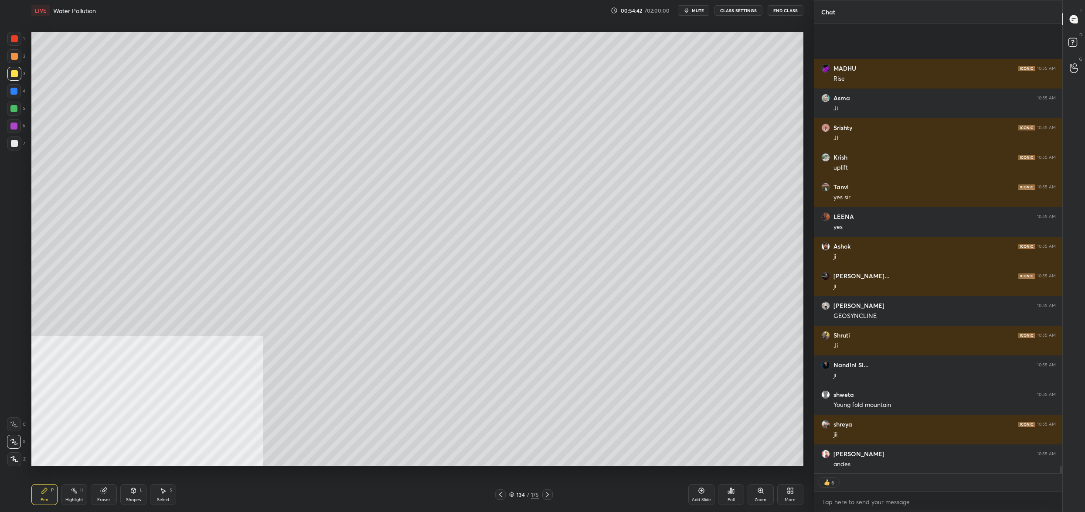
scroll to position [0, 0]
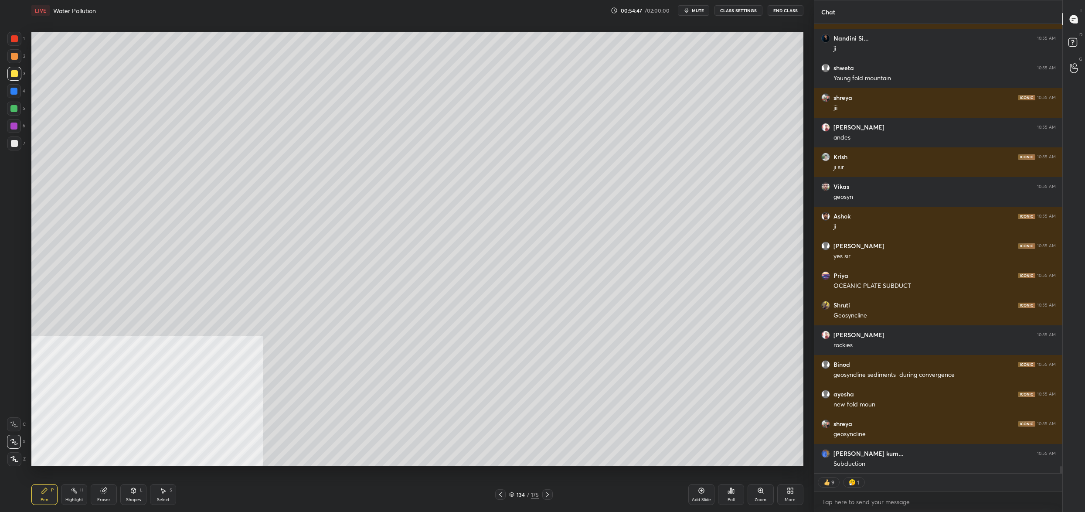
click at [15, 109] on div at bounding box center [13, 108] width 7 height 7
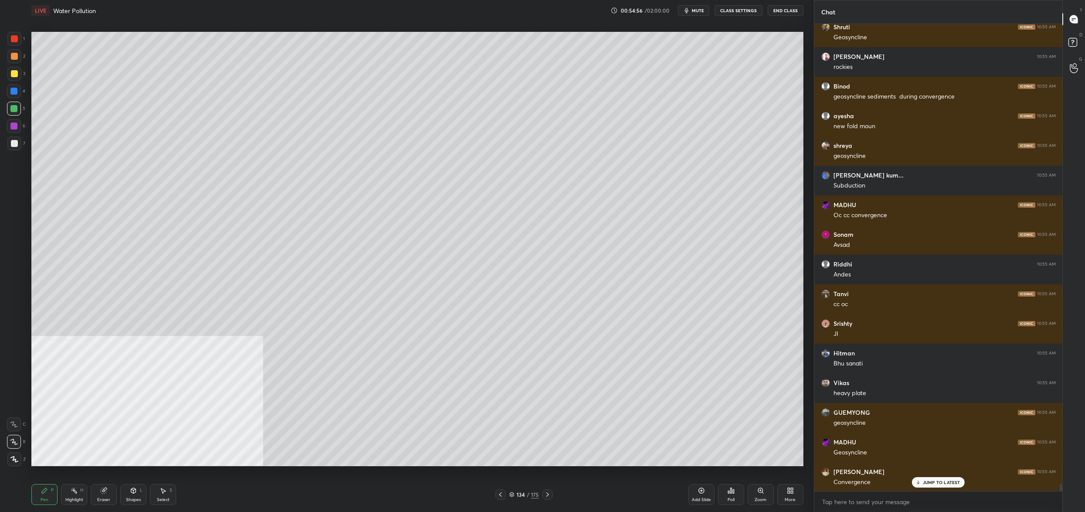
drag, startPoint x: 15, startPoint y: 129, endPoint x: 10, endPoint y: 147, distance: 19.5
click at [15, 129] on div at bounding box center [13, 126] width 7 height 7
click at [12, 153] on div "7" at bounding box center [16, 144] width 18 height 17
click at [10, 147] on div at bounding box center [14, 143] width 14 height 14
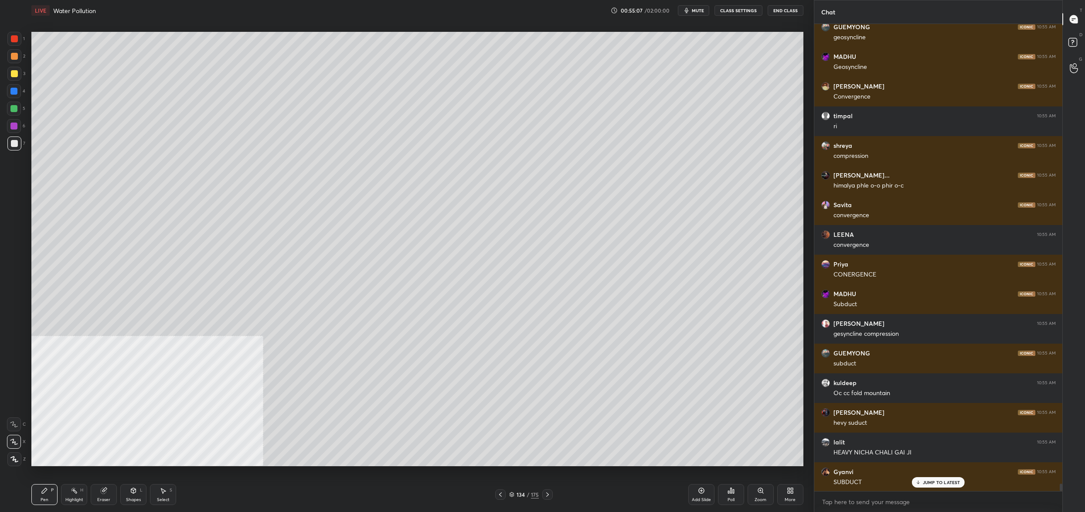
drag, startPoint x: 5, startPoint y: 106, endPoint x: 12, endPoint y: 103, distance: 7.6
click at [8, 105] on div "1 2 3 4 5 6 7 C X Z C X Z E E Erase all H H" at bounding box center [14, 249] width 28 height 434
click at [23, 109] on div "5" at bounding box center [16, 109] width 18 height 14
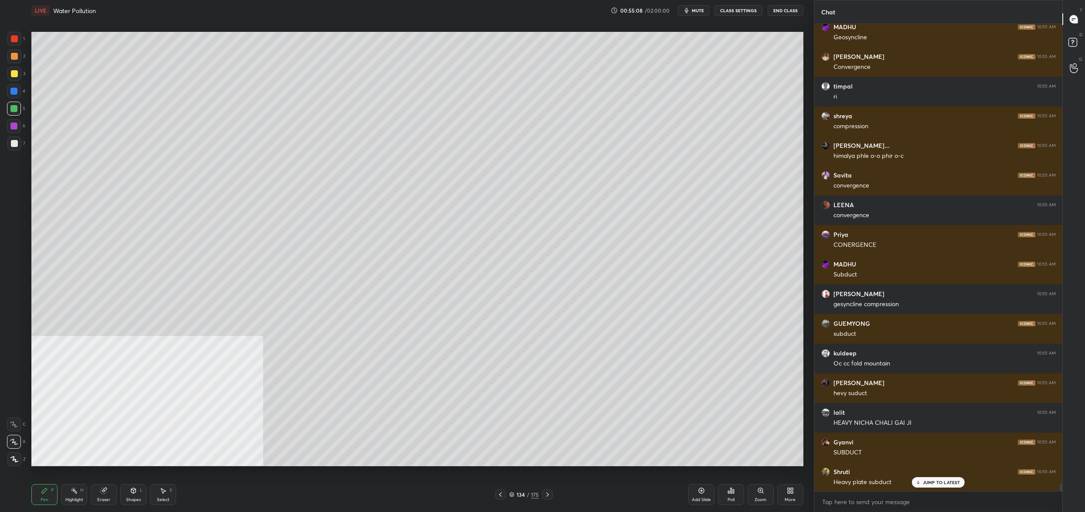
click at [22, 108] on div "5" at bounding box center [16, 109] width 18 height 14
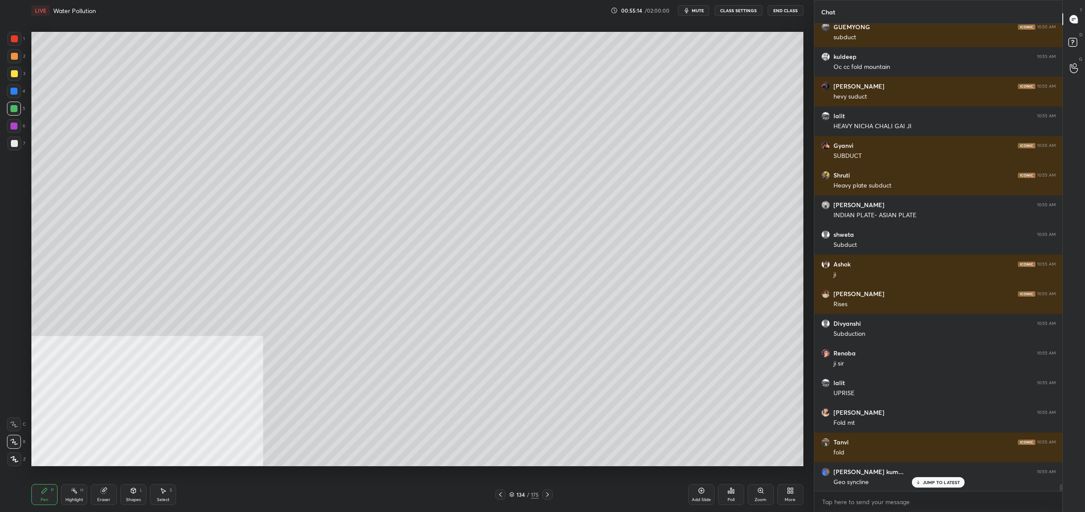
drag, startPoint x: 500, startPoint y: 496, endPoint x: 497, endPoint y: 491, distance: 5.7
click at [500, 496] on icon at bounding box center [500, 494] width 7 height 7
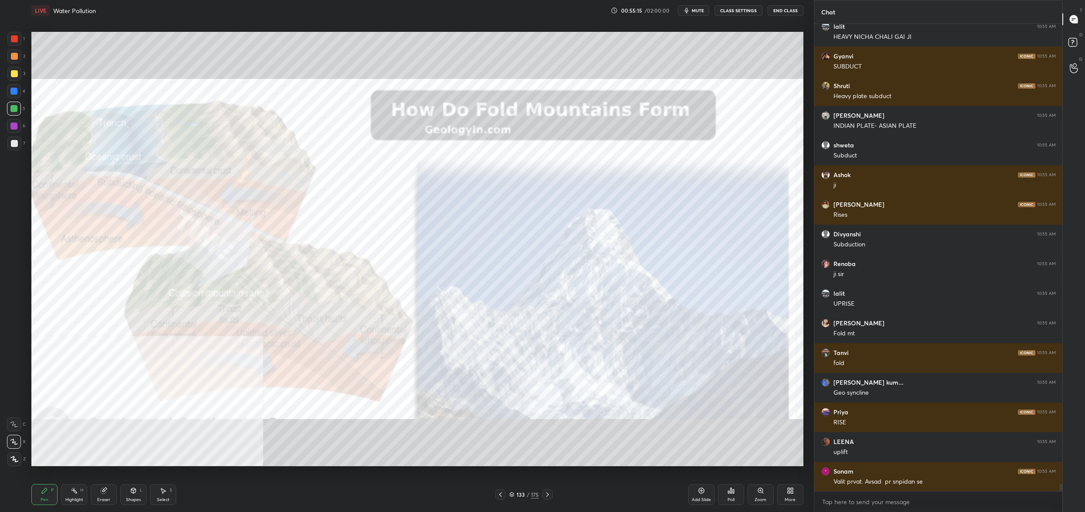
click at [507, 494] on div "133 / 175" at bounding box center [524, 494] width 58 height 10
click at [498, 494] on icon at bounding box center [500, 494] width 7 height 7
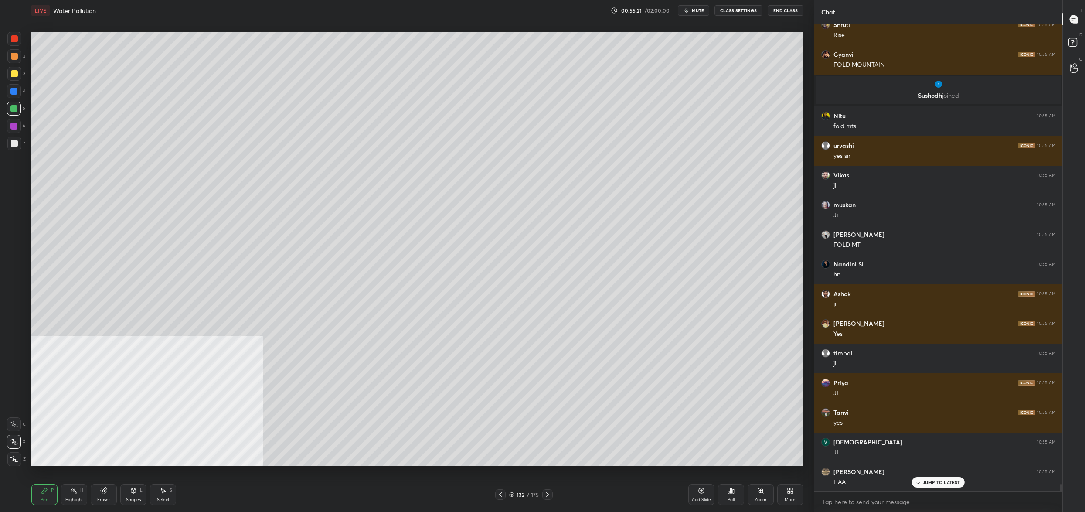
drag, startPoint x: 18, startPoint y: 62, endPoint x: 8, endPoint y: 74, distance: 15.5
click at [17, 62] on div at bounding box center [14, 56] width 14 height 14
click at [19, 72] on div at bounding box center [14, 74] width 14 height 14
click at [14, 50] on div at bounding box center [14, 56] width 14 height 14
drag, startPoint x: 14, startPoint y: 50, endPoint x: 11, endPoint y: 44, distance: 6.4
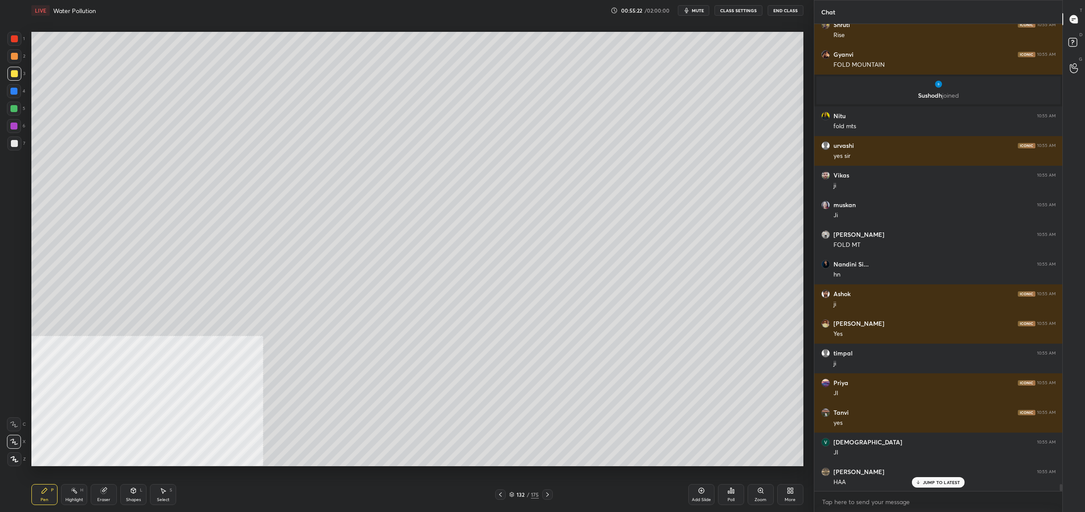
click at [11, 46] on div "1 2 3 4 5 6 7" at bounding box center [16, 93] width 18 height 122
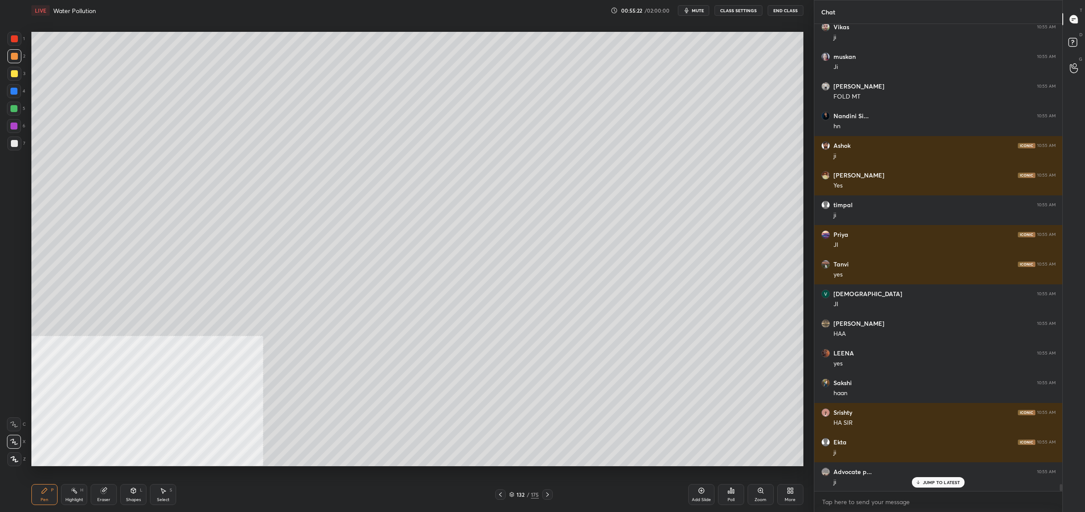
drag, startPoint x: 11, startPoint y: 38, endPoint x: 17, endPoint y: 40, distance: 5.9
click at [11, 38] on div at bounding box center [14, 38] width 7 height 7
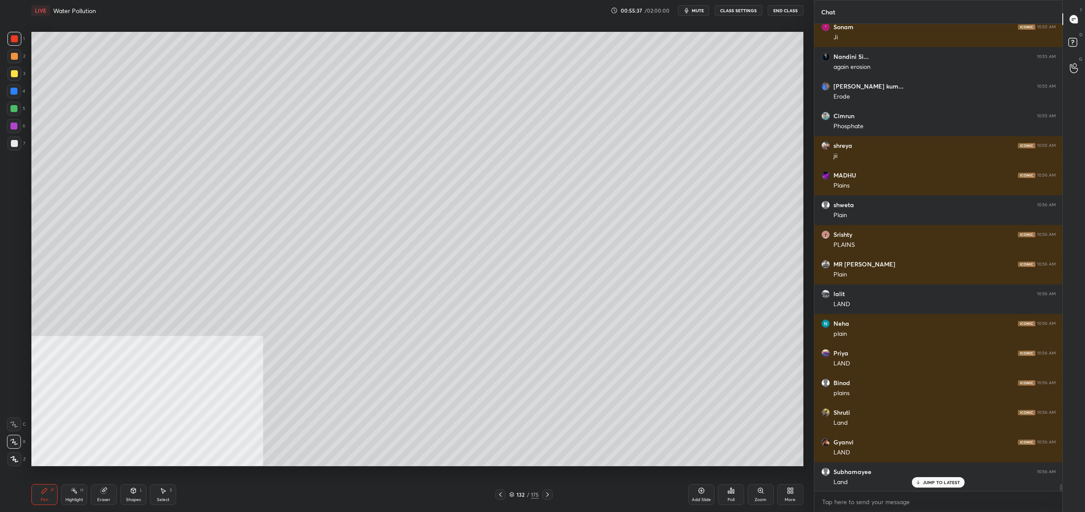
drag, startPoint x: 27, startPoint y: 76, endPoint x: 20, endPoint y: 72, distance: 8.6
click at [27, 76] on div "1 2 3 4 5 6 7 C X Z C X Z E E Erase all H H" at bounding box center [14, 249] width 28 height 434
click at [18, 75] on div at bounding box center [14, 74] width 14 height 14
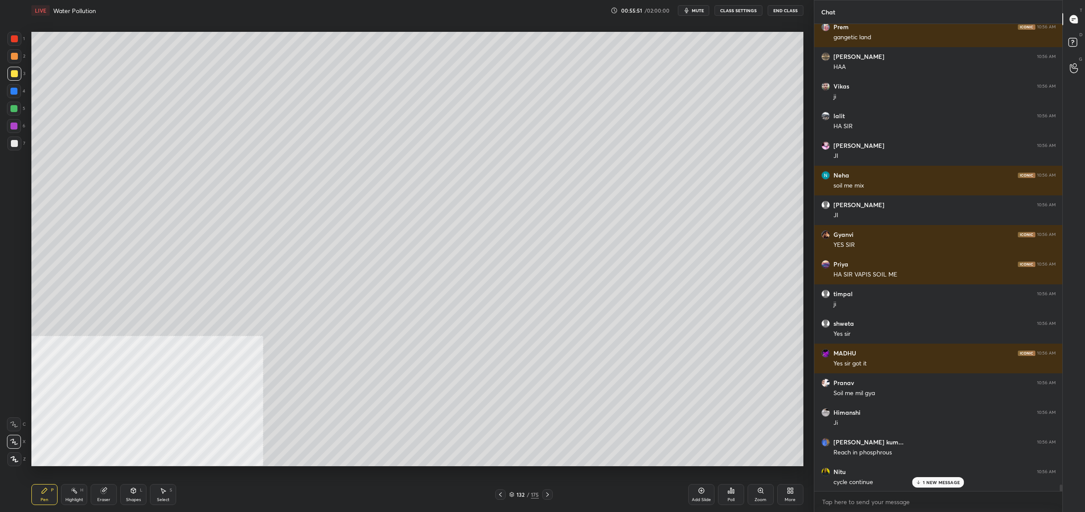
click at [515, 489] on div "Pen P Highlight H Eraser Shapes L Select S 132 / 175 Add Slide Poll Zoom More" at bounding box center [417, 494] width 772 height 35
click at [514, 493] on icon at bounding box center [511, 494] width 5 height 5
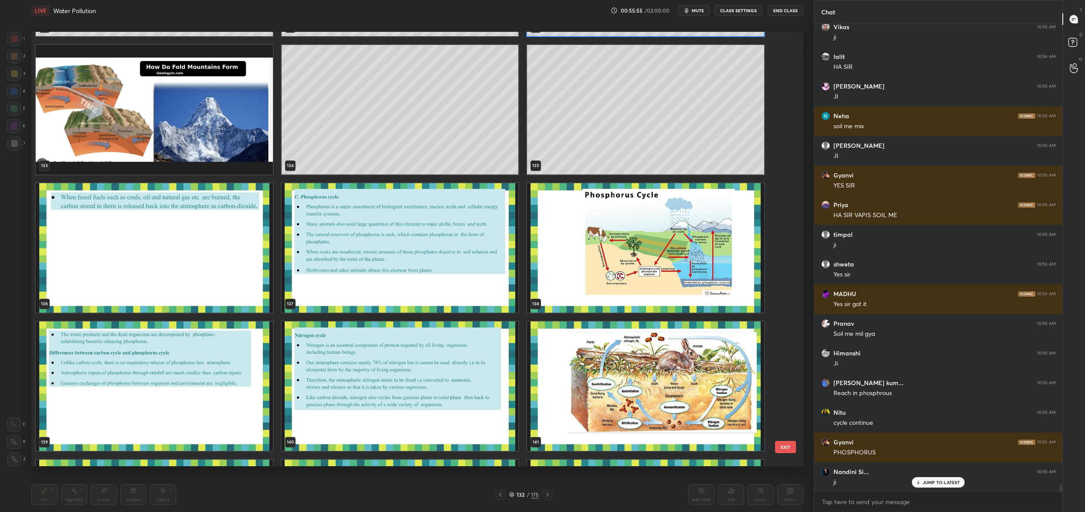
click at [616, 236] on img "grid" at bounding box center [645, 247] width 237 height 129
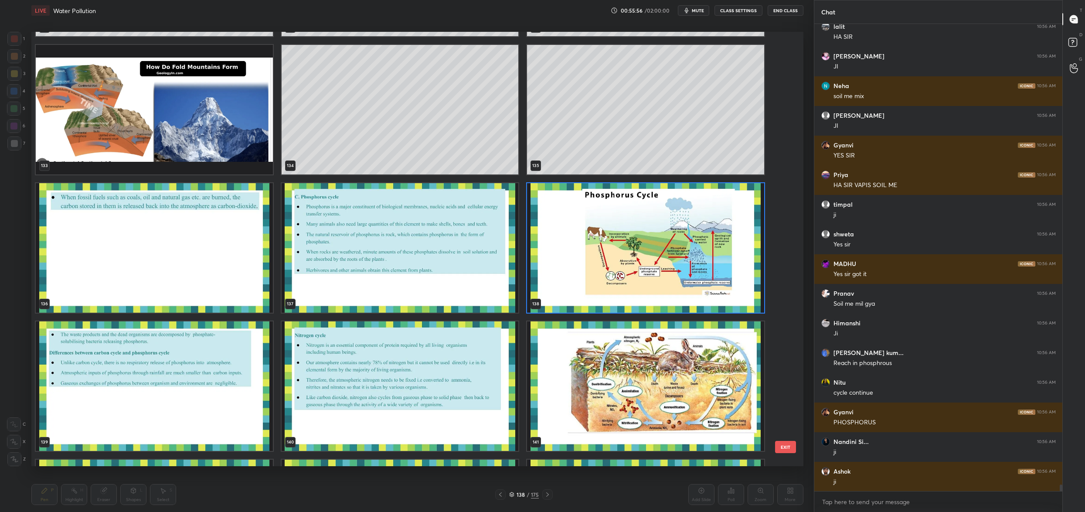
click at [616, 236] on img "grid" at bounding box center [645, 247] width 237 height 129
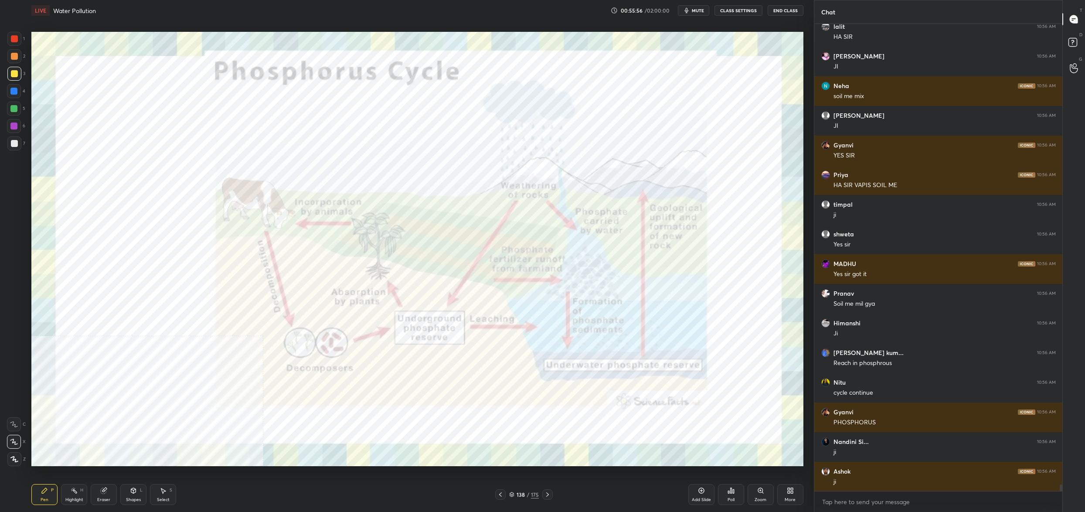
click at [616, 236] on img "grid" at bounding box center [645, 247] width 237 height 129
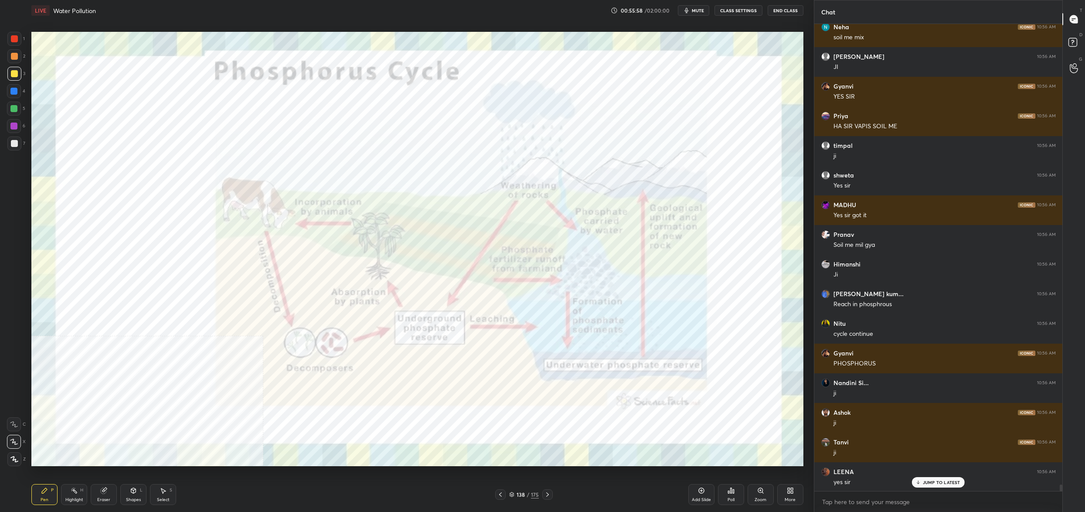
click at [23, 47] on div "1" at bounding box center [15, 40] width 17 height 17
click at [15, 44] on div at bounding box center [14, 39] width 14 height 14
click at [10, 44] on div at bounding box center [14, 39] width 14 height 14
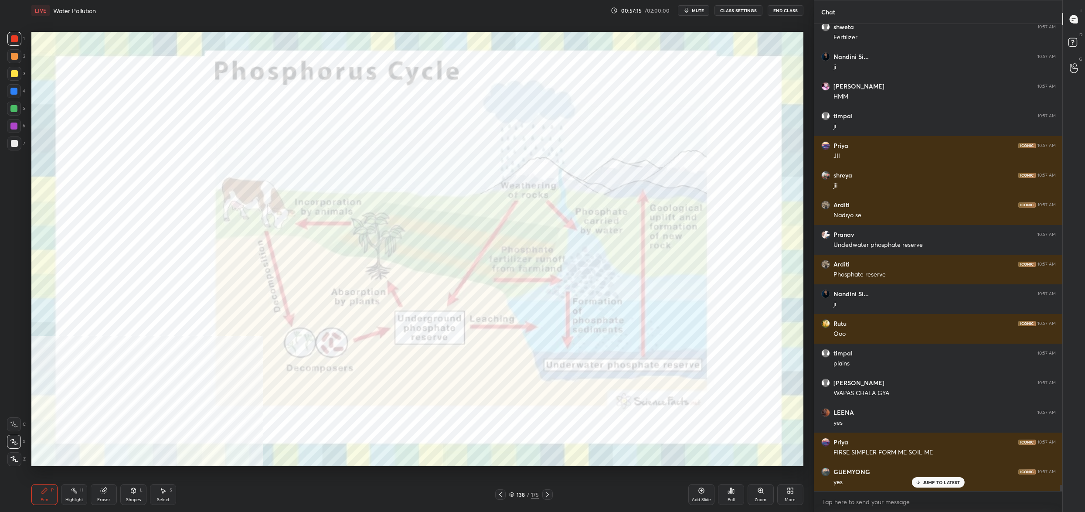
scroll to position [34217, 0]
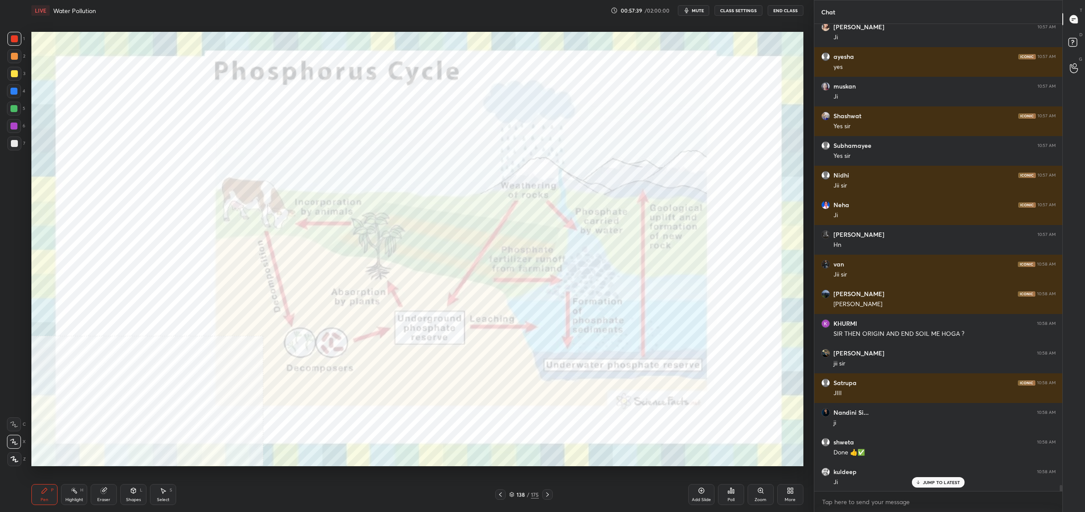
click at [518, 498] on div "138 / 175" at bounding box center [524, 494] width 58 height 10
click at [516, 493] on div "138" at bounding box center [520, 494] width 9 height 5
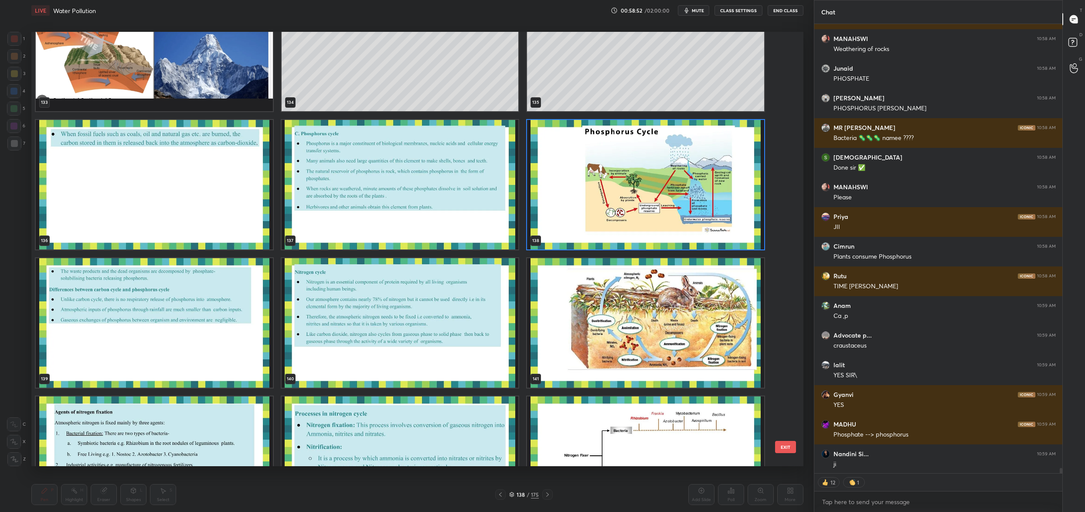
scroll to position [36763, 0]
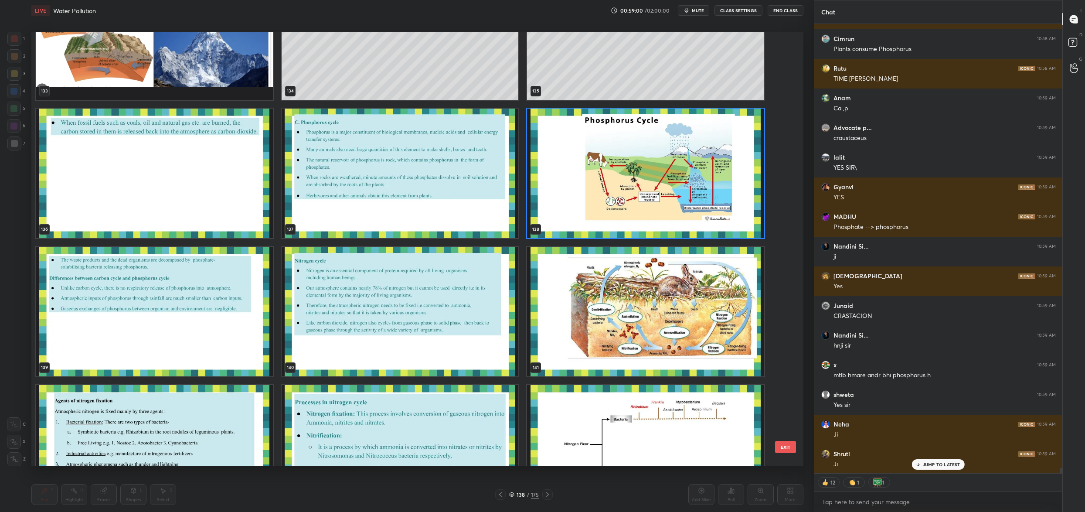
click at [637, 175] on img "grid" at bounding box center [645, 173] width 237 height 129
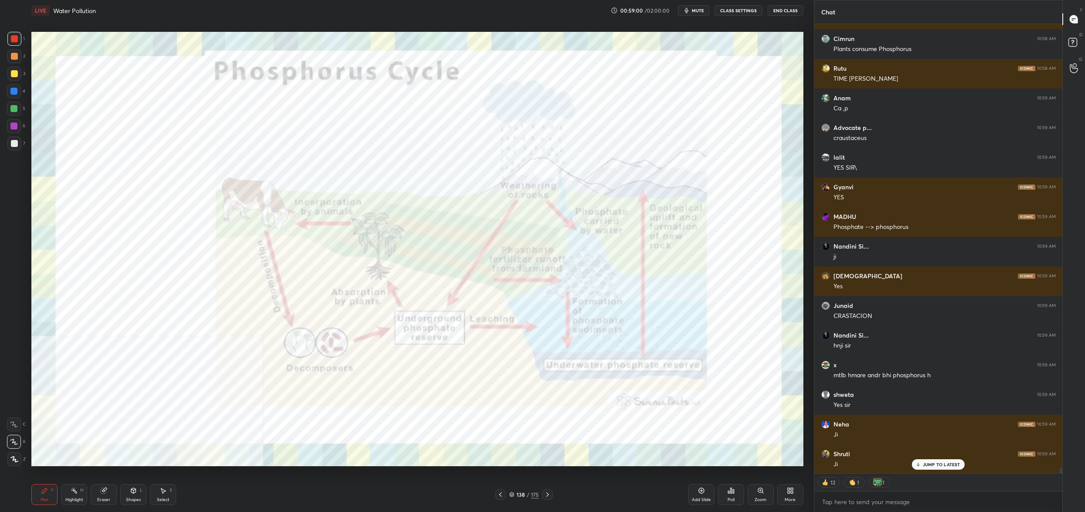
click at [637, 175] on img "grid" at bounding box center [645, 173] width 237 height 129
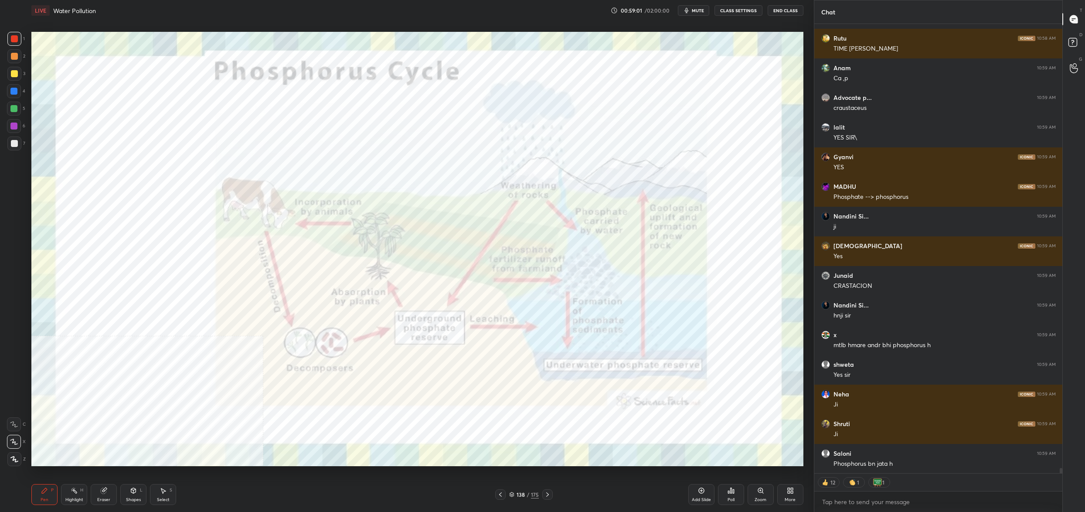
click at [637, 175] on img "grid" at bounding box center [645, 173] width 237 height 129
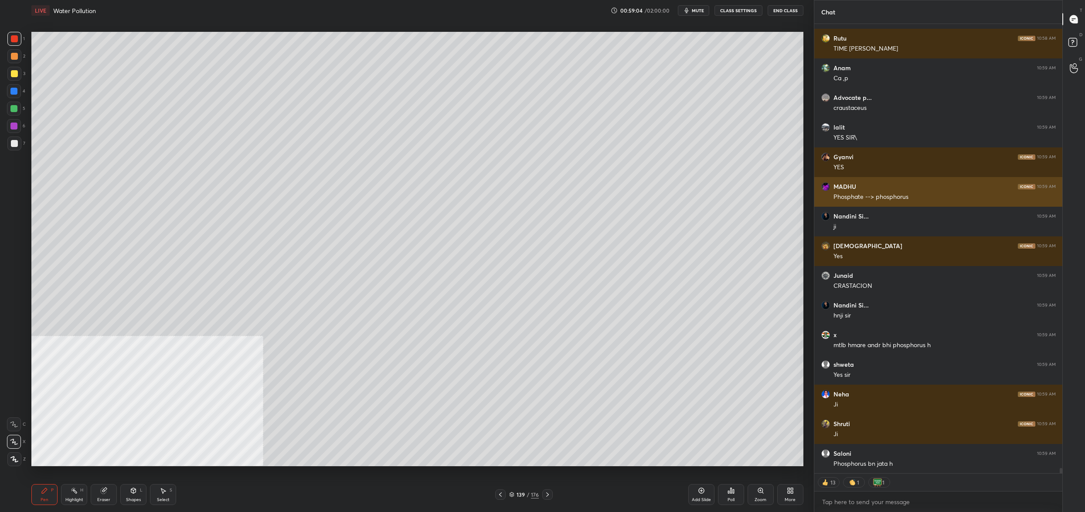
scroll to position [37000, 0]
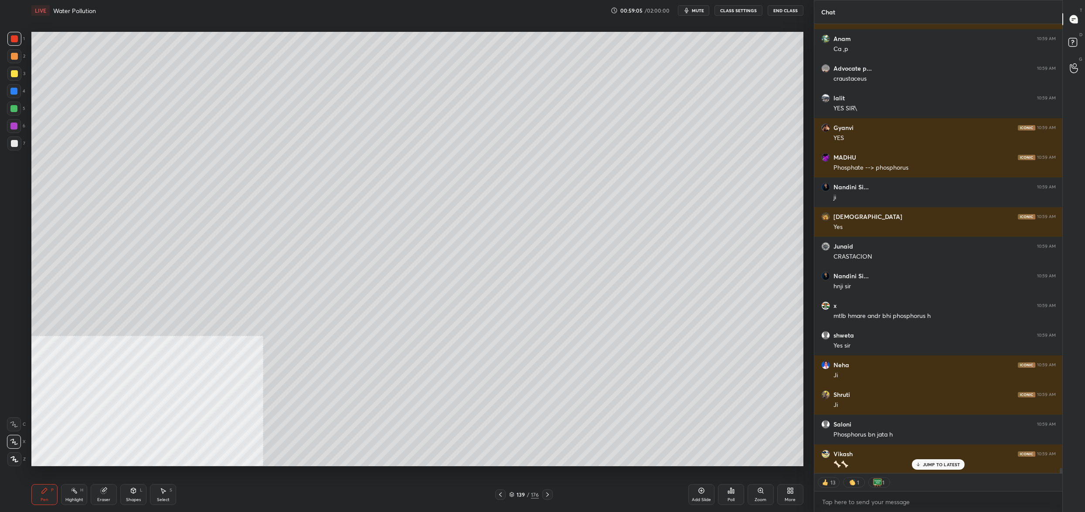
click at [17, 75] on div at bounding box center [14, 73] width 7 height 7
click at [14, 80] on div at bounding box center [14, 74] width 14 height 14
click at [14, 93] on div at bounding box center [13, 91] width 7 height 7
click at [15, 97] on div at bounding box center [14, 91] width 14 height 14
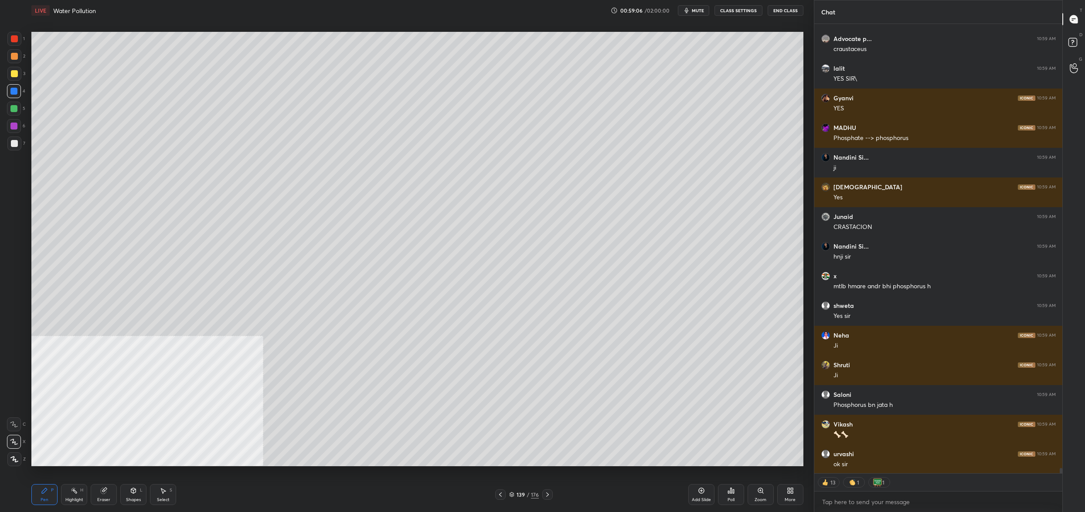
click at [14, 76] on div at bounding box center [14, 73] width 7 height 7
click at [12, 71] on div at bounding box center [14, 73] width 7 height 7
drag, startPoint x: 13, startPoint y: 57, endPoint x: 17, endPoint y: 42, distance: 14.8
click at [13, 57] on div at bounding box center [14, 56] width 7 height 7
drag, startPoint x: 17, startPoint y: 42, endPoint x: 17, endPoint y: 36, distance: 6.1
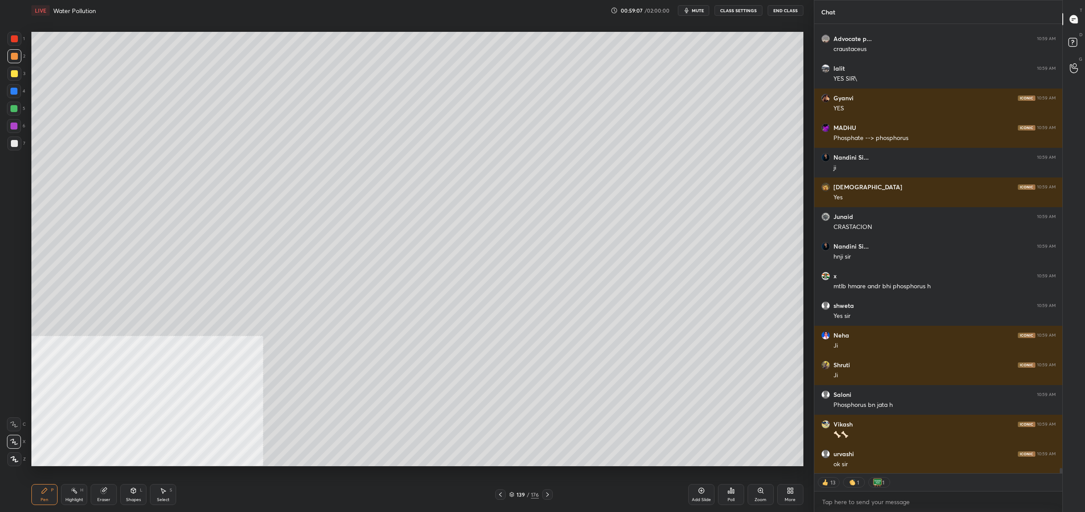
click at [16, 39] on div at bounding box center [14, 39] width 14 height 14
click at [16, 37] on div at bounding box center [14, 38] width 7 height 7
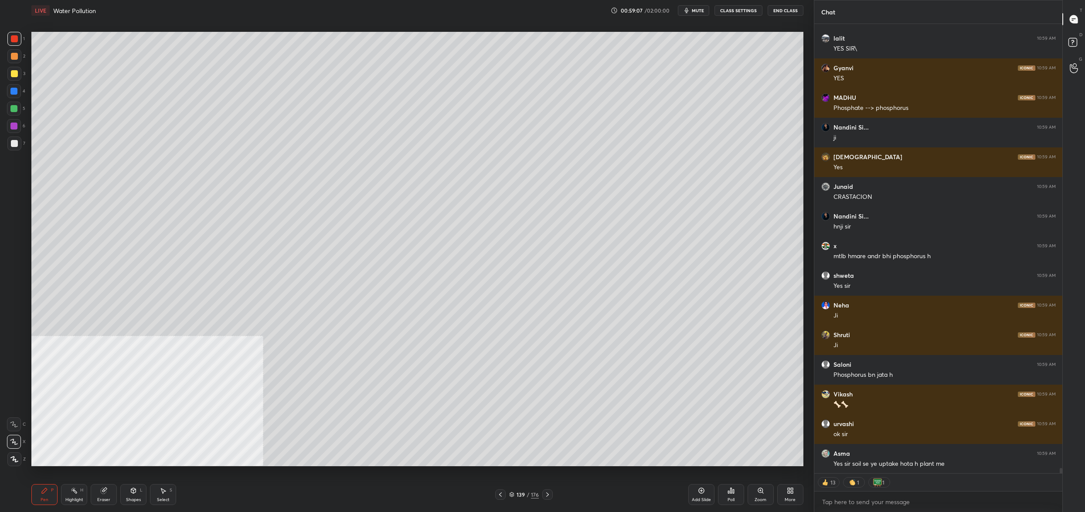
click at [14, 116] on div "5" at bounding box center [16, 110] width 18 height 17
click at [14, 148] on div at bounding box center [14, 143] width 14 height 14
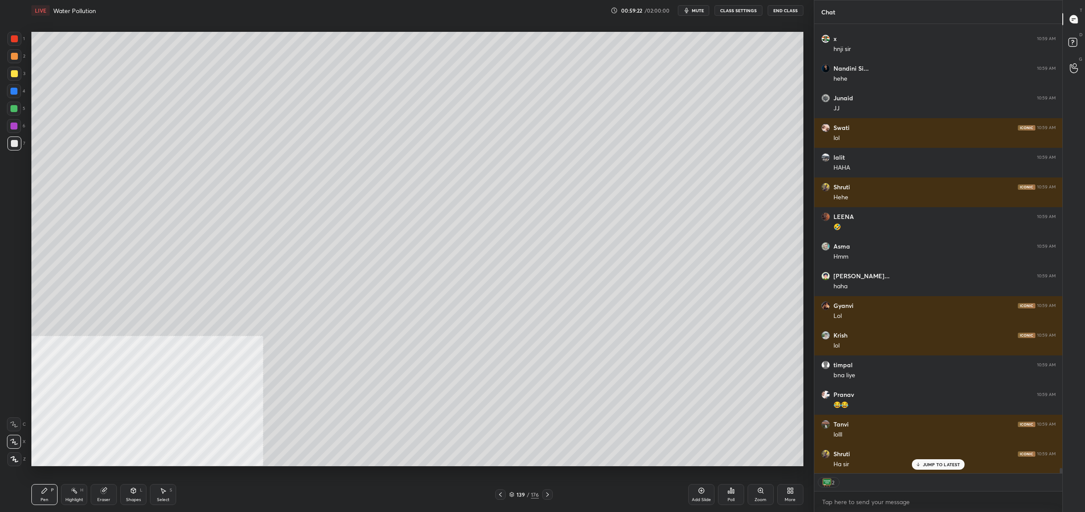
click at [8, 111] on div at bounding box center [14, 109] width 14 height 14
click at [11, 111] on div at bounding box center [13, 108] width 7 height 7
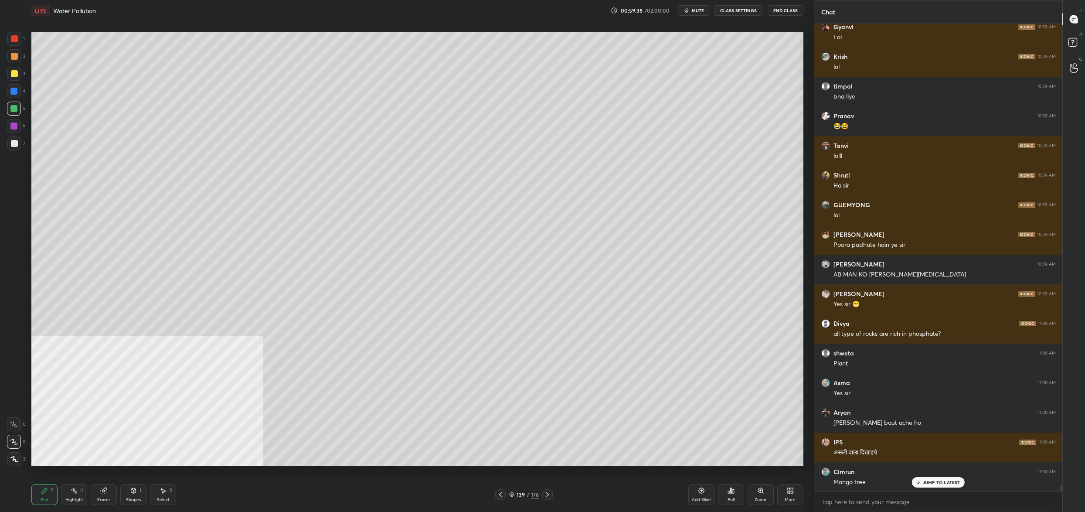
click at [16, 72] on div at bounding box center [14, 73] width 7 height 7
drag, startPoint x: 16, startPoint y: 72, endPoint x: 19, endPoint y: 156, distance: 83.3
click at [16, 72] on div at bounding box center [14, 73] width 7 height 7
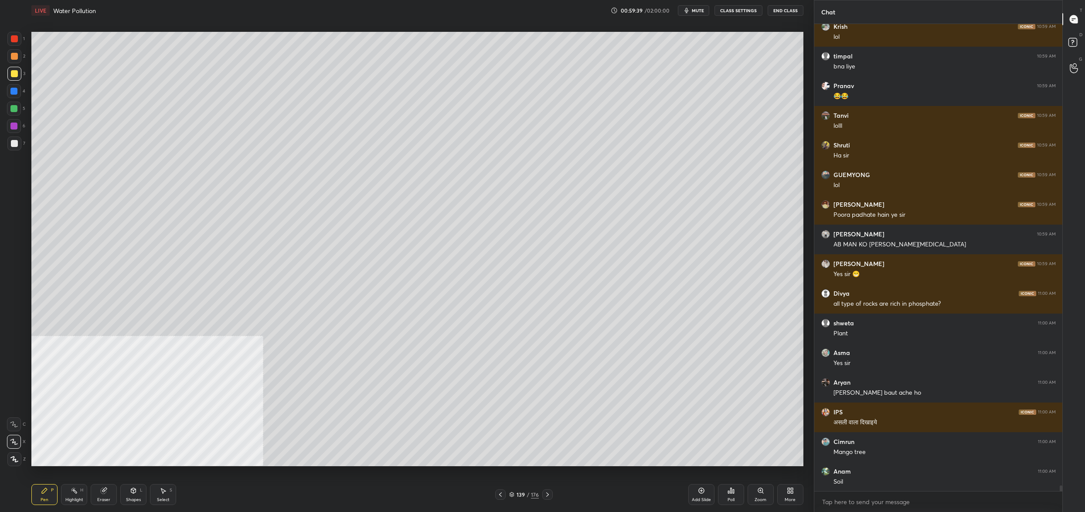
click at [18, 458] on div at bounding box center [14, 459] width 14 height 14
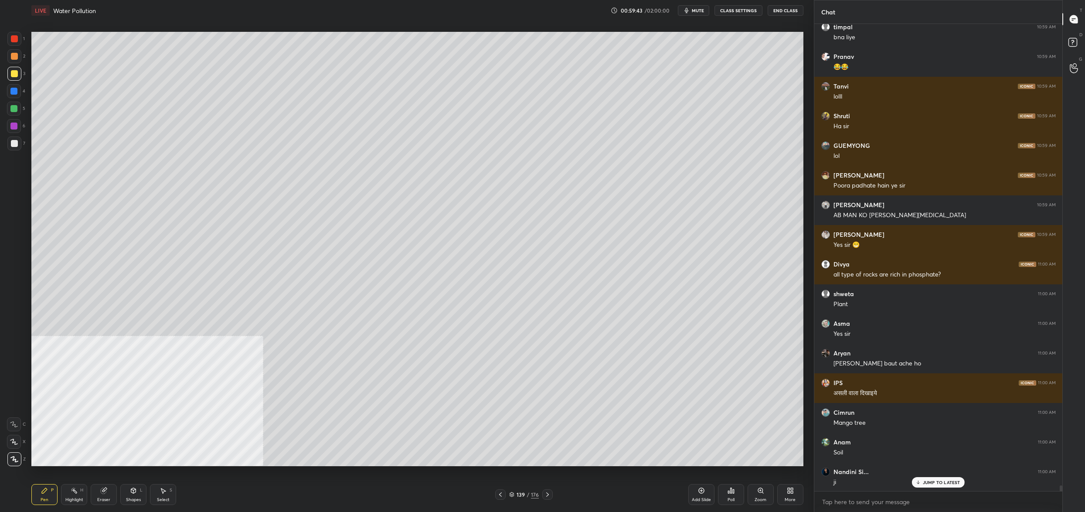
click at [12, 423] on icon at bounding box center [14, 424] width 8 height 6
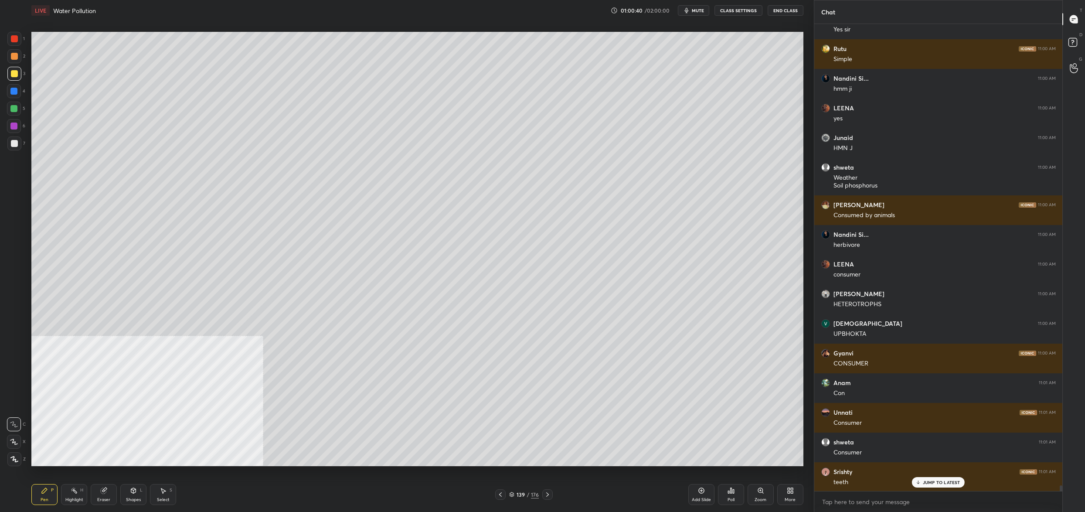
scroll to position [39429, 0]
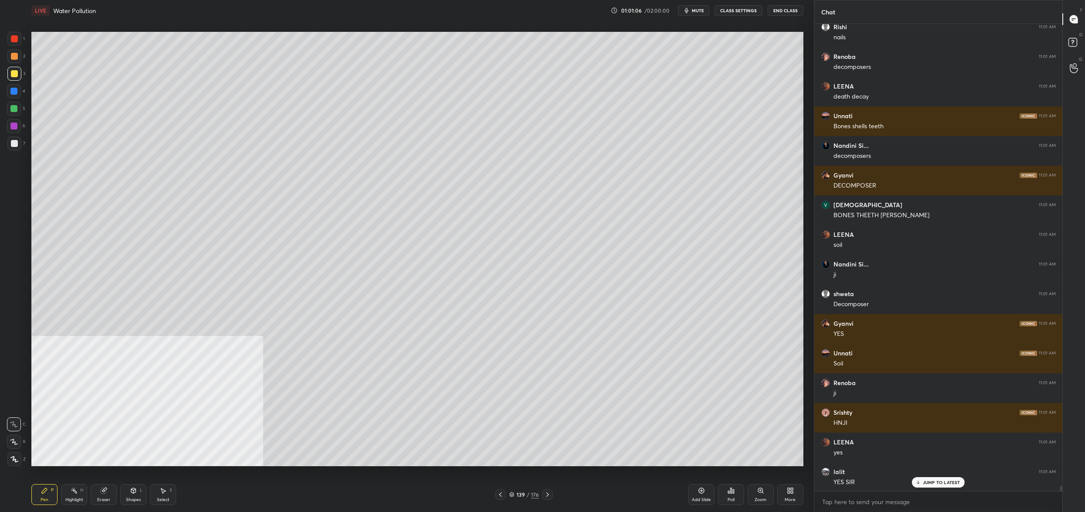
click at [14, 146] on div at bounding box center [14, 143] width 7 height 7
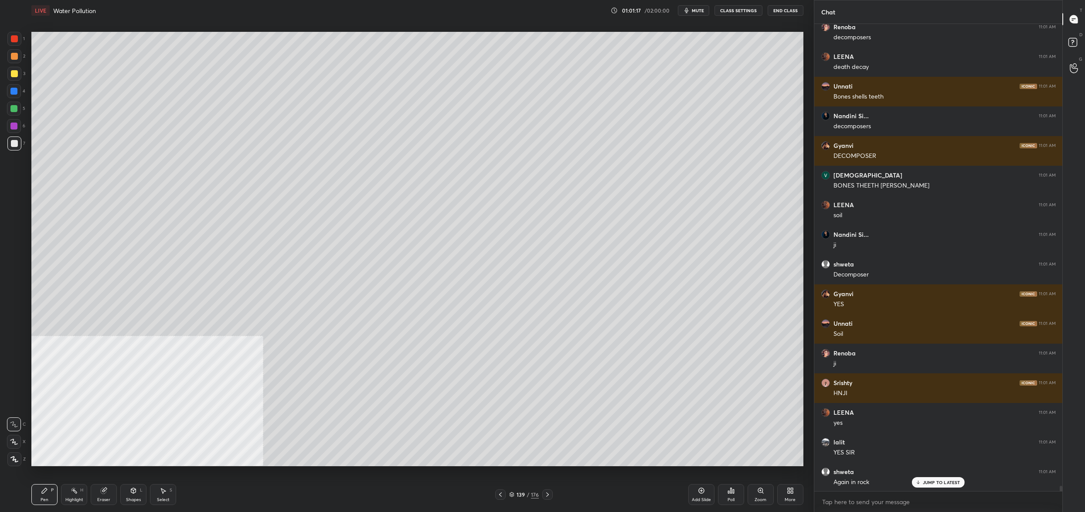
drag, startPoint x: 23, startPoint y: 112, endPoint x: 10, endPoint y: 106, distance: 13.7
click at [21, 110] on div "5" at bounding box center [16, 109] width 18 height 14
click at [10, 106] on div at bounding box center [14, 109] width 14 height 14
click at [8, 95] on div at bounding box center [14, 91] width 14 height 14
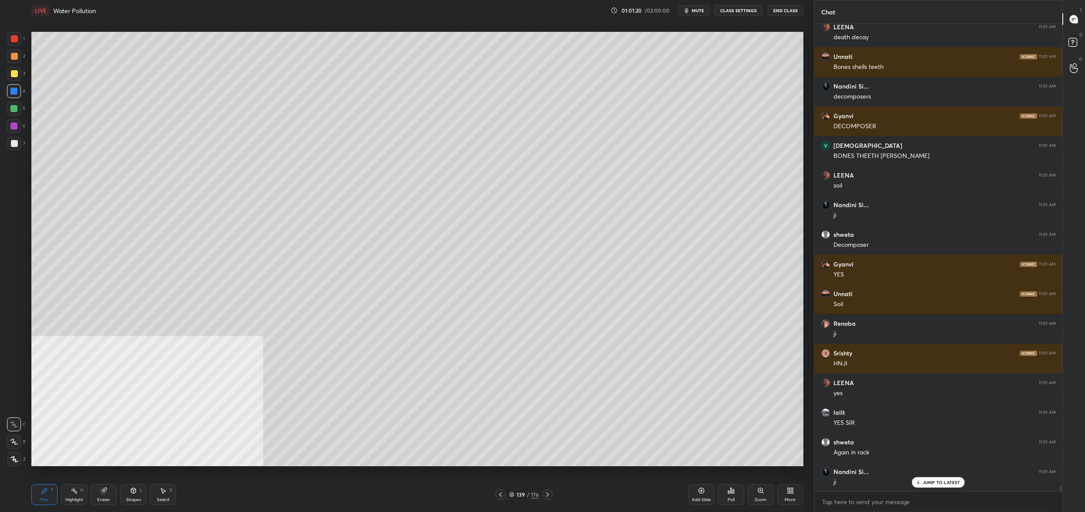
drag, startPoint x: 25, startPoint y: 131, endPoint x: 18, endPoint y: 128, distance: 7.6
click at [18, 129] on div "6" at bounding box center [16, 126] width 18 height 14
click at [18, 125] on div at bounding box center [14, 126] width 14 height 14
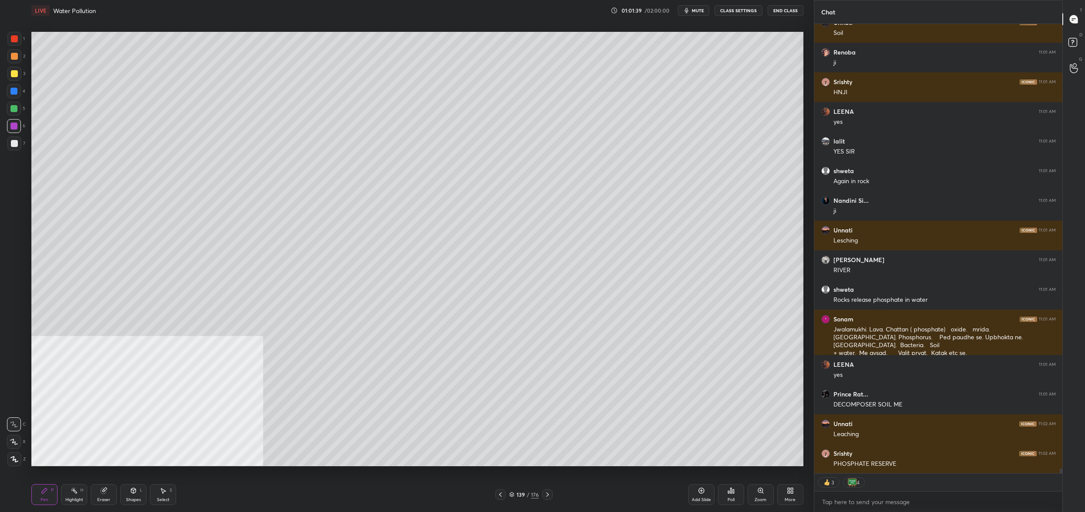
scroll to position [465, 246]
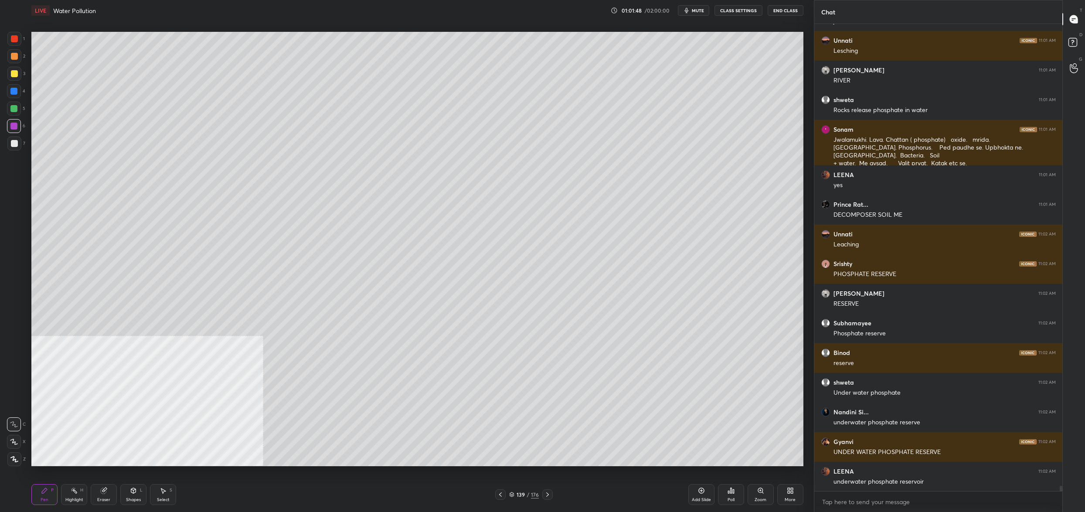
drag, startPoint x: 13, startPoint y: 106, endPoint x: 20, endPoint y: 100, distance: 8.9
click at [15, 105] on div at bounding box center [14, 109] width 14 height 14
click at [18, 104] on div at bounding box center [14, 109] width 14 height 14
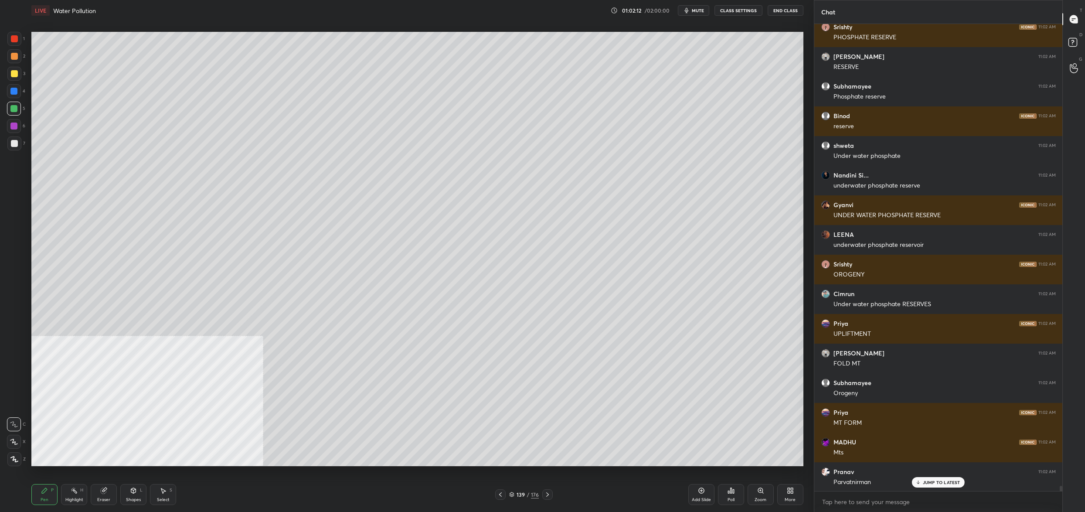
scroll to position [40868, 0]
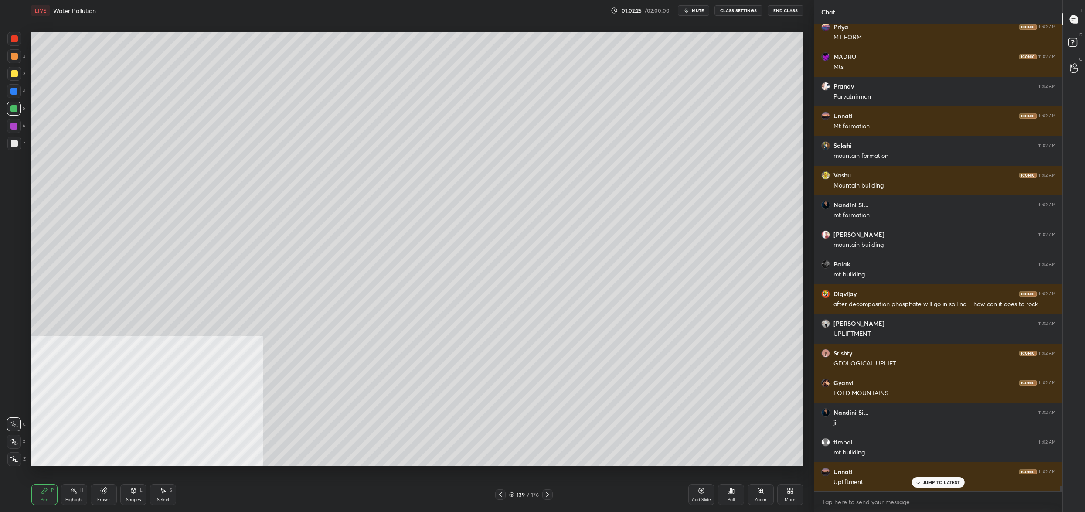
drag, startPoint x: 100, startPoint y: 496, endPoint x: 106, endPoint y: 487, distance: 10.5
click at [101, 496] on div "Eraser" at bounding box center [104, 494] width 26 height 21
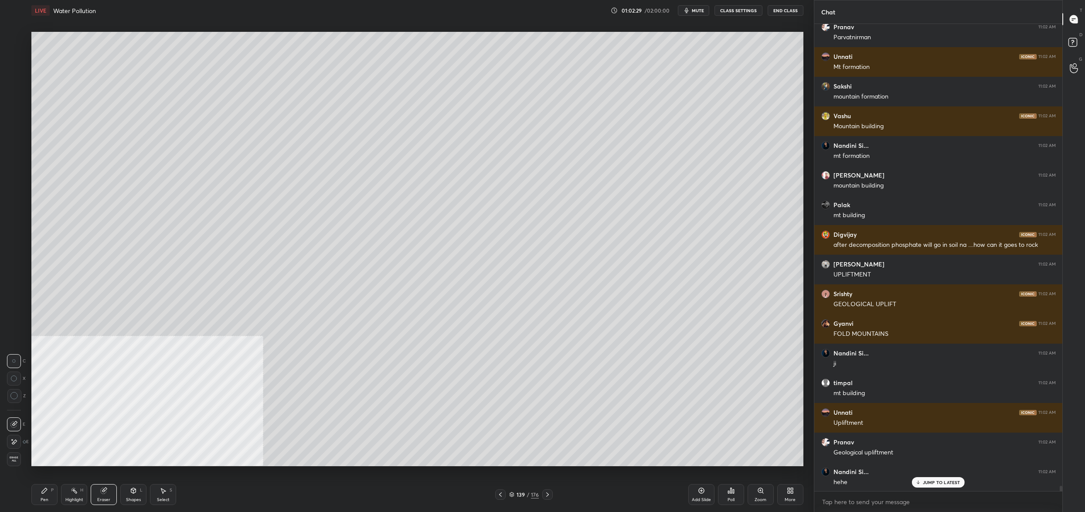
click at [48, 488] on div "Pen P" at bounding box center [44, 494] width 26 height 21
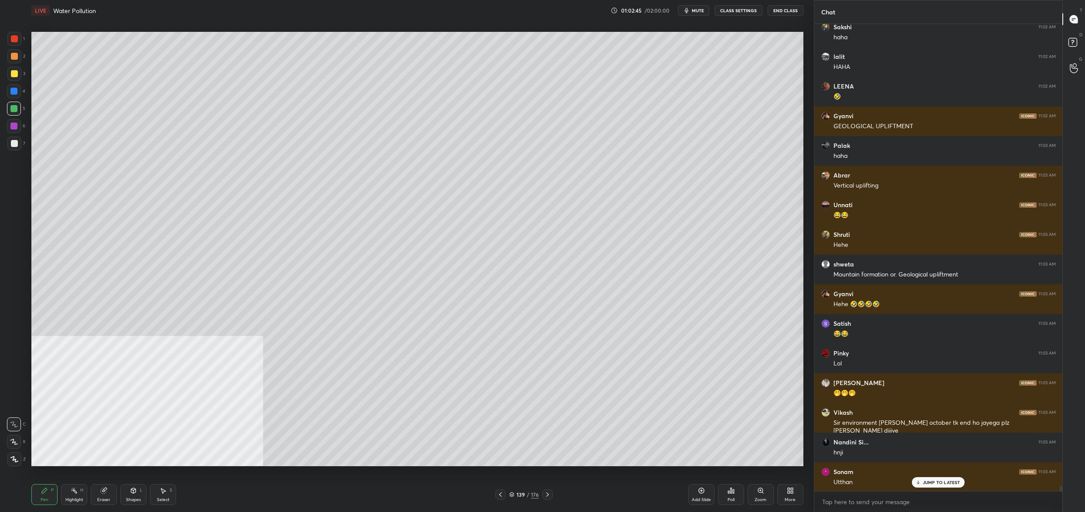
scroll to position [41846, 0]
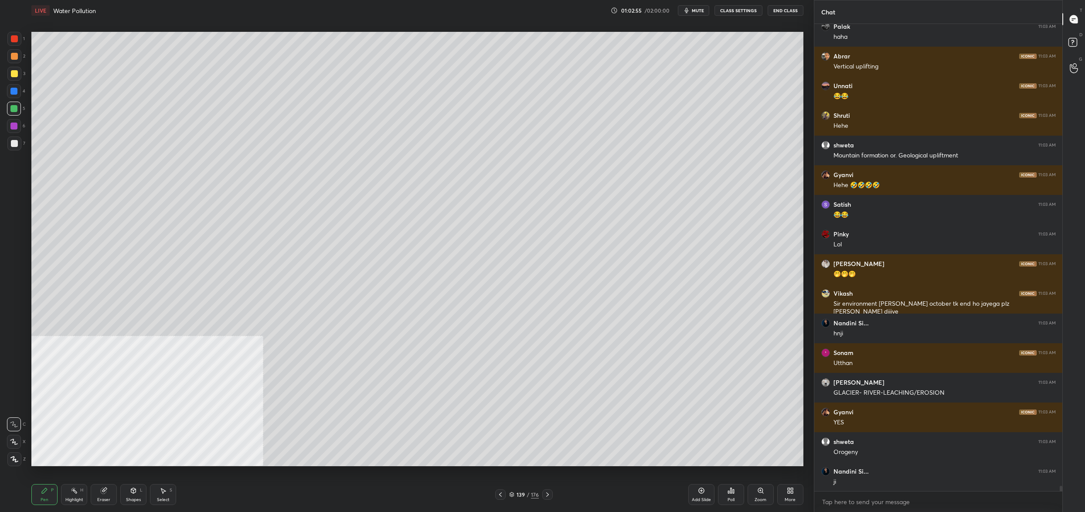
click at [21, 44] on div "1" at bounding box center [15, 39] width 17 height 14
click at [17, 37] on div at bounding box center [14, 38] width 7 height 7
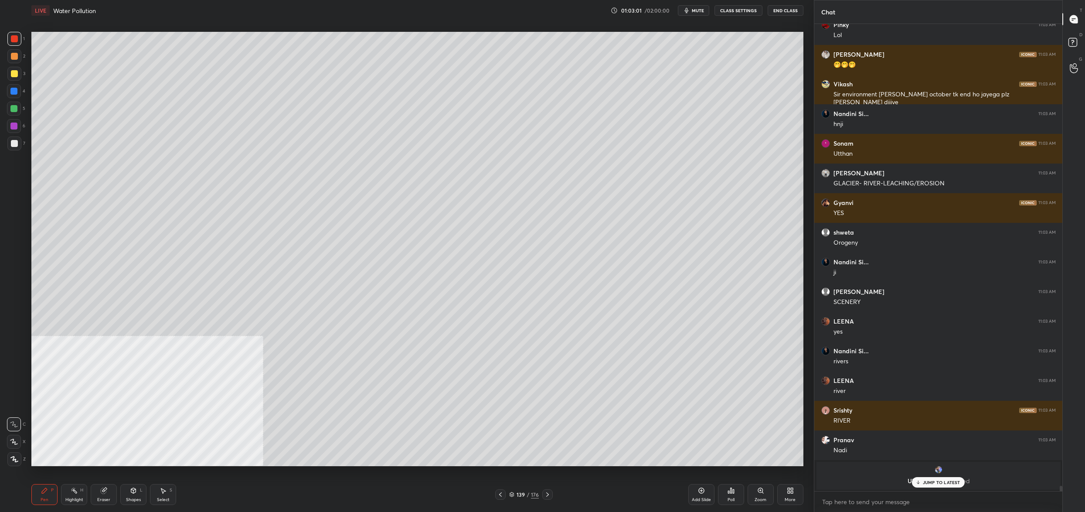
click at [14, 142] on div at bounding box center [14, 143] width 14 height 14
click at [13, 146] on div at bounding box center [14, 143] width 7 height 7
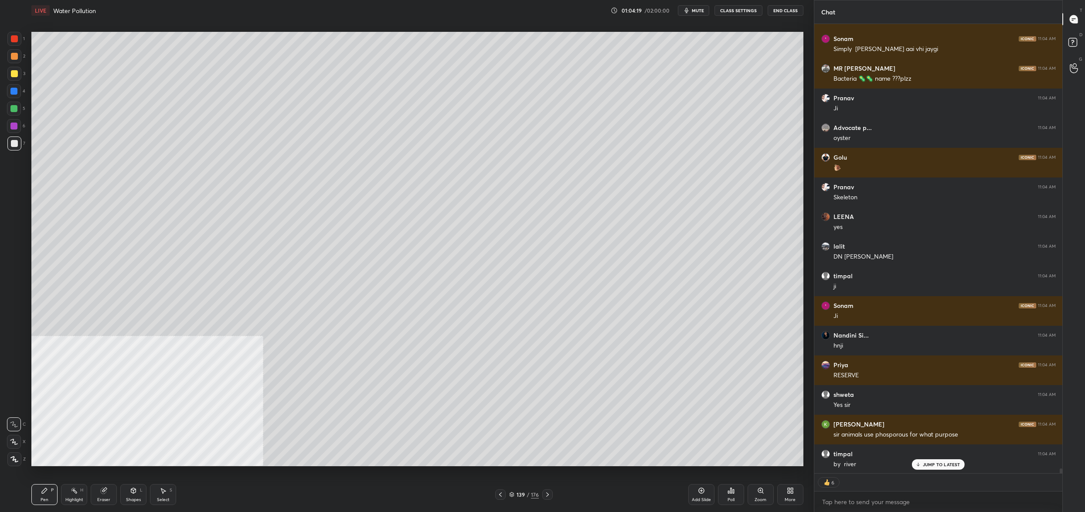
scroll to position [43709, 0]
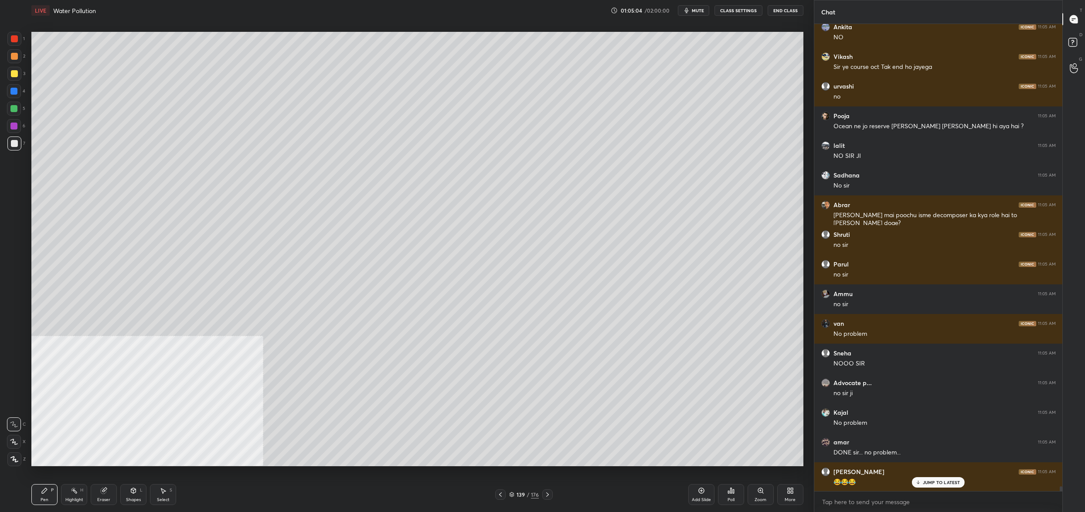
click at [516, 497] on div "139" at bounding box center [520, 494] width 9 height 5
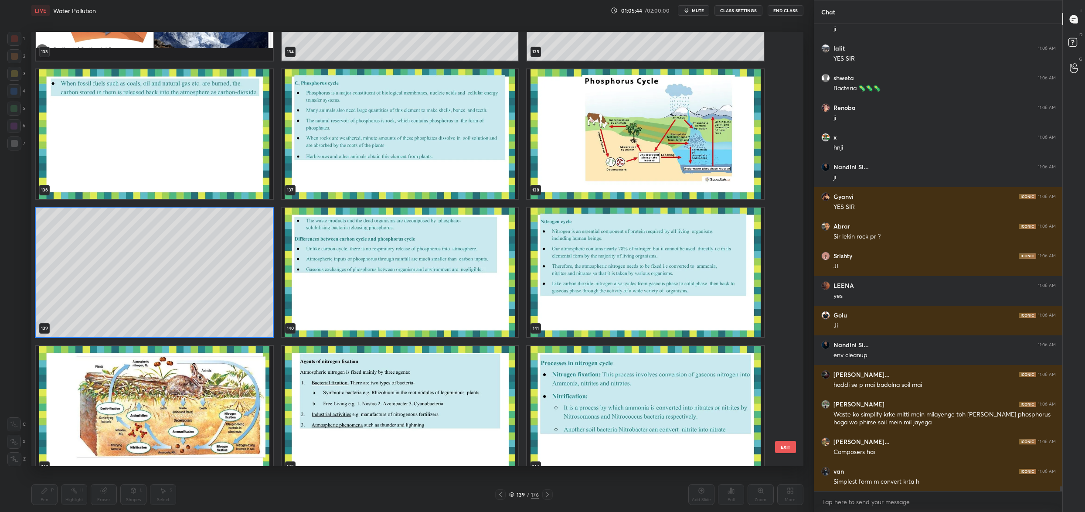
click at [644, 171] on img "grid" at bounding box center [645, 133] width 237 height 129
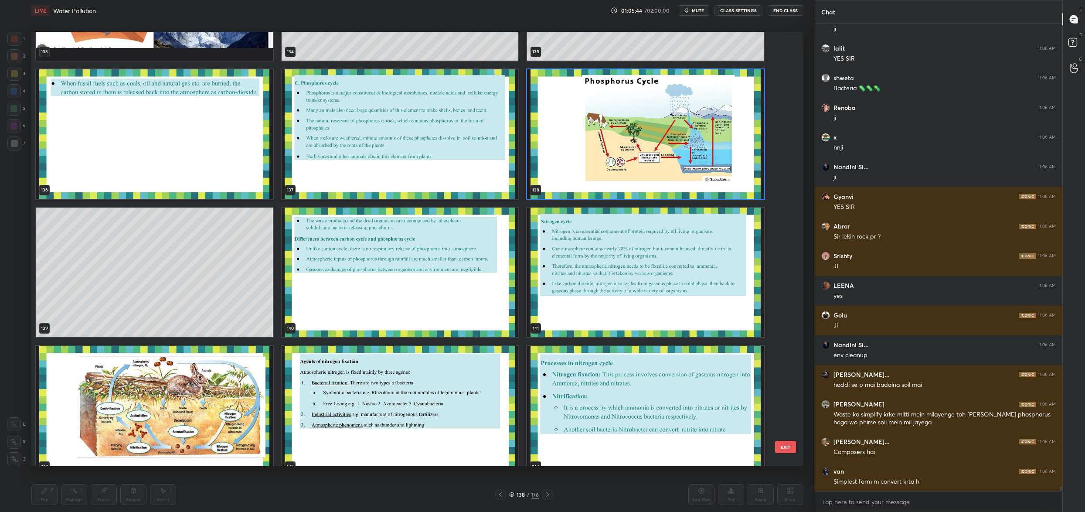
click at [644, 171] on img "grid" at bounding box center [645, 133] width 237 height 129
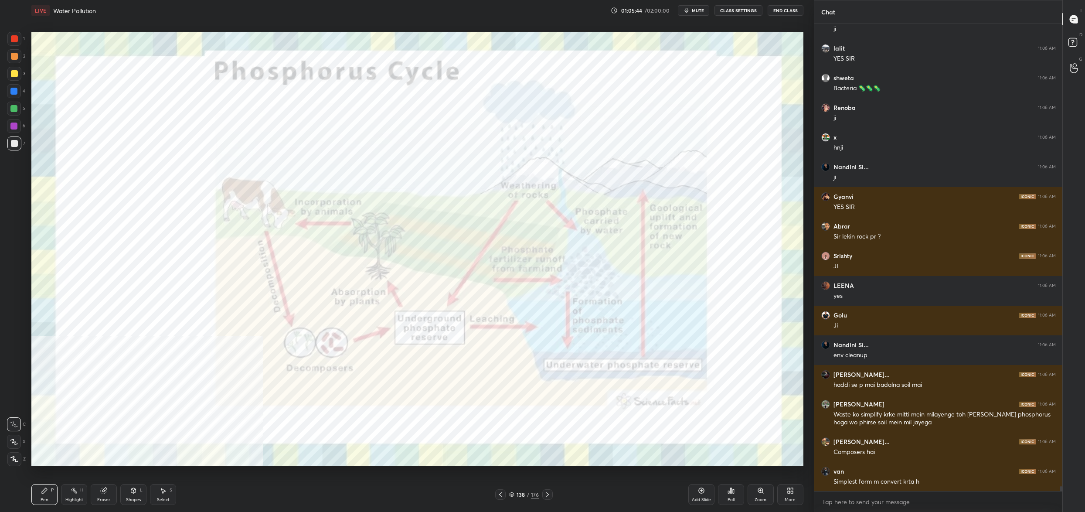
click at [643, 171] on img "grid" at bounding box center [645, 133] width 237 height 129
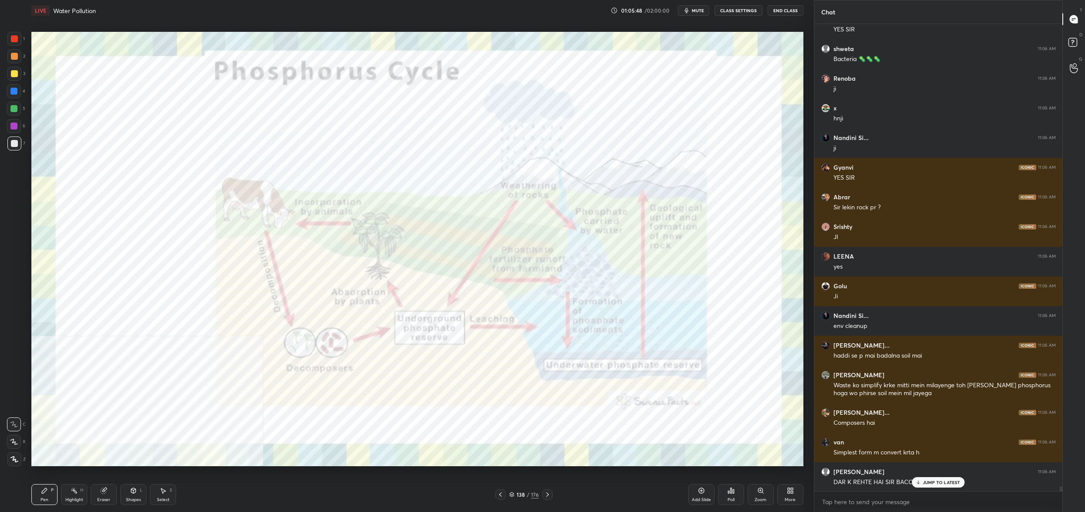
click at [15, 33] on div at bounding box center [14, 39] width 14 height 14
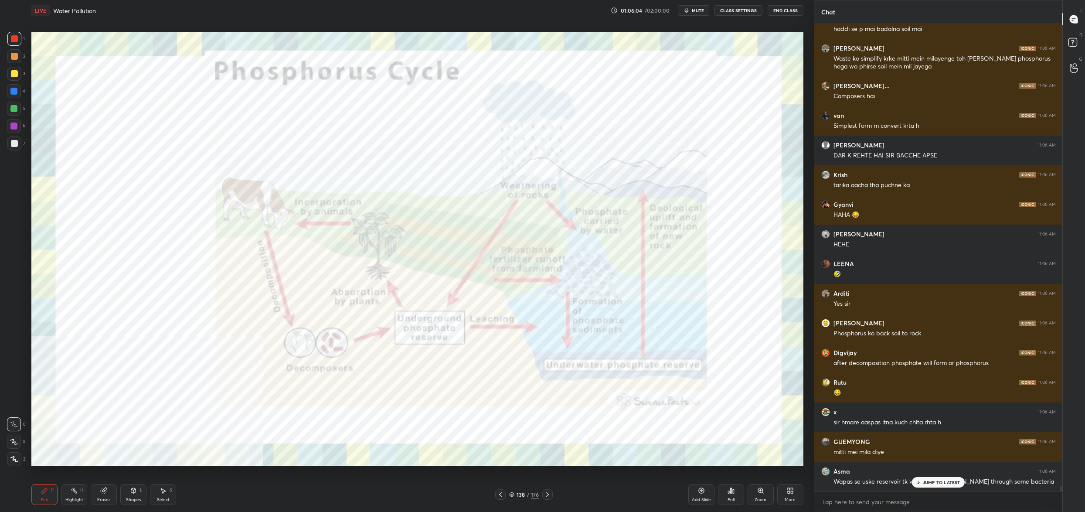
click at [516, 495] on div "138 / 176" at bounding box center [524, 494] width 30 height 8
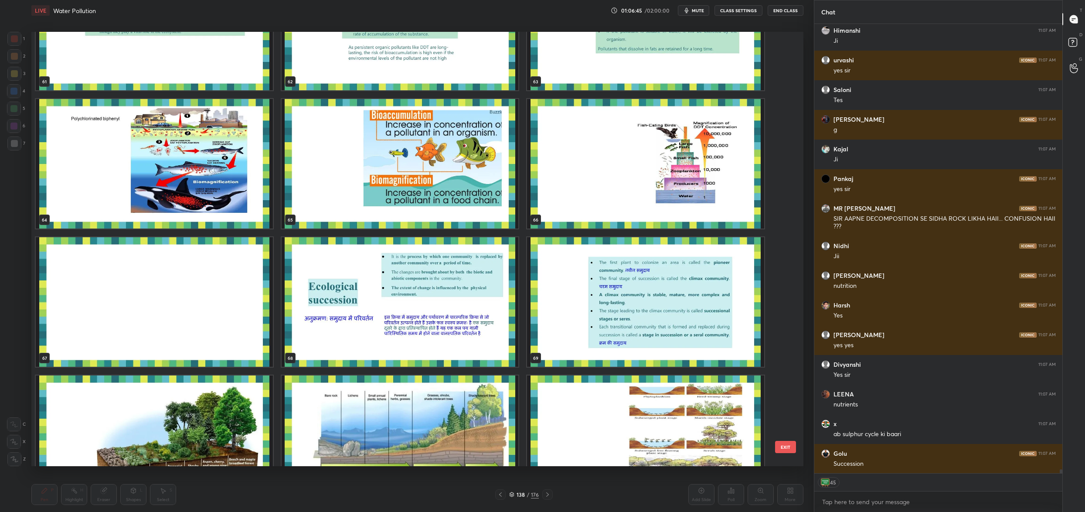
click at [780, 449] on button "EXIT" at bounding box center [785, 447] width 21 height 12
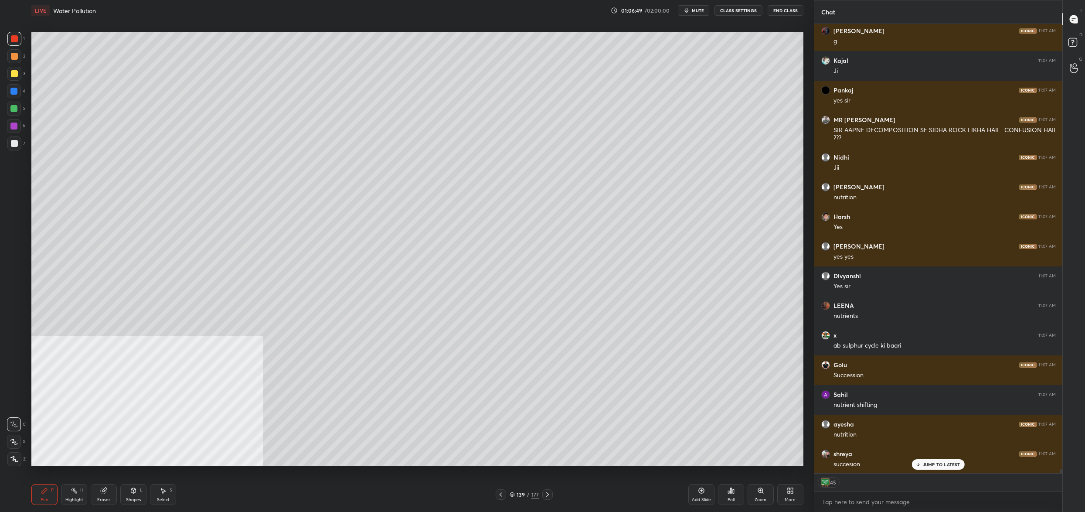
click at [512, 494] on icon at bounding box center [512, 494] width 5 height 5
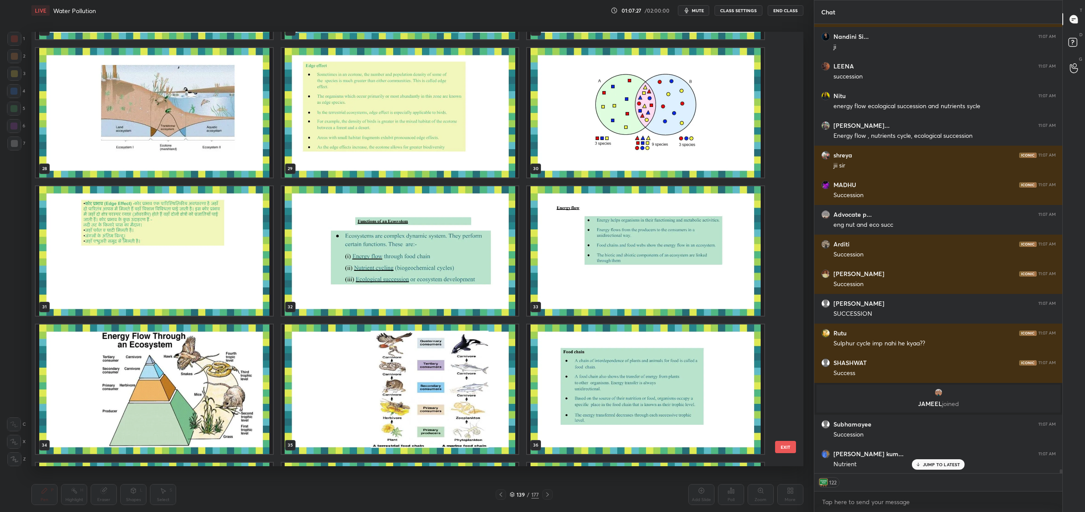
click at [317, 204] on img "grid" at bounding box center [400, 250] width 237 height 129
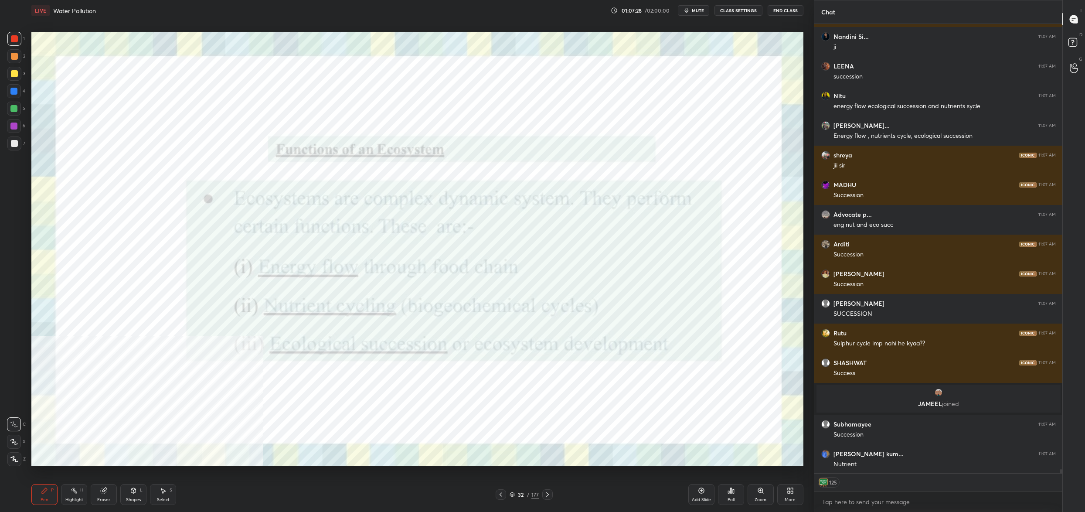
click at [317, 204] on img "grid" at bounding box center [400, 250] width 237 height 129
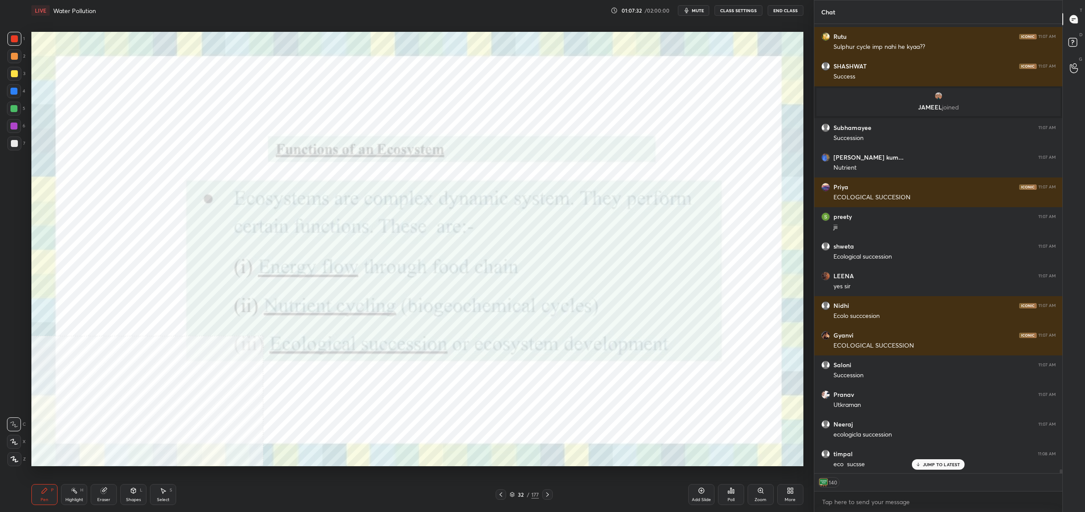
click at [788, 491] on icon at bounding box center [789, 492] width 2 height 2
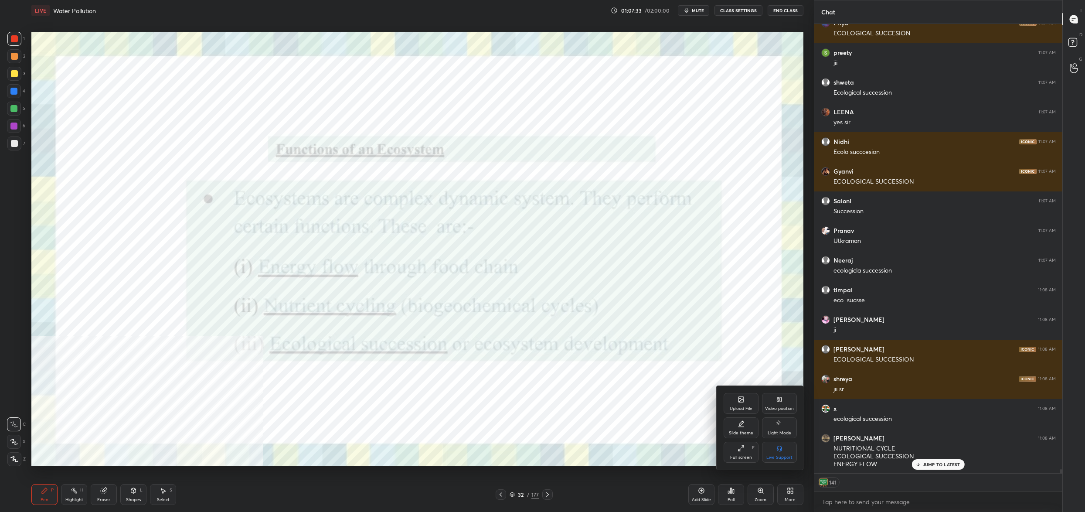
click at [749, 409] on div "Upload File" at bounding box center [741, 408] width 23 height 4
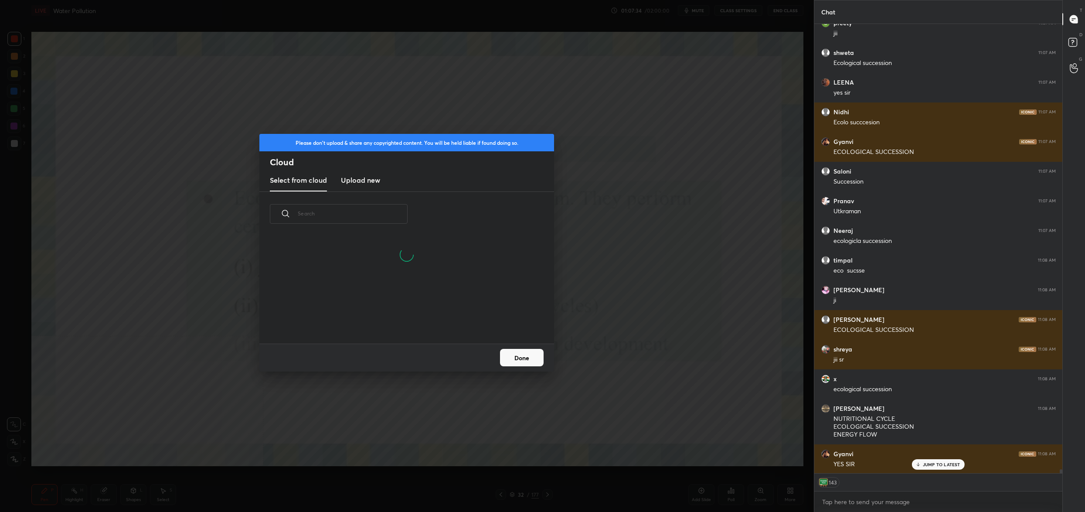
click at [369, 177] on h3 "Upload new" at bounding box center [360, 180] width 39 height 10
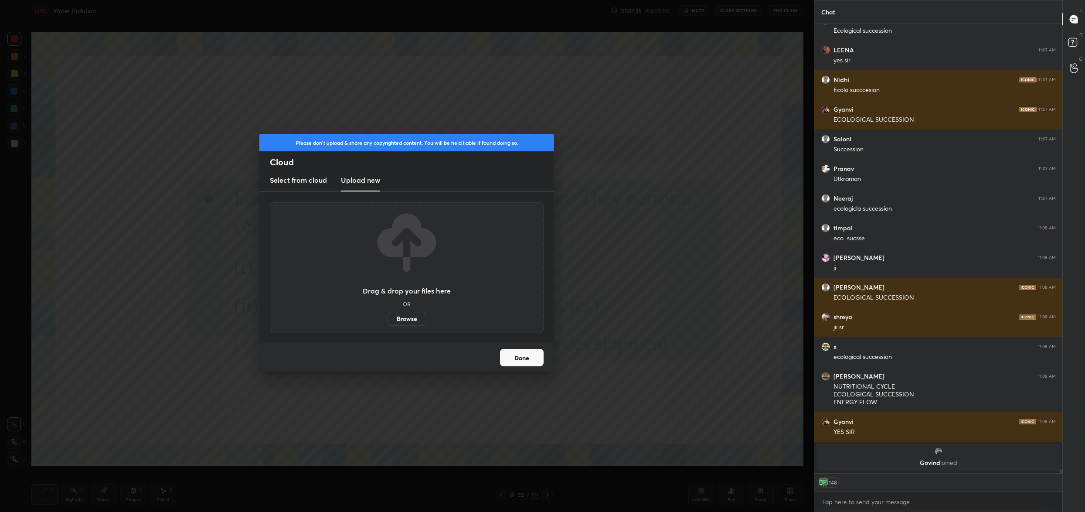
click at [407, 320] on label "Browse" at bounding box center [407, 319] width 39 height 14
click at [388, 320] on input "Browse" at bounding box center [388, 319] width 0 height 14
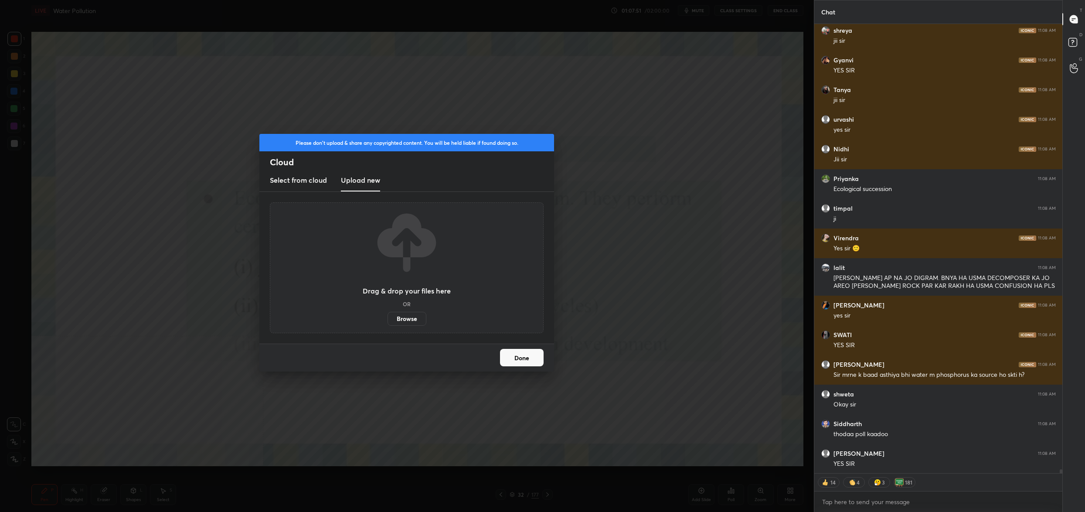
click at [514, 361] on button "Done" at bounding box center [522, 357] width 44 height 17
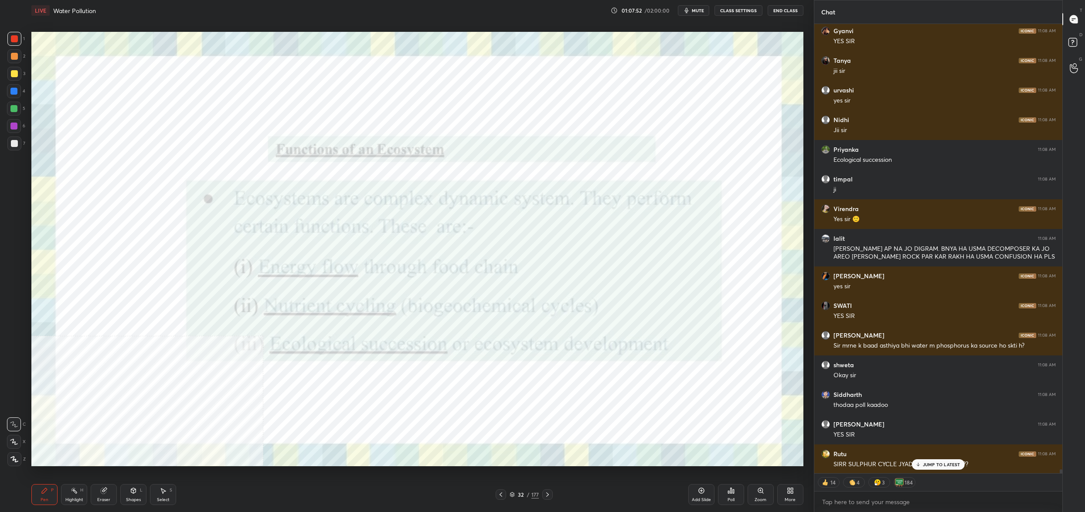
click at [517, 496] on div "32" at bounding box center [521, 494] width 9 height 5
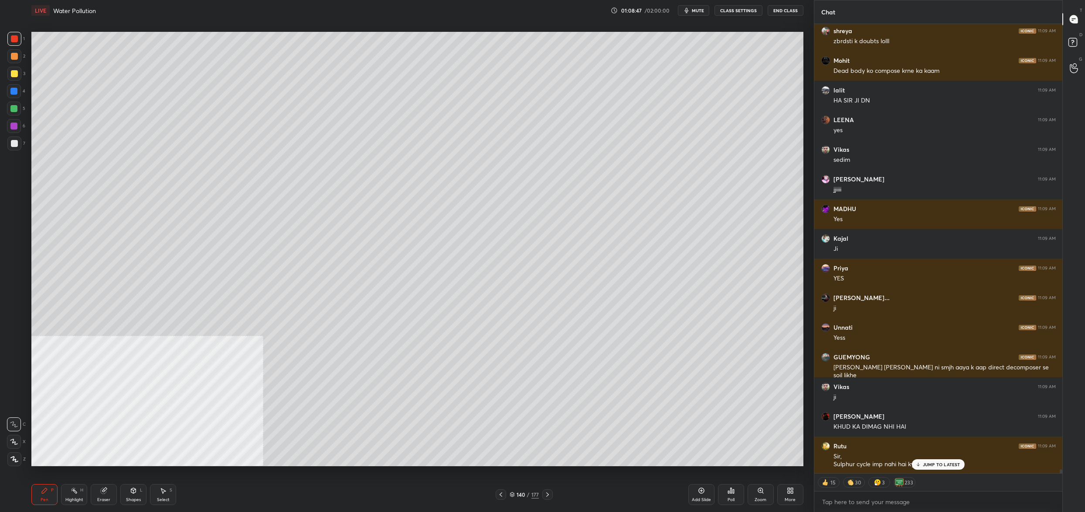
scroll to position [53182, 0]
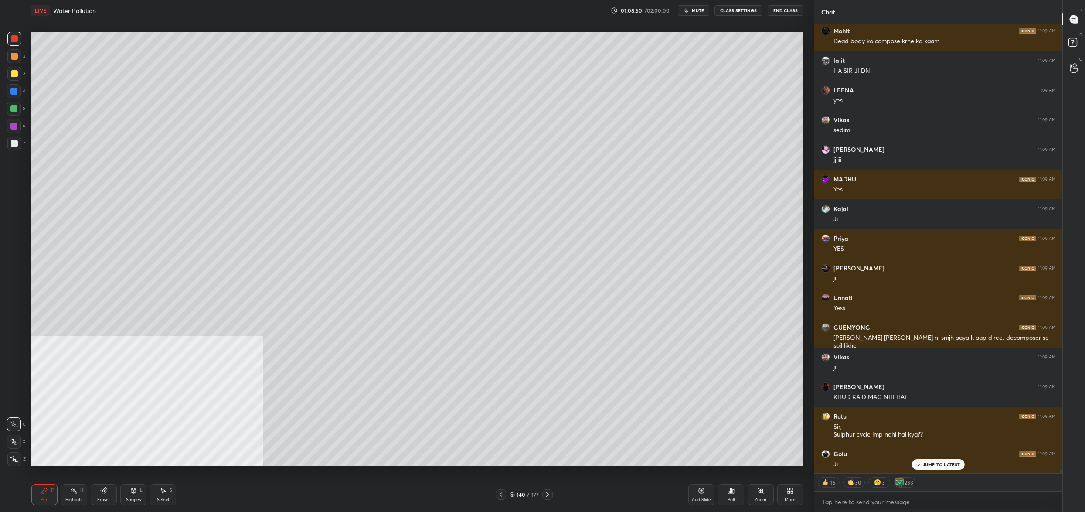
click at [517, 499] on div "140 / 177" at bounding box center [524, 494] width 57 height 10
click at [517, 495] on div "140" at bounding box center [521, 494] width 9 height 5
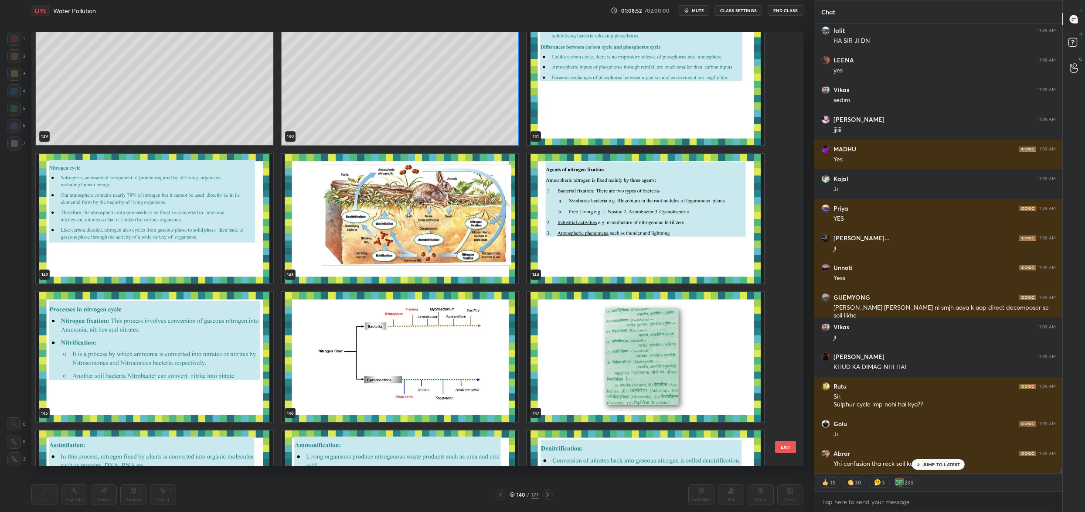
scroll to position [53241, 0]
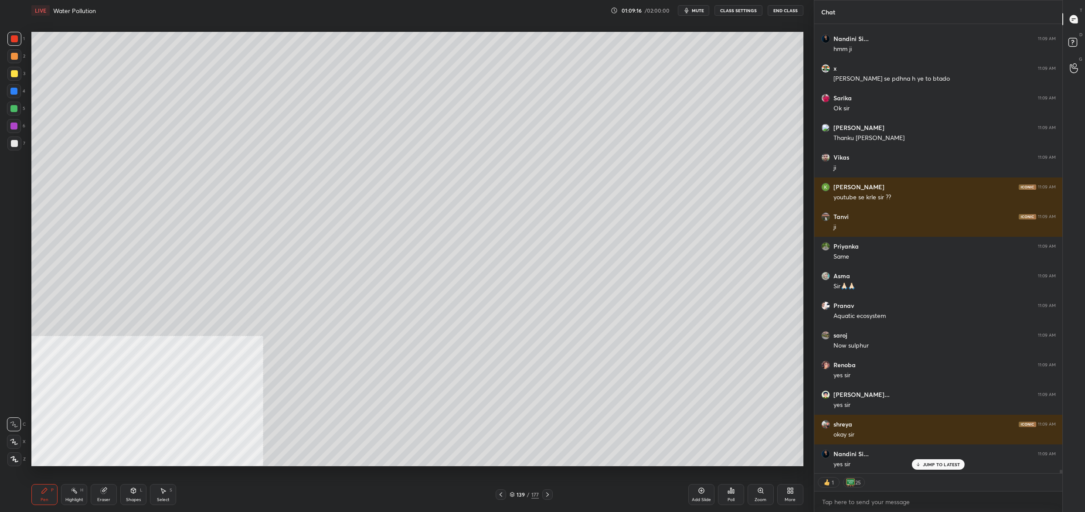
drag, startPoint x: 806, startPoint y: 493, endPoint x: 794, endPoint y: 494, distance: 11.8
click at [806, 493] on div "LIVE Water Pollution 01:09:16 / 02:00:00 mute CLASS SETTINGS End Class Setting …" at bounding box center [417, 256] width 779 height 512
click at [794, 494] on div "More" at bounding box center [790, 494] width 26 height 21
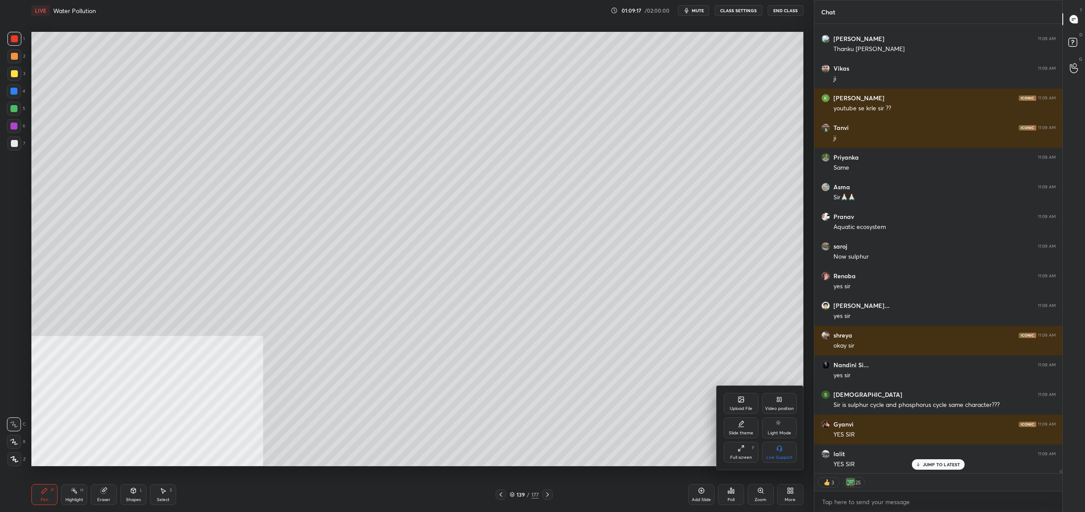
click at [743, 406] on div "Upload File" at bounding box center [741, 408] width 23 height 4
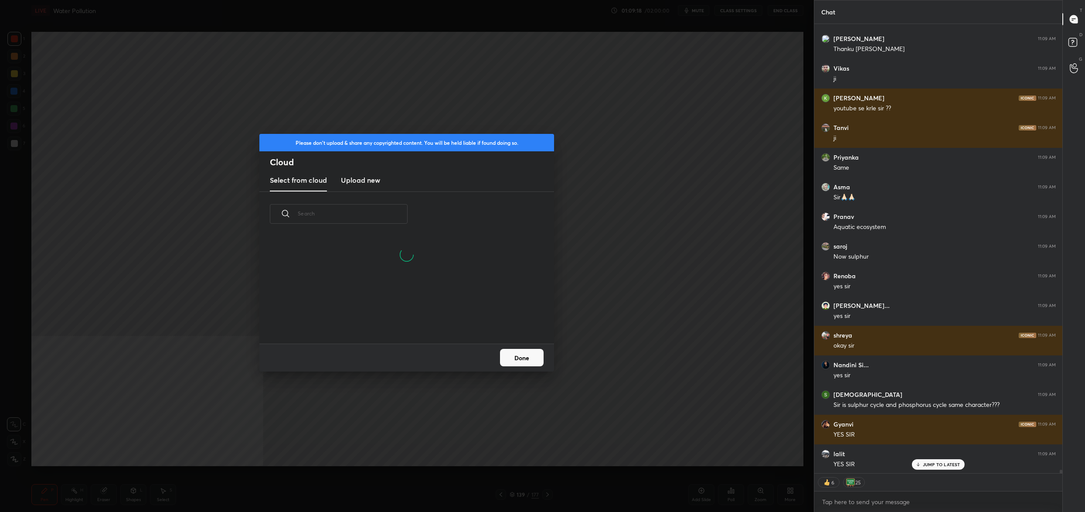
click at [352, 186] on new "Upload new" at bounding box center [360, 181] width 39 height 22
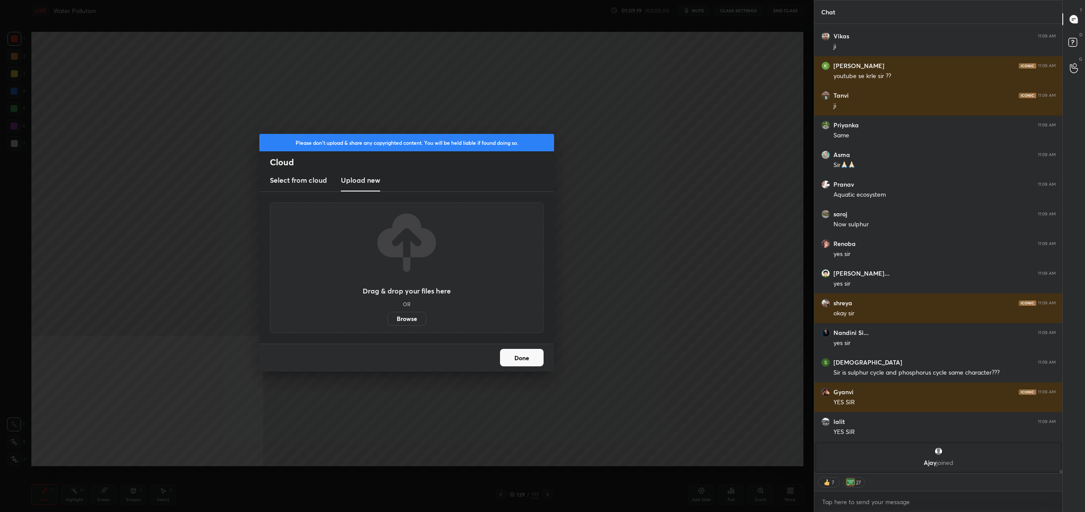
click at [405, 321] on label "Browse" at bounding box center [407, 319] width 39 height 14
click at [388, 321] on input "Browse" at bounding box center [388, 319] width 0 height 14
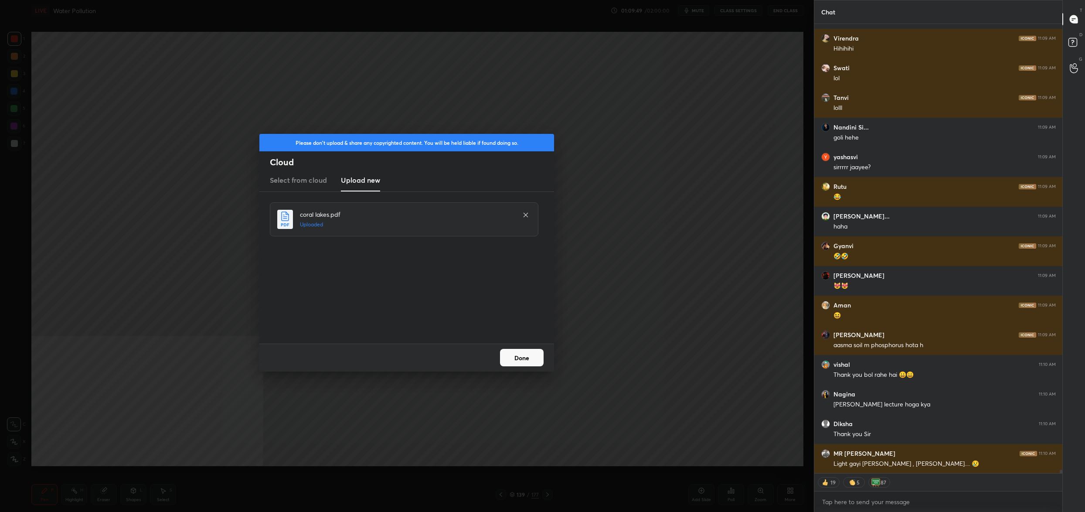
click at [503, 353] on button "Done" at bounding box center [522, 357] width 44 height 17
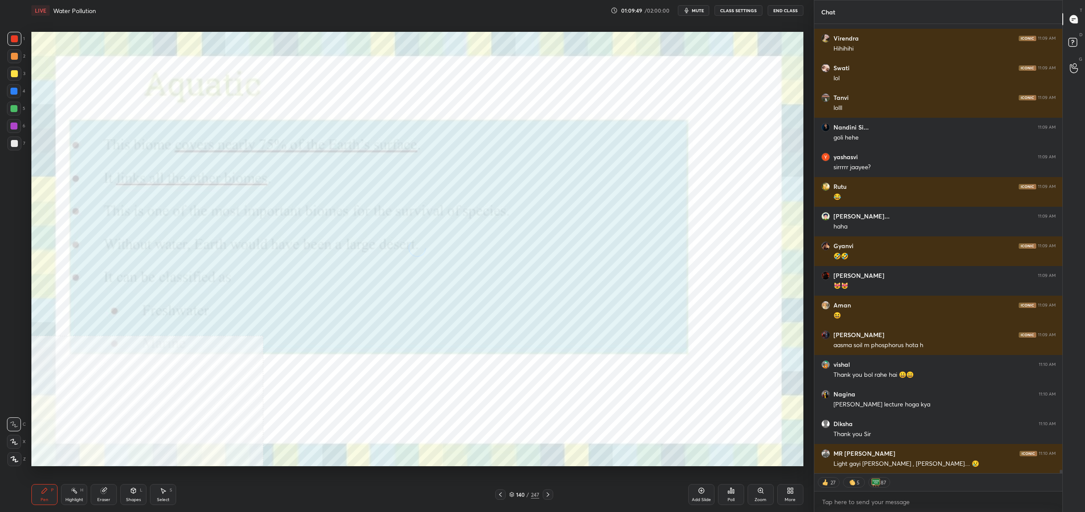
click at [500, 495] on icon at bounding box center [500, 494] width 3 height 4
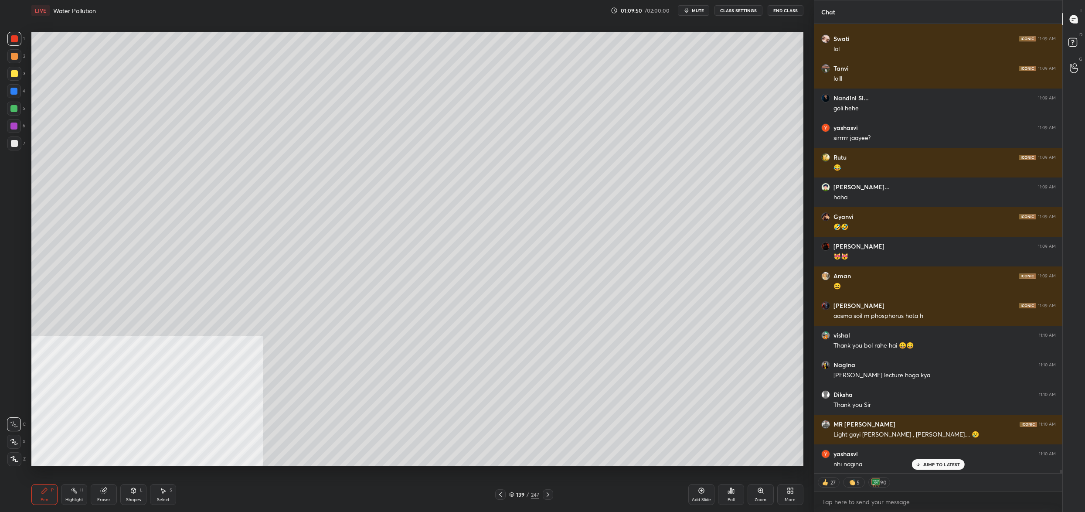
click at [514, 496] on icon at bounding box center [511, 494] width 5 height 5
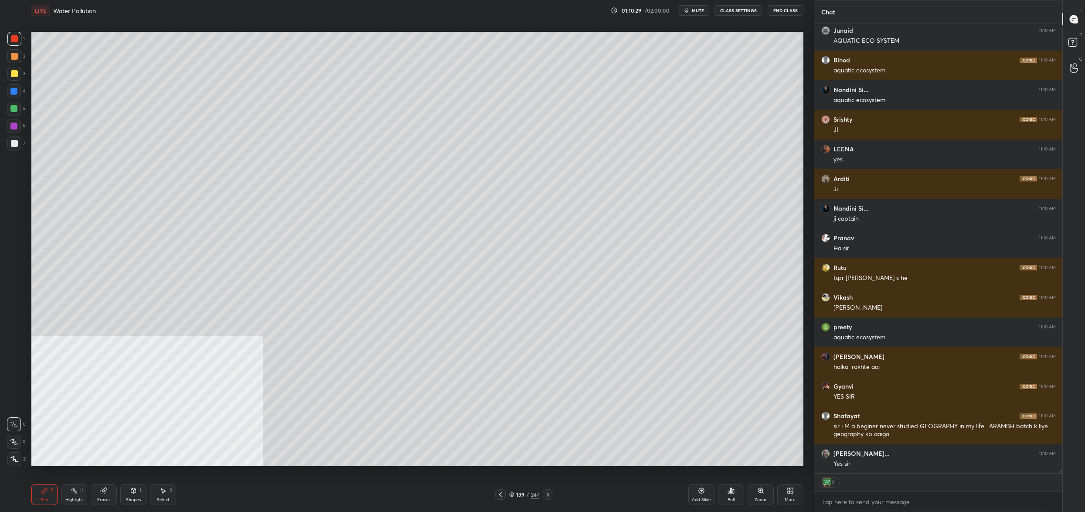
click at [15, 77] on div at bounding box center [14, 74] width 14 height 14
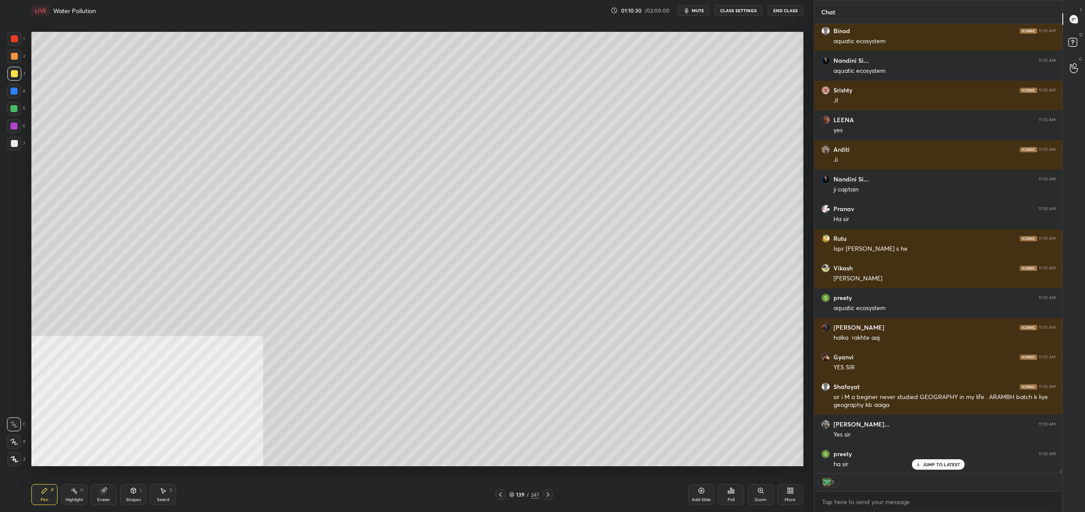
click at [11, 78] on div at bounding box center [14, 74] width 14 height 14
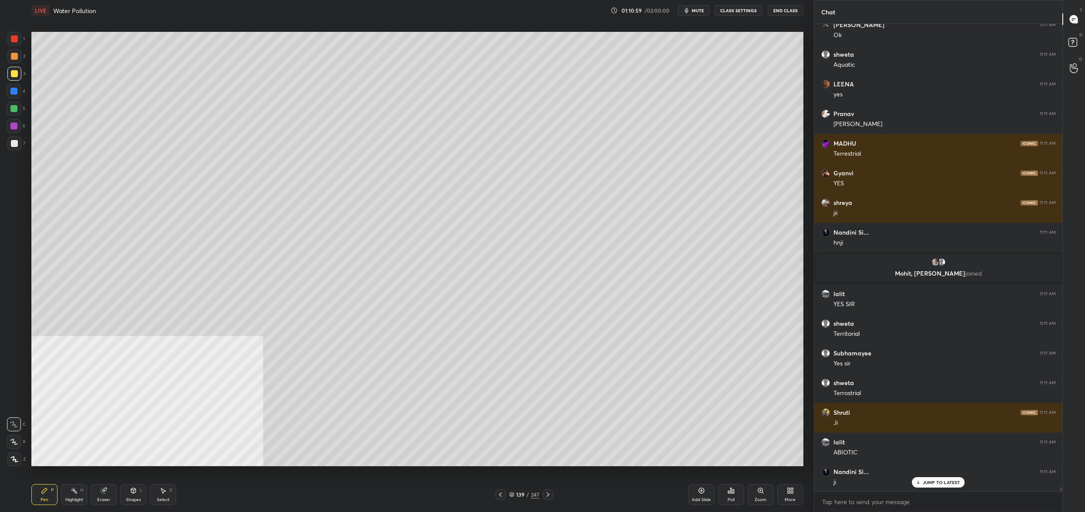
click at [523, 494] on div "139" at bounding box center [520, 494] width 9 height 5
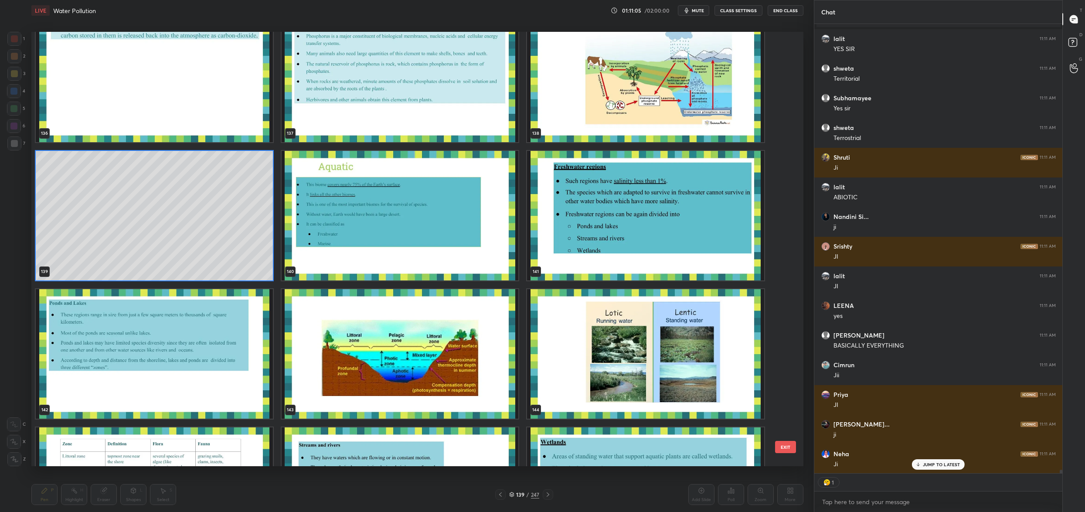
click at [566, 320] on img "grid" at bounding box center [645, 353] width 237 height 129
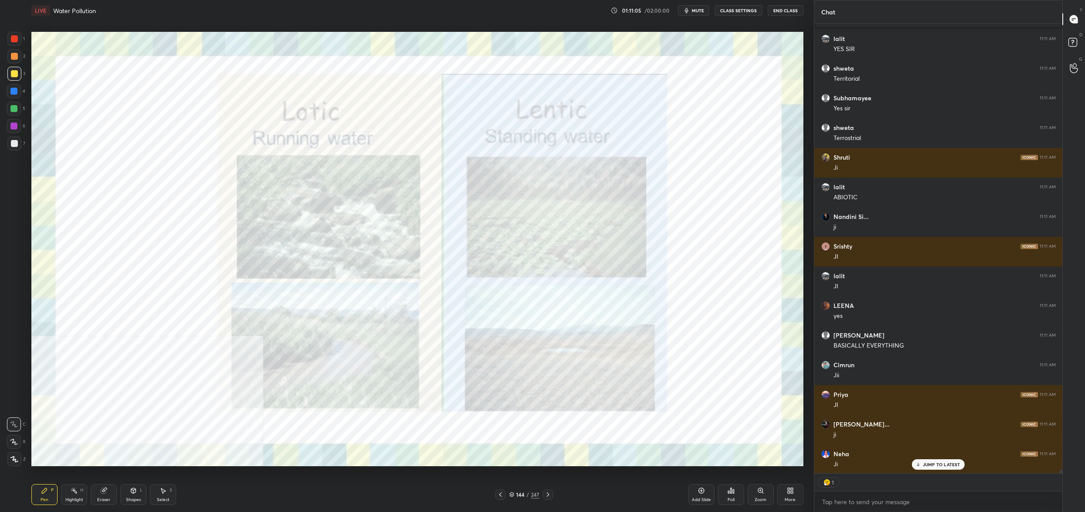
click at [566, 320] on img "grid" at bounding box center [645, 353] width 237 height 129
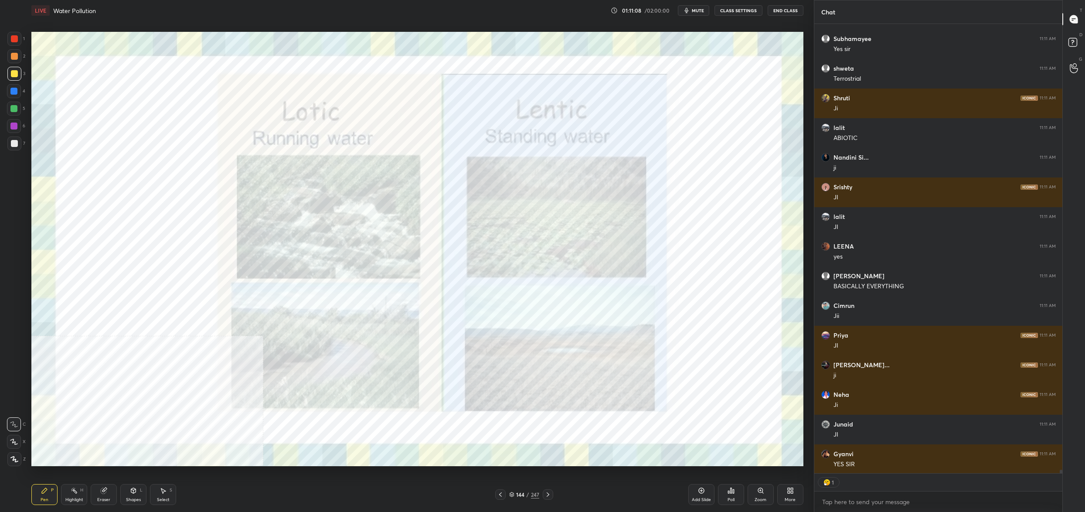
click at [14, 37] on div at bounding box center [14, 39] width 14 height 14
click at [15, 41] on div at bounding box center [14, 38] width 7 height 7
drag, startPoint x: 15, startPoint y: 41, endPoint x: 24, endPoint y: 44, distance: 9.0
click at [15, 45] on div at bounding box center [14, 39] width 14 height 14
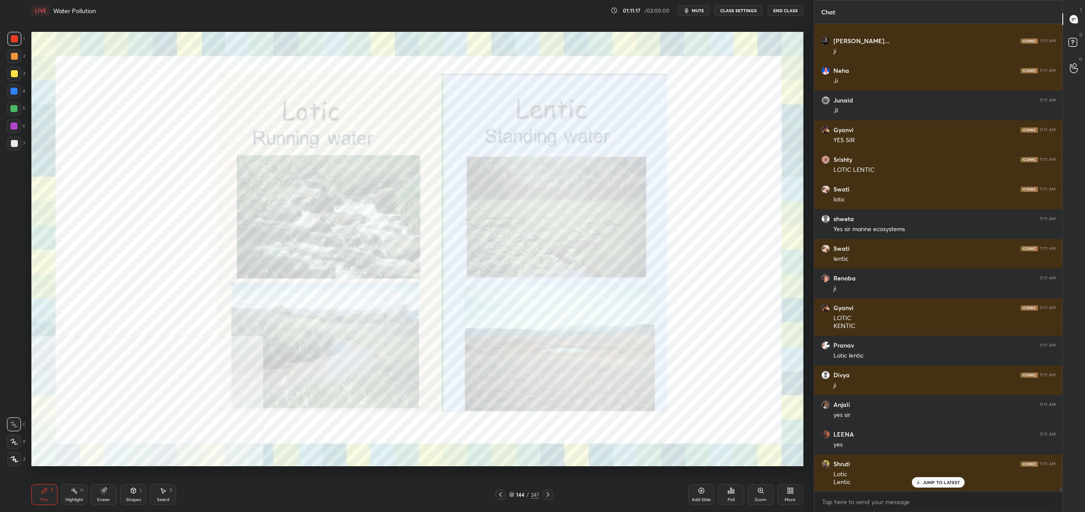
drag, startPoint x: 517, startPoint y: 495, endPoint x: 512, endPoint y: 491, distance: 6.2
click at [517, 493] on div "144" at bounding box center [520, 494] width 9 height 5
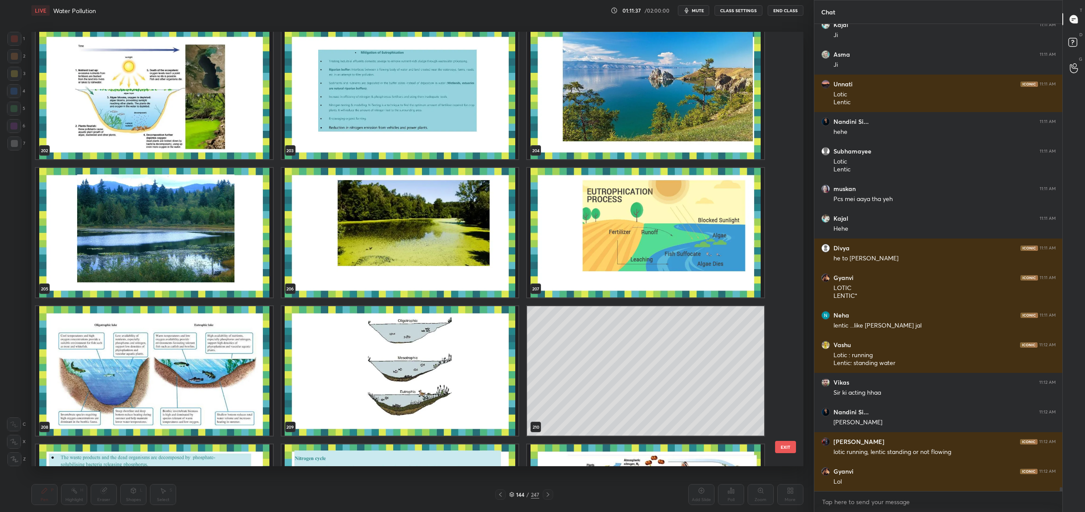
click at [785, 449] on button "EXIT" at bounding box center [785, 447] width 21 height 12
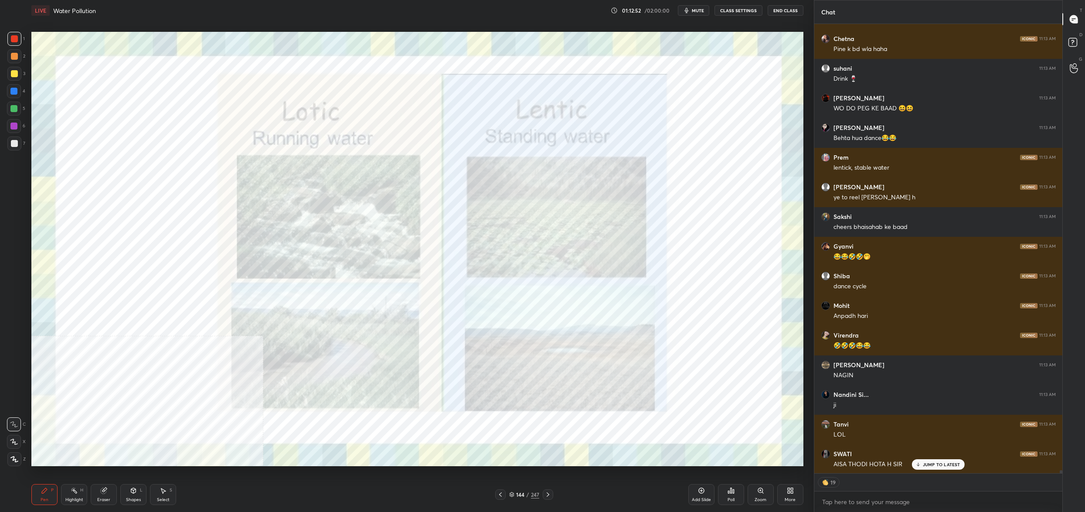
click at [518, 495] on div "144" at bounding box center [520, 494] width 9 height 5
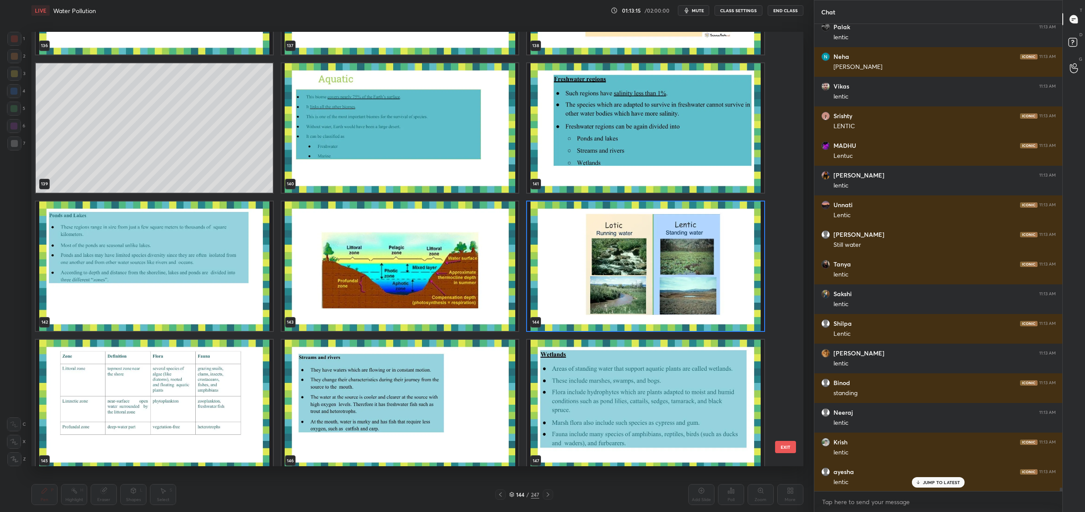
click at [385, 244] on img "grid" at bounding box center [400, 265] width 237 height 129
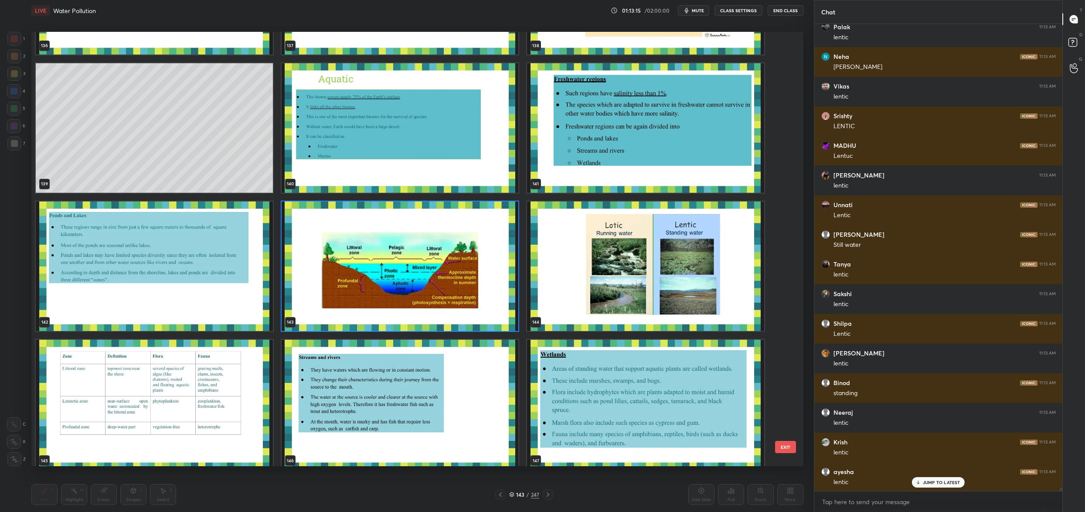
click at [385, 244] on img "grid" at bounding box center [400, 265] width 237 height 129
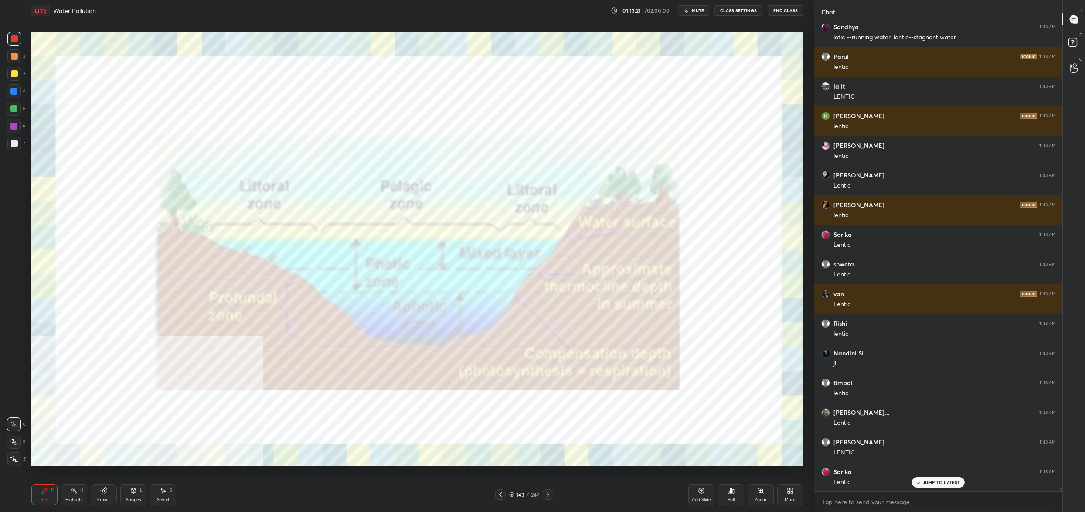
drag, startPoint x: 8, startPoint y: 36, endPoint x: 10, endPoint y: 46, distance: 10.3
click at [10, 40] on div "1" at bounding box center [15, 40] width 17 height 17
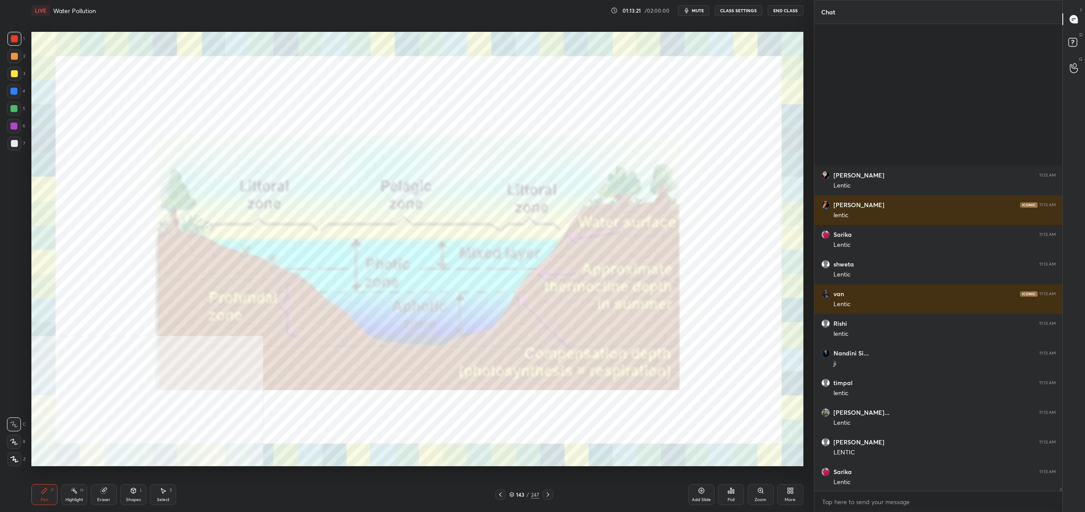
click at [12, 44] on div at bounding box center [14, 39] width 14 height 14
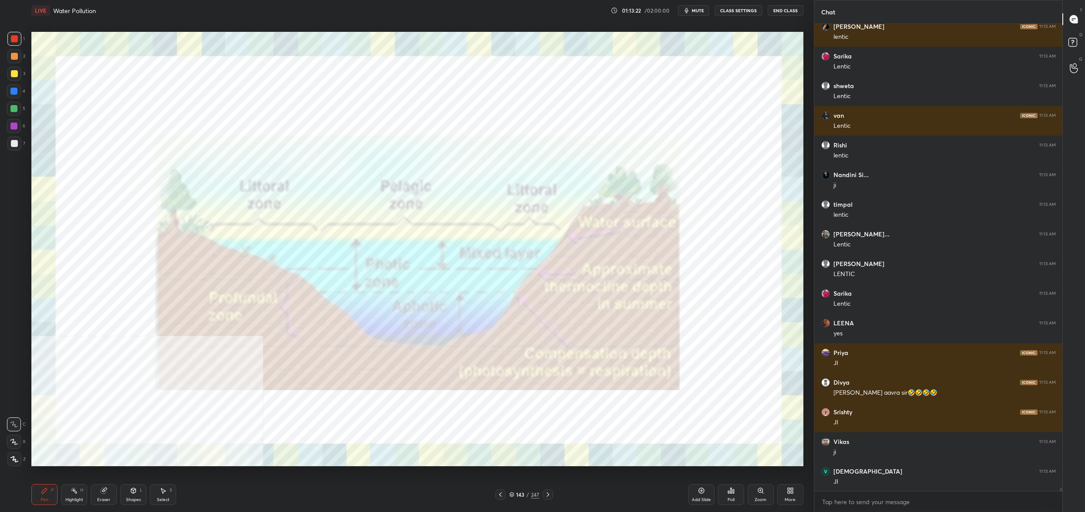
click at [11, 460] on icon at bounding box center [14, 459] width 8 height 6
click at [11, 463] on div at bounding box center [14, 459] width 14 height 14
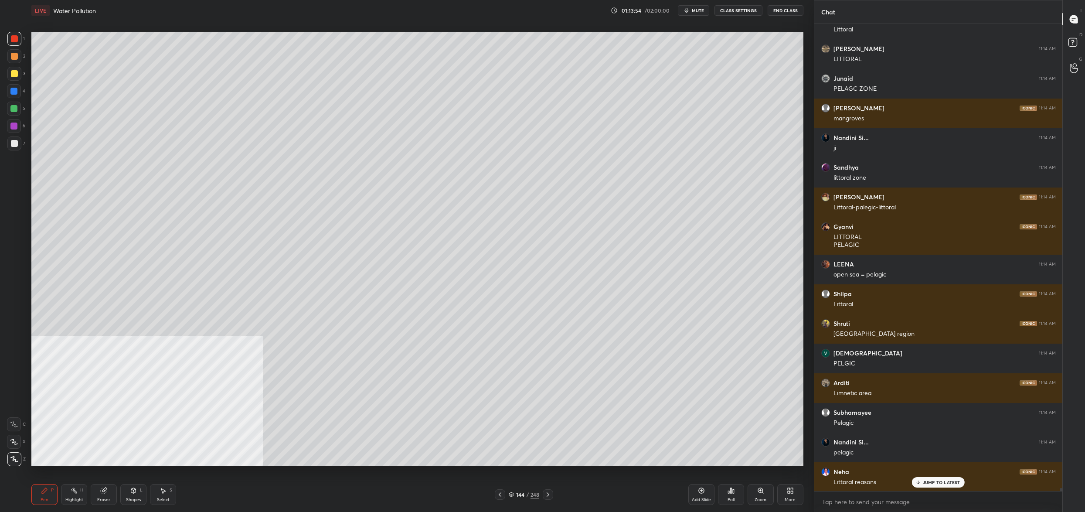
click at [514, 495] on div "144 / 248" at bounding box center [524, 494] width 31 height 8
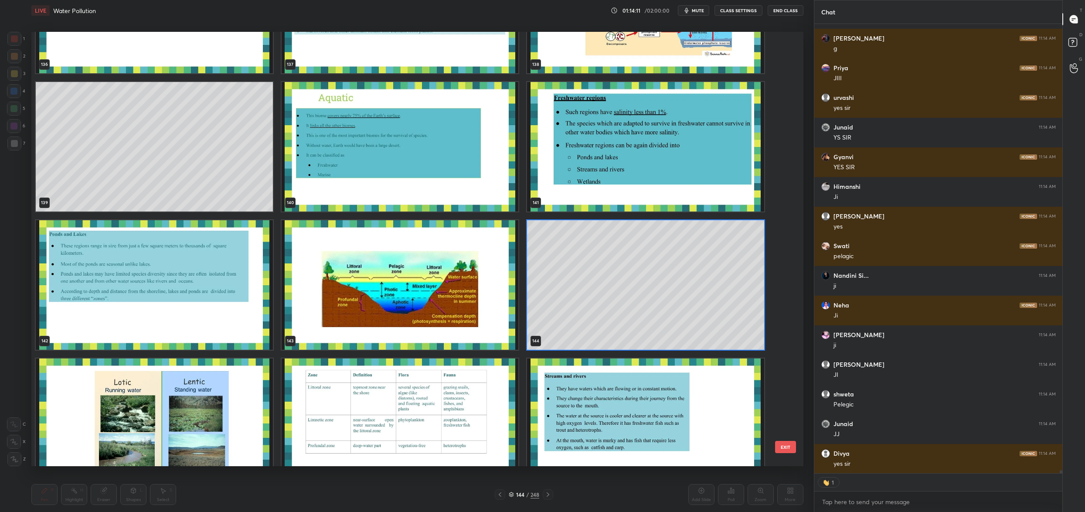
click at [396, 276] on img "grid" at bounding box center [400, 284] width 237 height 129
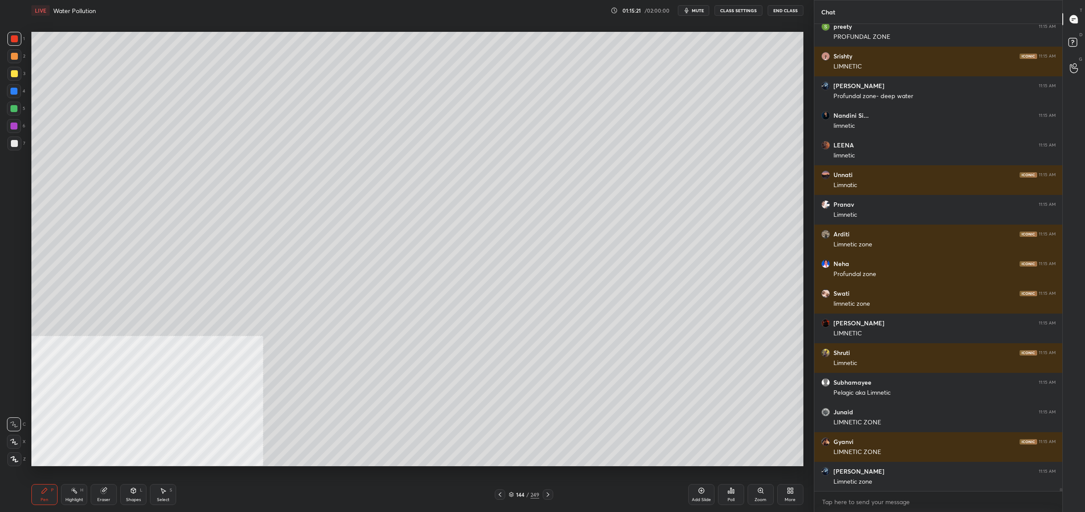
drag, startPoint x: 26, startPoint y: 100, endPoint x: 20, endPoint y: 108, distance: 9.9
click at [24, 103] on div "1 2 3 4 5 6 7 C X Z C X Z E E Erase all H H" at bounding box center [14, 249] width 28 height 434
click at [17, 109] on div at bounding box center [13, 108] width 7 height 7
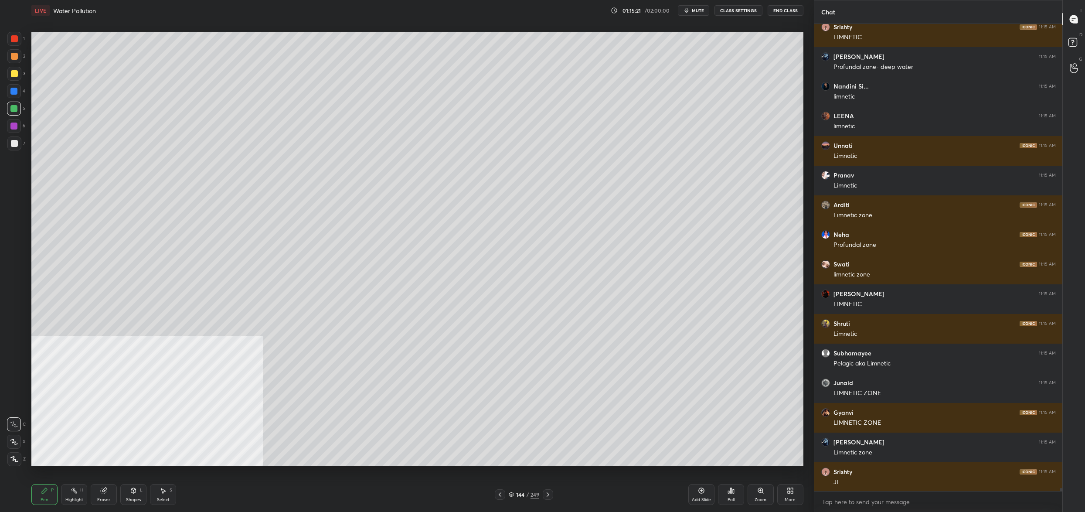
drag, startPoint x: 17, startPoint y: 109, endPoint x: 31, endPoint y: 117, distance: 16.2
click at [17, 109] on div at bounding box center [13, 108] width 7 height 7
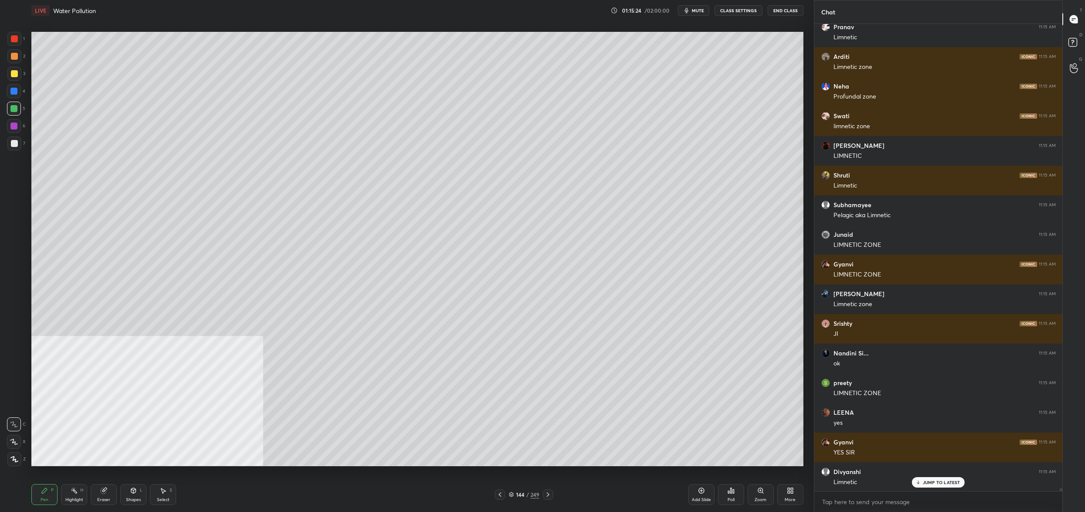
drag, startPoint x: 17, startPoint y: 89, endPoint x: 21, endPoint y: 90, distance: 4.7
click at [18, 89] on div at bounding box center [14, 91] width 14 height 14
click at [23, 90] on div "4" at bounding box center [16, 91] width 18 height 14
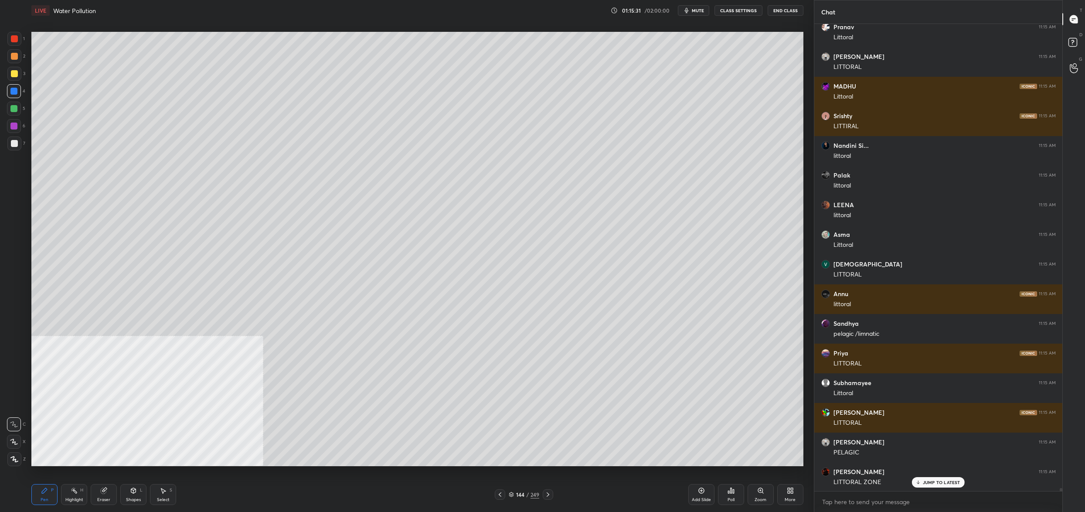
click at [15, 112] on div at bounding box center [14, 109] width 14 height 14
click at [19, 107] on div at bounding box center [14, 109] width 14 height 14
click at [20, 74] on div "3" at bounding box center [16, 74] width 18 height 14
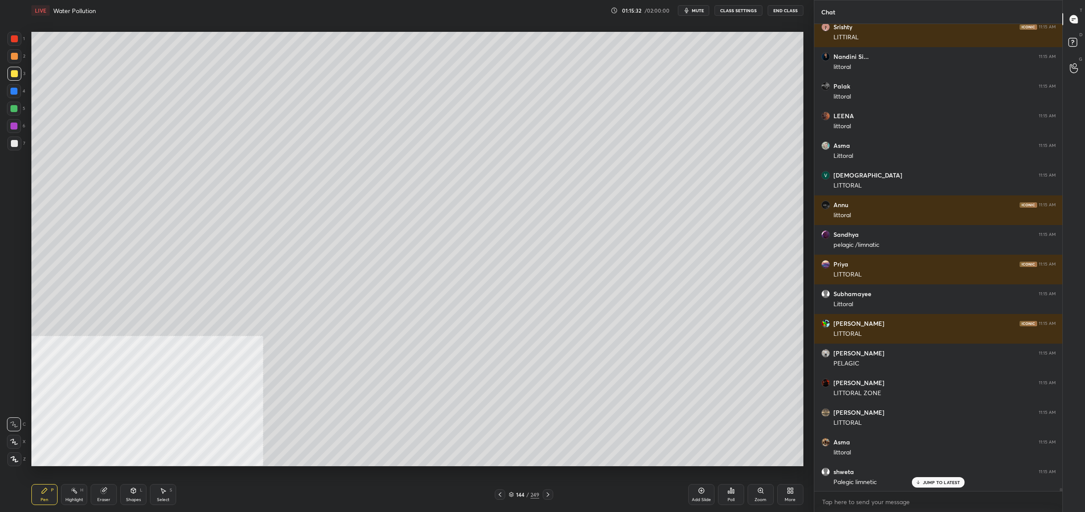
drag, startPoint x: 17, startPoint y: 72, endPoint x: 30, endPoint y: 75, distance: 13.3
click at [17, 72] on div at bounding box center [14, 73] width 7 height 7
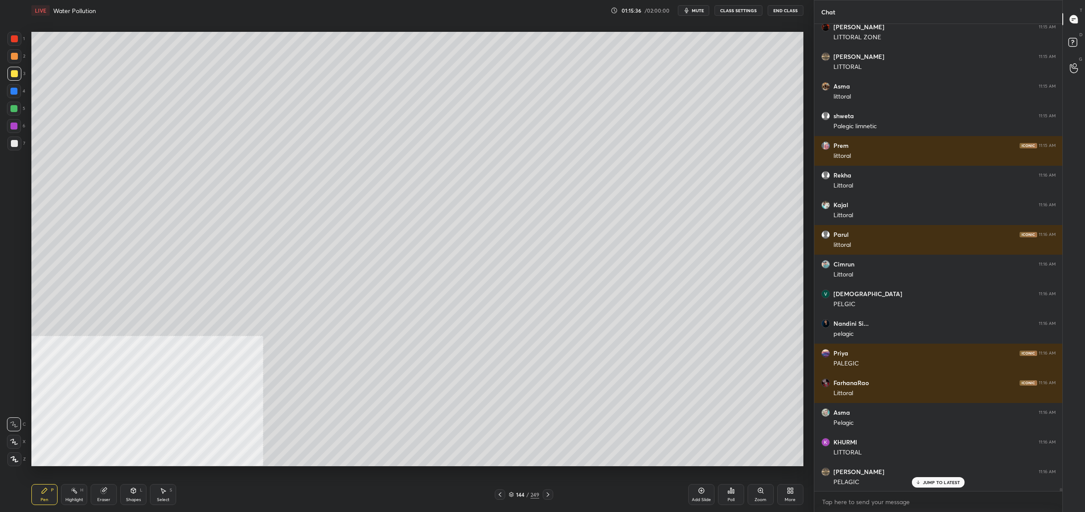
click at [13, 99] on div "1 2 3 4 5 6 7" at bounding box center [16, 93] width 18 height 122
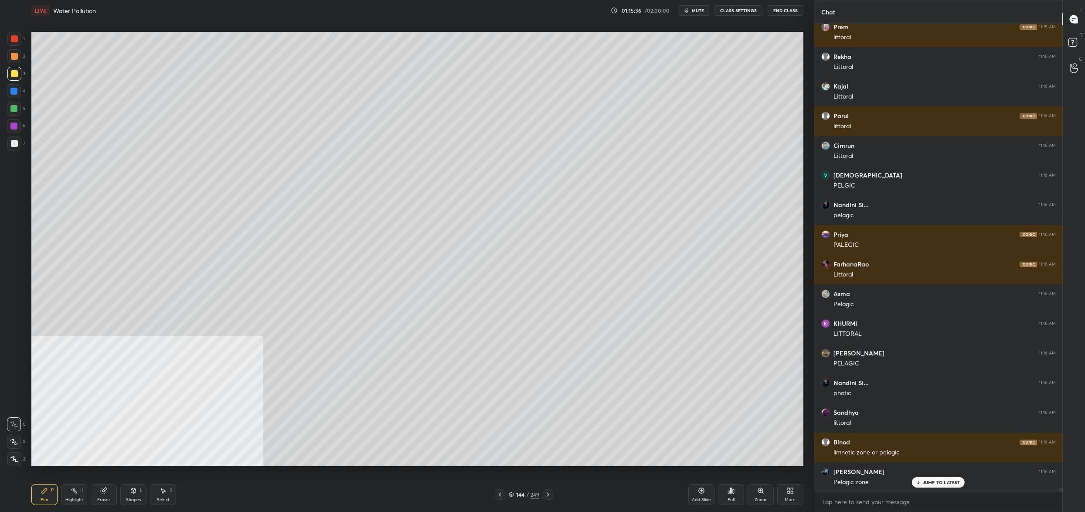
drag, startPoint x: 14, startPoint y: 95, endPoint x: 13, endPoint y: 146, distance: 50.6
click at [14, 99] on div "4" at bounding box center [16, 92] width 18 height 17
click at [13, 151] on div "7" at bounding box center [16, 144] width 18 height 17
drag, startPoint x: 13, startPoint y: 151, endPoint x: 26, endPoint y: 156, distance: 13.8
click at [13, 151] on div "7" at bounding box center [16, 144] width 18 height 17
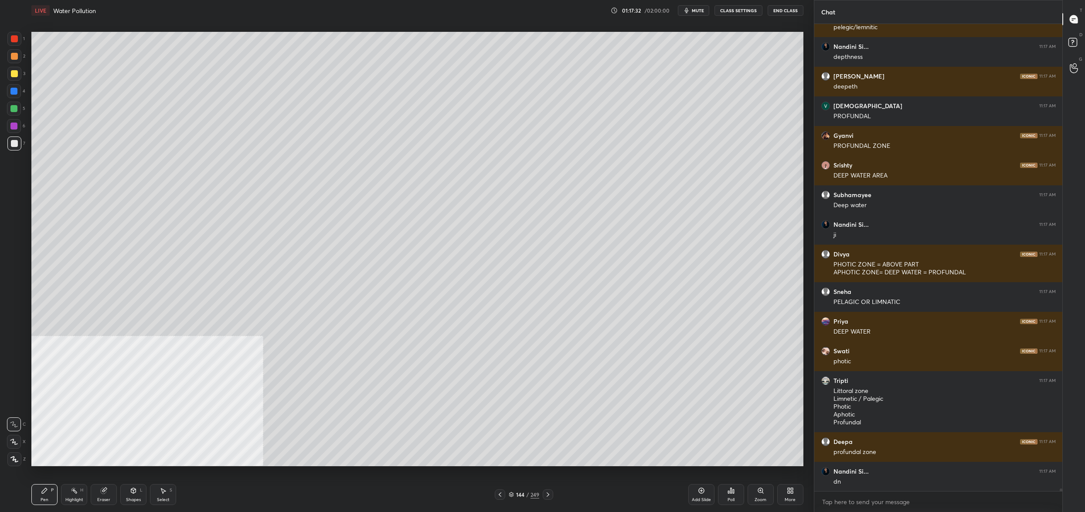
click at [15, 114] on div at bounding box center [14, 109] width 14 height 14
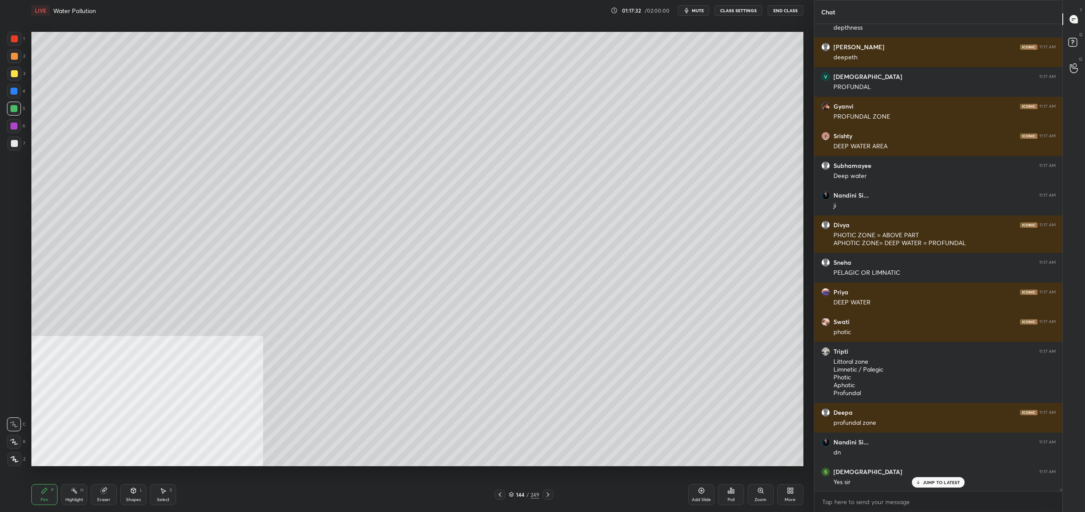
click at [16, 110] on div at bounding box center [13, 108] width 7 height 7
click at [14, 74] on div at bounding box center [14, 73] width 7 height 7
drag, startPoint x: 14, startPoint y: 74, endPoint x: 26, endPoint y: 90, distance: 19.4
click at [16, 78] on div at bounding box center [14, 74] width 14 height 14
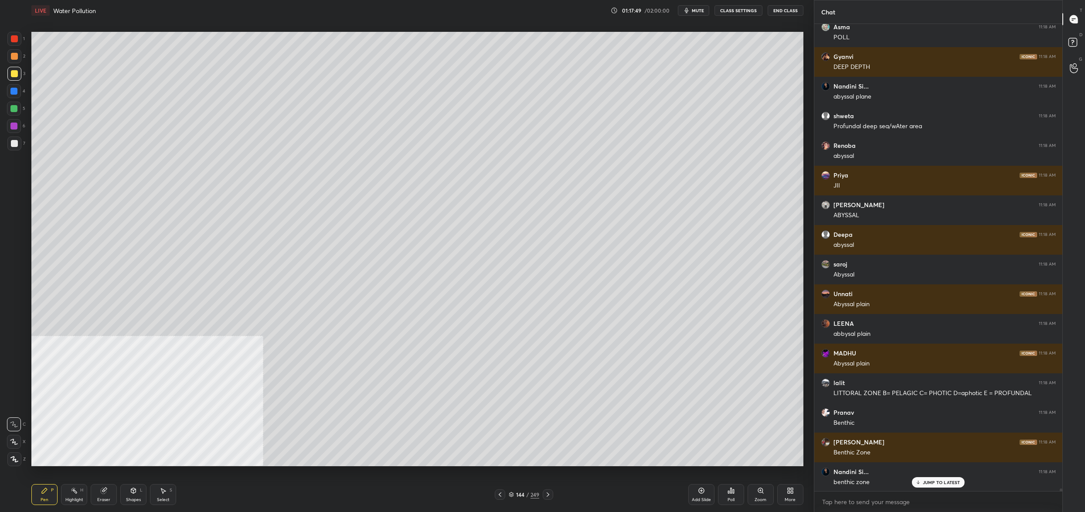
click at [518, 495] on div "144" at bounding box center [520, 494] width 9 height 5
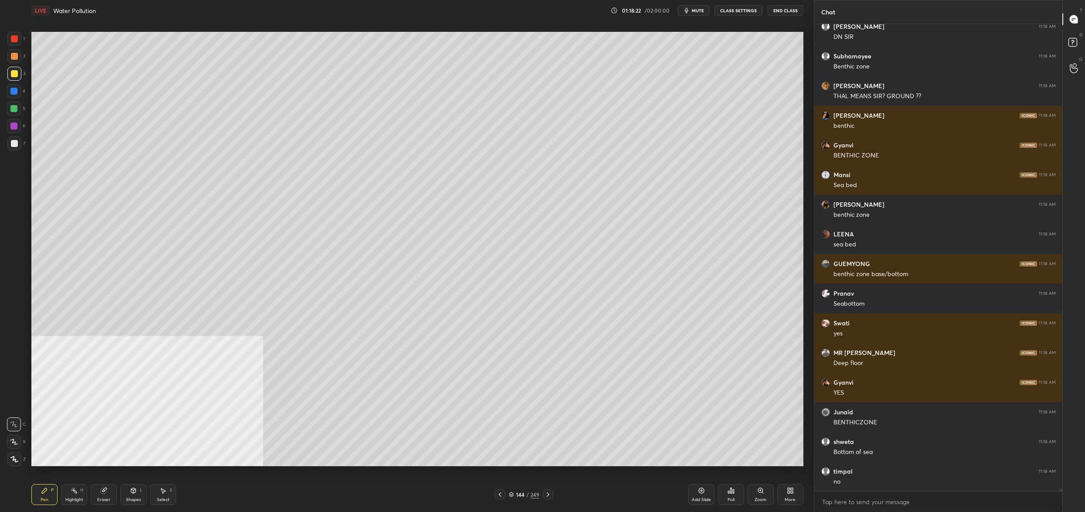
click at [19, 121] on div at bounding box center [14, 126] width 14 height 14
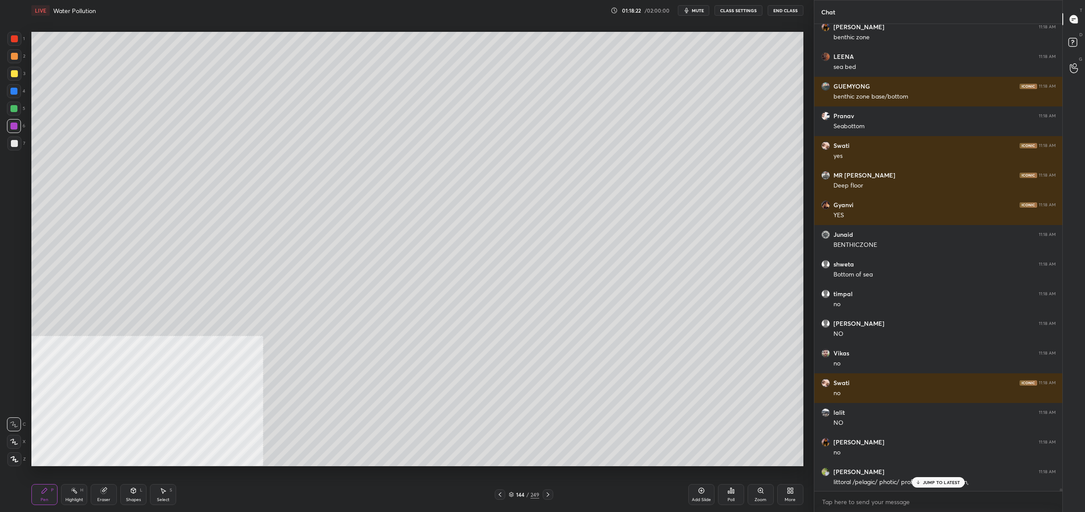
drag, startPoint x: 16, startPoint y: 110, endPoint x: 18, endPoint y: 114, distance: 4.5
click at [16, 109] on div at bounding box center [13, 108] width 7 height 7
drag, startPoint x: 18, startPoint y: 114, endPoint x: 21, endPoint y: 141, distance: 27.2
click at [19, 116] on div "5" at bounding box center [16, 110] width 18 height 17
click at [22, 150] on div "7" at bounding box center [16, 144] width 18 height 17
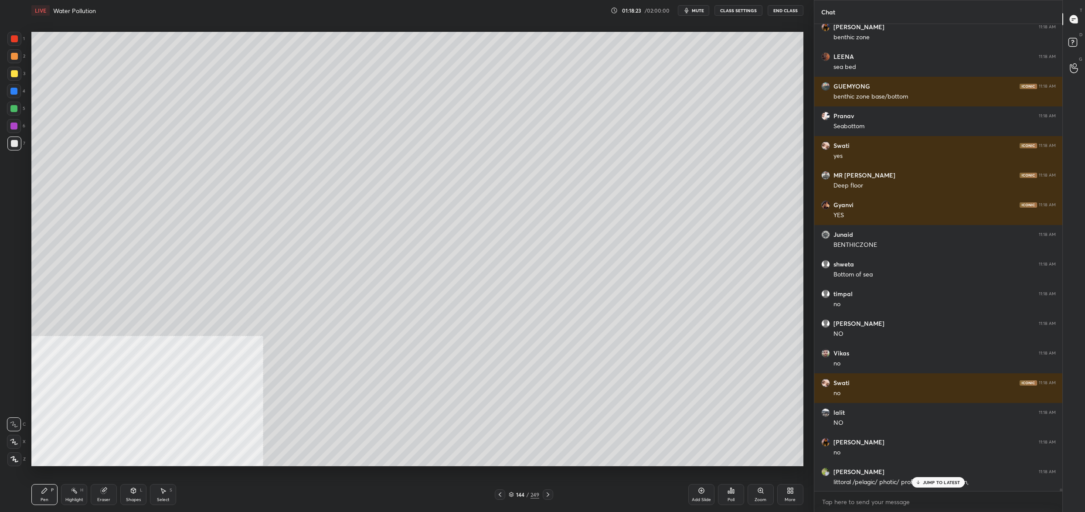
click at [17, 144] on div at bounding box center [14, 143] width 7 height 7
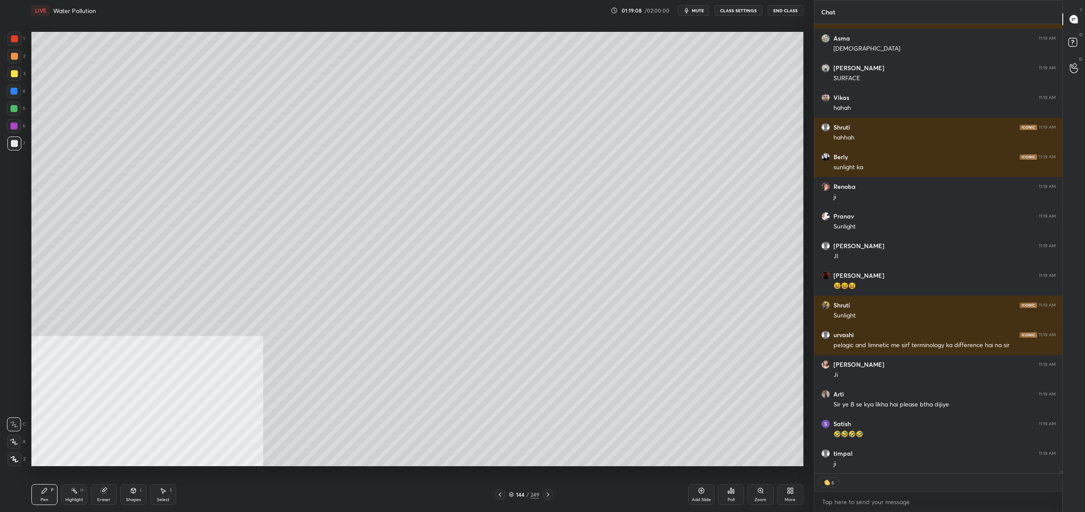
click at [18, 74] on div at bounding box center [14, 74] width 14 height 14
click at [19, 72] on div at bounding box center [14, 74] width 14 height 14
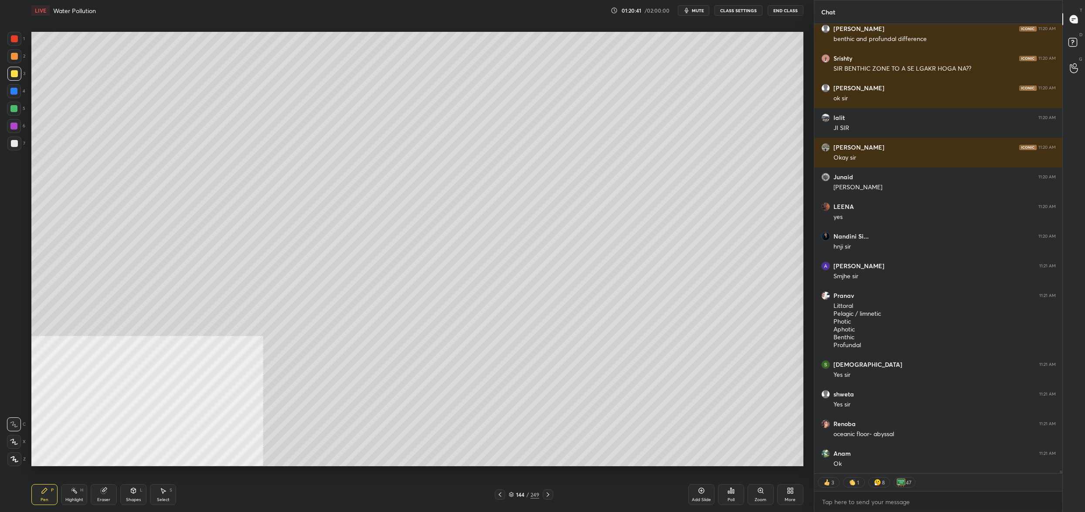
click at [519, 492] on div "144" at bounding box center [520, 494] width 9 height 5
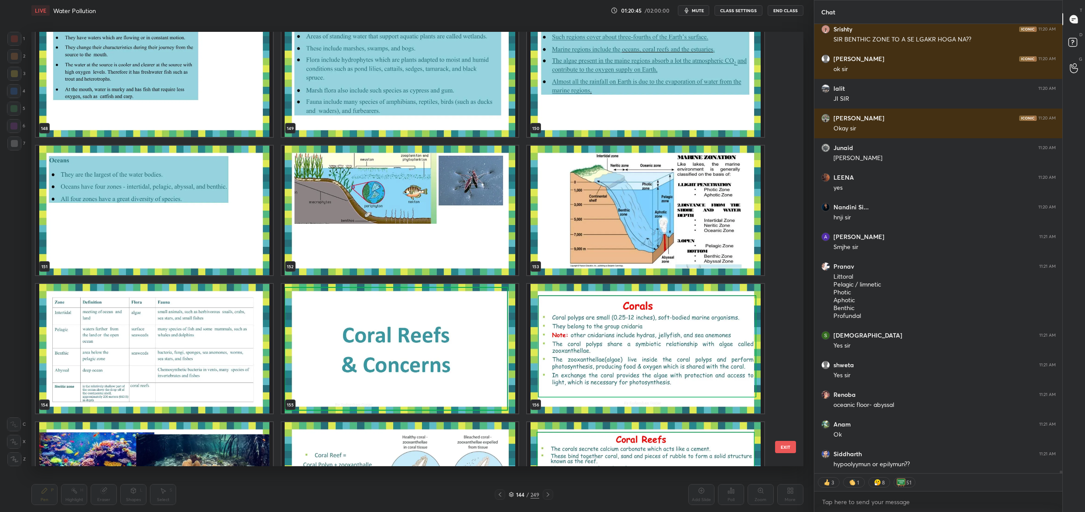
click at [657, 220] on img "grid" at bounding box center [645, 210] width 237 height 129
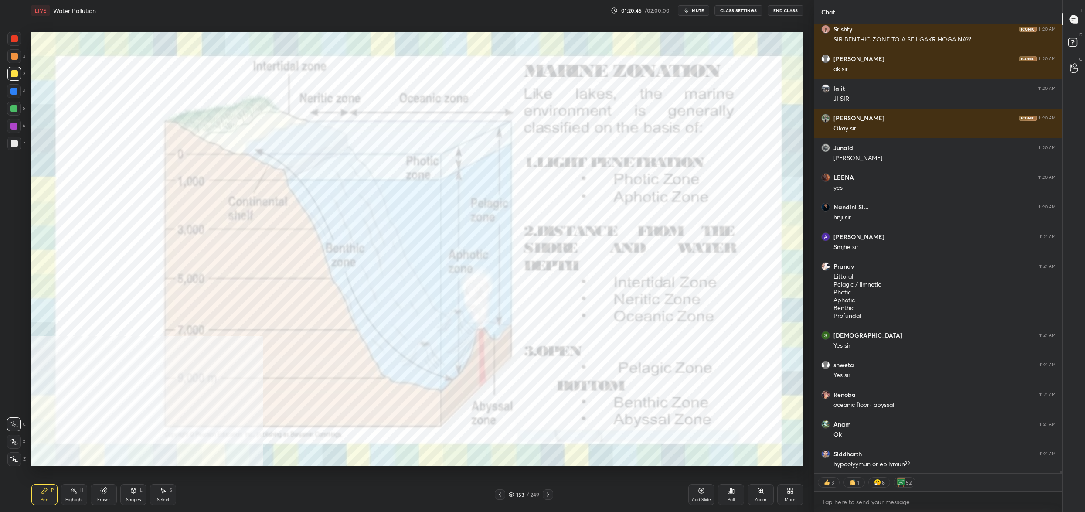
click at [657, 220] on img "grid" at bounding box center [645, 210] width 237 height 129
click at [16, 46] on div "1" at bounding box center [15, 40] width 17 height 17
click at [17, 34] on div at bounding box center [14, 39] width 14 height 14
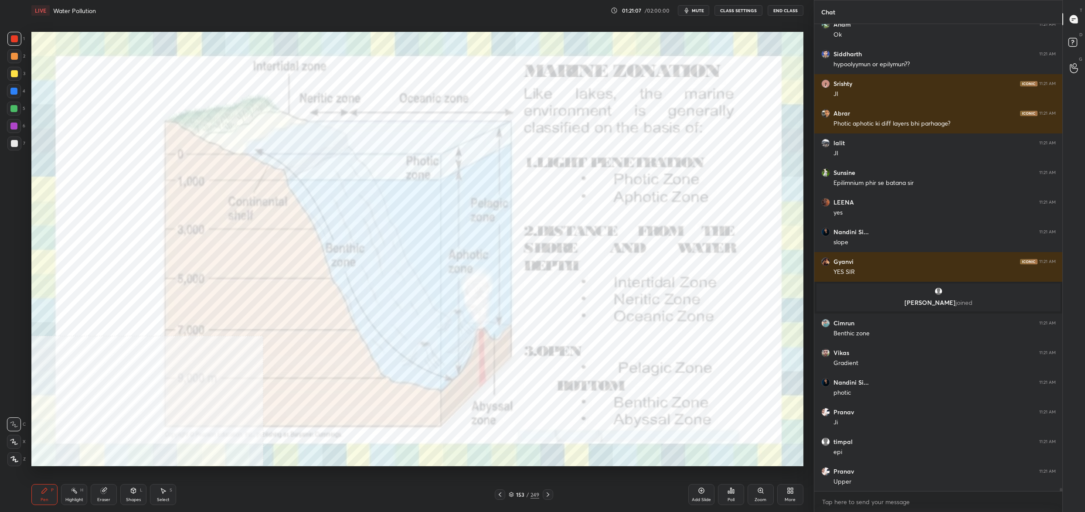
click at [521, 490] on div "153 / 249" at bounding box center [524, 494] width 58 height 10
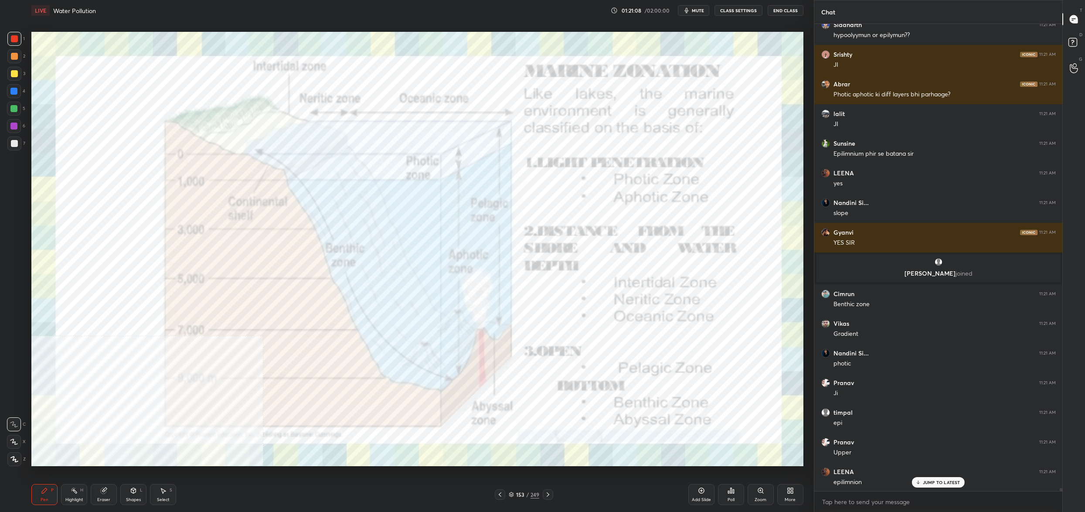
drag, startPoint x: 514, startPoint y: 497, endPoint x: 509, endPoint y: 471, distance: 26.8
click at [514, 498] on div "153 / 249" at bounding box center [524, 494] width 31 height 8
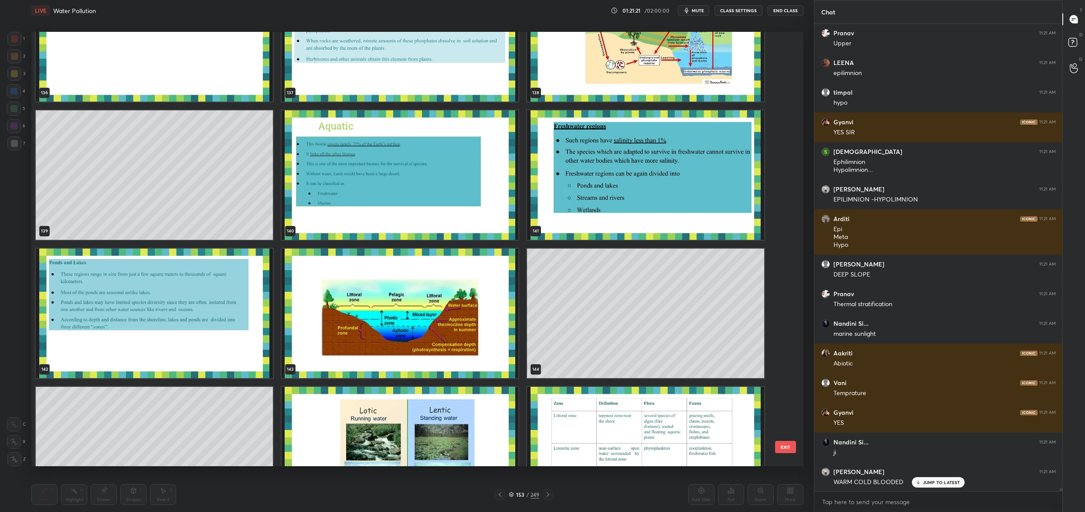
click at [594, 293] on div "133 134 135 136 137 138 139 140 141 142 143 144 145 146 147" at bounding box center [409, 249] width 757 height 434
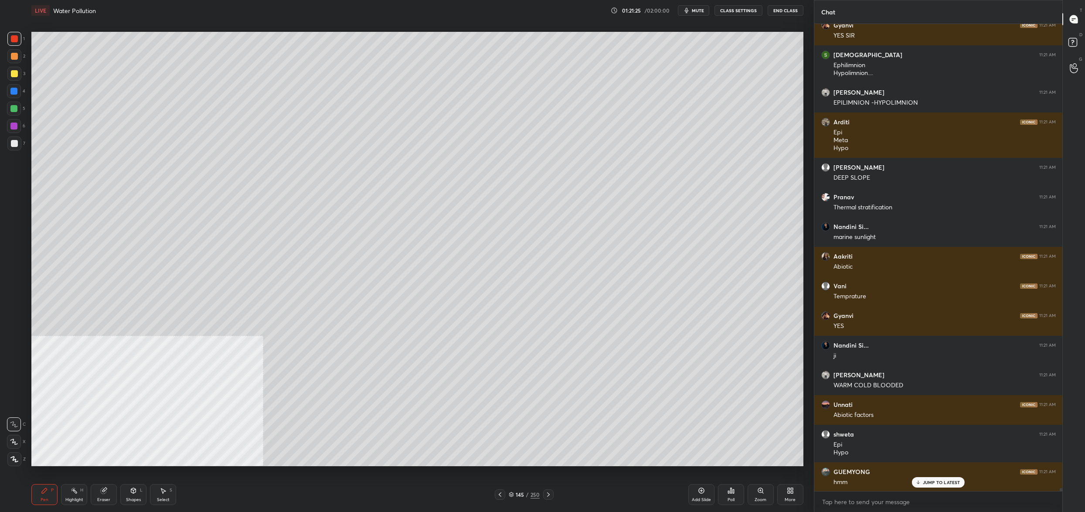
click at [17, 73] on div at bounding box center [14, 74] width 14 height 14
drag, startPoint x: 14, startPoint y: 75, endPoint x: 24, endPoint y: 76, distance: 10.1
click at [14, 75] on div at bounding box center [14, 73] width 7 height 7
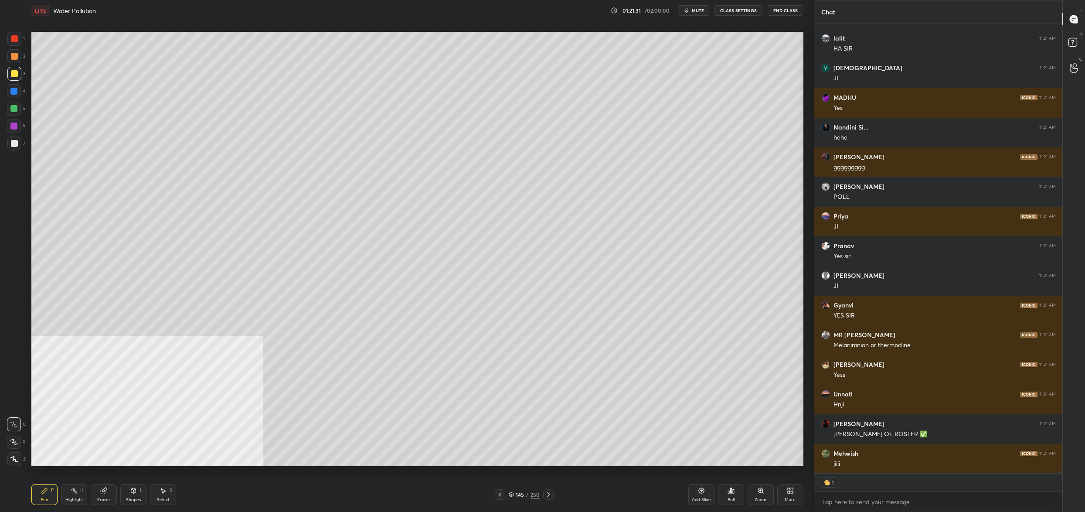
drag, startPoint x: 12, startPoint y: 78, endPoint x: 15, endPoint y: 71, distance: 8.4
click at [14, 76] on div at bounding box center [14, 74] width 14 height 14
click at [10, 48] on div "1" at bounding box center [15, 40] width 17 height 17
click at [14, 40] on div at bounding box center [14, 38] width 7 height 7
drag, startPoint x: 14, startPoint y: 40, endPoint x: 20, endPoint y: 44, distance: 7.3
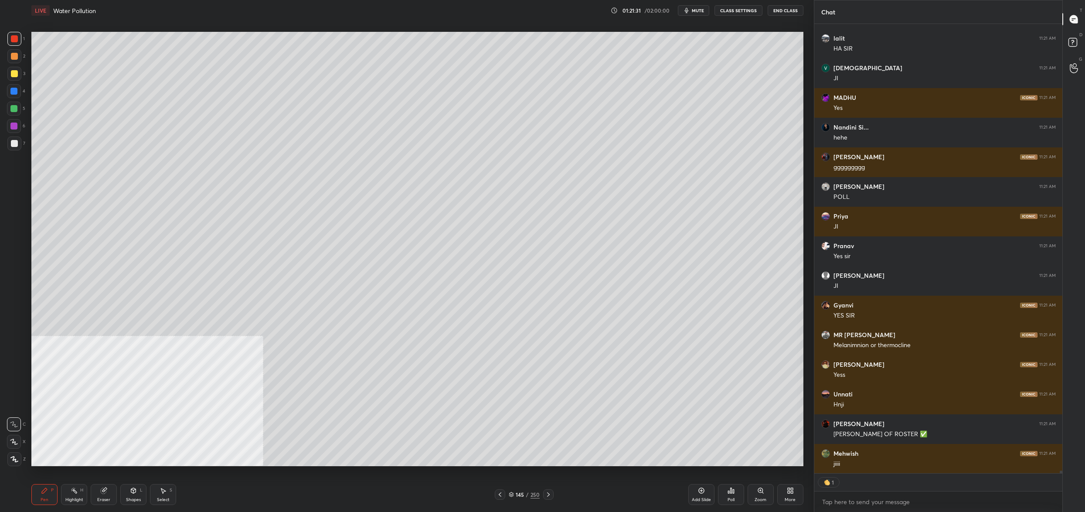
click at [14, 40] on div at bounding box center [14, 38] width 7 height 7
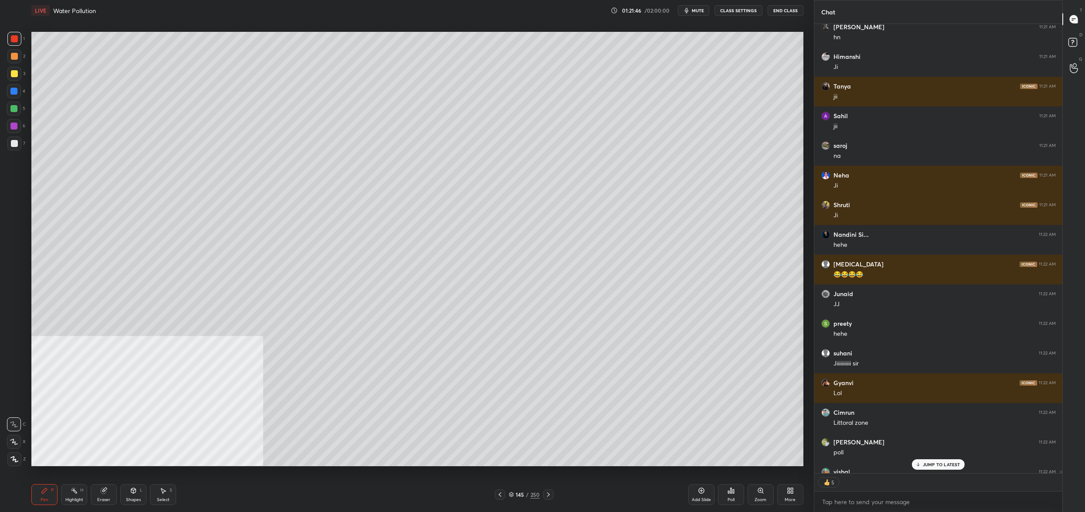
drag, startPoint x: 10, startPoint y: 145, endPoint x: 15, endPoint y: 142, distance: 5.7
click at [11, 145] on div at bounding box center [14, 143] width 7 height 7
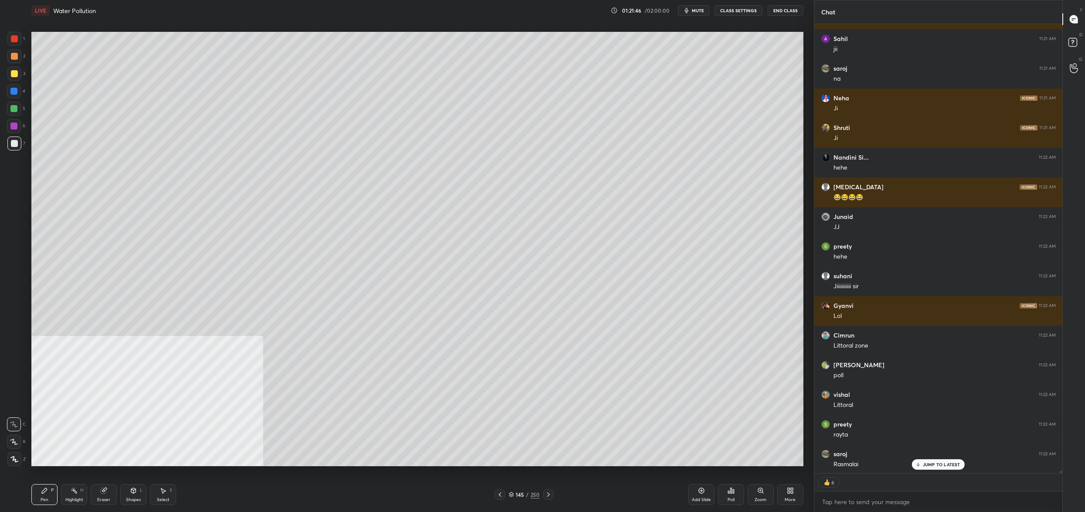
drag, startPoint x: 15, startPoint y: 142, endPoint x: 25, endPoint y: 143, distance: 10.2
click at [15, 142] on div at bounding box center [14, 143] width 7 height 7
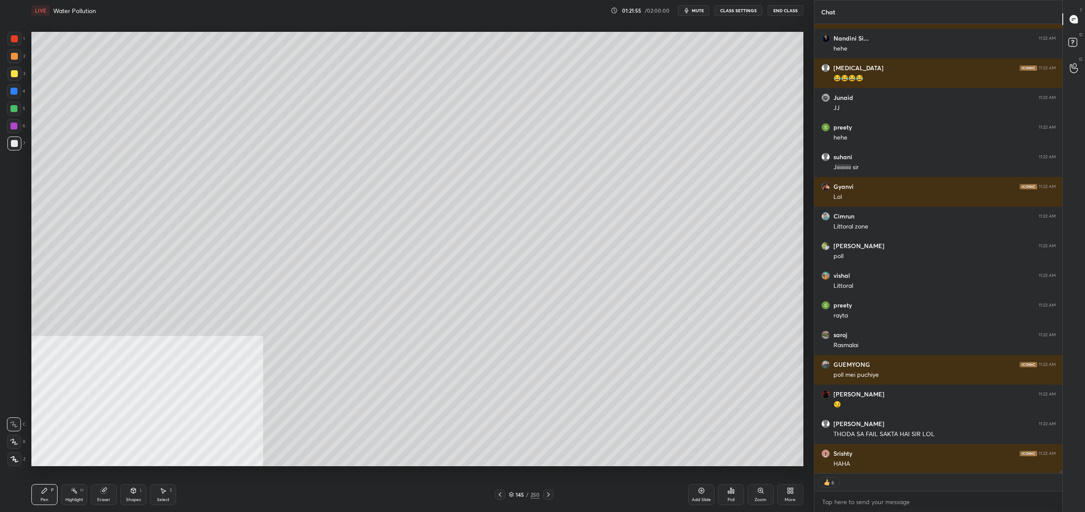
click at [95, 496] on div "Eraser" at bounding box center [104, 494] width 26 height 21
click at [108, 496] on div "Eraser" at bounding box center [104, 494] width 26 height 21
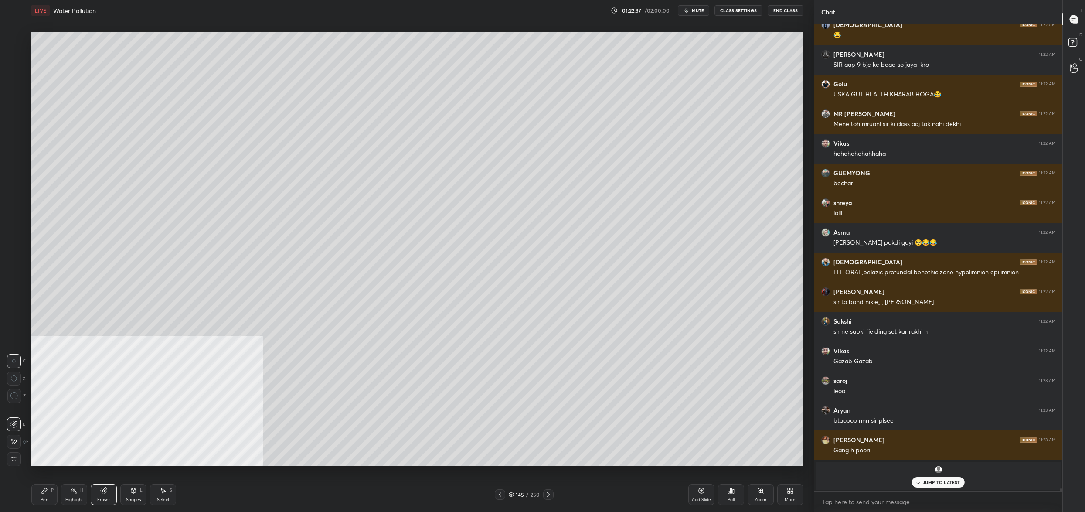
click at [35, 498] on div "Pen P" at bounding box center [44, 494] width 26 height 21
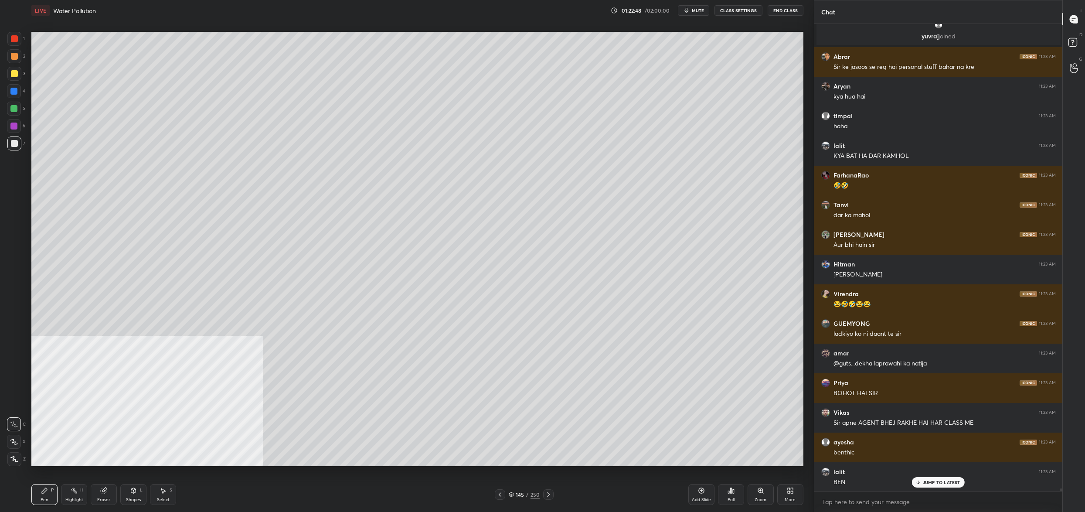
drag, startPoint x: 21, startPoint y: 107, endPoint x: 13, endPoint y: 110, distance: 8.4
click at [20, 107] on div "5" at bounding box center [16, 109] width 18 height 14
click at [13, 110] on div at bounding box center [13, 108] width 7 height 7
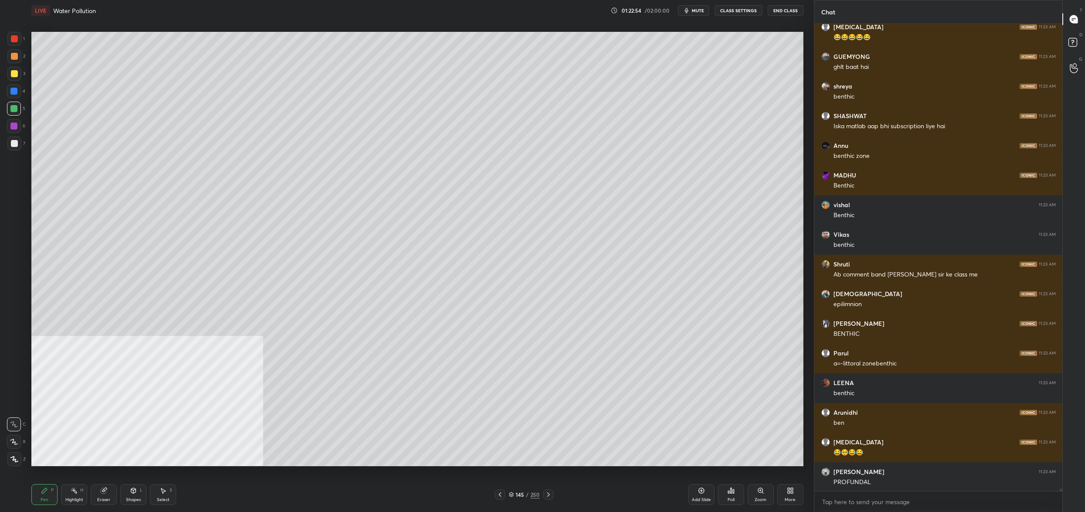
drag, startPoint x: 16, startPoint y: 151, endPoint x: 20, endPoint y: 135, distance: 17.1
click at [16, 152] on div "7" at bounding box center [16, 144] width 18 height 17
click at [17, 89] on div at bounding box center [14, 91] width 14 height 14
click at [19, 87] on div at bounding box center [14, 91] width 14 height 14
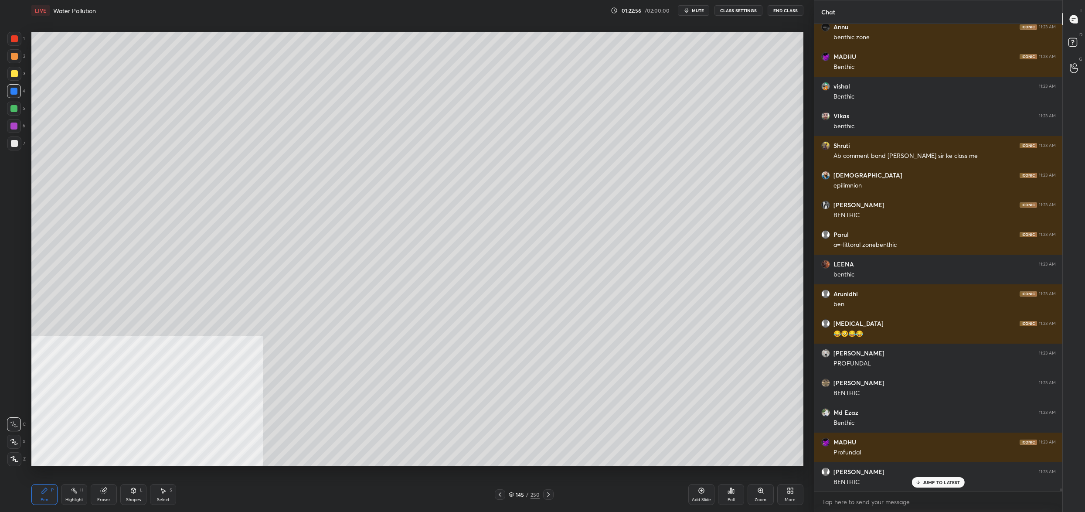
drag, startPoint x: 15, startPoint y: 75, endPoint x: 14, endPoint y: 70, distance: 5.0
click at [13, 71] on div at bounding box center [14, 73] width 7 height 7
drag, startPoint x: 14, startPoint y: 70, endPoint x: 18, endPoint y: 72, distance: 5.1
click at [18, 72] on div at bounding box center [14, 74] width 14 height 14
click at [14, 40] on div at bounding box center [14, 38] width 7 height 7
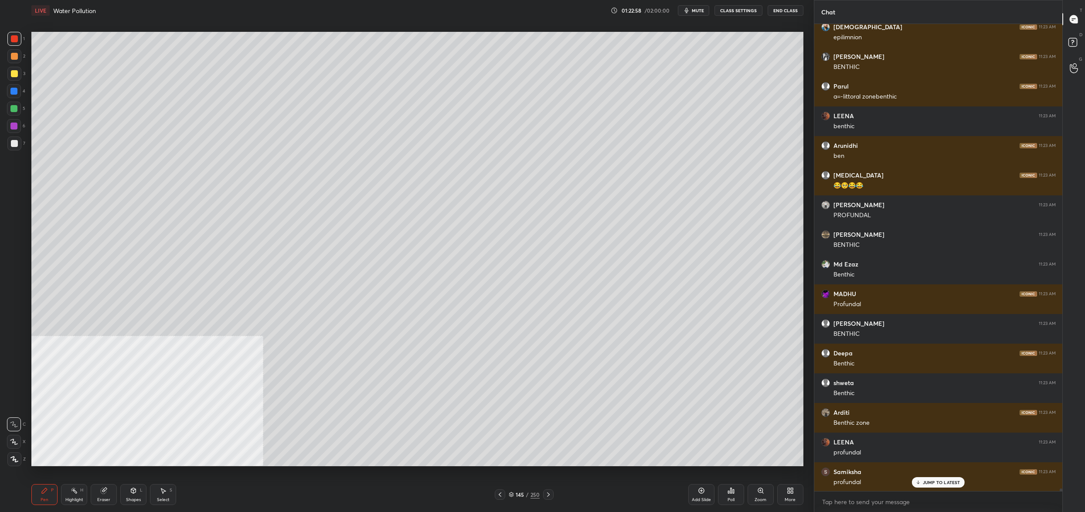
drag, startPoint x: 14, startPoint y: 37, endPoint x: 29, endPoint y: 41, distance: 16.0
click at [17, 38] on div at bounding box center [14, 38] width 7 height 7
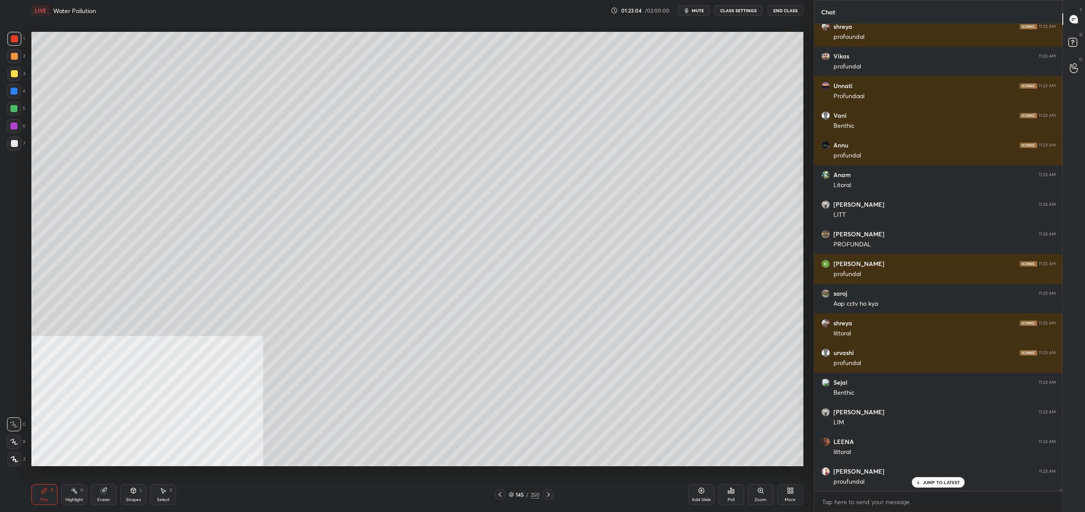
click at [19, 93] on div at bounding box center [14, 91] width 14 height 14
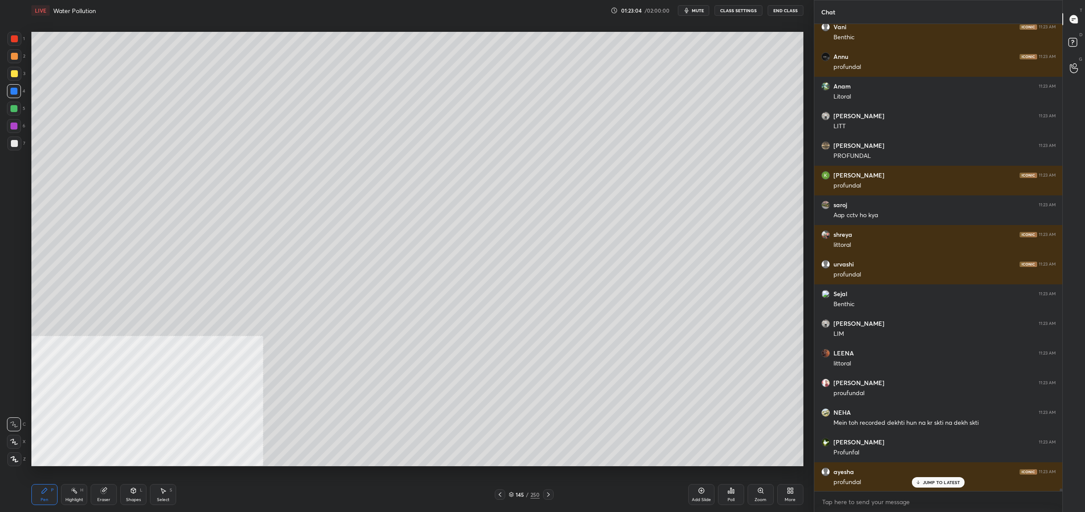
click at [17, 103] on div at bounding box center [14, 109] width 14 height 14
drag, startPoint x: 17, startPoint y: 103, endPoint x: 29, endPoint y: 106, distance: 11.9
click at [17, 103] on div at bounding box center [14, 109] width 14 height 14
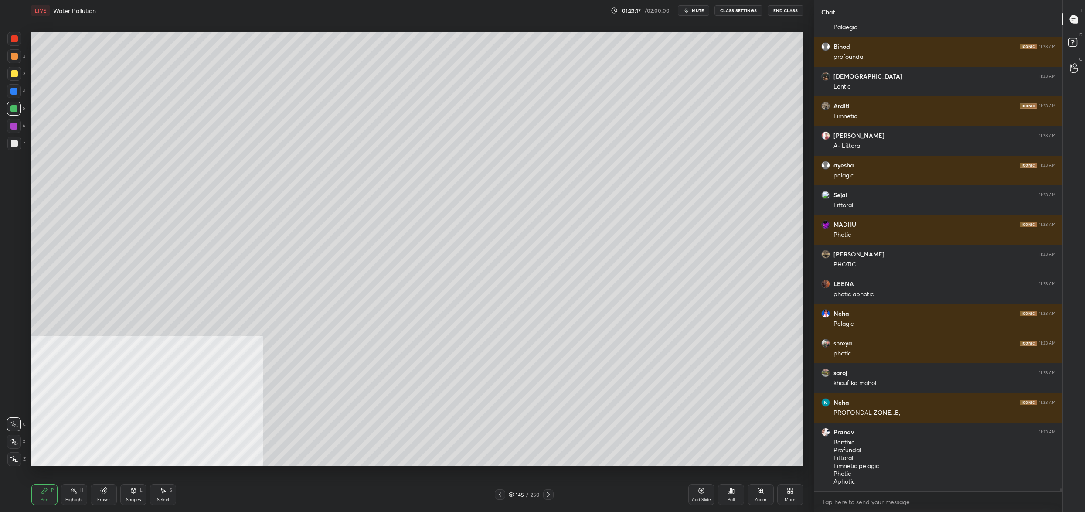
click at [735, 490] on div "Poll" at bounding box center [731, 494] width 26 height 21
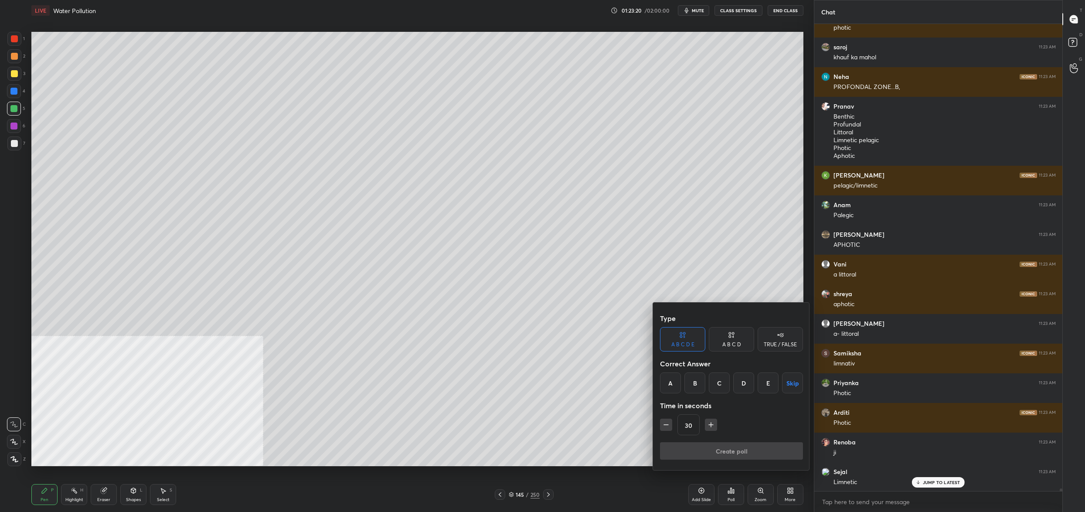
drag, startPoint x: 666, startPoint y: 384, endPoint x: 666, endPoint y: 379, distance: 5.2
click at [666, 384] on div "A" at bounding box center [670, 382] width 21 height 21
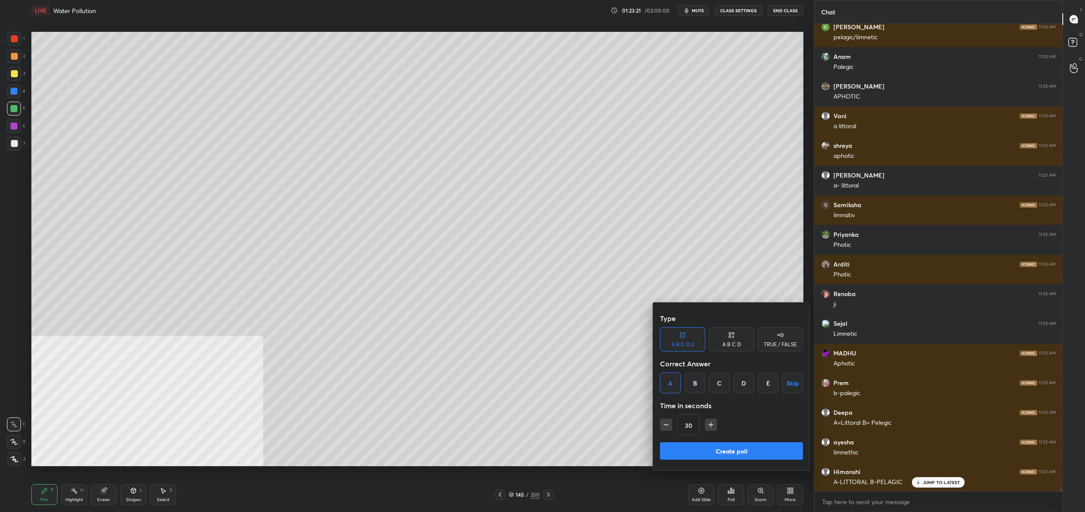
drag, startPoint x: 688, startPoint y: 444, endPoint x: 681, endPoint y: 442, distance: 7.9
click at [688, 444] on button "Create poll" at bounding box center [731, 450] width 143 height 17
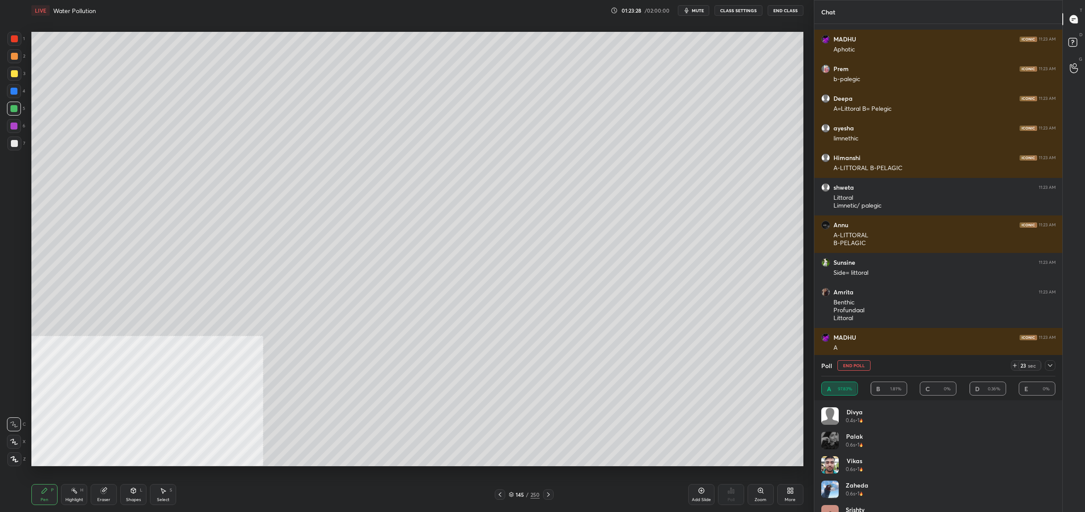
click at [854, 364] on button "End Poll" at bounding box center [853, 365] width 33 height 10
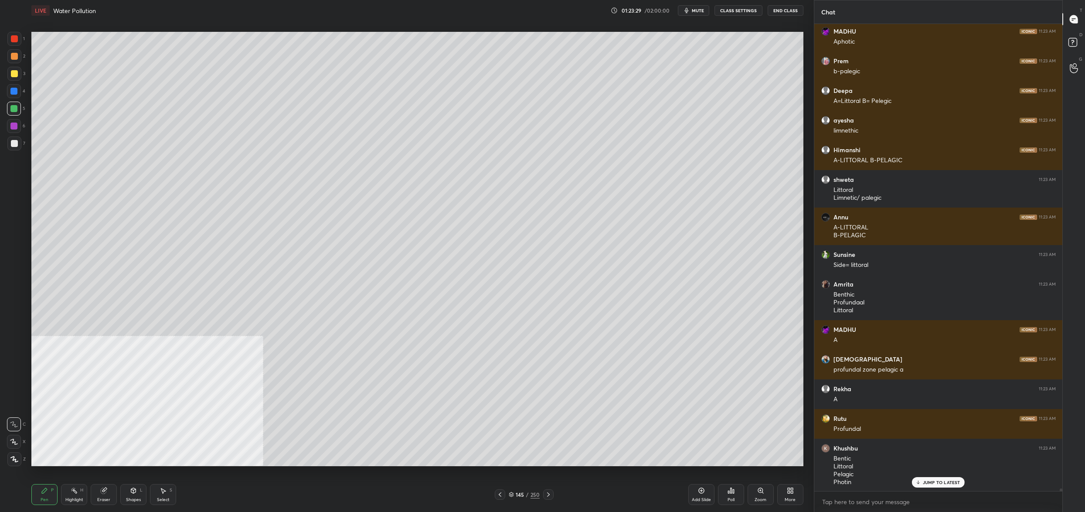
click at [732, 499] on div "Poll" at bounding box center [731, 499] width 7 height 4
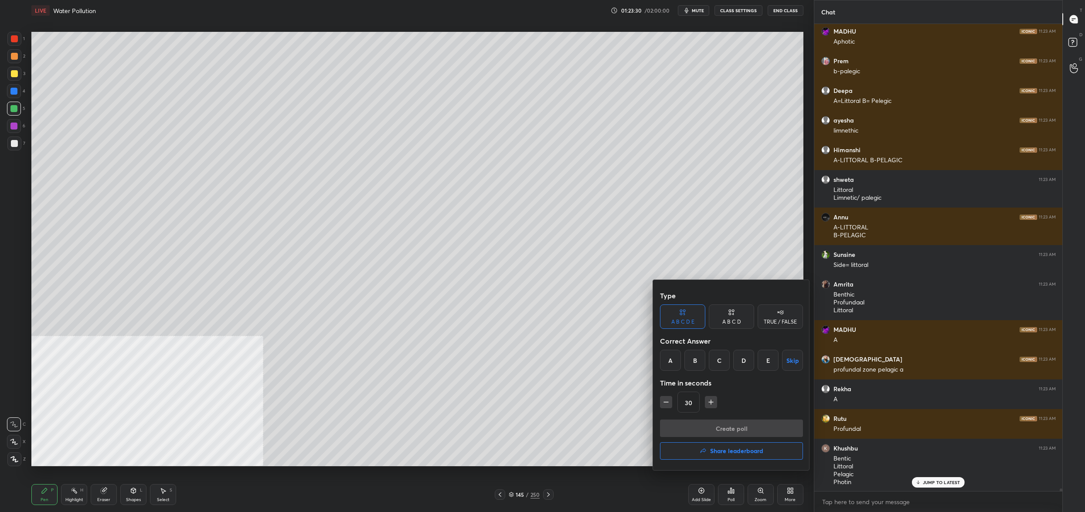
drag, startPoint x: 697, startPoint y: 356, endPoint x: 701, endPoint y: 375, distance: 19.9
click at [697, 356] on div "B" at bounding box center [694, 360] width 21 height 21
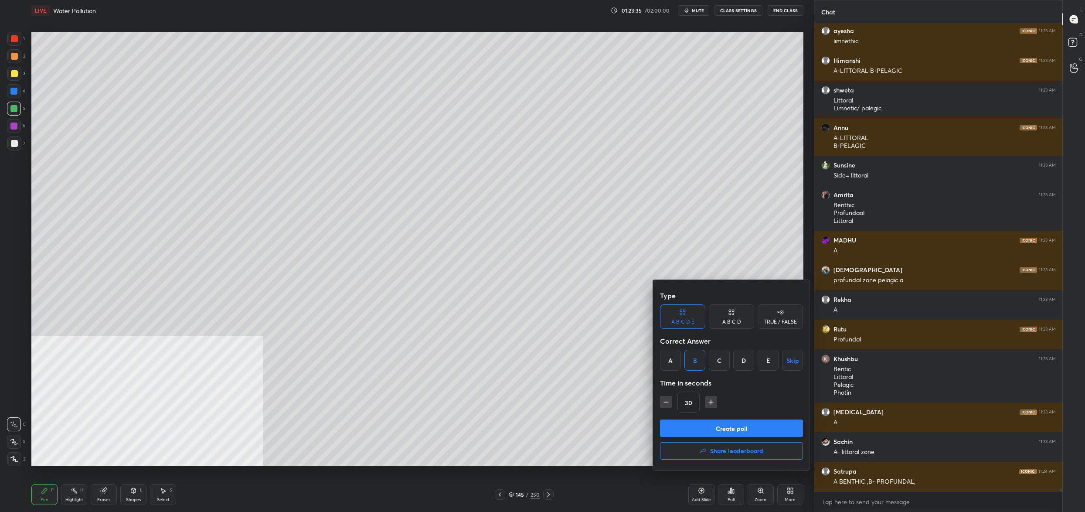
drag, startPoint x: 712, startPoint y: 427, endPoint x: 716, endPoint y: 426, distance: 5.0
click at [716, 428] on button "Create poll" at bounding box center [731, 427] width 143 height 17
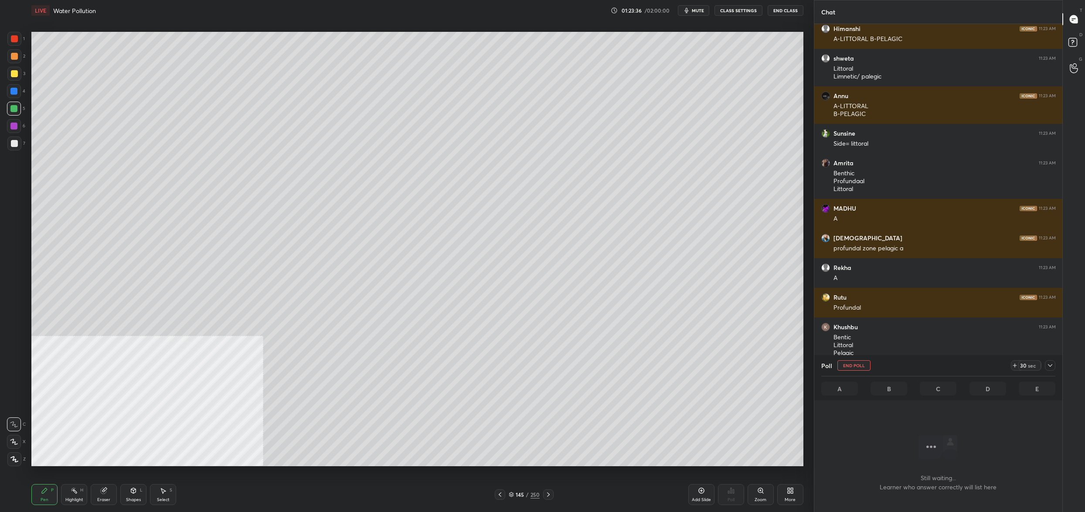
click at [511, 496] on icon at bounding box center [511, 494] width 5 height 5
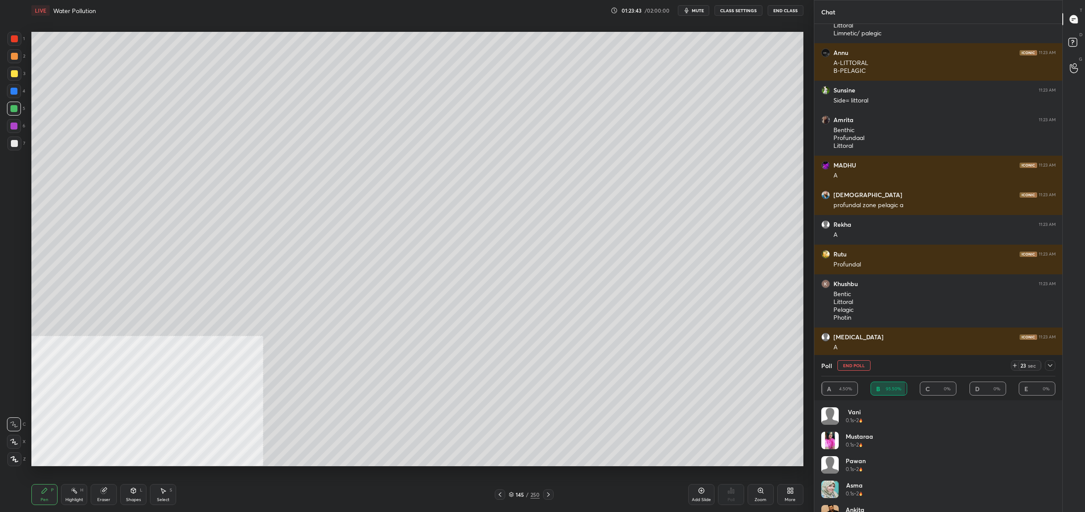
drag, startPoint x: 859, startPoint y: 363, endPoint x: 853, endPoint y: 363, distance: 5.7
click at [859, 364] on button "End Poll" at bounding box center [853, 365] width 33 height 10
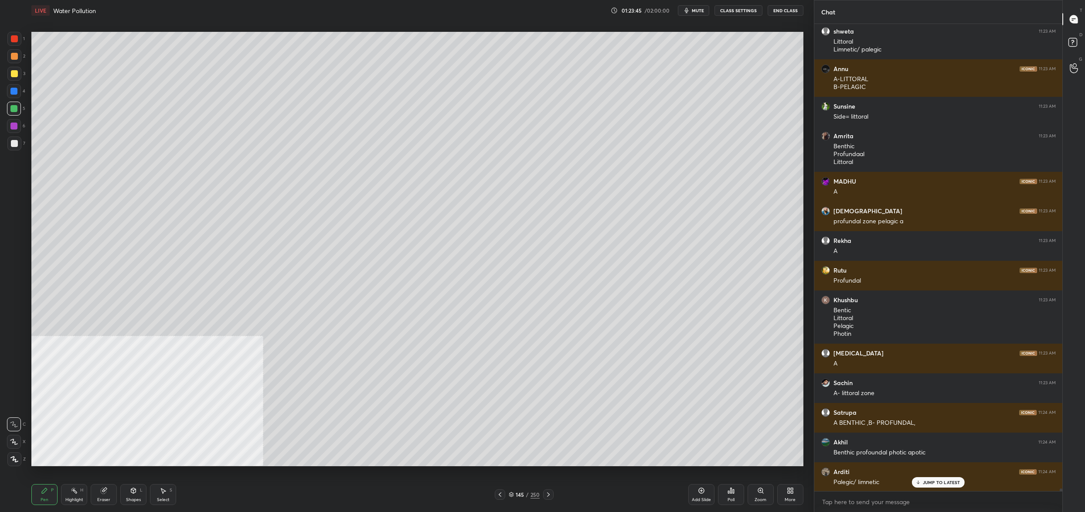
click at [728, 497] on div "Poll" at bounding box center [731, 499] width 7 height 4
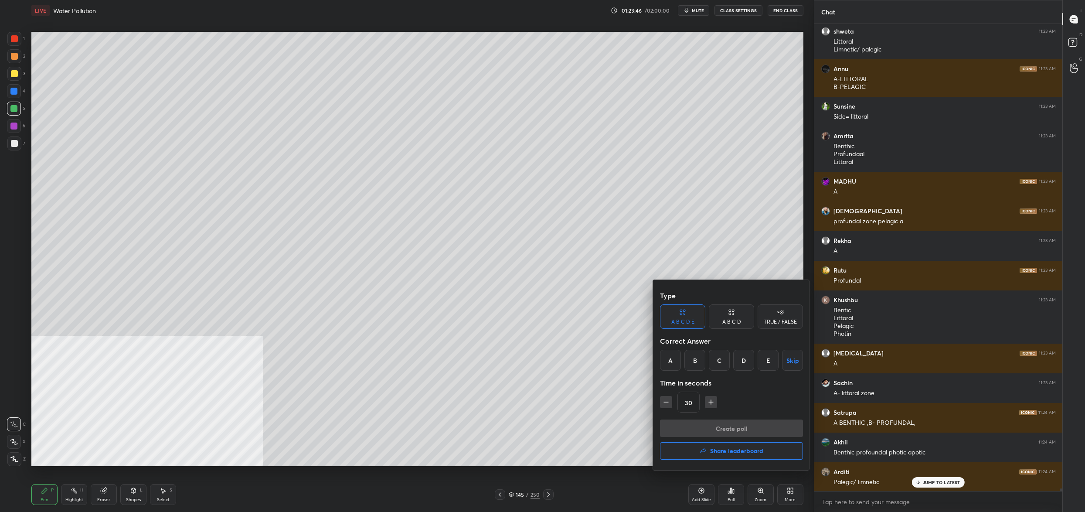
click at [671, 361] on div "A" at bounding box center [670, 360] width 21 height 21
drag, startPoint x: 704, startPoint y: 436, endPoint x: 704, endPoint y: 440, distance: 4.8
click at [706, 436] on button "Create poll" at bounding box center [731, 427] width 143 height 17
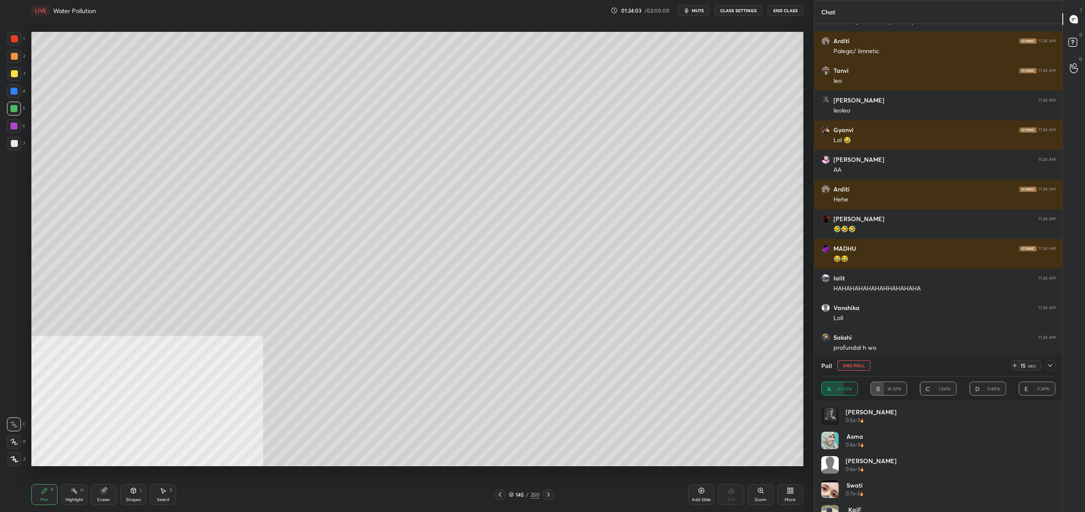
click at [856, 359] on div "Poll End Poll 15 sec" at bounding box center [938, 365] width 234 height 21
drag, startPoint x: 854, startPoint y: 364, endPoint x: 848, endPoint y: 367, distance: 6.8
click at [854, 364] on button "End Poll" at bounding box center [853, 365] width 33 height 10
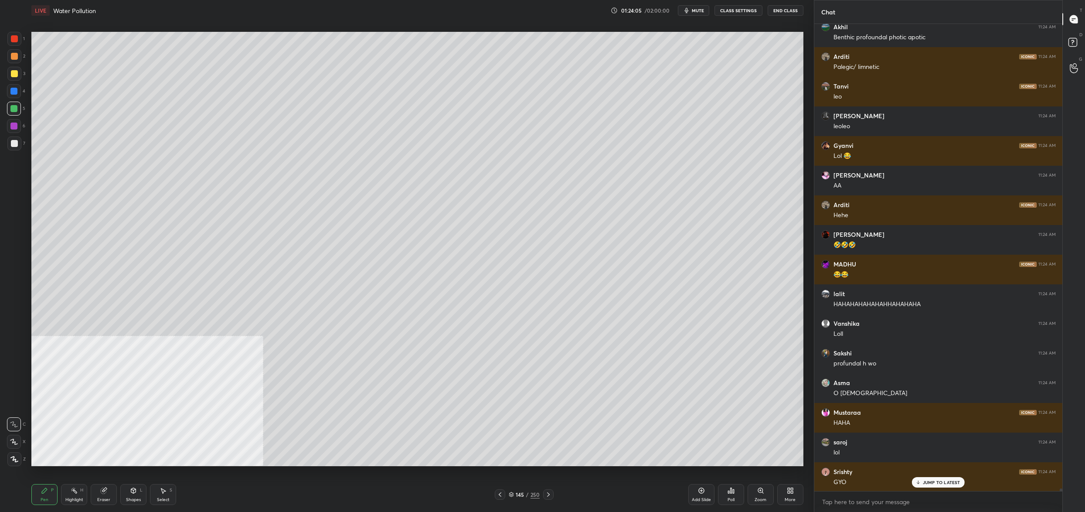
click at [731, 495] on div "Poll" at bounding box center [731, 494] width 26 height 21
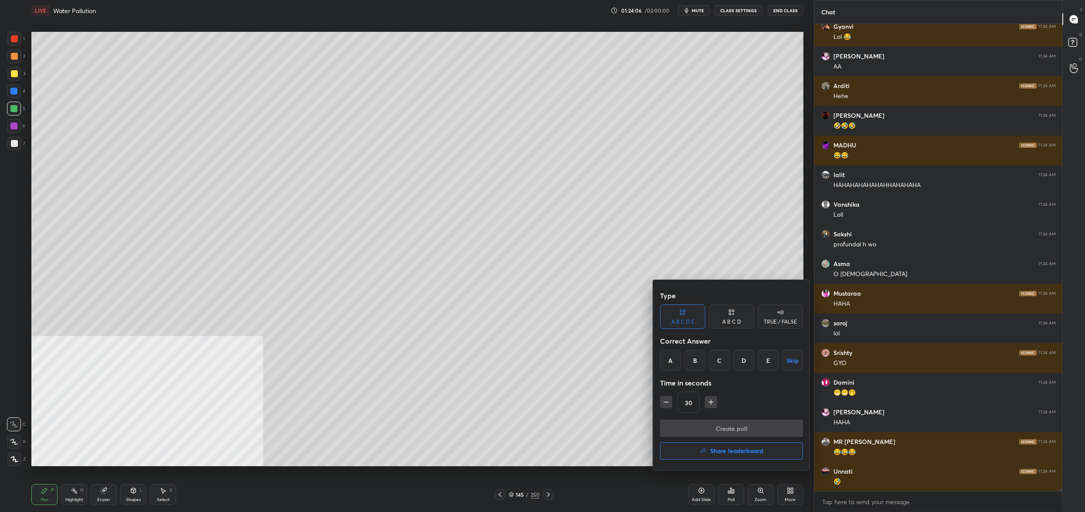
click at [613, 364] on div at bounding box center [542, 256] width 1085 height 512
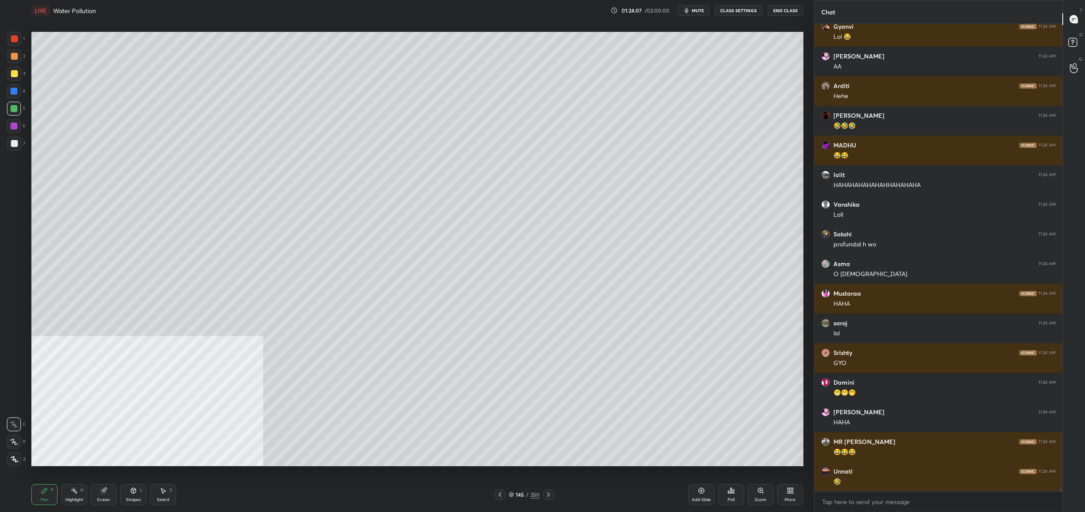
click at [732, 495] on div "Poll" at bounding box center [731, 494] width 26 height 21
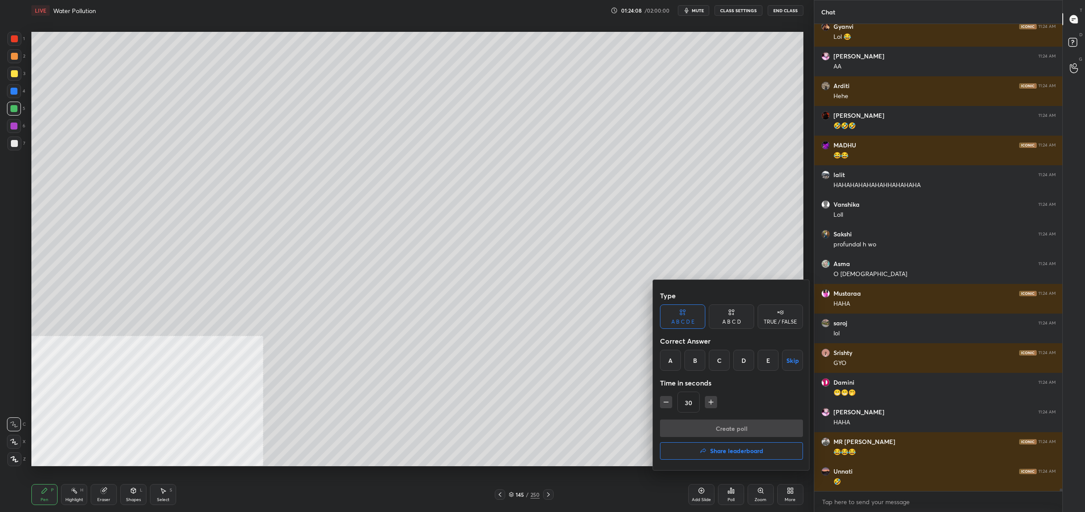
drag, startPoint x: 674, startPoint y: 357, endPoint x: 681, endPoint y: 382, distance: 26.0
click at [675, 357] on div "A" at bounding box center [670, 360] width 21 height 21
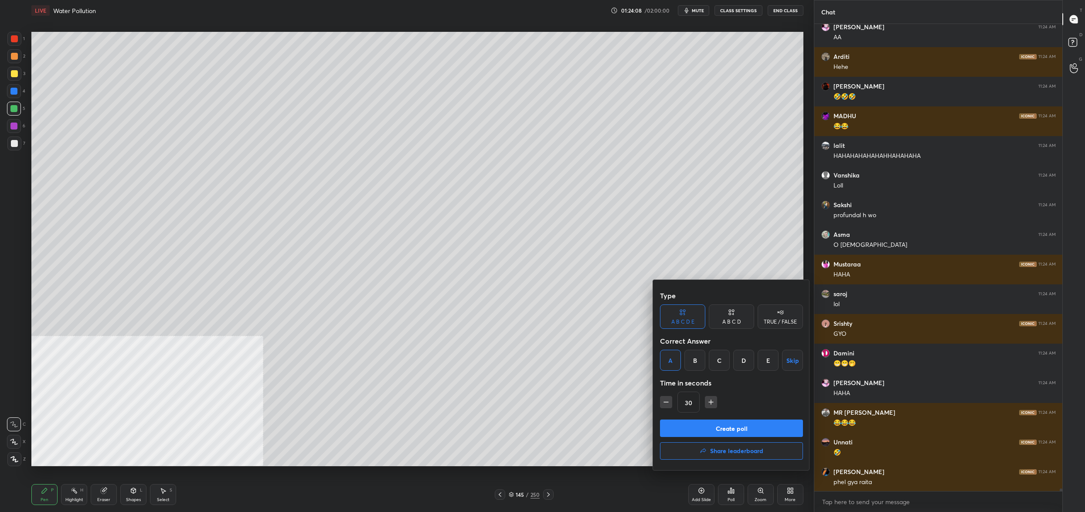
click at [701, 432] on button "Create poll" at bounding box center [731, 427] width 143 height 17
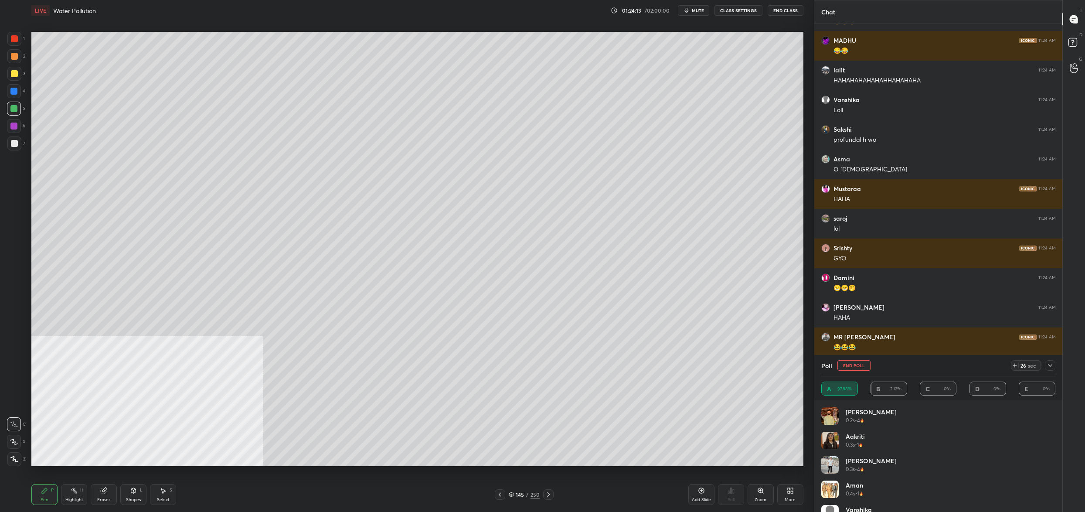
drag, startPoint x: 857, startPoint y: 363, endPoint x: 851, endPoint y: 372, distance: 11.3
click at [857, 363] on button "End Poll" at bounding box center [853, 365] width 33 height 10
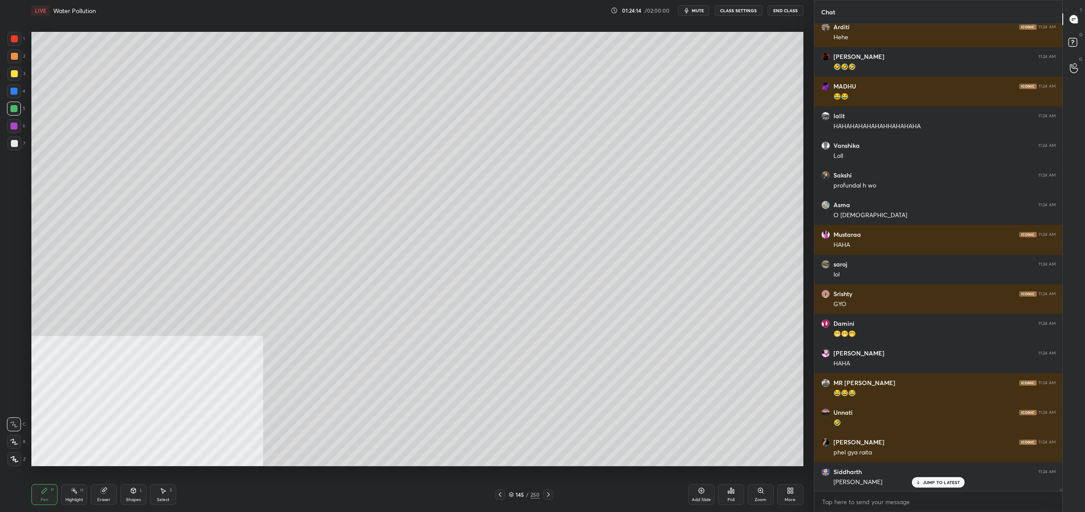
click at [735, 495] on div "Poll" at bounding box center [731, 494] width 26 height 21
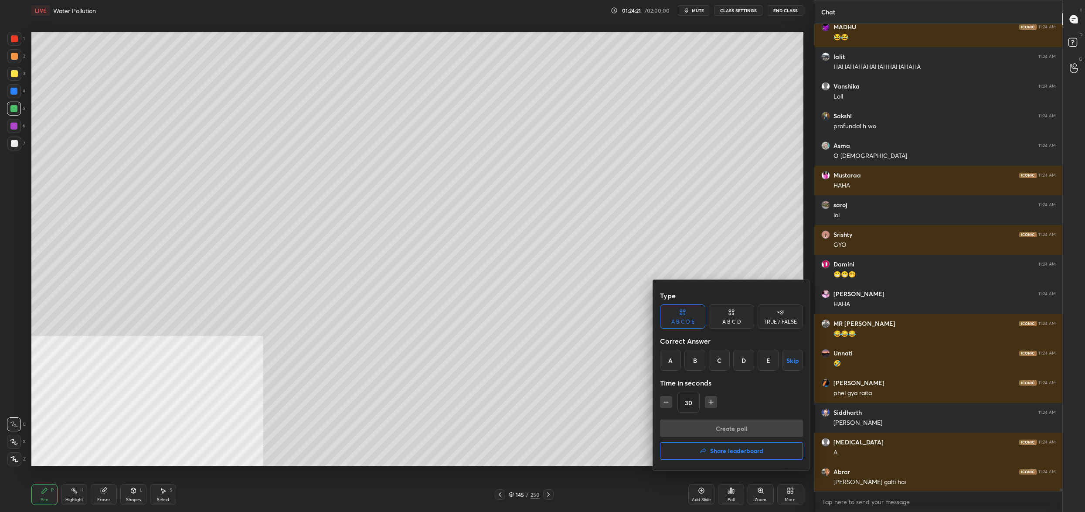
click at [705, 362] on div "A B C D E Skip" at bounding box center [731, 360] width 143 height 21
click at [698, 359] on div "B" at bounding box center [694, 360] width 21 height 21
click at [710, 429] on button "Create poll" at bounding box center [731, 427] width 143 height 17
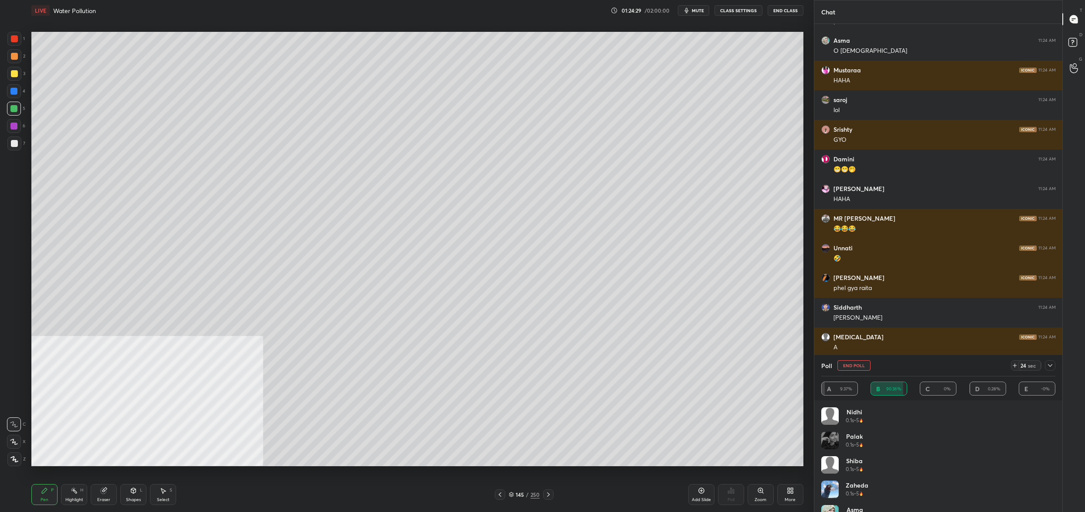
click at [865, 364] on button "End Poll" at bounding box center [853, 365] width 33 height 10
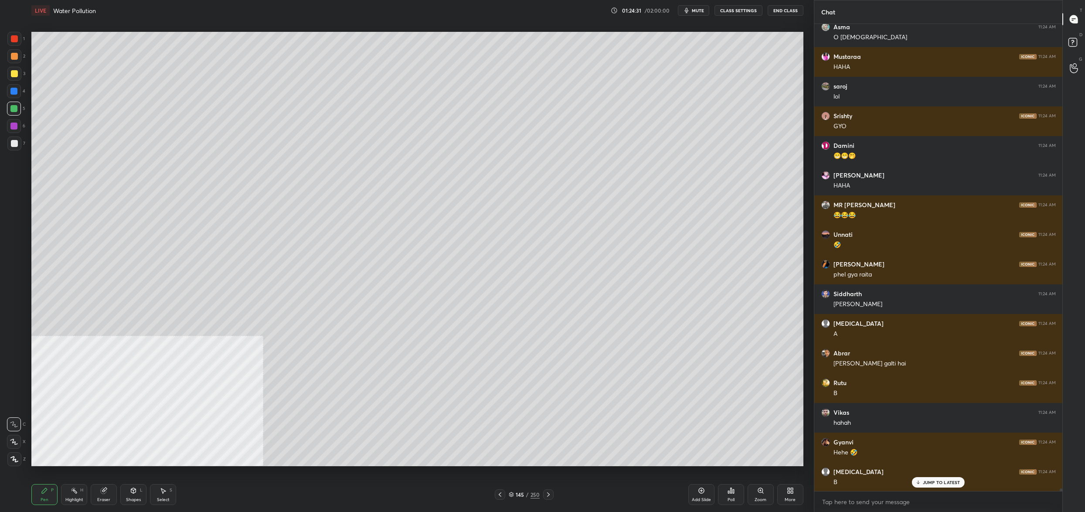
click at [739, 493] on div "Poll" at bounding box center [731, 494] width 26 height 21
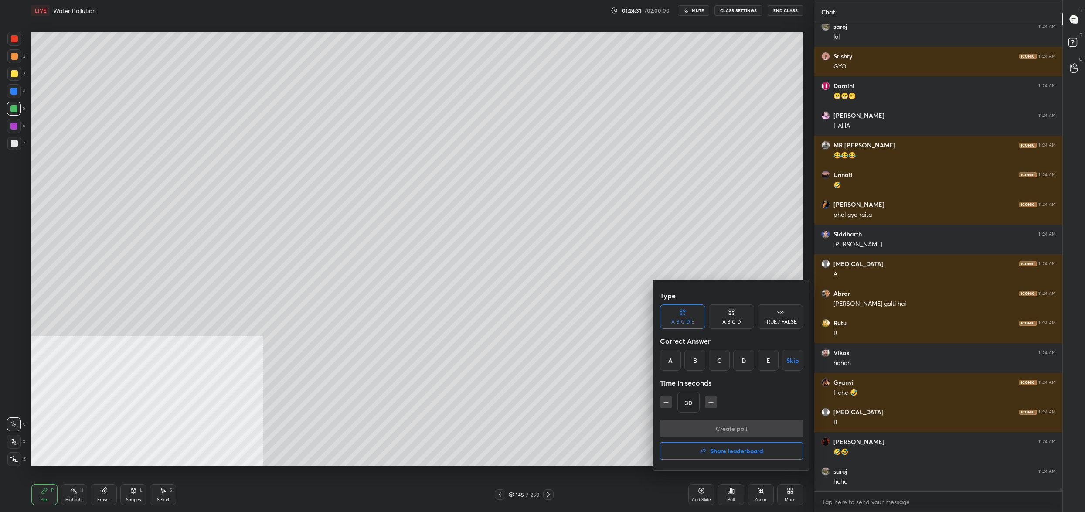
click at [696, 358] on div "B" at bounding box center [694, 360] width 21 height 21
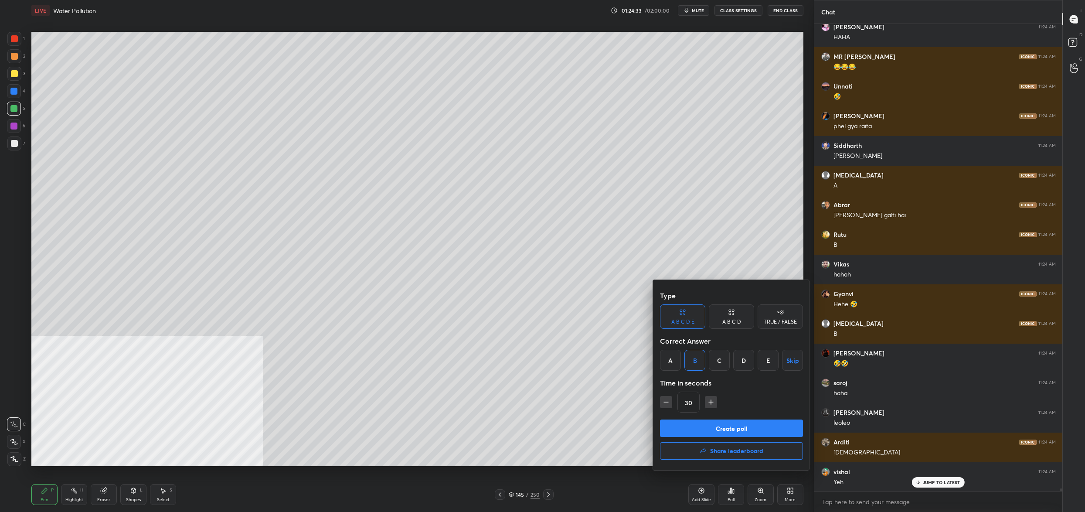
click at [718, 424] on button "Create poll" at bounding box center [731, 427] width 143 height 17
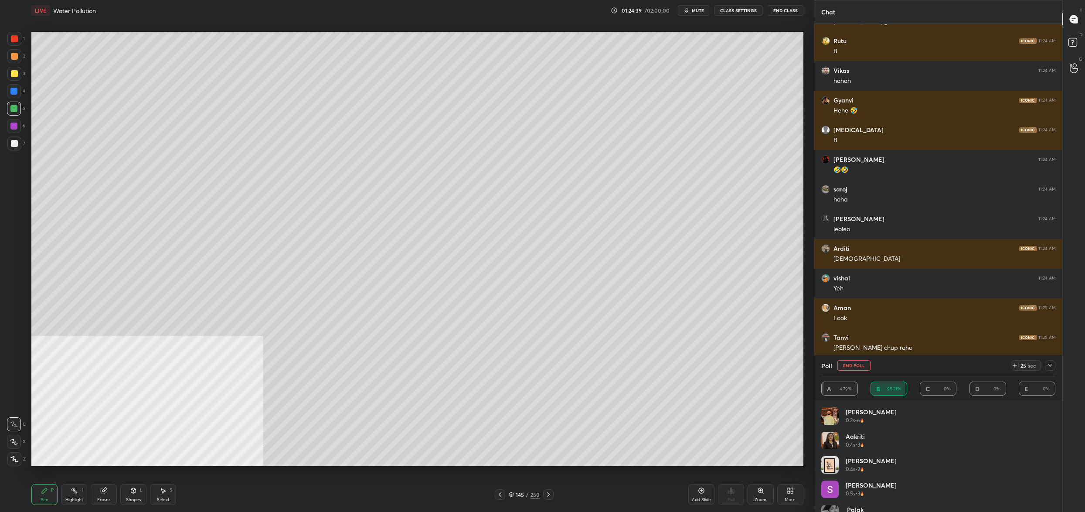
click at [858, 361] on button "End Poll" at bounding box center [853, 365] width 33 height 10
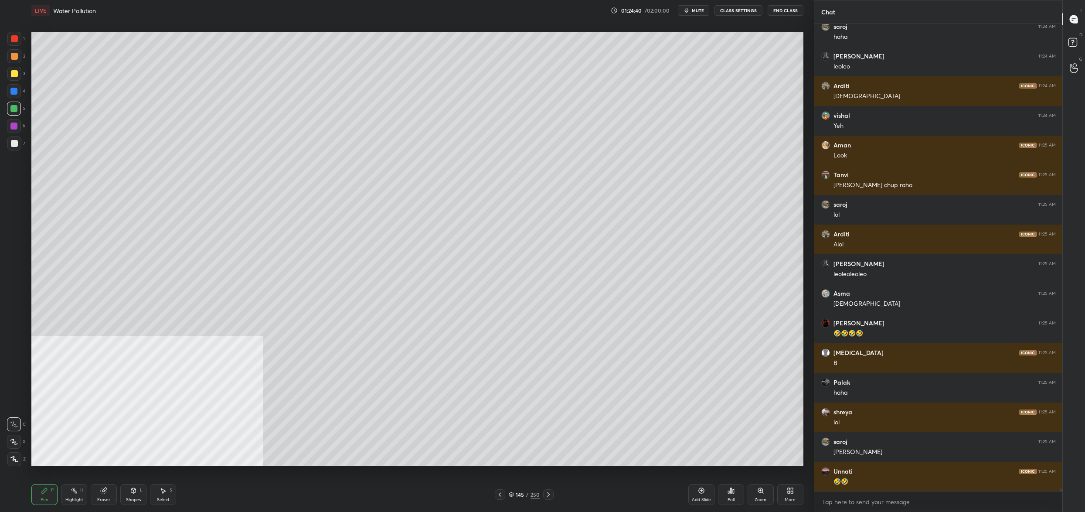
click at [730, 502] on div "Poll" at bounding box center [731, 499] width 7 height 4
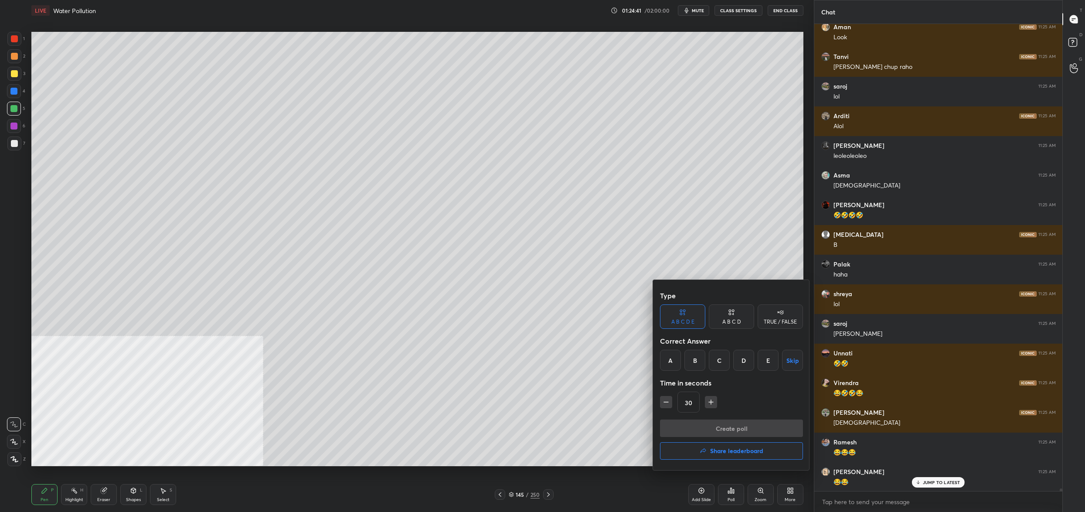
click at [671, 356] on div "A" at bounding box center [670, 360] width 21 height 21
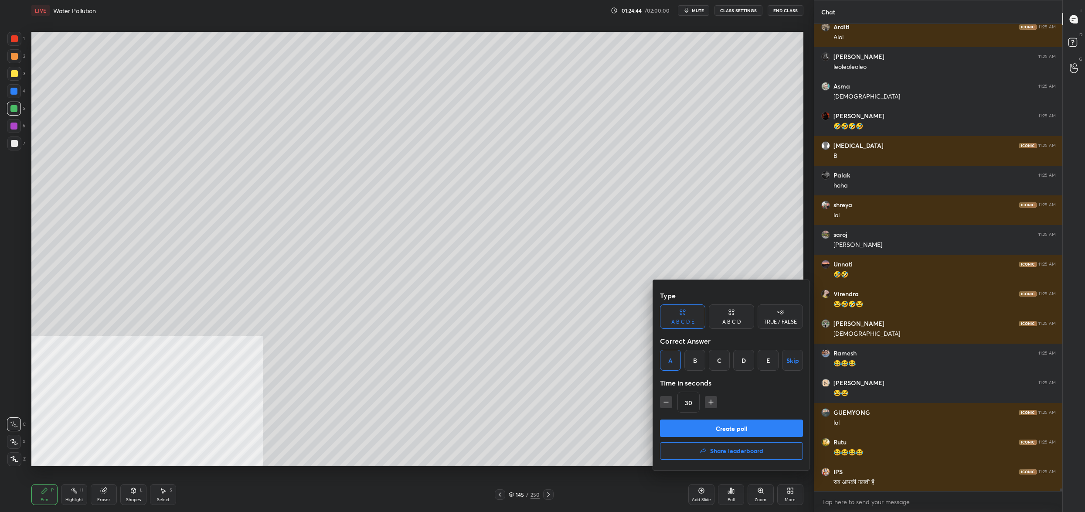
click at [756, 420] on button "Create poll" at bounding box center [731, 427] width 143 height 17
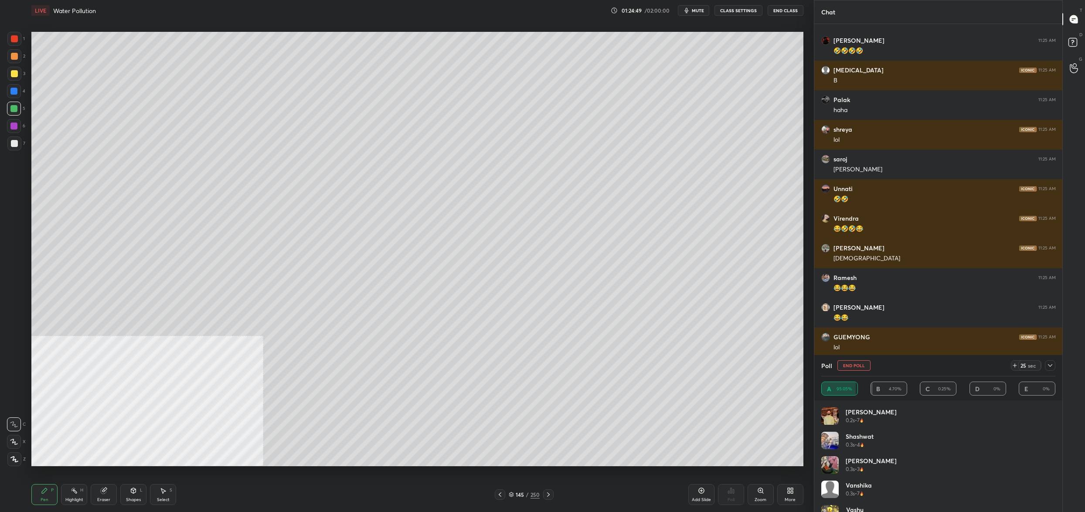
click at [857, 362] on button "End Poll" at bounding box center [853, 365] width 33 height 10
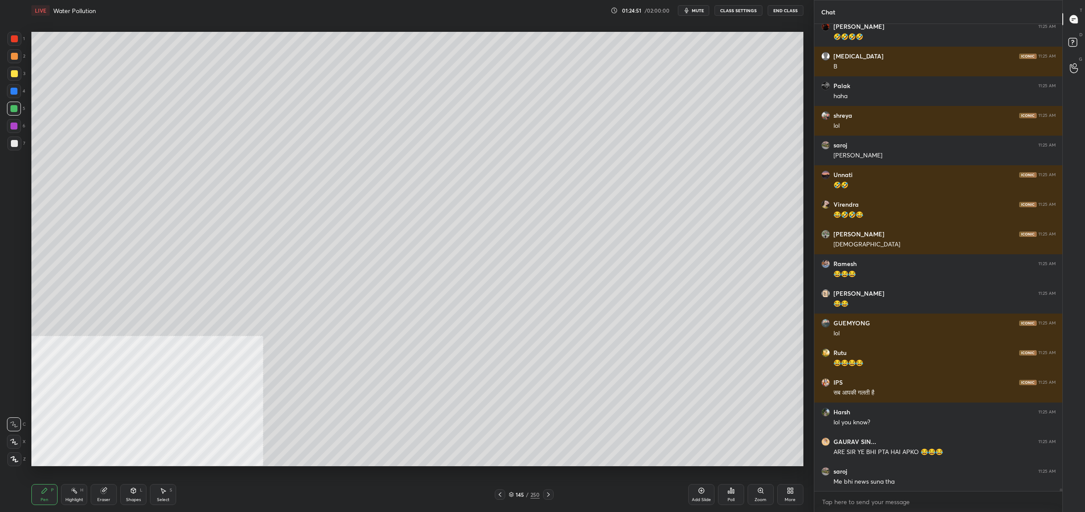
click at [735, 494] on div "Poll" at bounding box center [731, 494] width 26 height 21
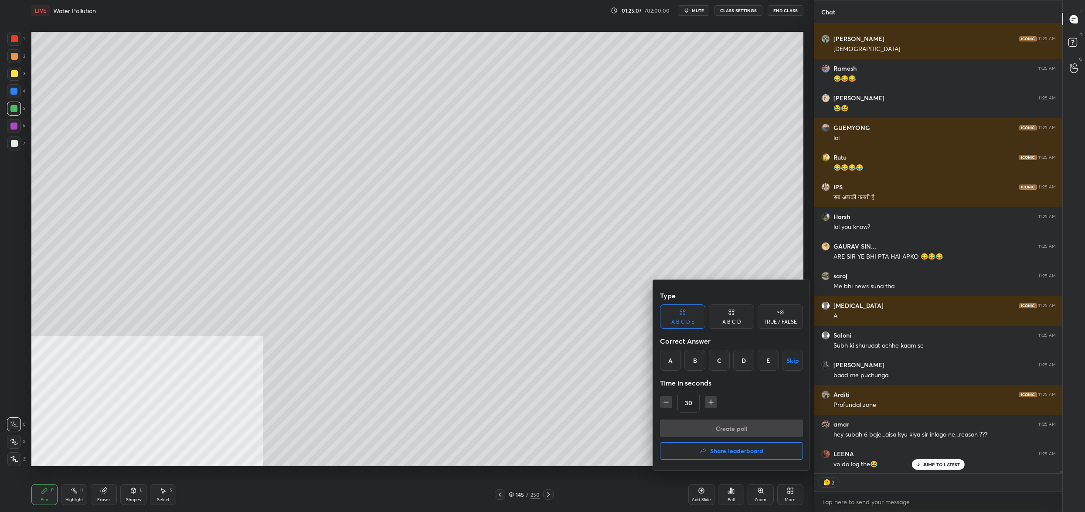
click at [699, 354] on div "B" at bounding box center [694, 360] width 21 height 21
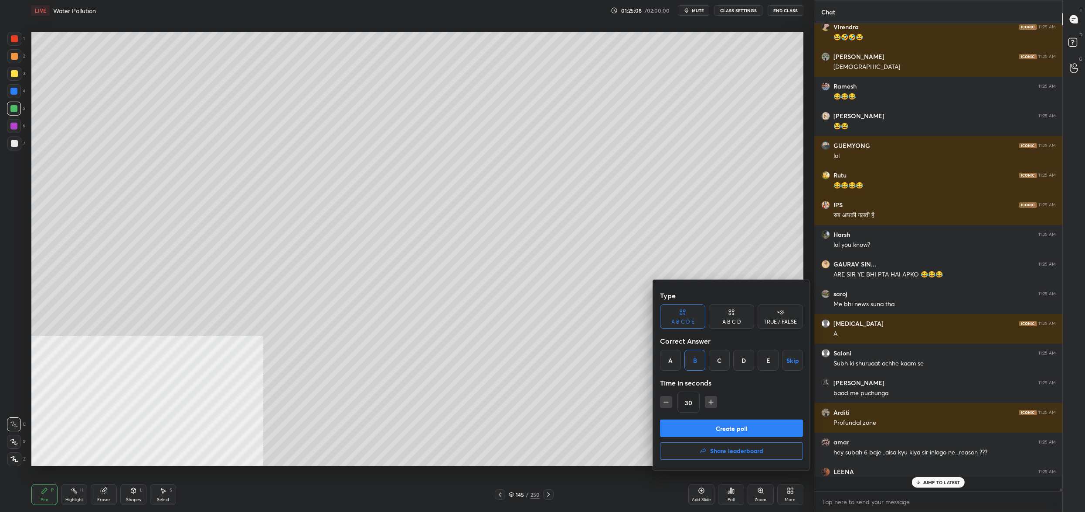
click at [716, 426] on button "Create poll" at bounding box center [731, 427] width 143 height 17
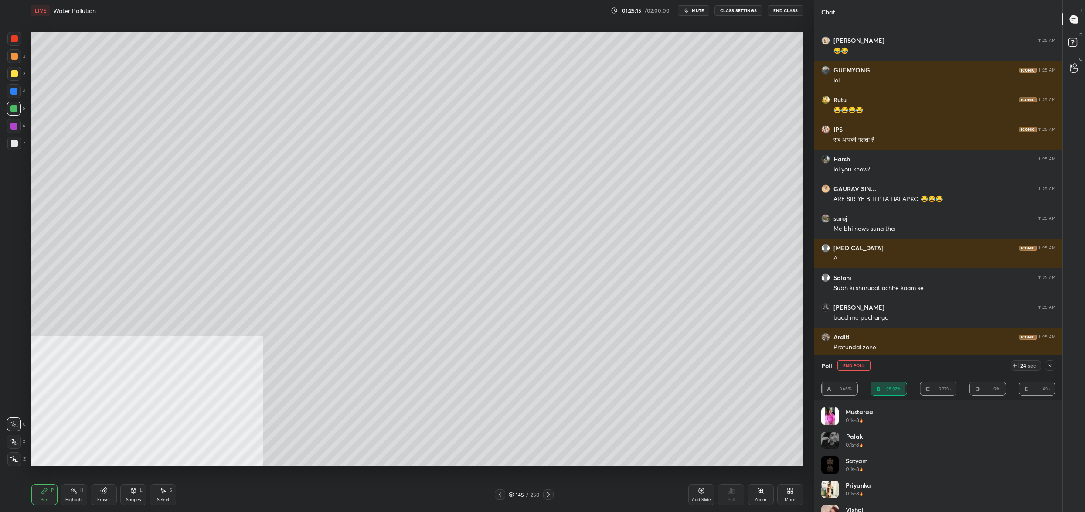
click at [858, 364] on button "End Poll" at bounding box center [853, 365] width 33 height 10
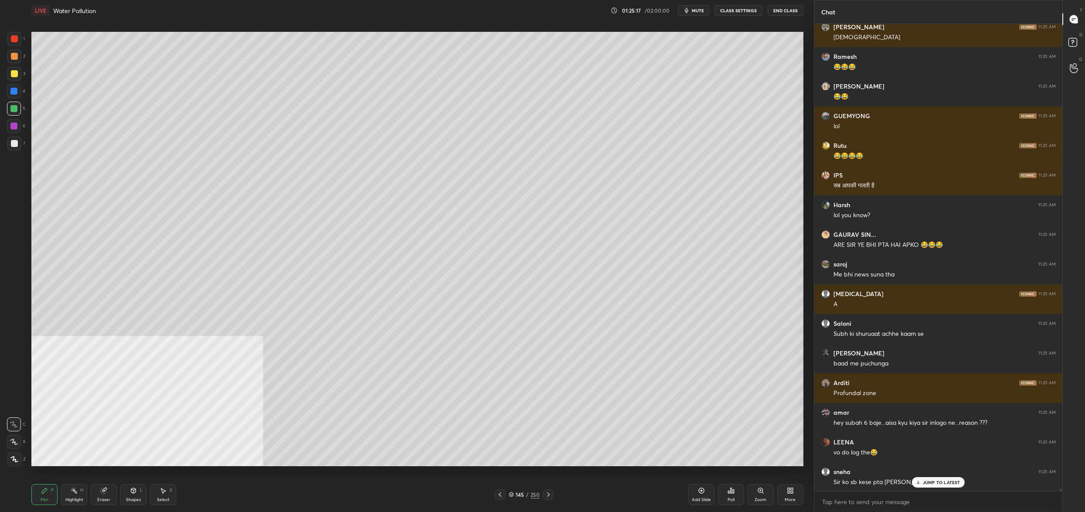
click at [734, 497] on div "Poll" at bounding box center [731, 499] width 7 height 4
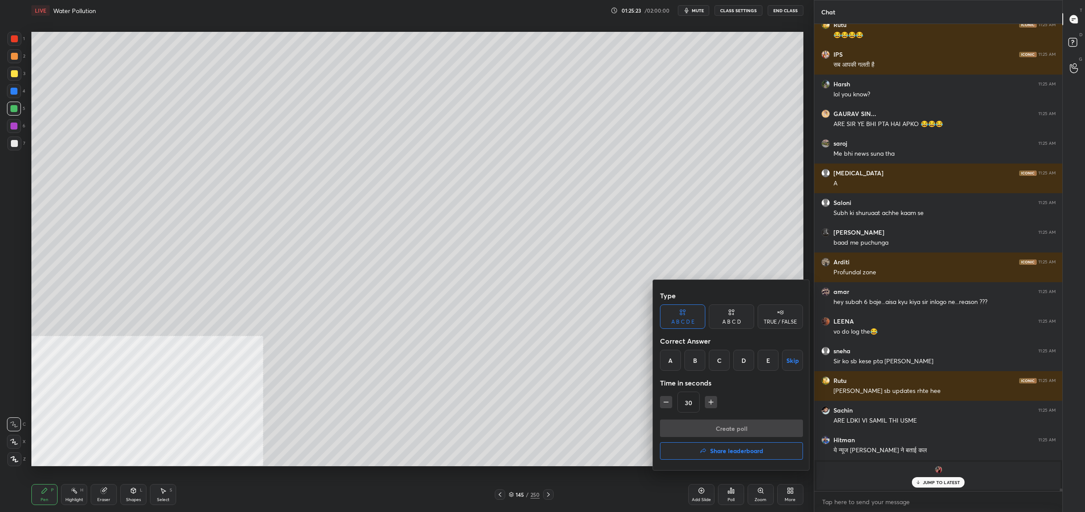
click at [672, 362] on div "A" at bounding box center [670, 360] width 21 height 21
click at [689, 423] on button "Create poll" at bounding box center [731, 427] width 143 height 17
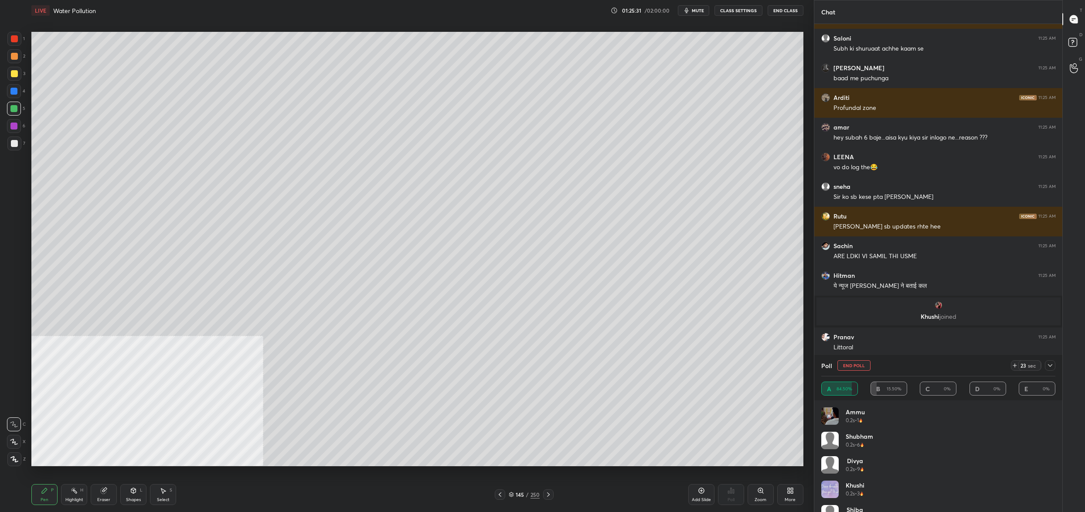
click at [855, 362] on button "End Poll" at bounding box center [853, 365] width 33 height 10
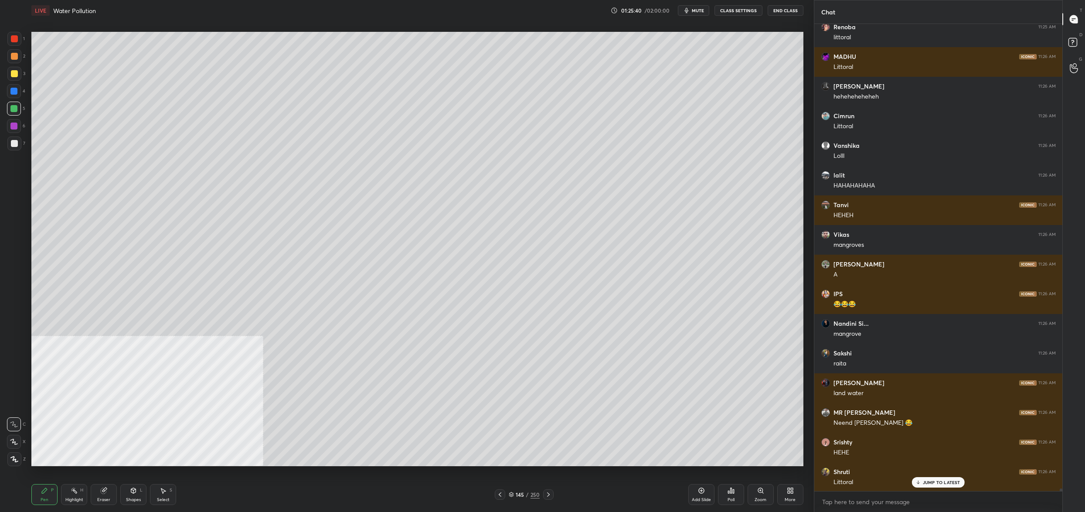
click at [518, 497] on div "145" at bounding box center [520, 494] width 9 height 5
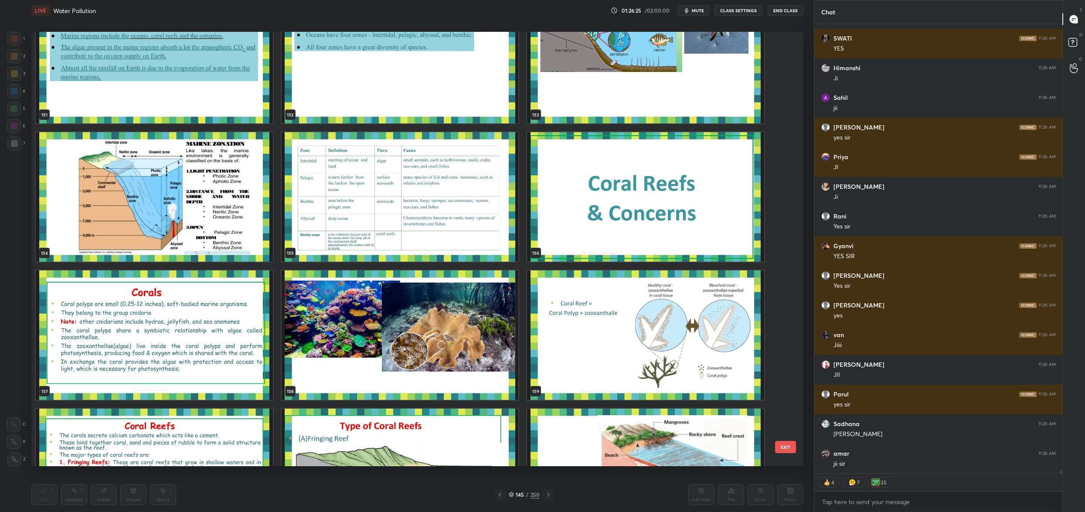
click at [76, 165] on img "grid" at bounding box center [154, 196] width 237 height 129
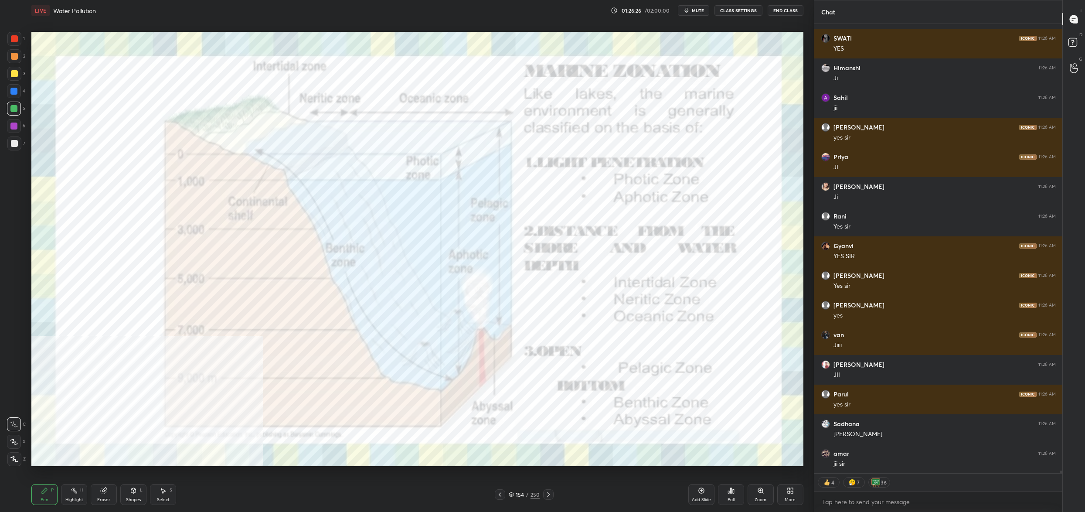
click at [76, 165] on img "grid" at bounding box center [154, 196] width 237 height 129
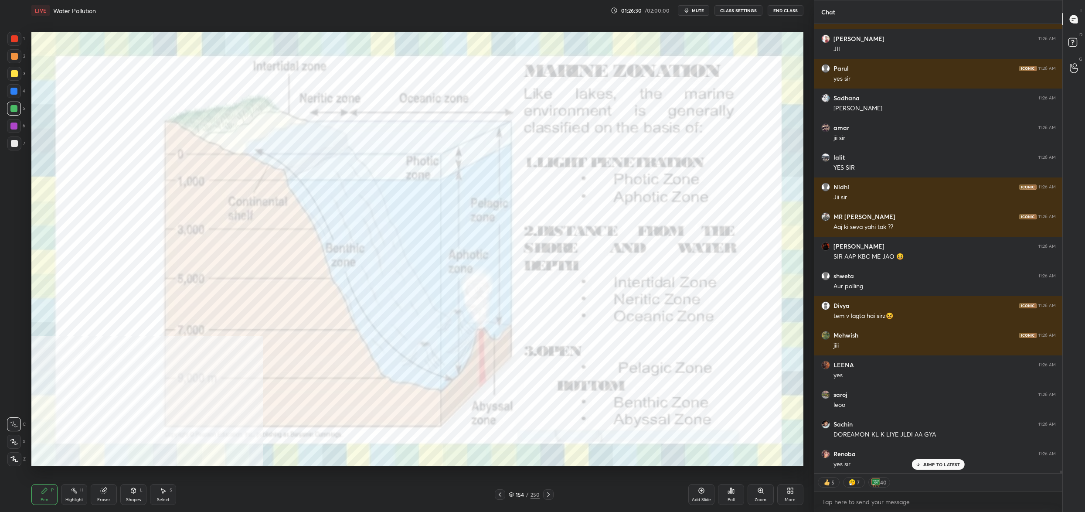
drag, startPoint x: 17, startPoint y: 34, endPoint x: 14, endPoint y: 40, distance: 7.0
click at [12, 46] on div "1" at bounding box center [15, 40] width 17 height 17
drag, startPoint x: 13, startPoint y: 40, endPoint x: 10, endPoint y: 55, distance: 15.6
click at [11, 40] on div at bounding box center [14, 38] width 7 height 7
click at [20, 455] on div at bounding box center [14, 459] width 14 height 14
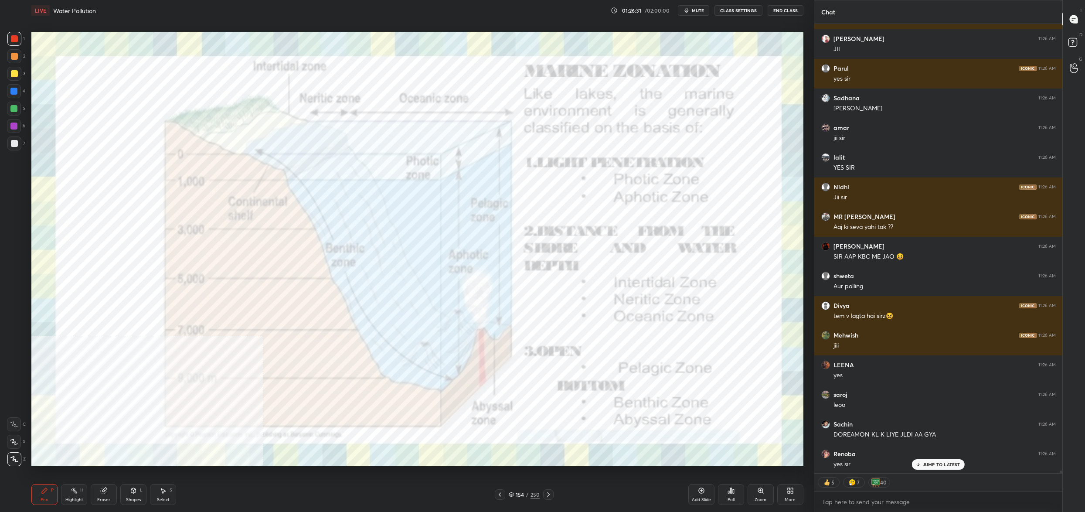
drag, startPoint x: 20, startPoint y: 455, endPoint x: 14, endPoint y: 449, distance: 8.3
click at [20, 455] on div at bounding box center [14, 459] width 14 height 14
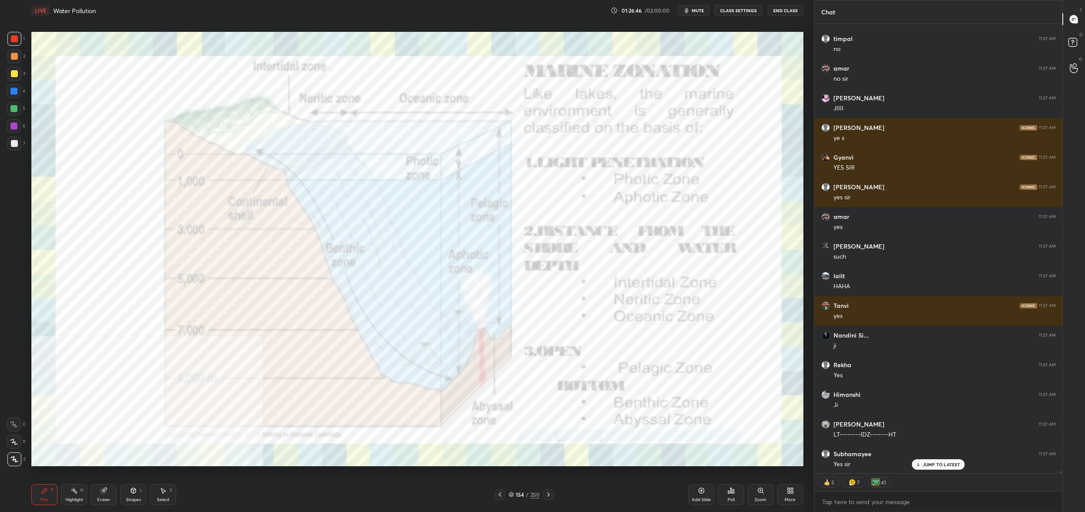
click at [516, 497] on div "154" at bounding box center [520, 494] width 9 height 5
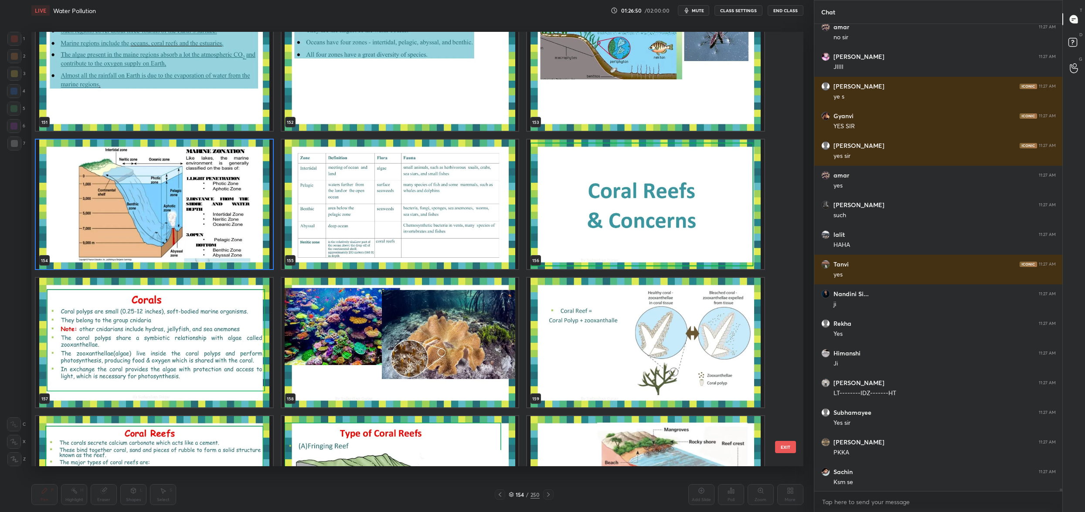
click at [189, 203] on img "grid" at bounding box center [154, 204] width 237 height 129
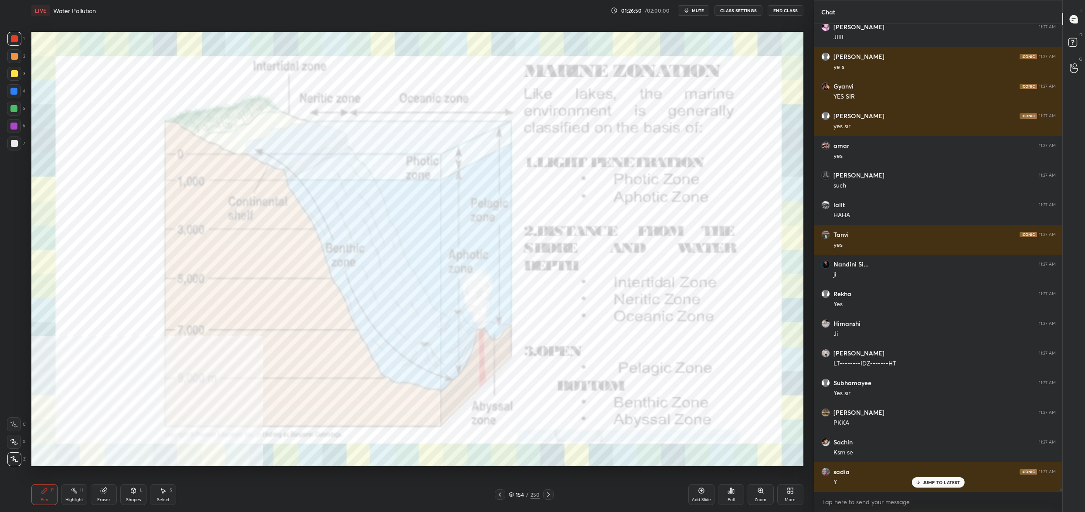
click at [189, 203] on img "grid" at bounding box center [154, 204] width 237 height 129
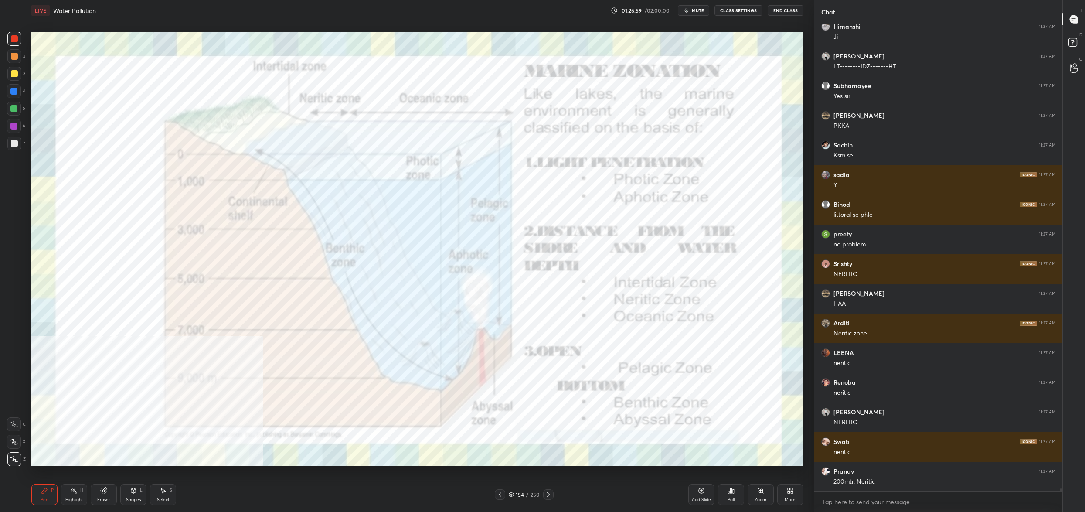
click at [517, 493] on div "154" at bounding box center [520, 494] width 9 height 5
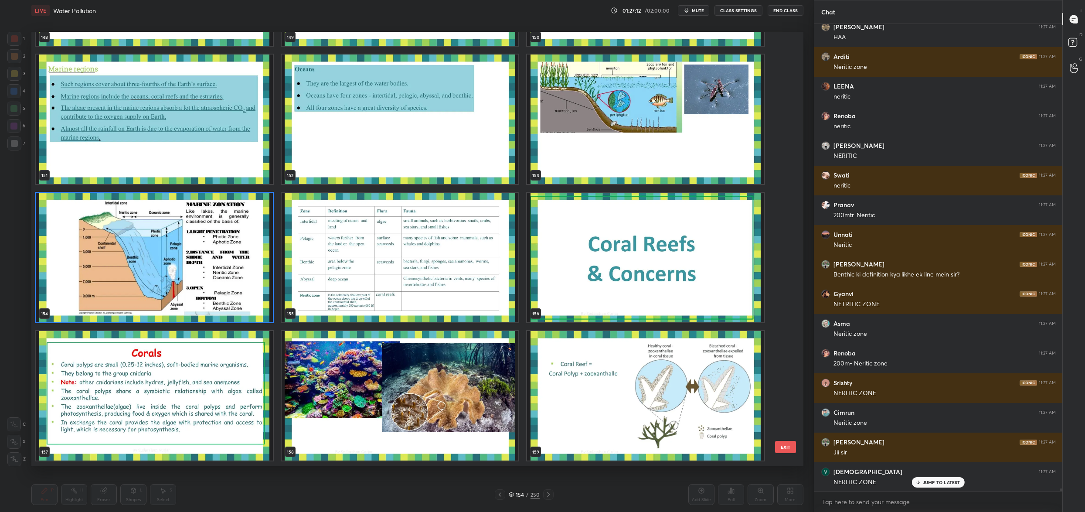
click at [131, 271] on img "grid" at bounding box center [154, 257] width 237 height 129
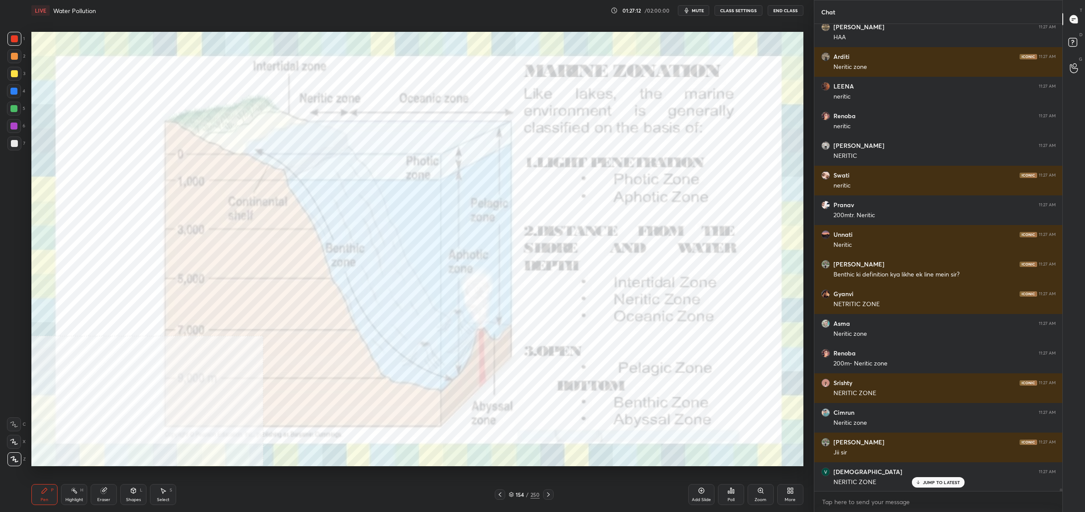
click at [131, 271] on img "grid" at bounding box center [154, 257] width 237 height 129
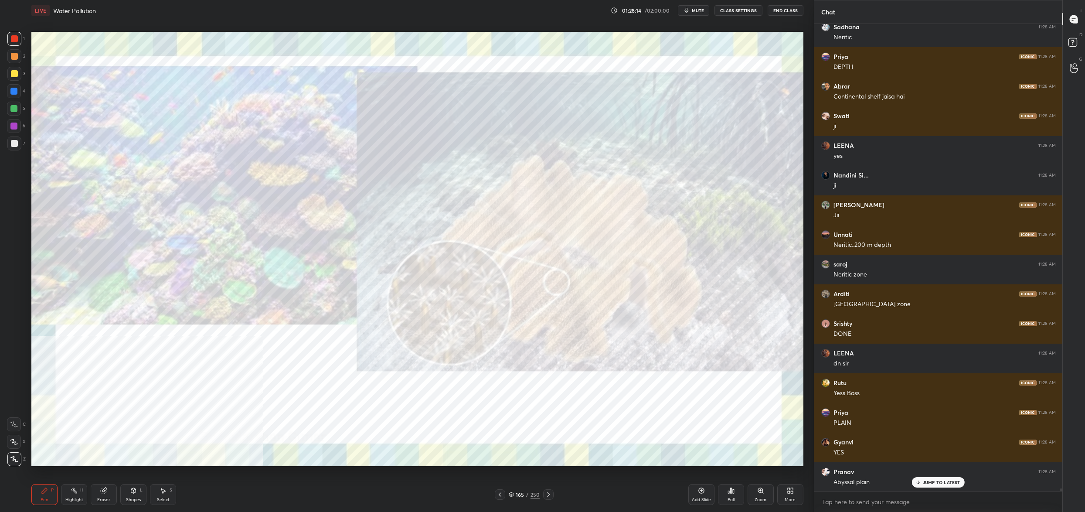
scroll to position [87384, 0]
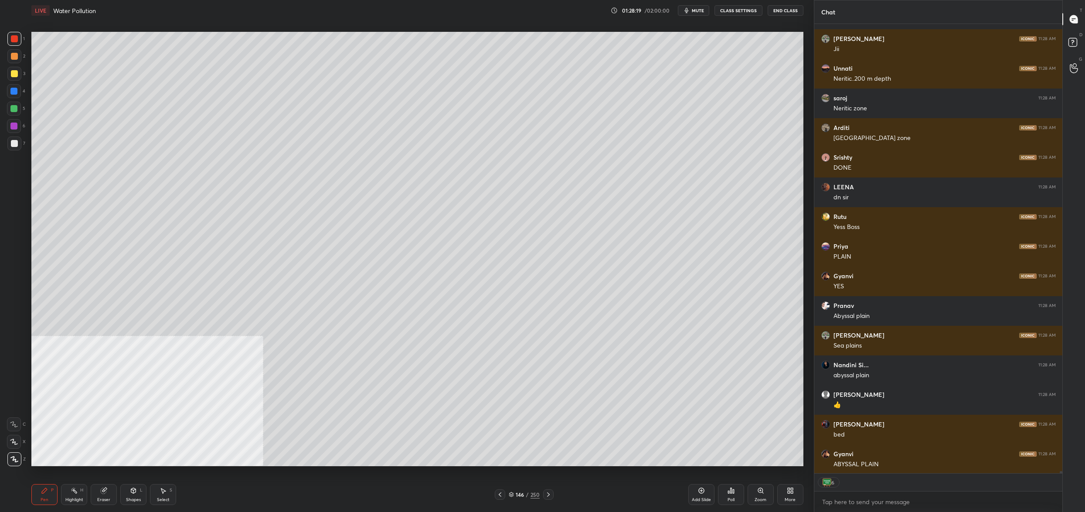
click at [516, 499] on div "146 / 250" at bounding box center [524, 494] width 59 height 10
click at [513, 494] on icon at bounding box center [511, 494] width 5 height 5
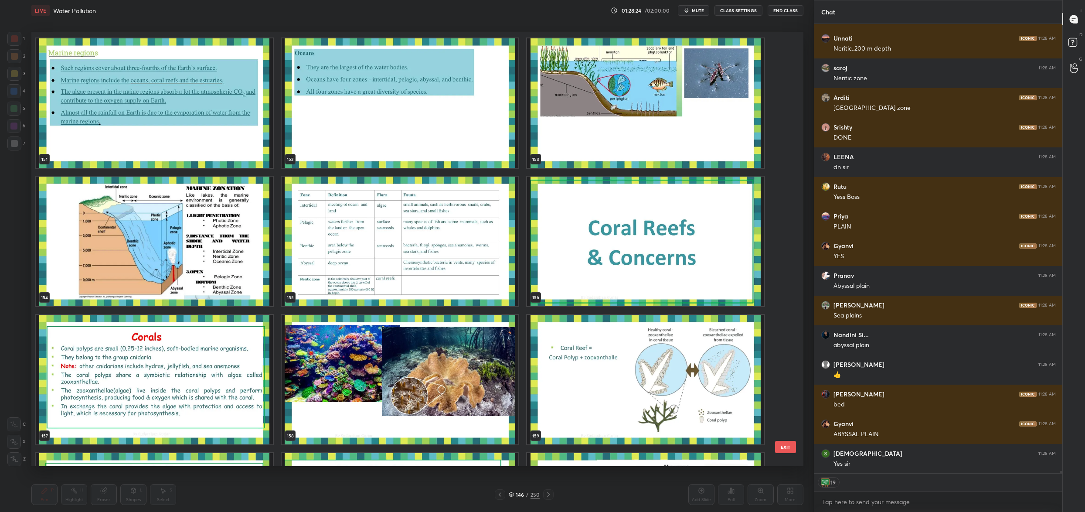
click at [172, 228] on img "grid" at bounding box center [154, 241] width 237 height 129
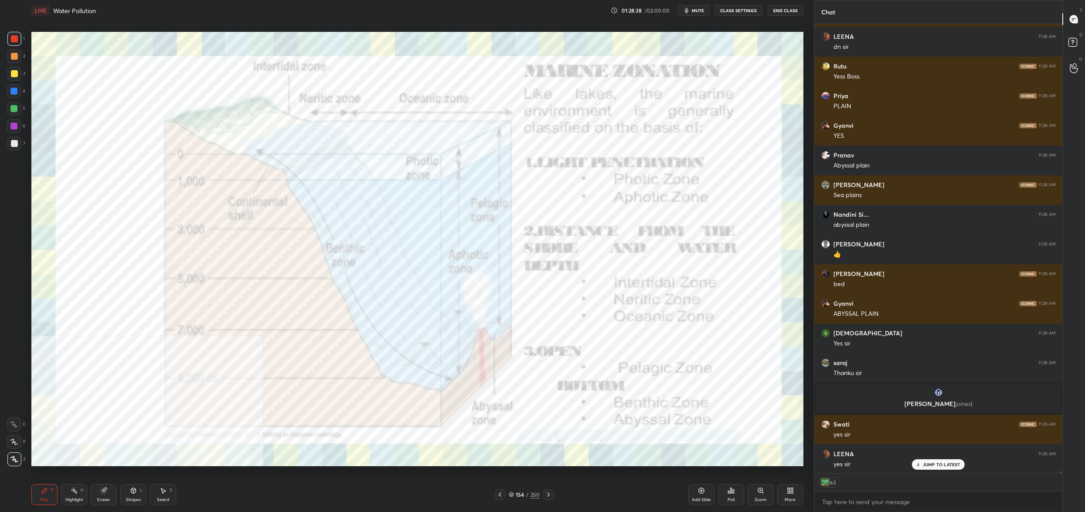
click at [511, 495] on icon at bounding box center [511, 494] width 4 height 1
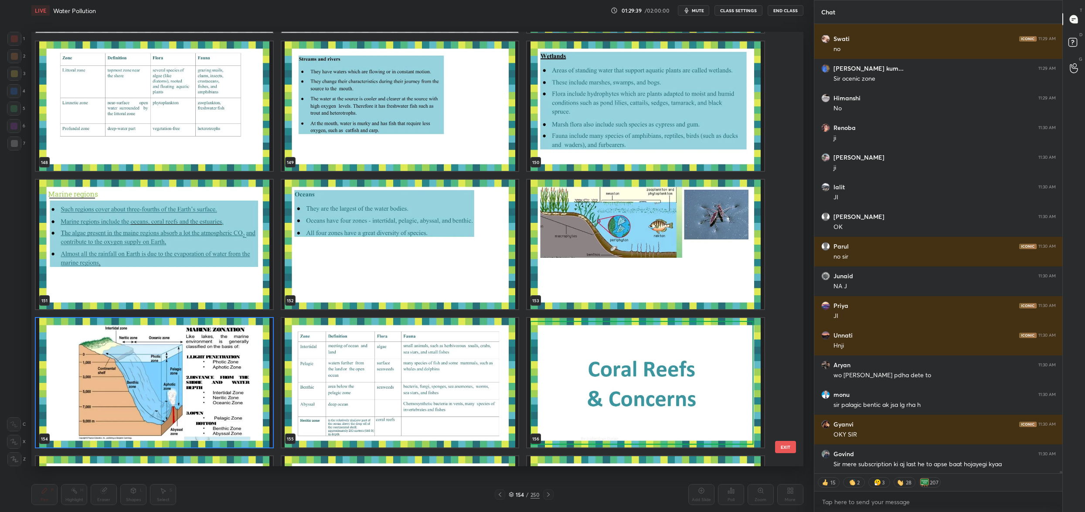
click at [575, 269] on img "grid" at bounding box center [645, 244] width 237 height 129
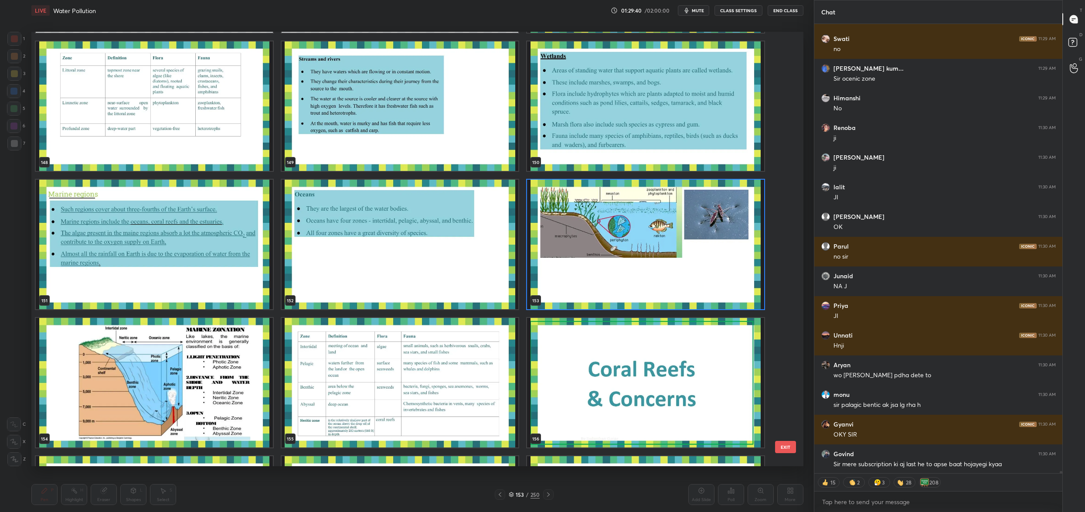
click at [575, 269] on img "grid" at bounding box center [645, 244] width 237 height 129
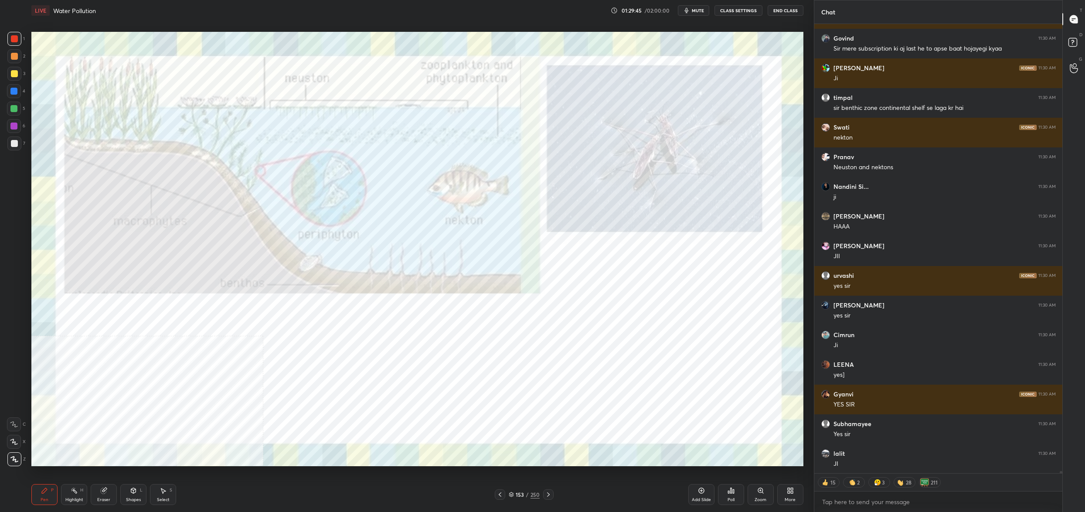
drag, startPoint x: 8, startPoint y: 76, endPoint x: 14, endPoint y: 69, distance: 9.2
click at [9, 78] on div at bounding box center [14, 74] width 14 height 14
click at [13, 69] on div at bounding box center [14, 74] width 14 height 14
click at [10, 51] on div at bounding box center [14, 56] width 14 height 14
click at [11, 41] on div at bounding box center [14, 38] width 7 height 7
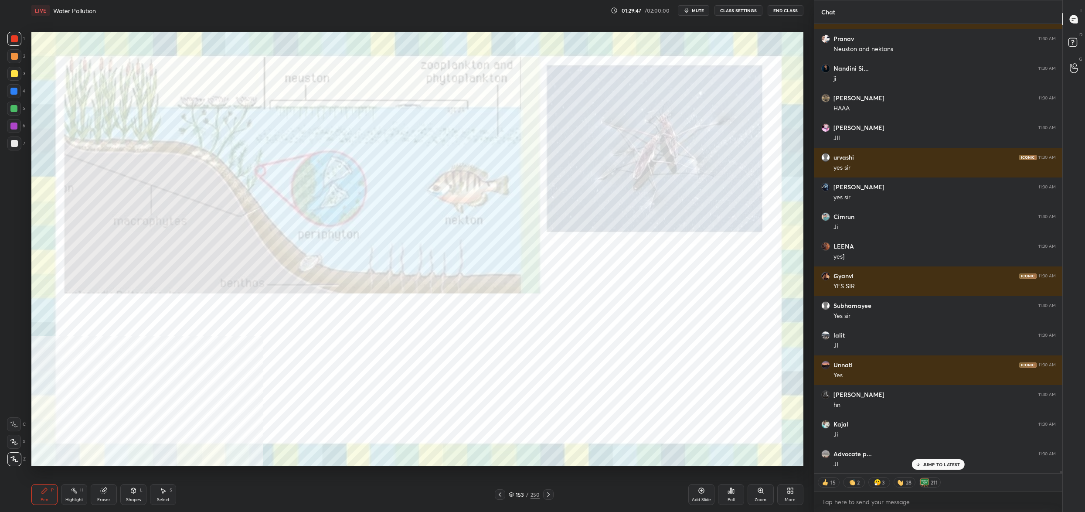
click at [12, 440] on icon at bounding box center [14, 442] width 8 height 6
click at [11, 444] on icon at bounding box center [14, 442] width 8 height 6
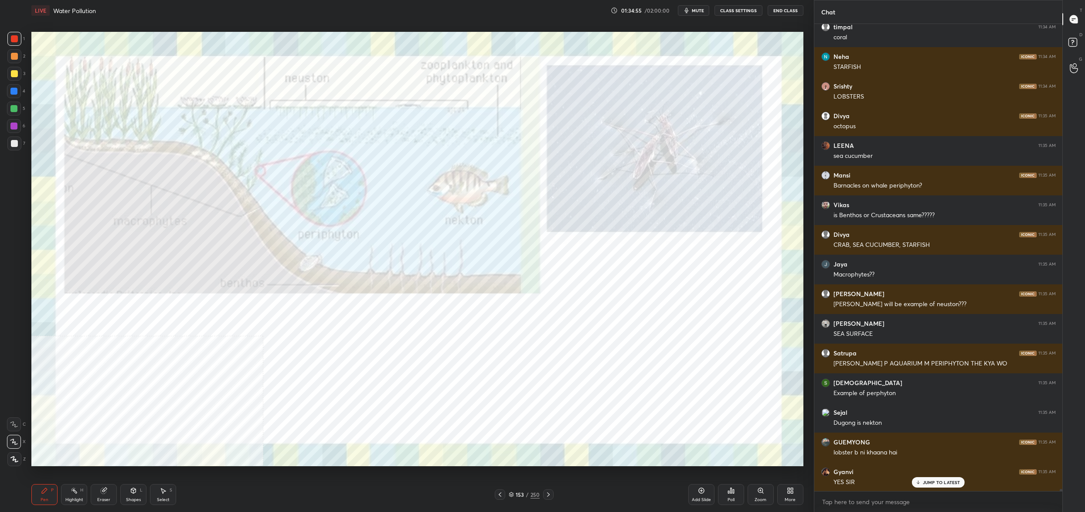
scroll to position [96659, 0]
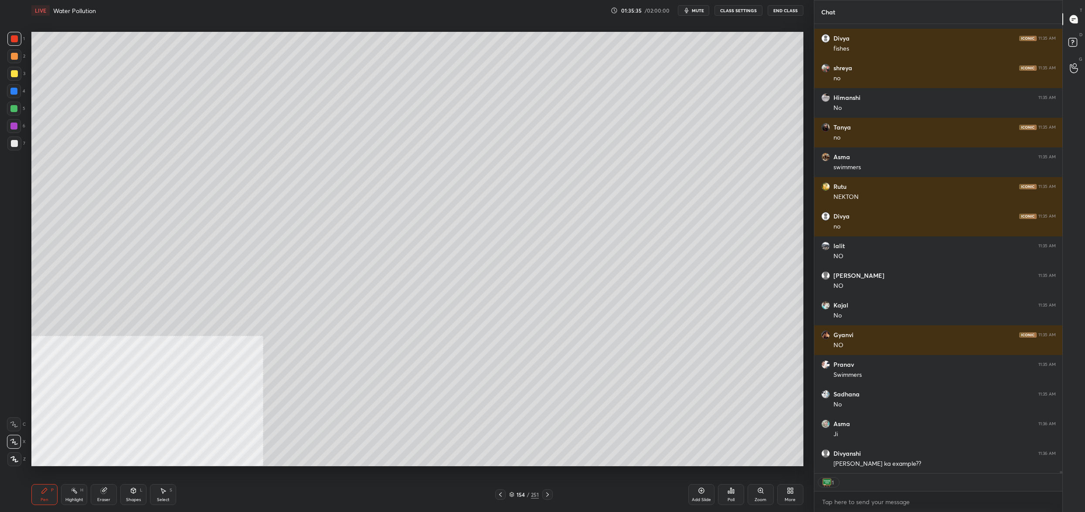
click at [17, 75] on div at bounding box center [14, 74] width 14 height 14
click at [15, 81] on div "3" at bounding box center [16, 75] width 18 height 17
click at [17, 89] on div at bounding box center [13, 91] width 7 height 7
drag, startPoint x: 17, startPoint y: 96, endPoint x: 16, endPoint y: 100, distance: 4.4
click at [17, 96] on div at bounding box center [14, 91] width 14 height 14
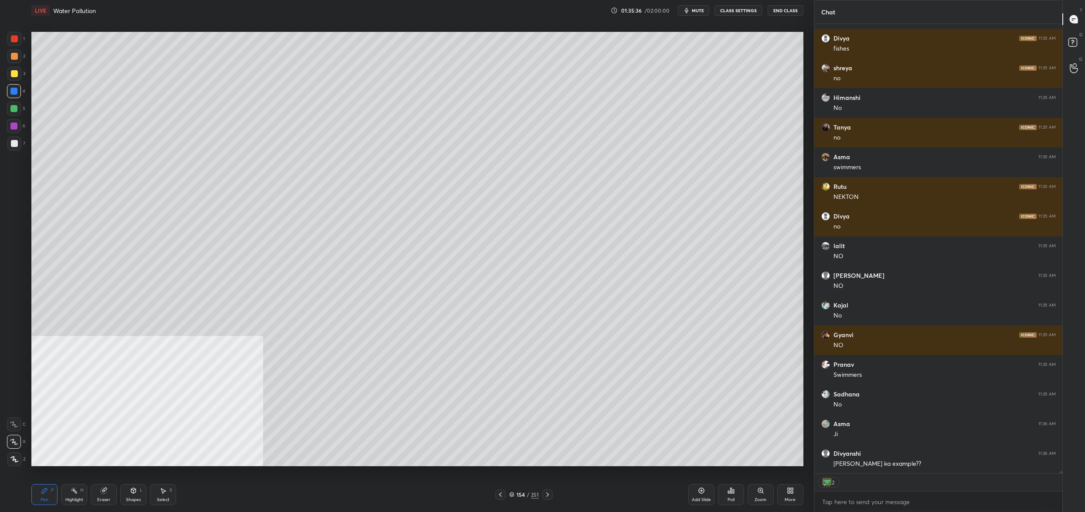
click at [14, 107] on div at bounding box center [13, 108] width 7 height 7
click at [14, 113] on div at bounding box center [14, 109] width 14 height 14
click at [12, 151] on div "7" at bounding box center [16, 144] width 18 height 17
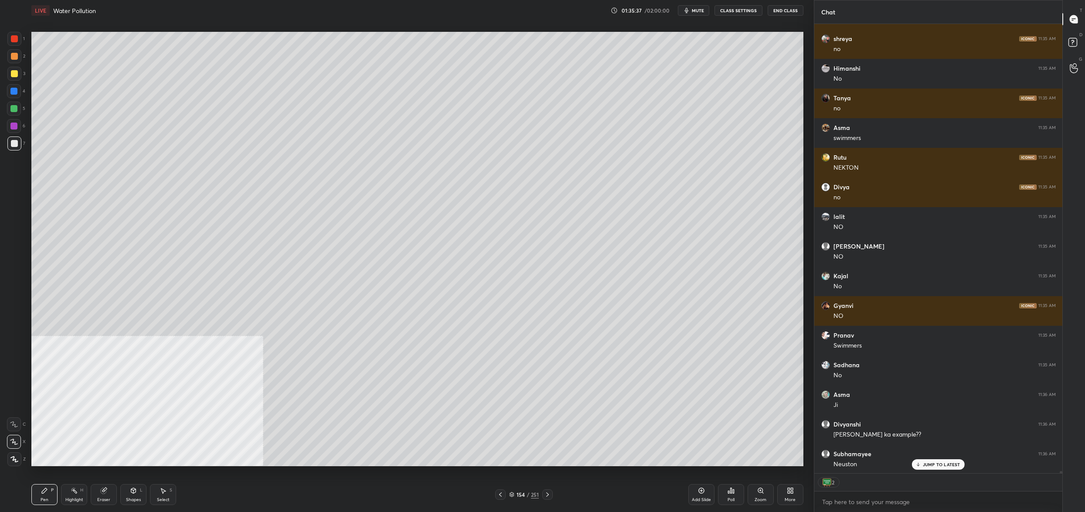
click at [14, 156] on div "1 2 3 4 5 6 7 C X Z C X Z E E Erase all H H" at bounding box center [14, 249] width 28 height 434
click at [20, 423] on div at bounding box center [14, 424] width 14 height 14
click at [19, 425] on div at bounding box center [14, 424] width 14 height 14
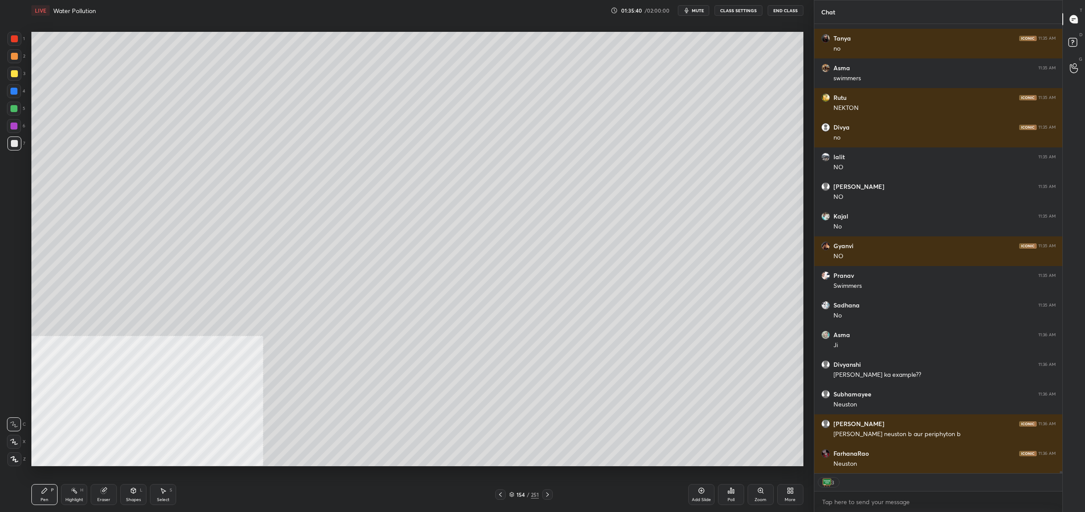
click at [518, 491] on div "154 / 251" at bounding box center [524, 494] width 58 height 10
click at [518, 493] on div "154" at bounding box center [520, 494] width 9 height 5
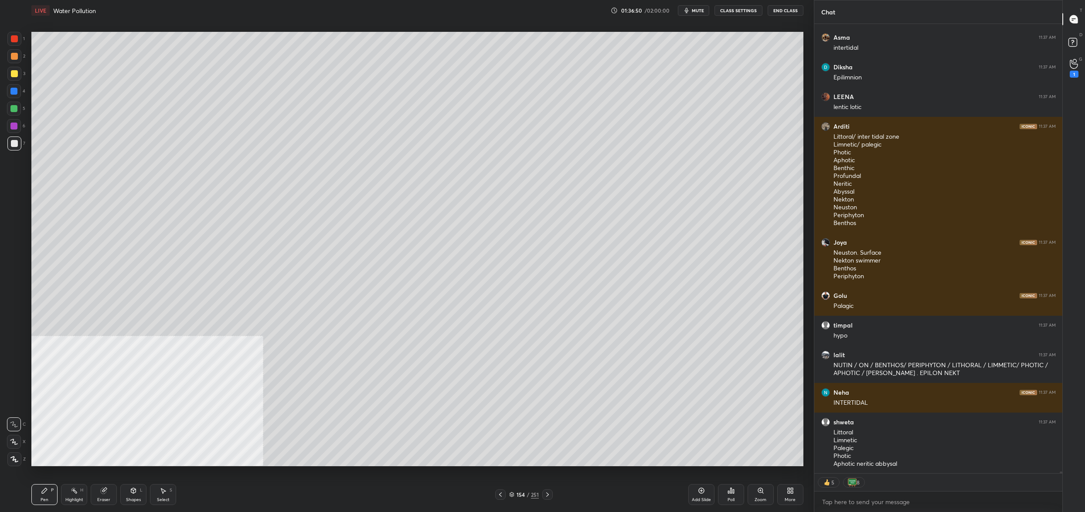
click at [514, 495] on div "154 / 251" at bounding box center [524, 494] width 30 height 8
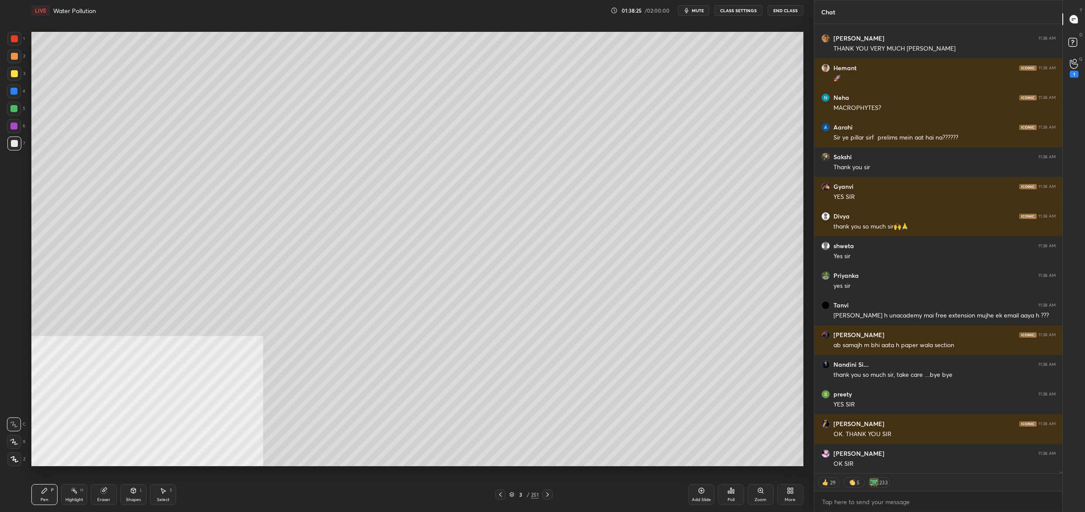
click at [789, 11] on button "End Class" at bounding box center [786, 10] width 36 height 10
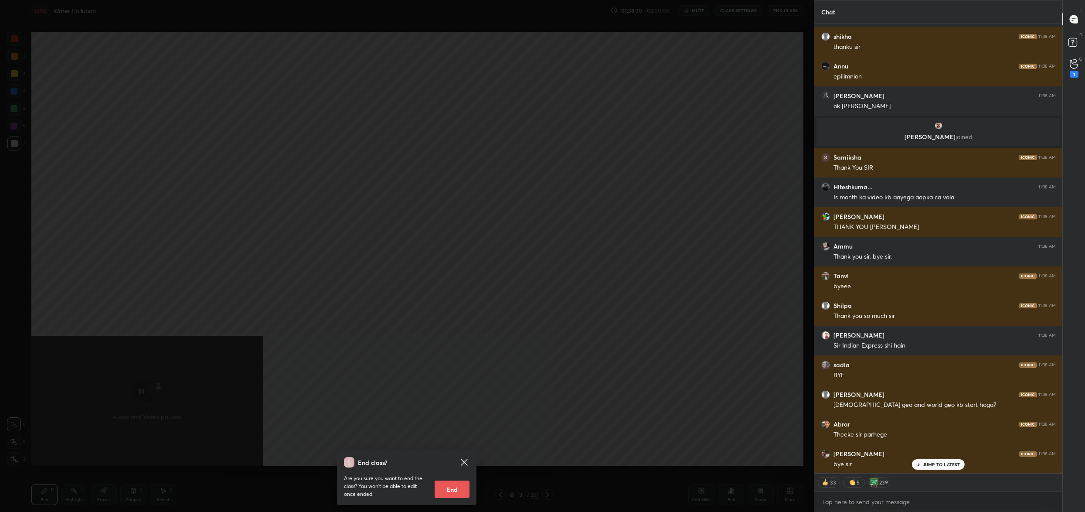
click at [451, 486] on button "End" at bounding box center [452, 488] width 35 height 17
